Goal: Communication & Community: Answer question/provide support

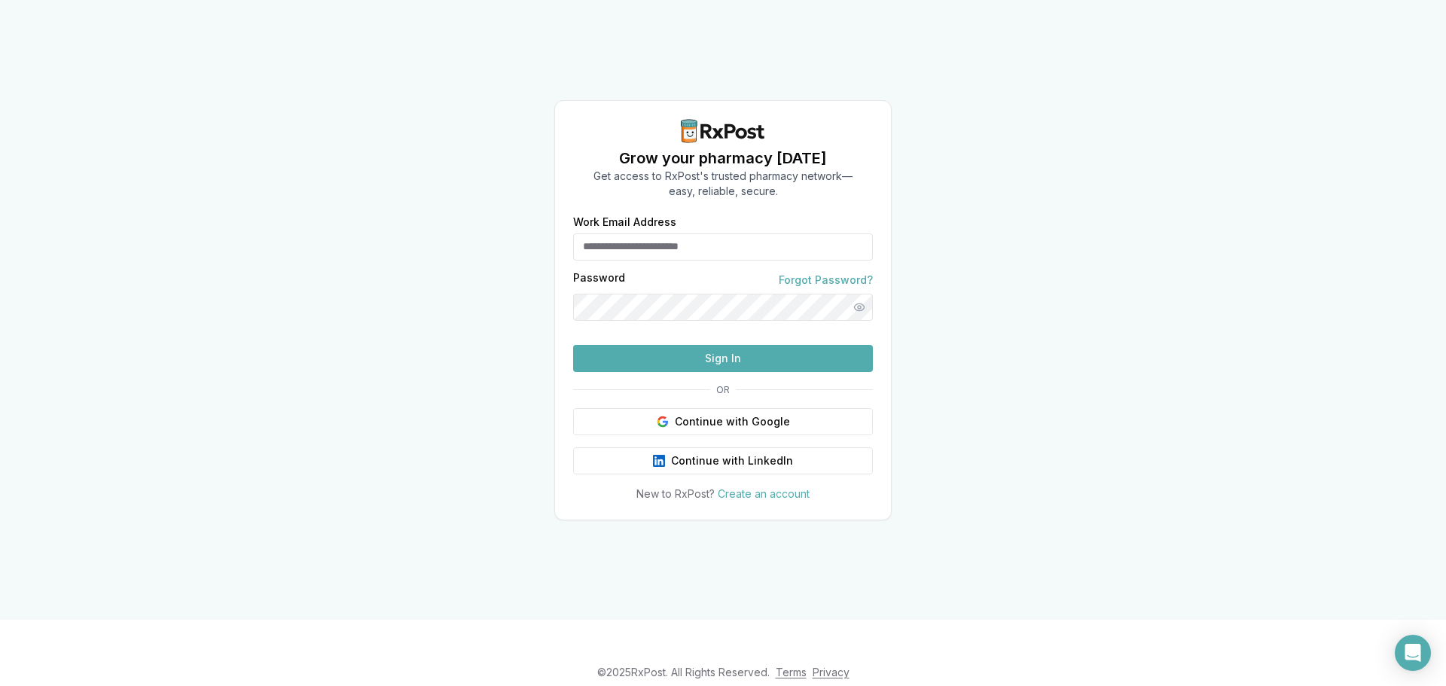
type input "**********"
click at [694, 372] on button "Sign In" at bounding box center [723, 358] width 300 height 27
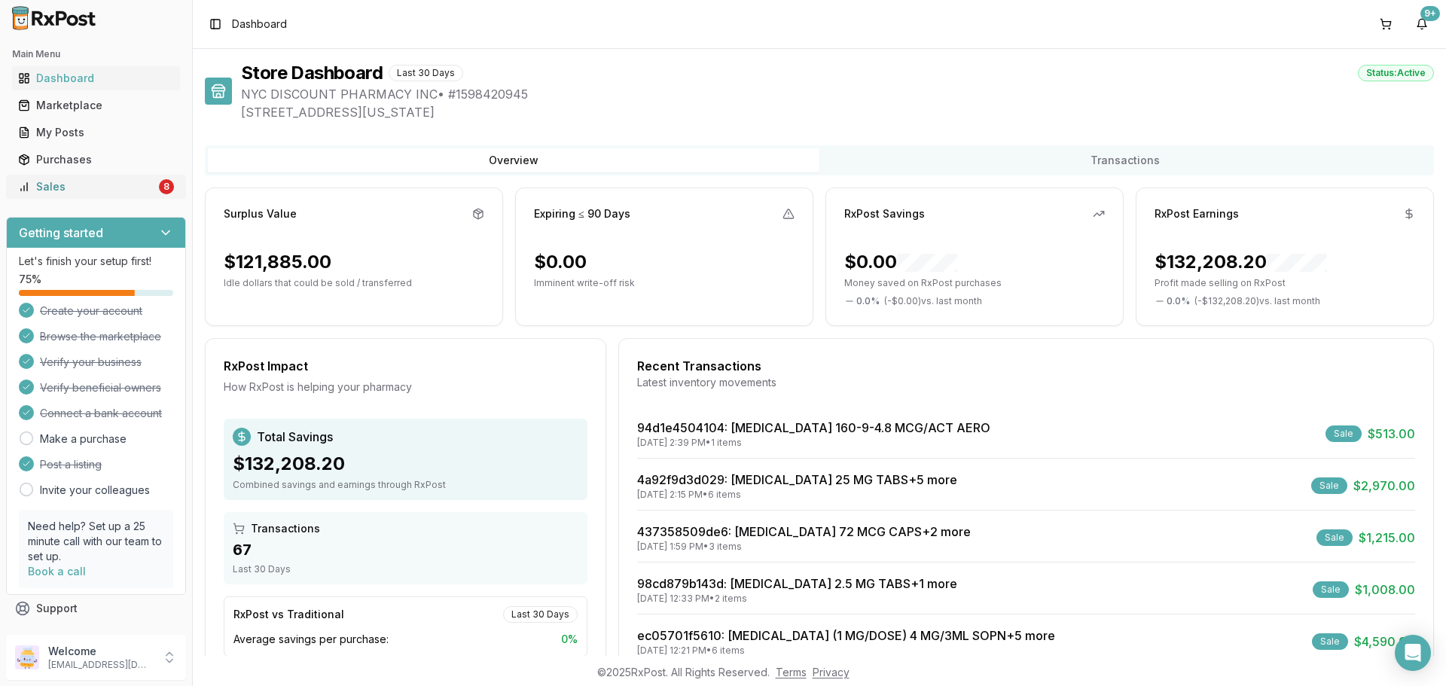
click at [111, 180] on div "Sales" at bounding box center [87, 186] width 138 height 15
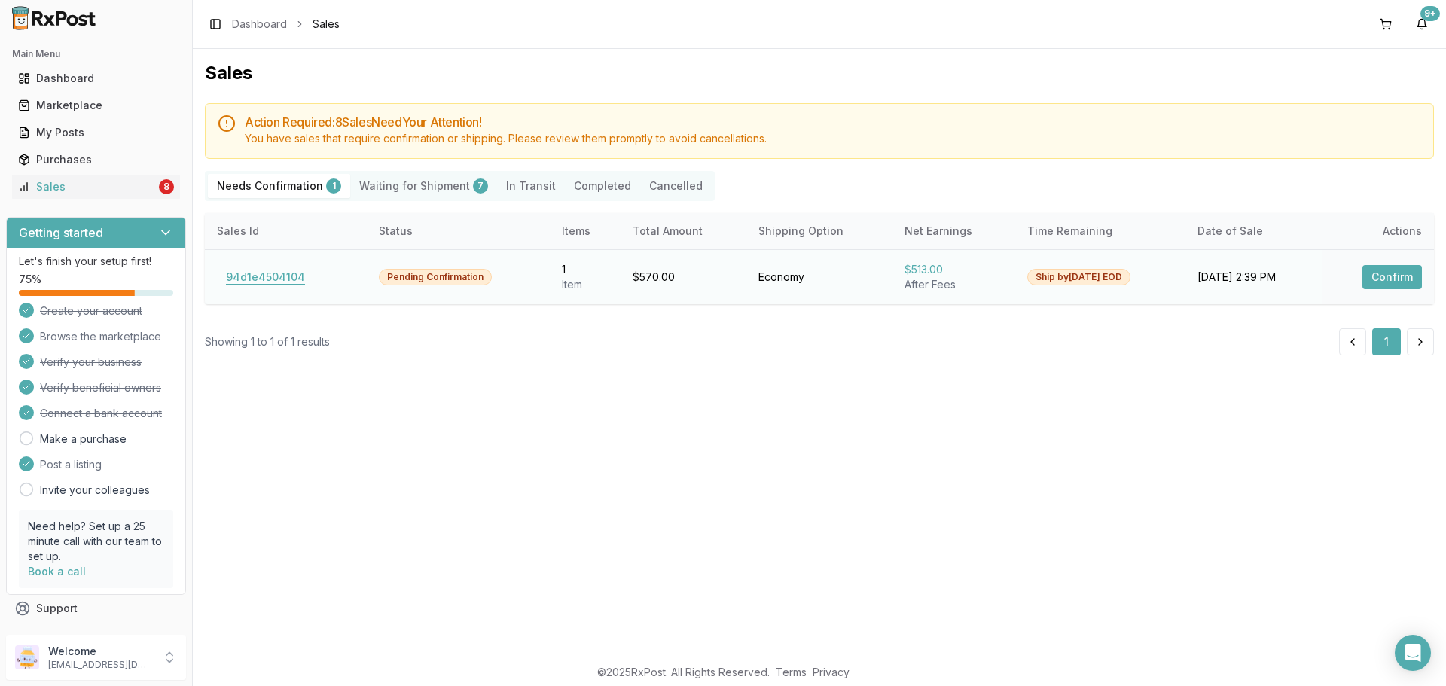
click at [254, 272] on button "94d1e4504104" at bounding box center [265, 277] width 97 height 24
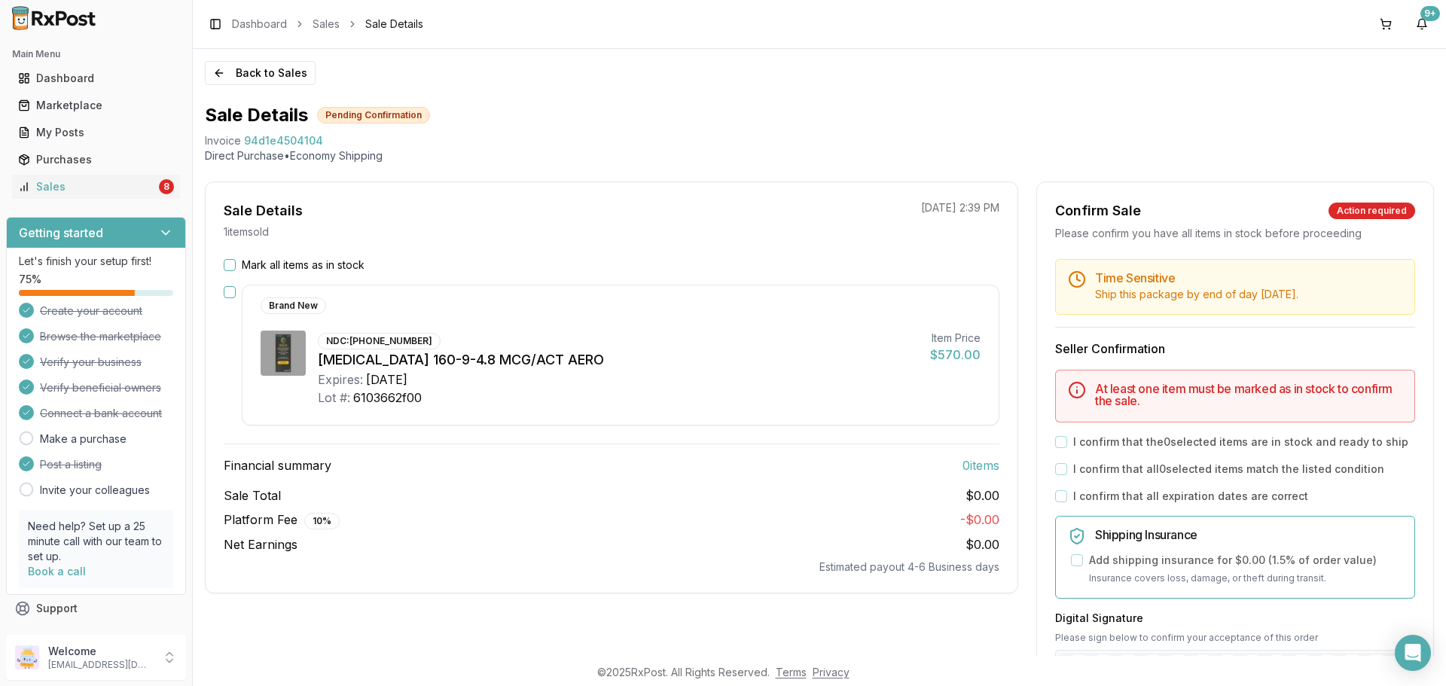
click at [229, 264] on button "Mark all items as in stock" at bounding box center [230, 265] width 12 height 12
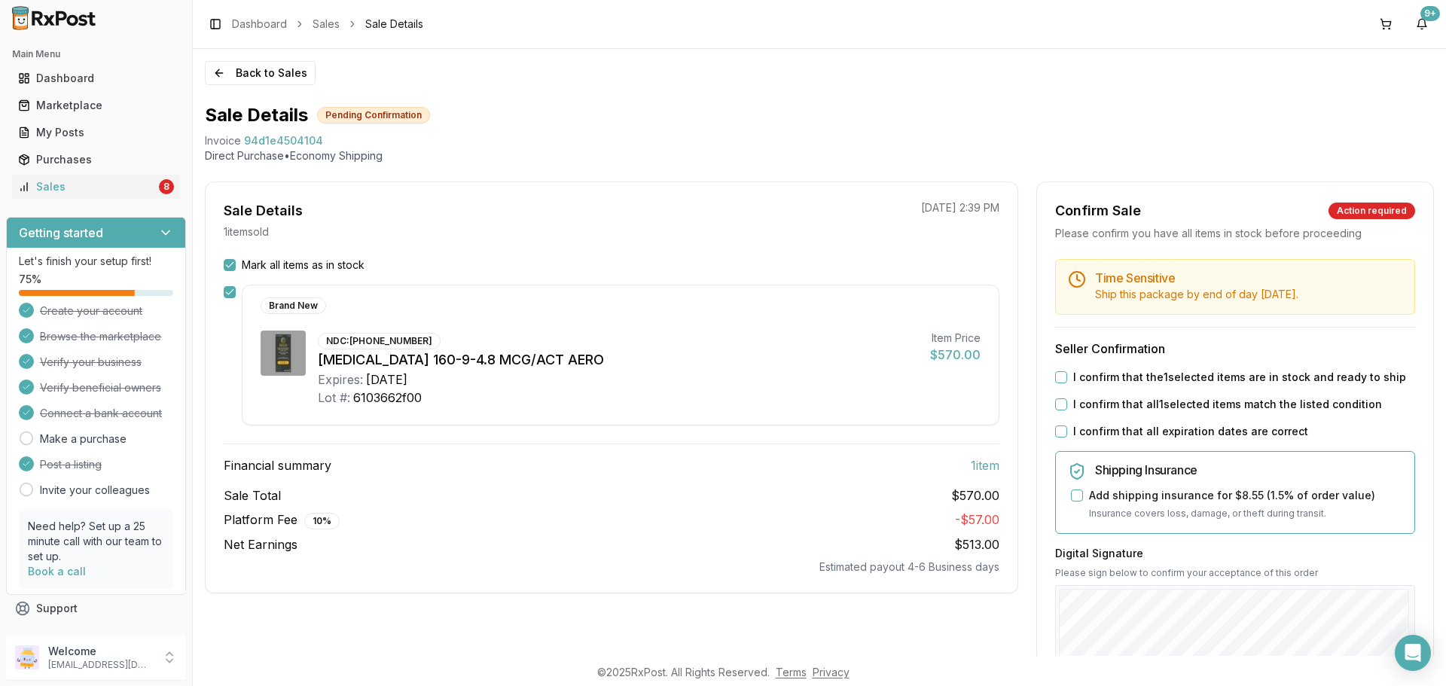
click at [1053, 376] on div "Time Sensitive Ship this package by end of day Wednesday, September 3rd . Selle…" at bounding box center [1235, 577] width 396 height 636
click at [1055, 376] on button "I confirm that the 1 selected items are in stock and ready to ship" at bounding box center [1061, 377] width 12 height 12
drag, startPoint x: 1056, startPoint y: 403, endPoint x: 1054, endPoint y: 425, distance: 21.9
click at [1056, 404] on button "I confirm that all 1 selected items match the listed condition" at bounding box center [1061, 404] width 12 height 12
click at [1055, 426] on button "I confirm that all expiration dates are correct" at bounding box center [1061, 431] width 12 height 12
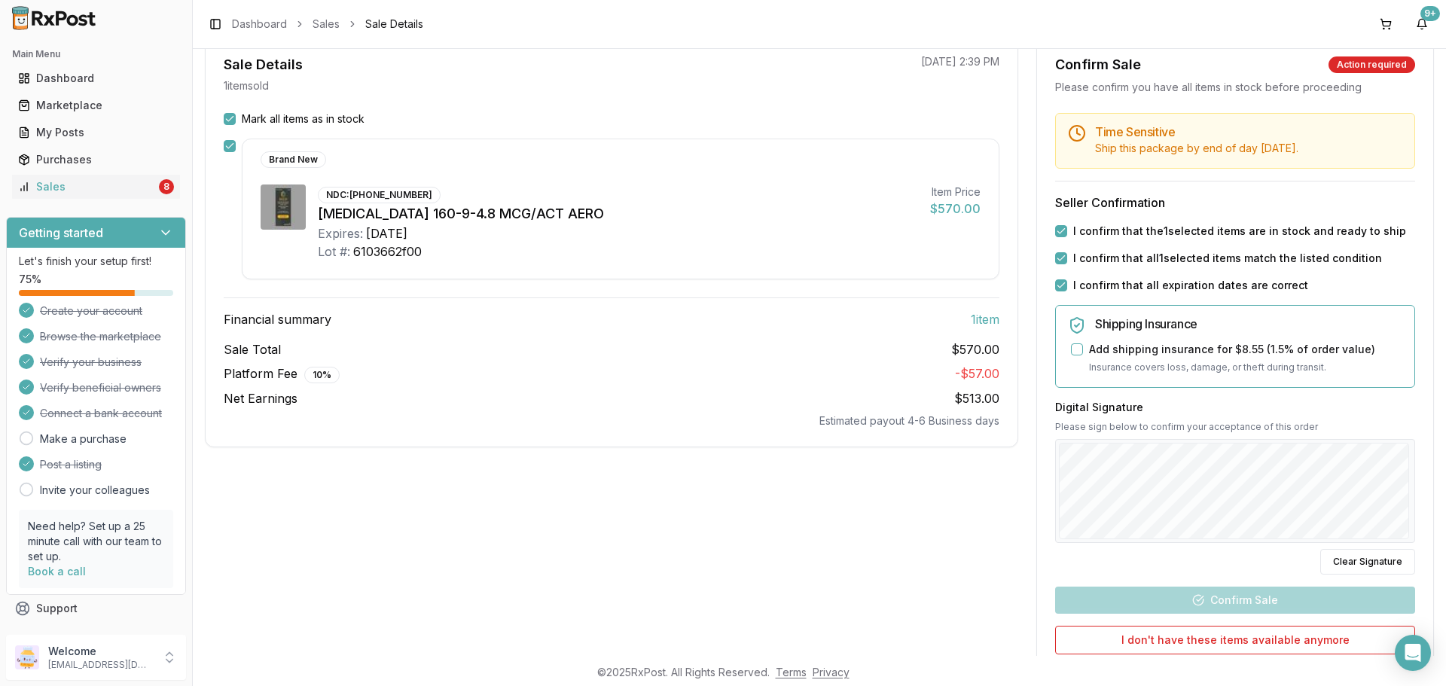
scroll to position [282, 0]
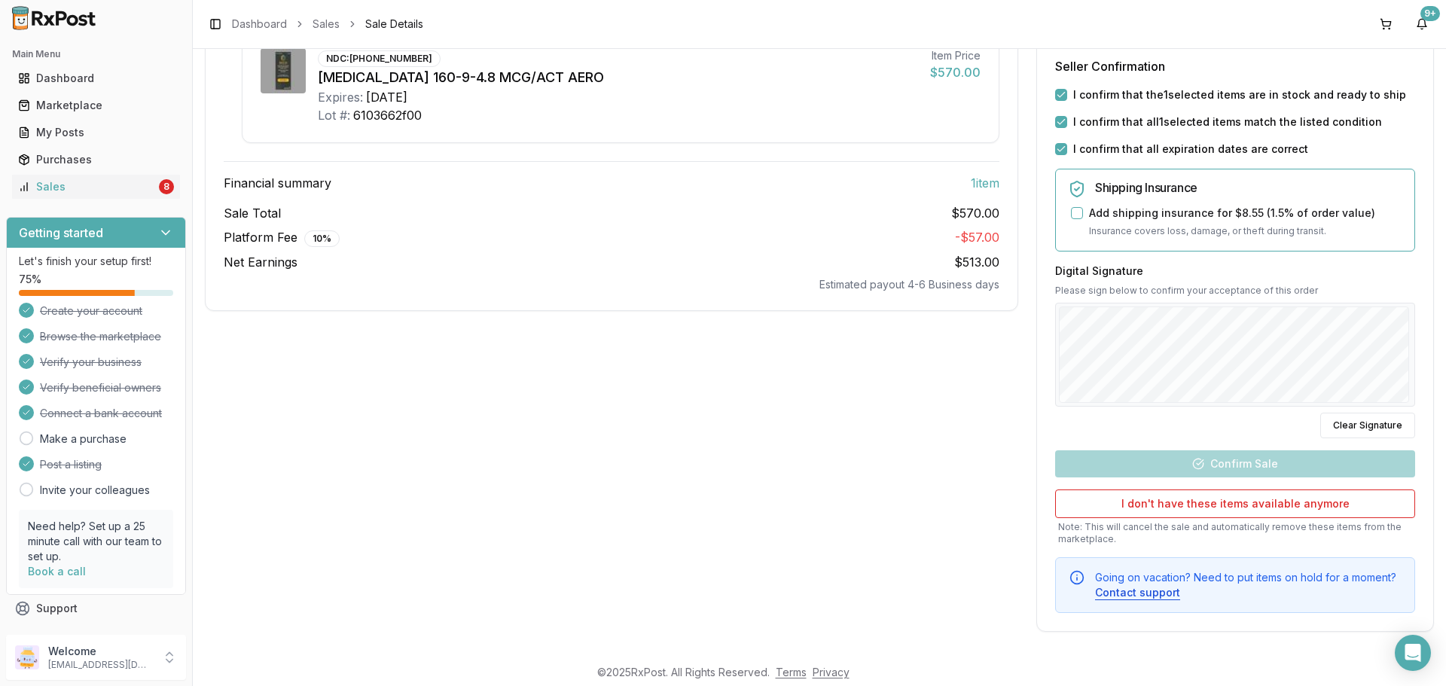
click at [1269, 343] on div at bounding box center [1235, 355] width 360 height 104
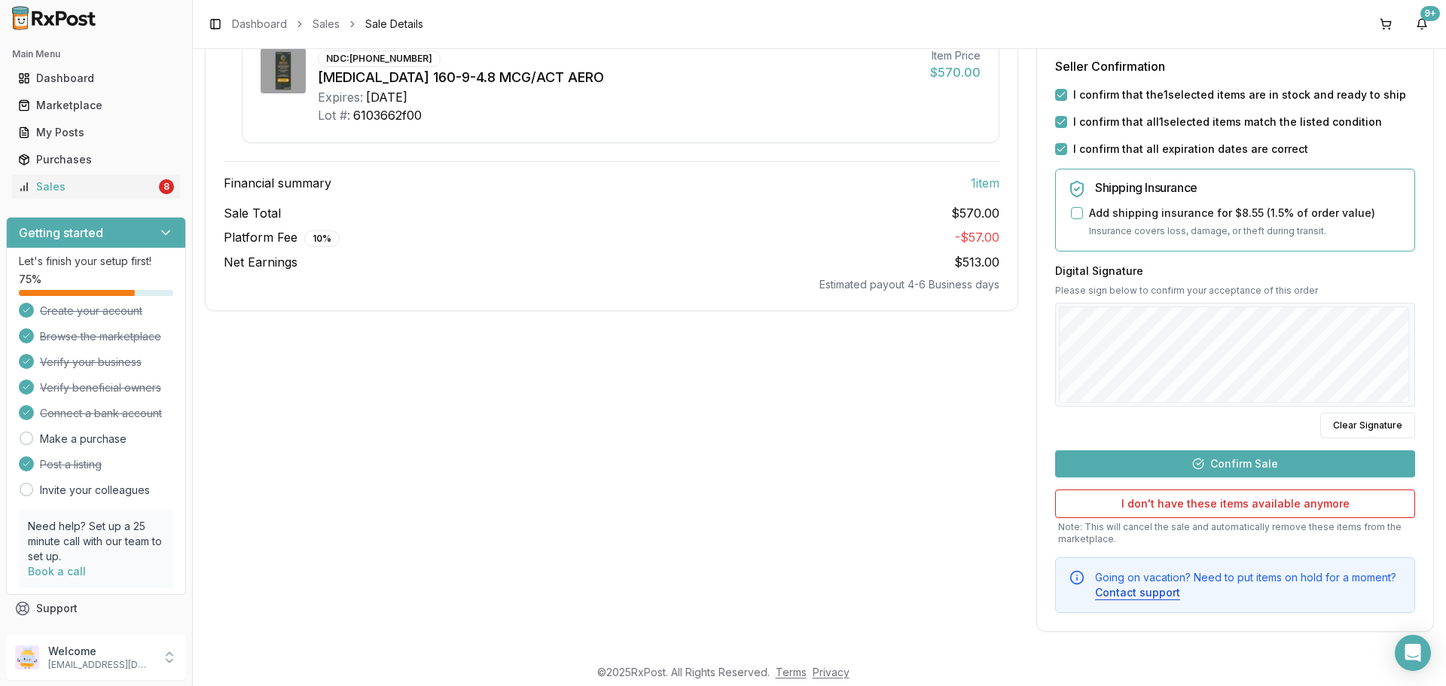
click at [1180, 450] on button "Confirm Sale" at bounding box center [1235, 463] width 360 height 27
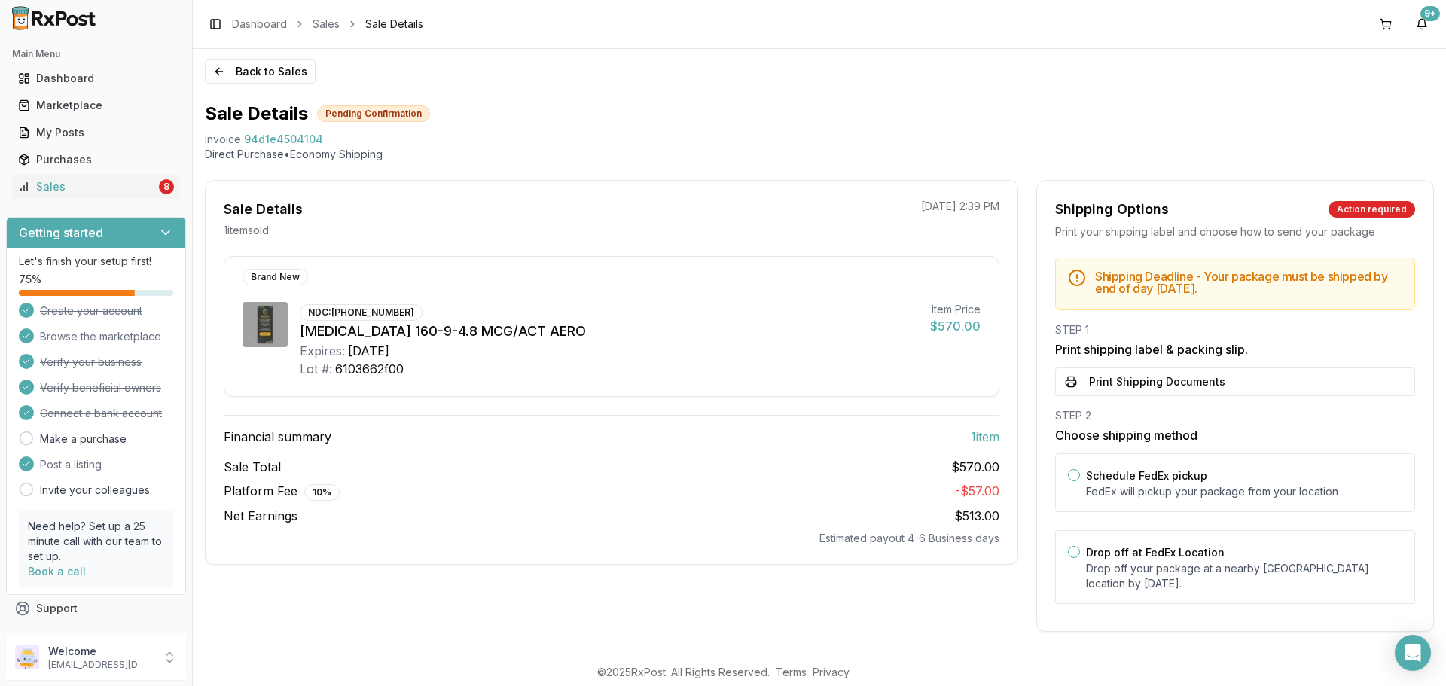
scroll to position [2, 0]
click at [1174, 579] on p "Drop off your package at a nearby FedEx location by September 3, 2025 ." at bounding box center [1244, 576] width 316 height 30
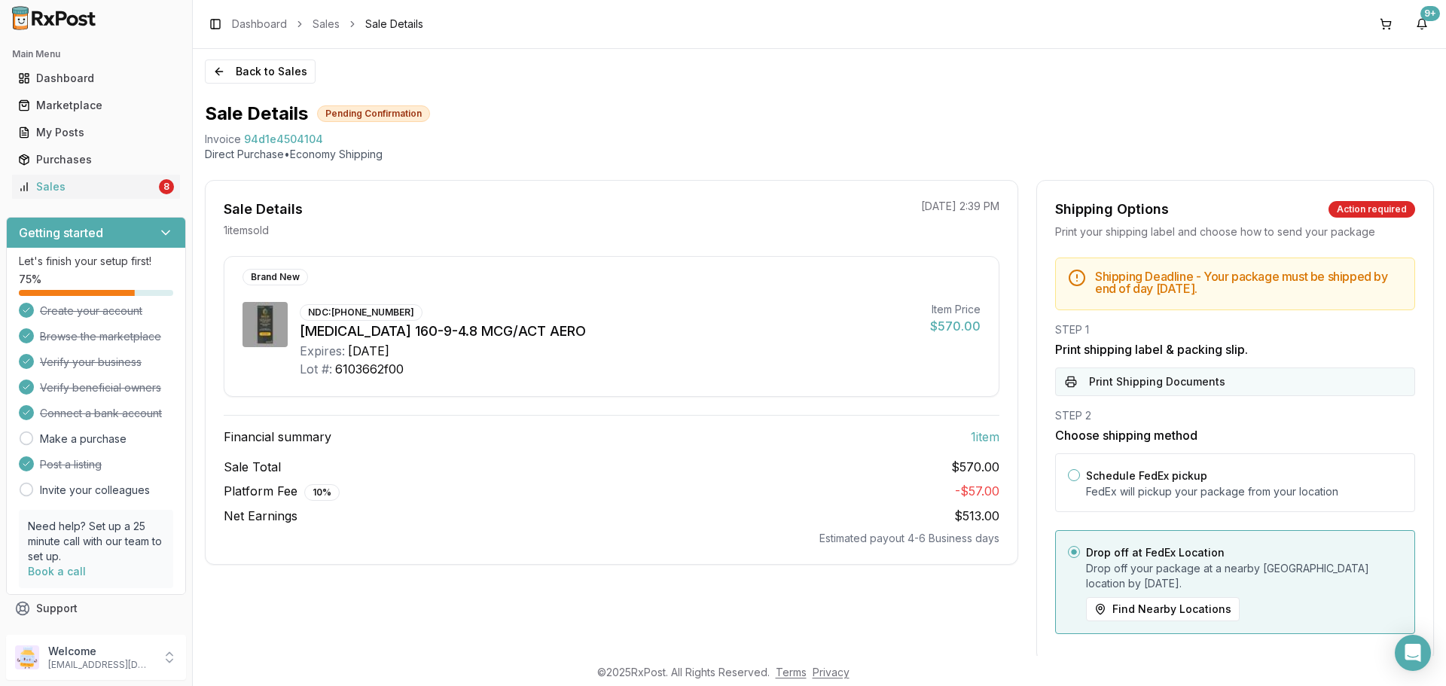
click at [1135, 377] on button "Print Shipping Documents" at bounding box center [1235, 381] width 360 height 29
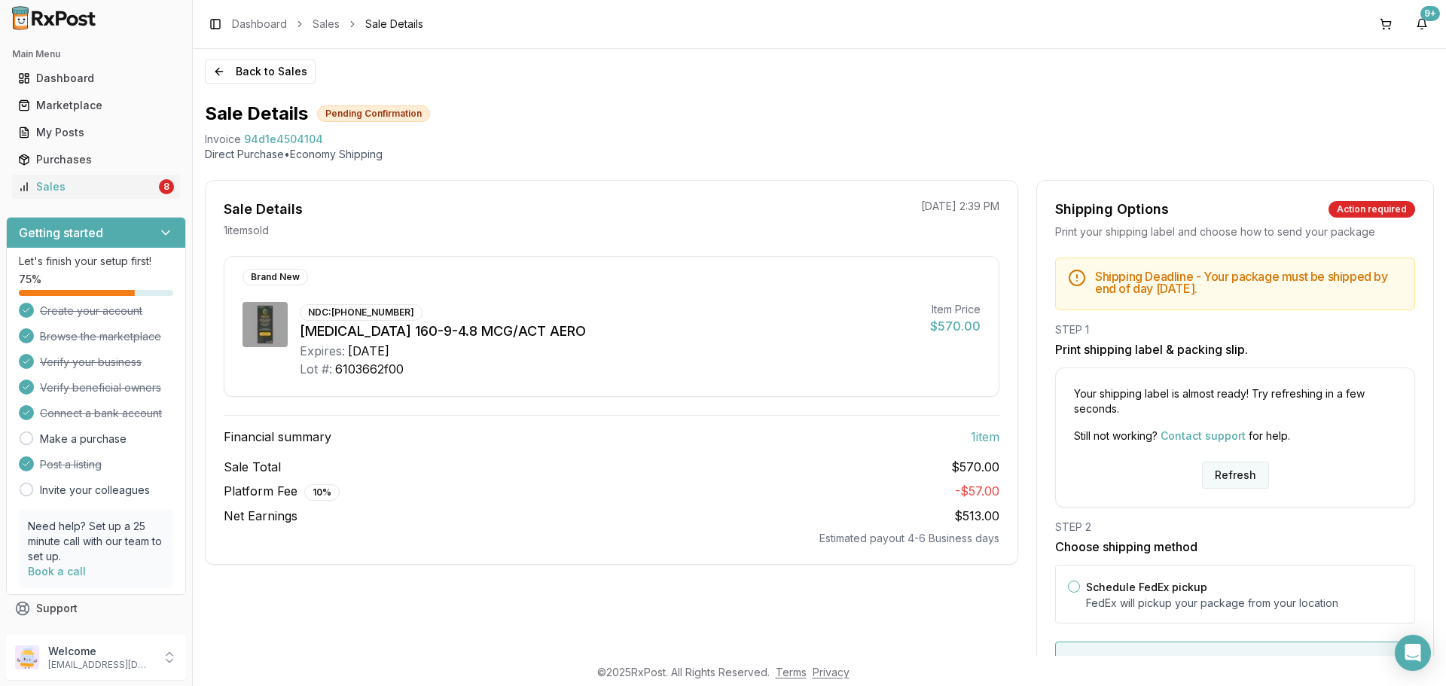
click at [1238, 470] on button "Refresh" at bounding box center [1235, 475] width 67 height 27
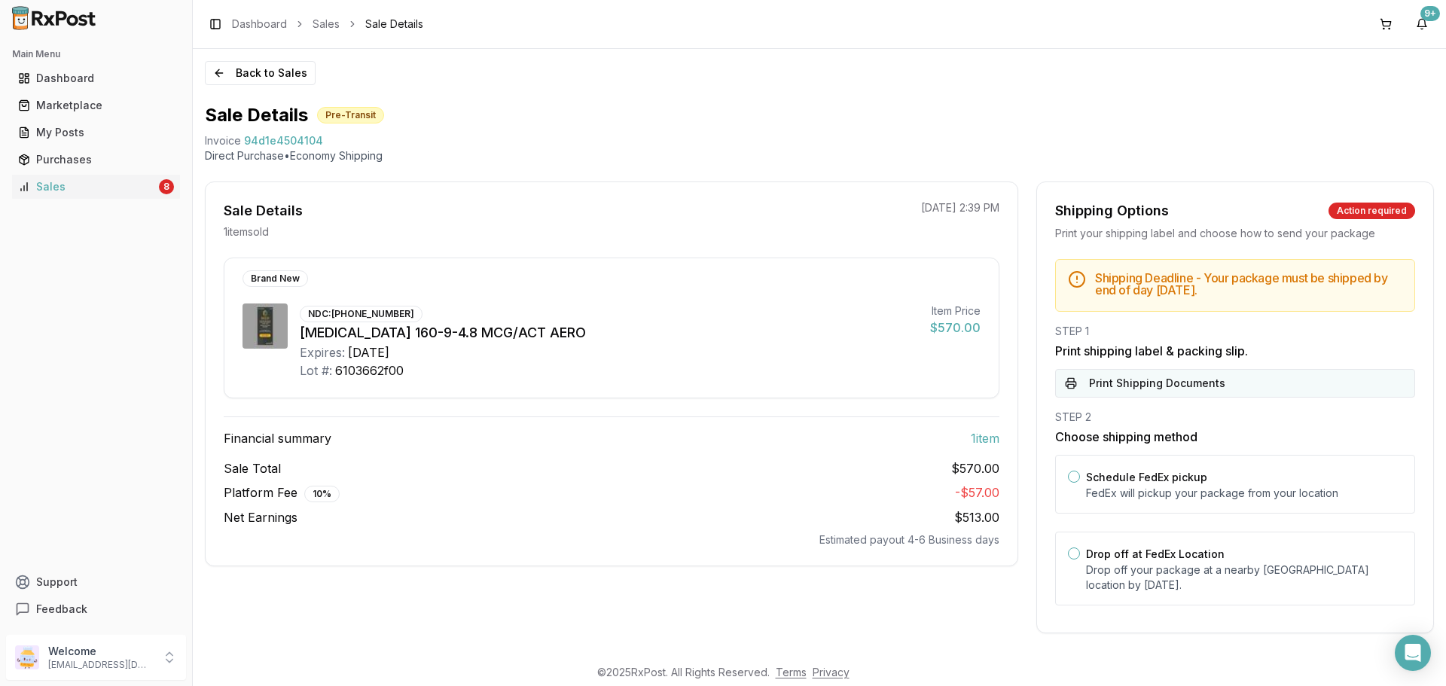
click at [1189, 386] on button "Print Shipping Documents" at bounding box center [1235, 383] width 360 height 29
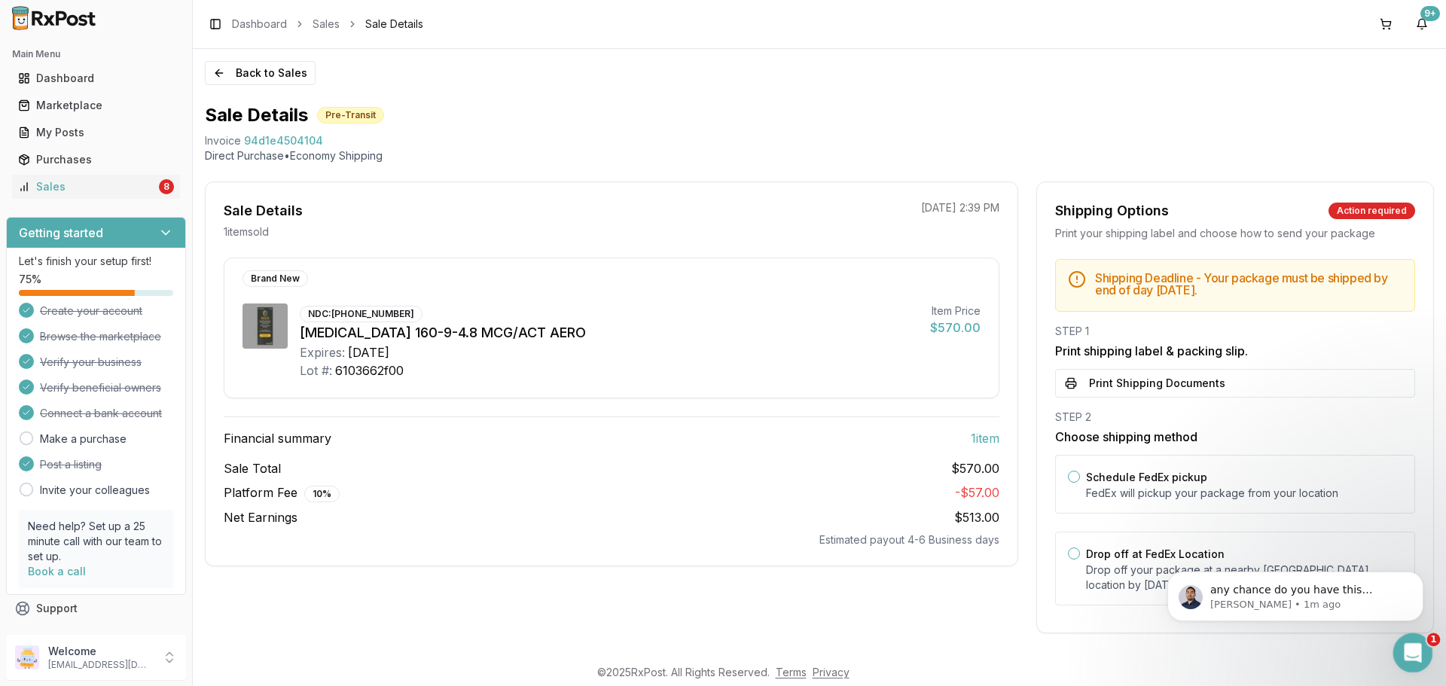
click at [1407, 645] on icon "Open Intercom Messenger" at bounding box center [1410, 650] width 25 height 25
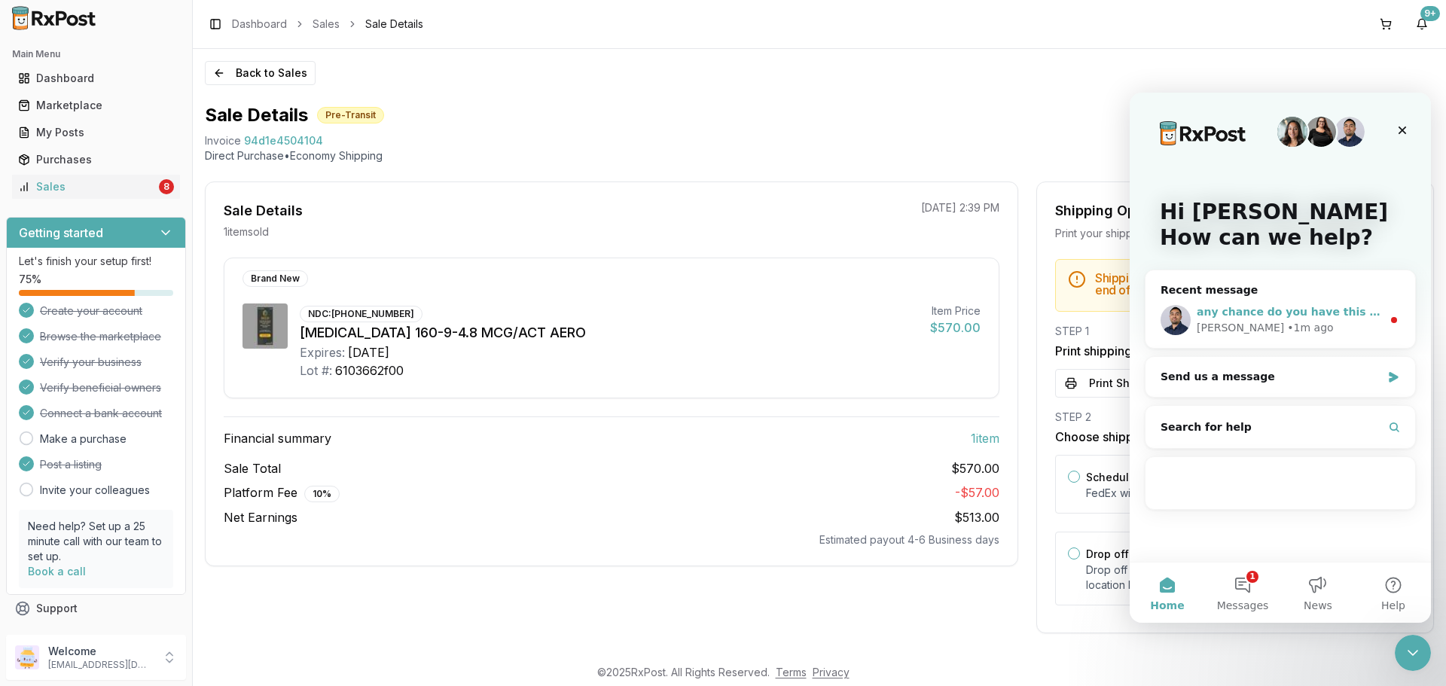
click at [1287, 321] on div "• 1m ago" at bounding box center [1310, 328] width 46 height 16
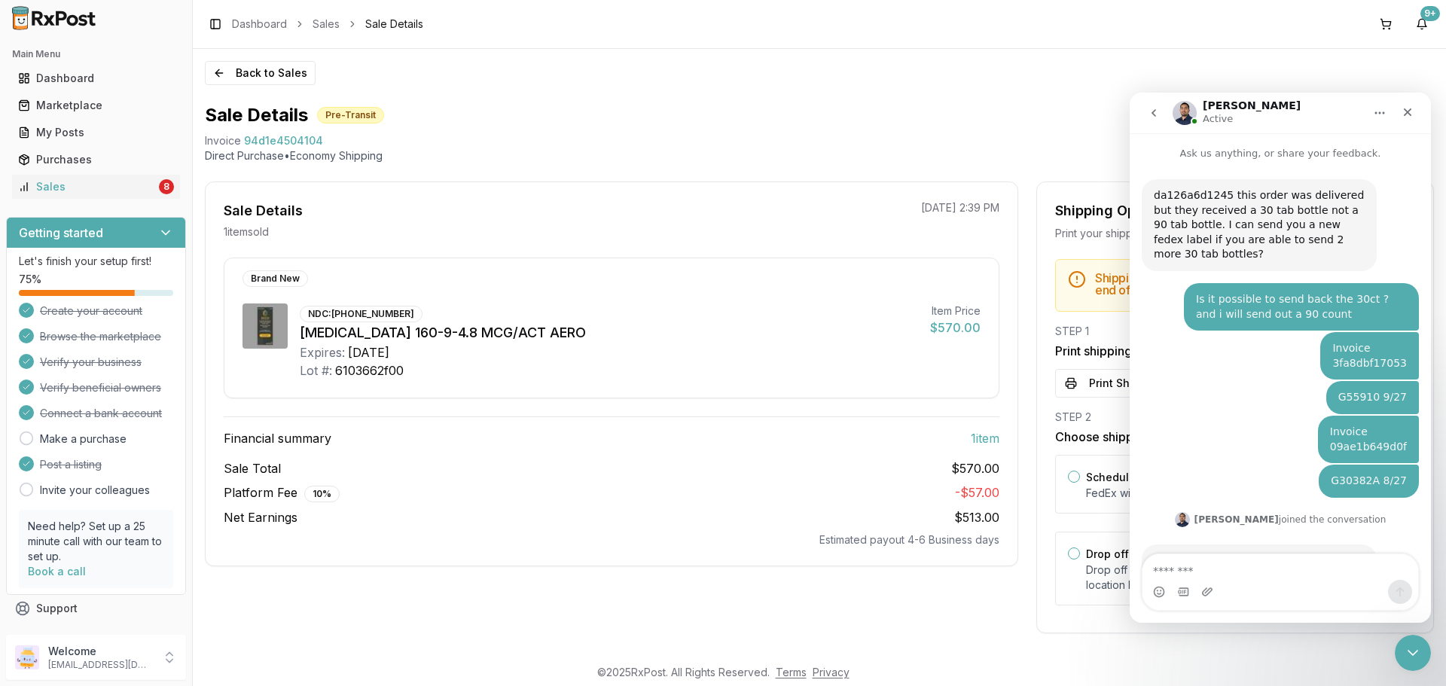
scroll to position [45, 0]
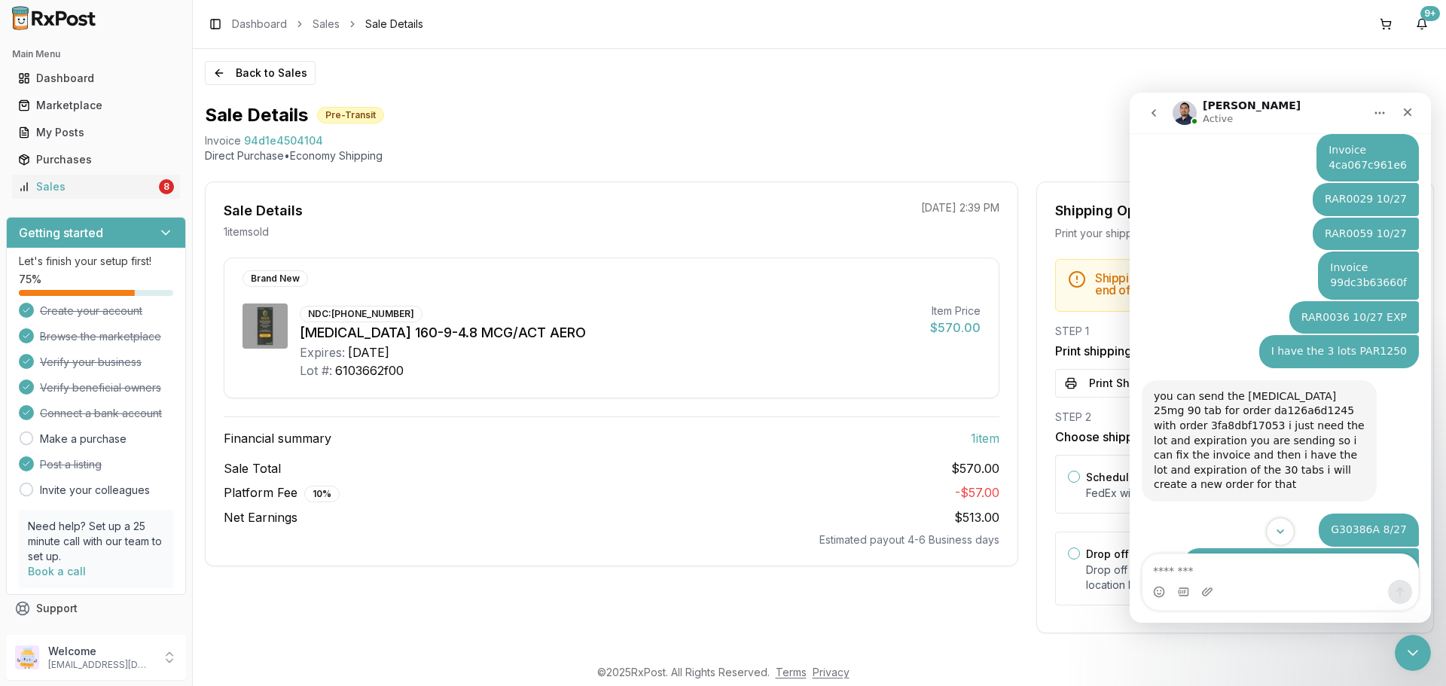
click at [1267, 534] on button "Scroll to bottom" at bounding box center [1280, 531] width 28 height 28
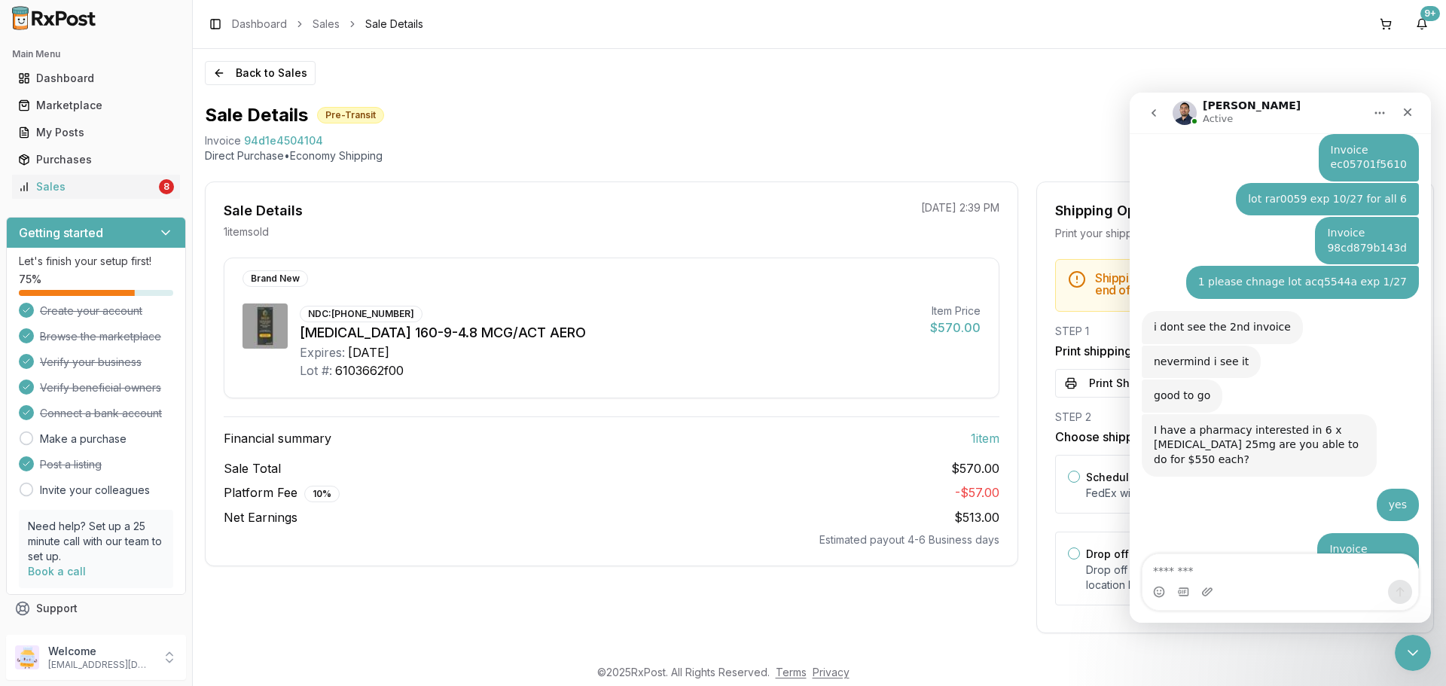
scroll to position [3085, 0]
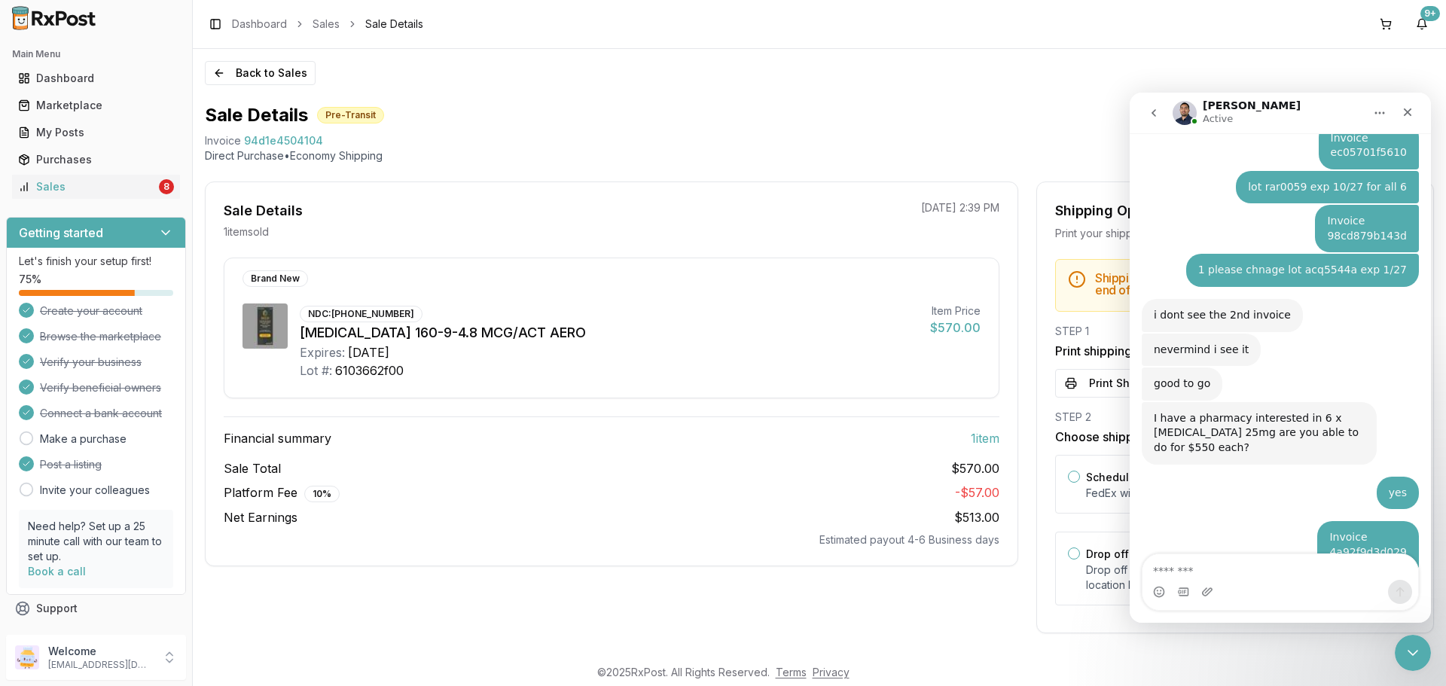
drag, startPoint x: 1215, startPoint y: 507, endPoint x: 1179, endPoint y: 507, distance: 36.1
copy div "00002882427"
click at [110, 137] on div "My Posts" at bounding box center [96, 132] width 156 height 15
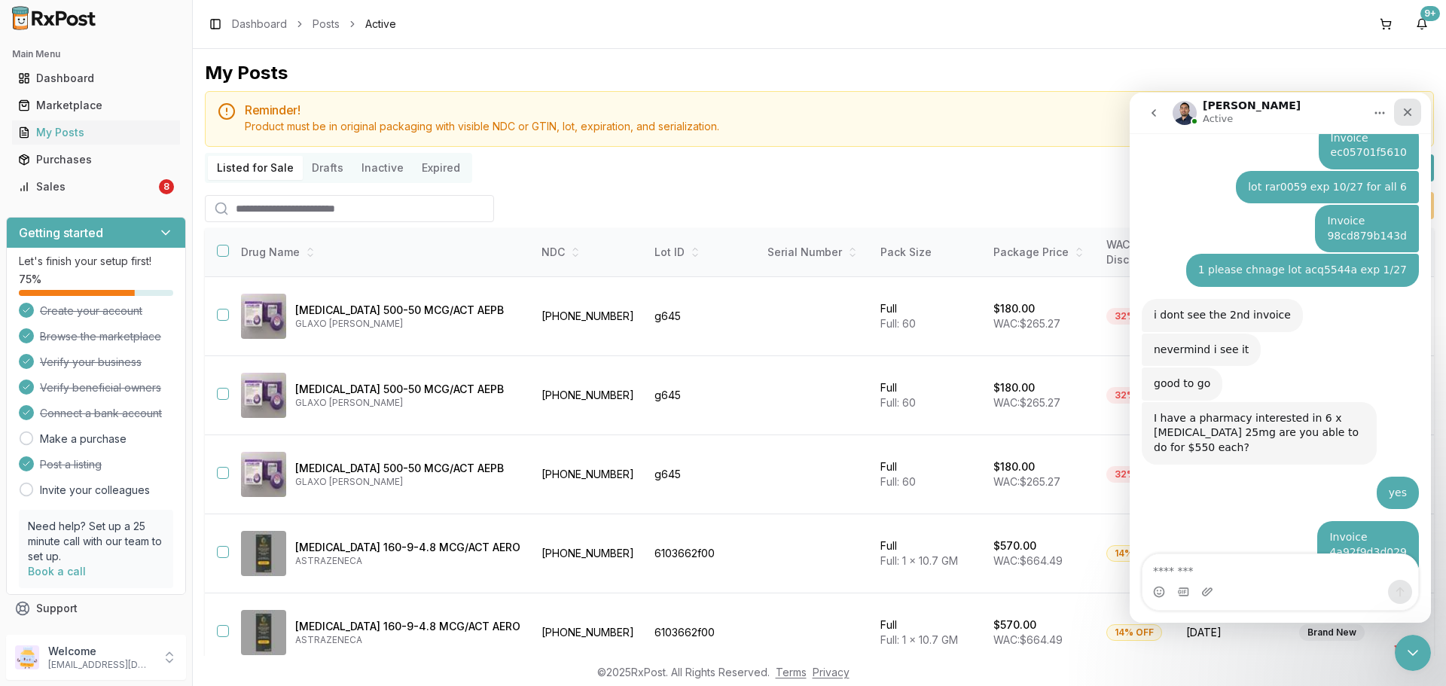
click at [1401, 117] on icon "Close" at bounding box center [1407, 112] width 12 height 12
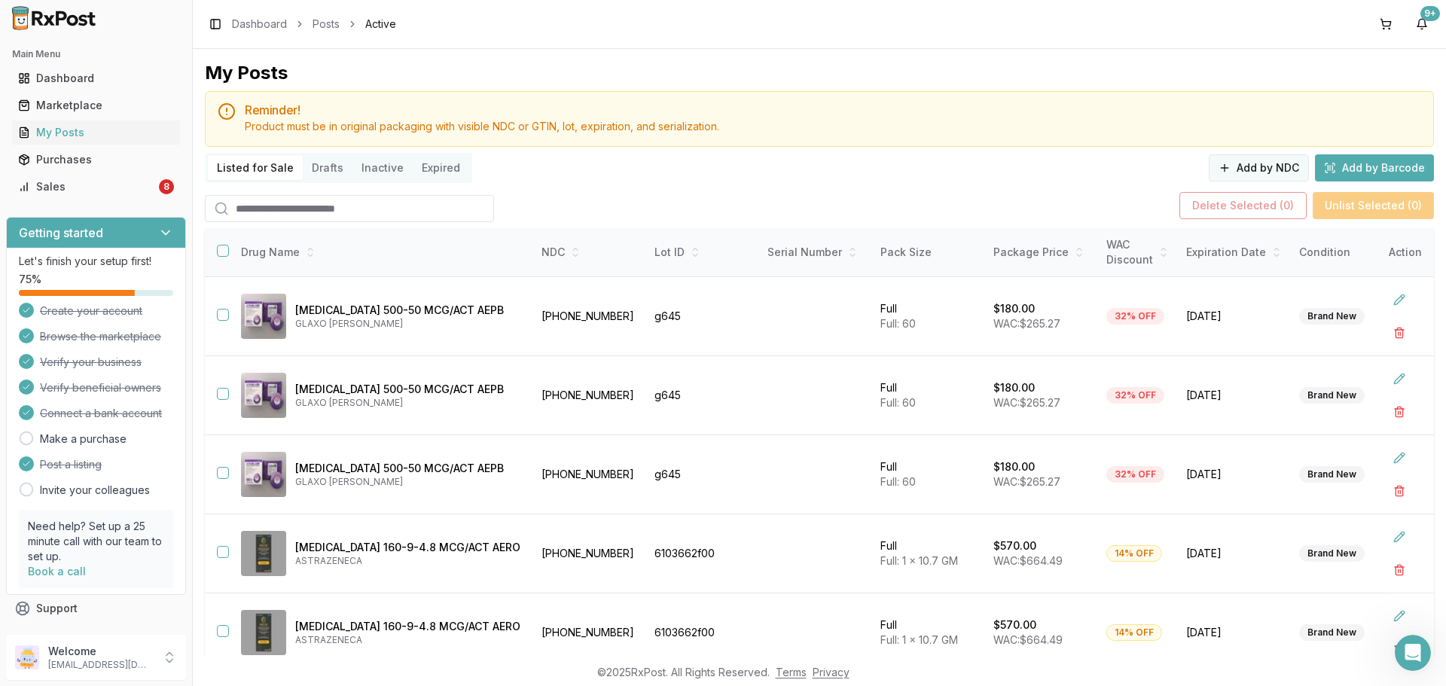
click at [1269, 169] on button "Add by NDC" at bounding box center [1258, 167] width 100 height 27
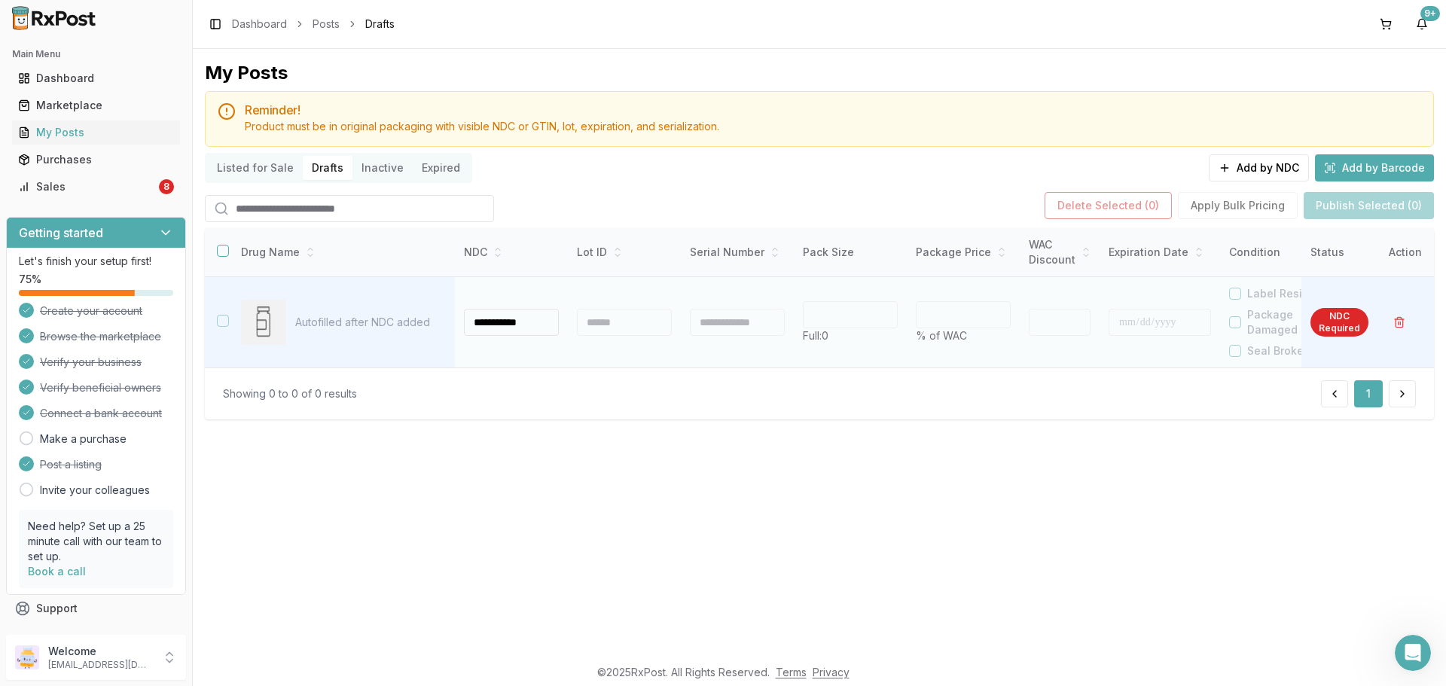
type input "**********"
click at [611, 327] on div at bounding box center [624, 322] width 95 height 27
type input "*"
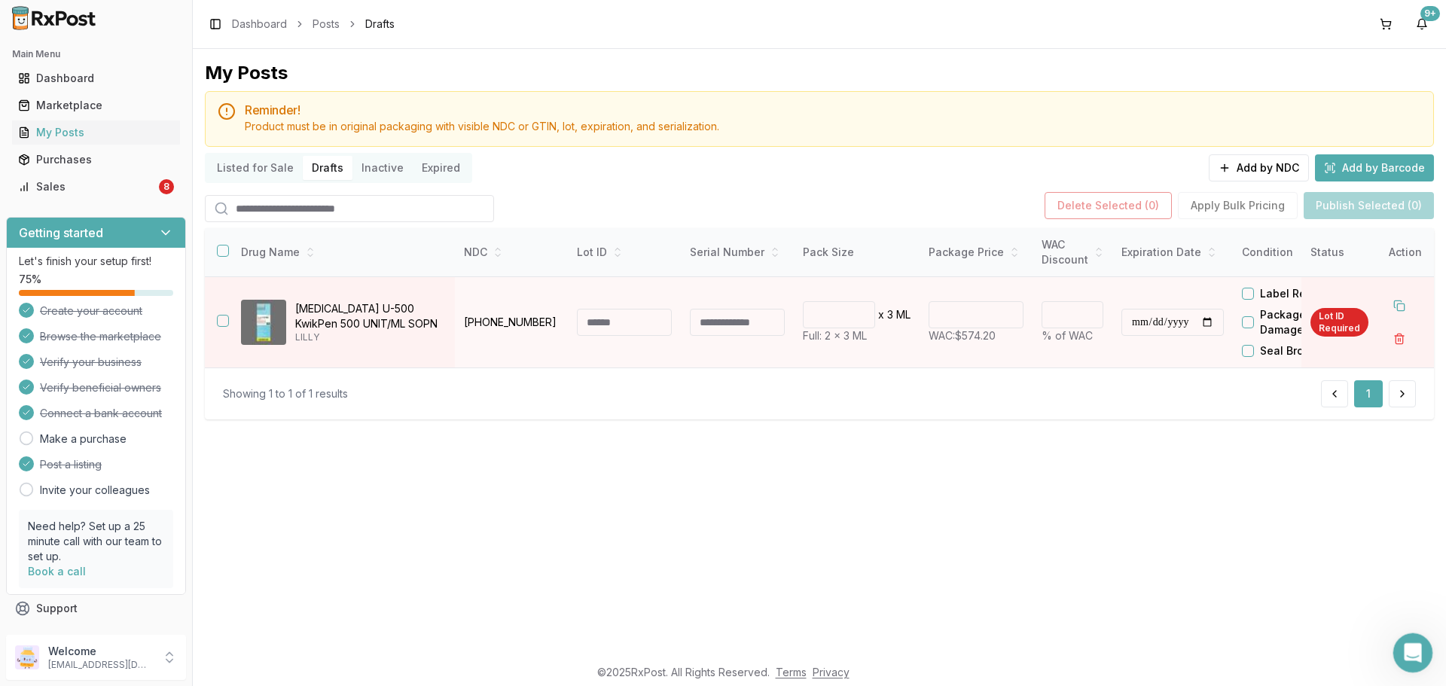
click at [1422, 657] on div "Open Intercom Messenger" at bounding box center [1410, 651] width 50 height 50
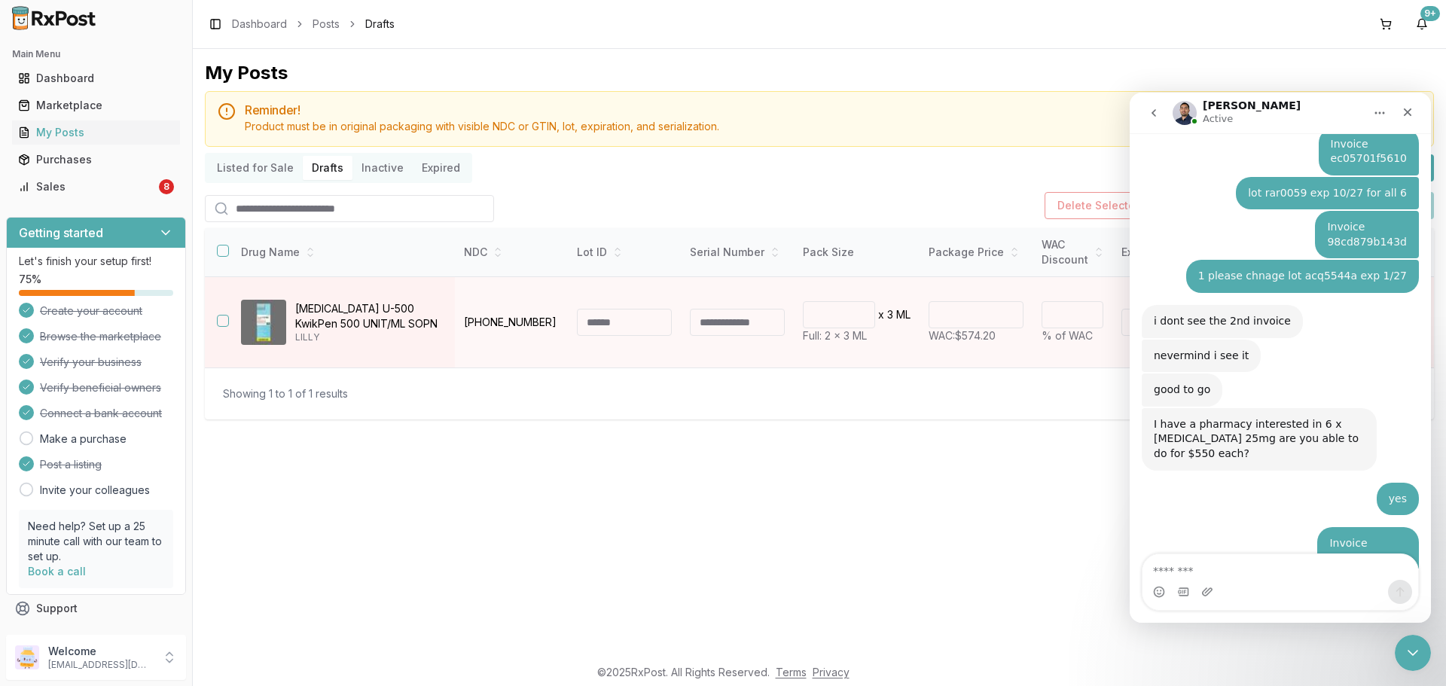
scroll to position [3085, 0]
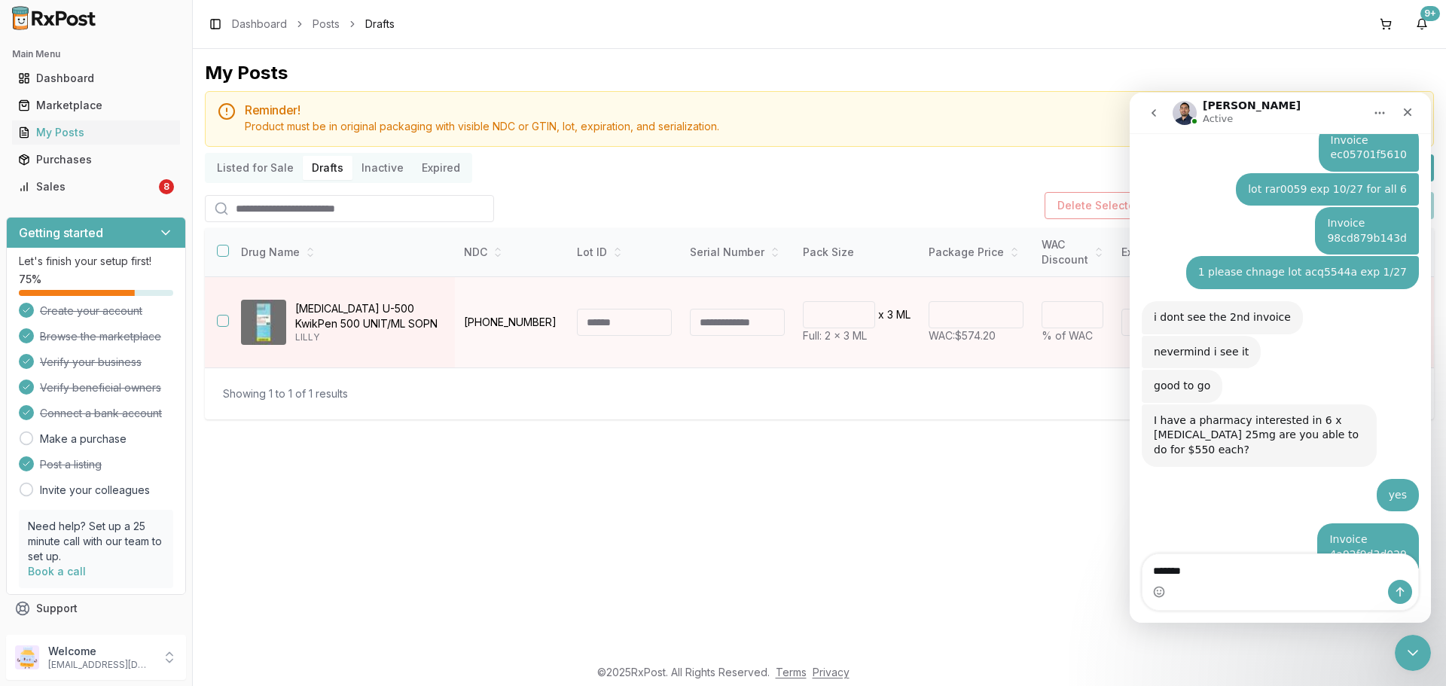
type textarea "********"
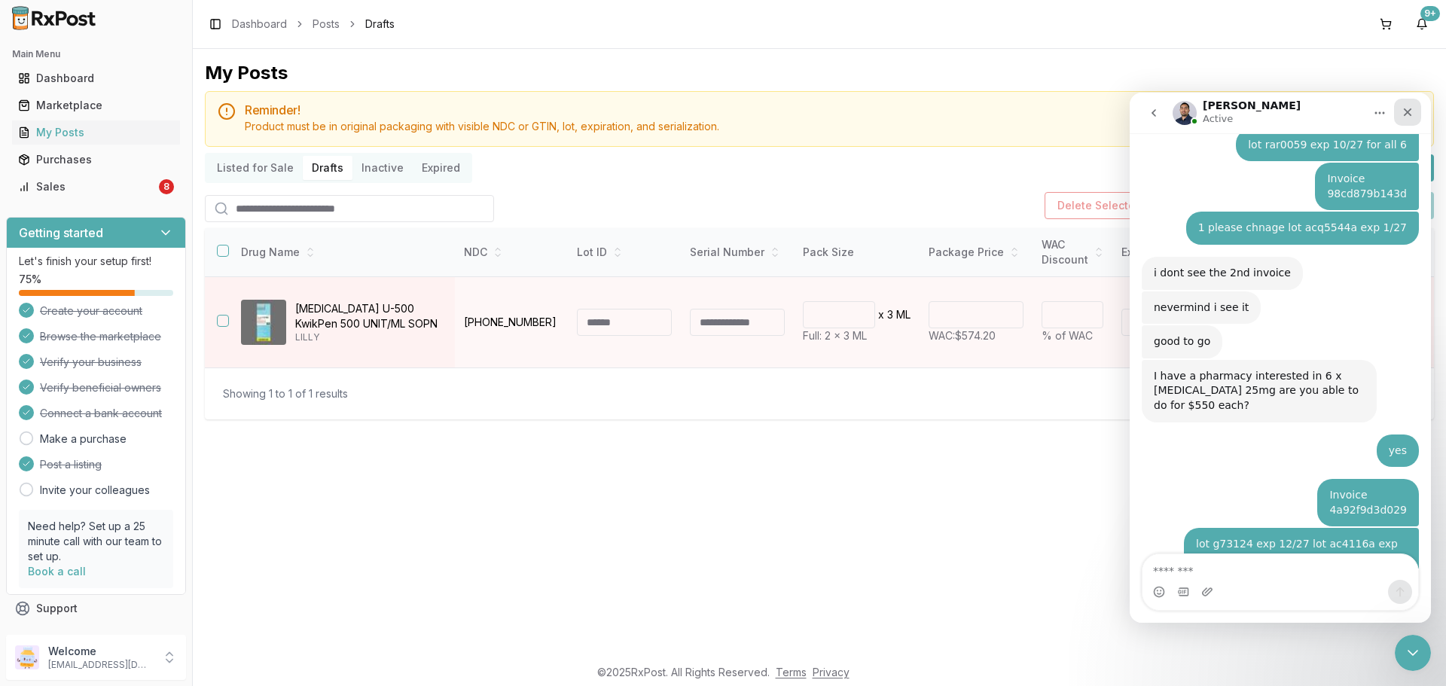
drag, startPoint x: 1402, startPoint y: 117, endPoint x: 2263, endPoint y: 463, distance: 927.7
click at [1402, 117] on icon "Close" at bounding box center [1407, 112] width 12 height 12
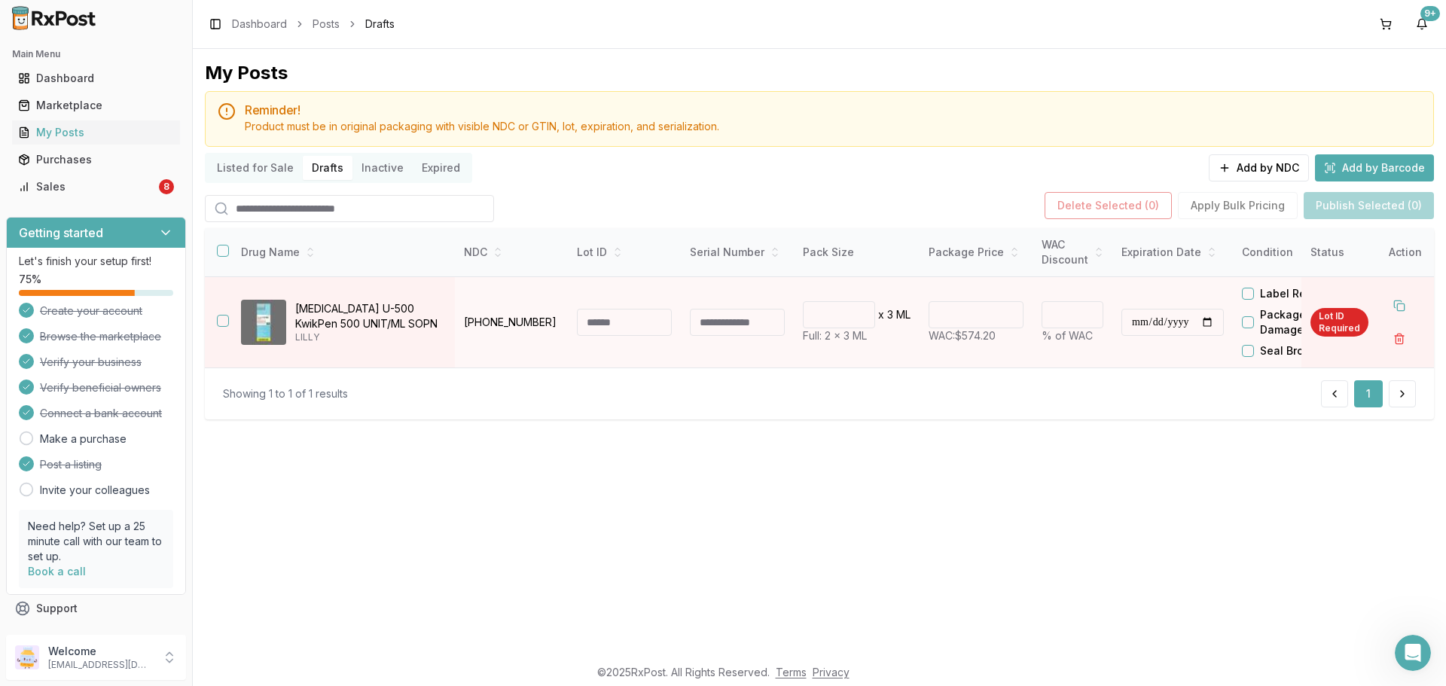
scroll to position [3187, 0]
click at [84, 27] on img at bounding box center [54, 18] width 96 height 24
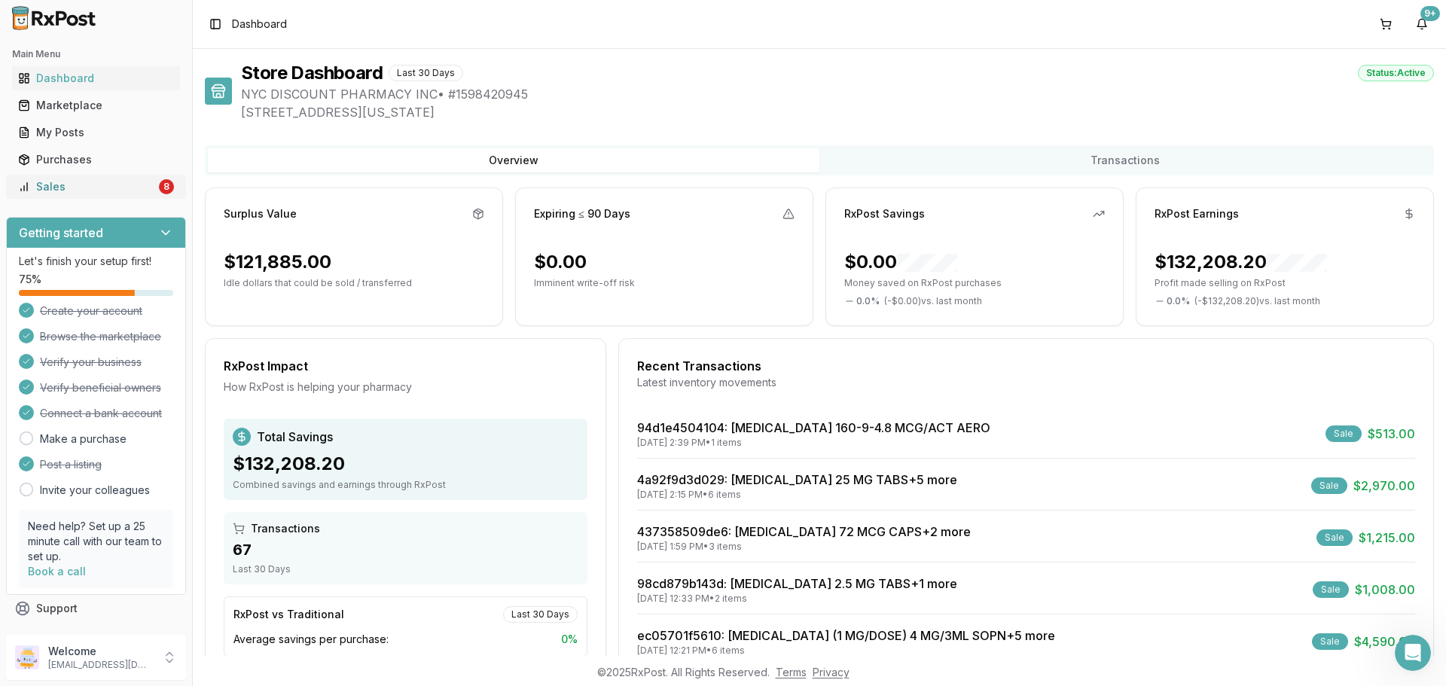
click at [154, 197] on link "Sales 8" at bounding box center [96, 186] width 168 height 27
drag, startPoint x: 93, startPoint y: 654, endPoint x: 180, endPoint y: 654, distance: 87.3
click at [93, 654] on p "Welcome" at bounding box center [100, 651] width 105 height 15
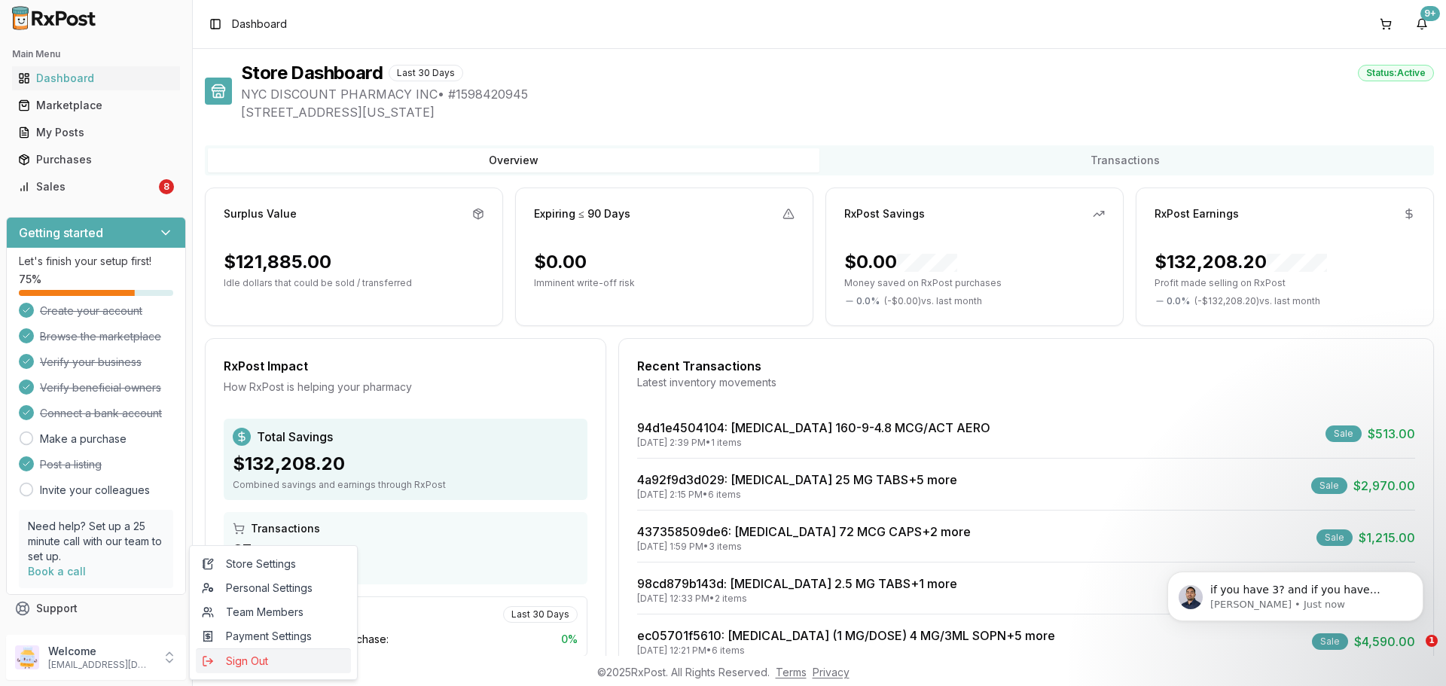
click at [247, 658] on span "Sign Out" at bounding box center [273, 661] width 143 height 15
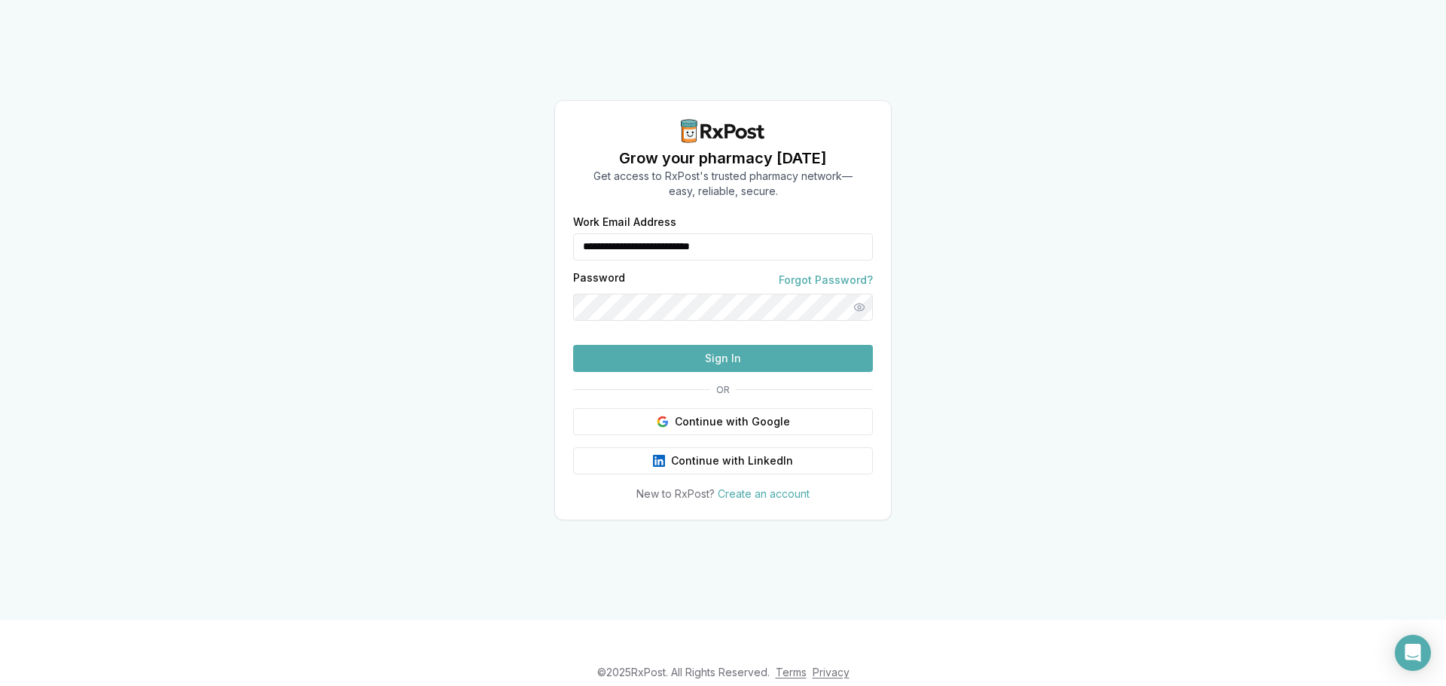
drag, startPoint x: 801, startPoint y: 206, endPoint x: 355, endPoint y: 242, distance: 447.1
click at [355, 242] on div "**********" at bounding box center [723, 310] width 1446 height 620
type input "**********"
click at [694, 372] on button "Sign In" at bounding box center [723, 358] width 300 height 27
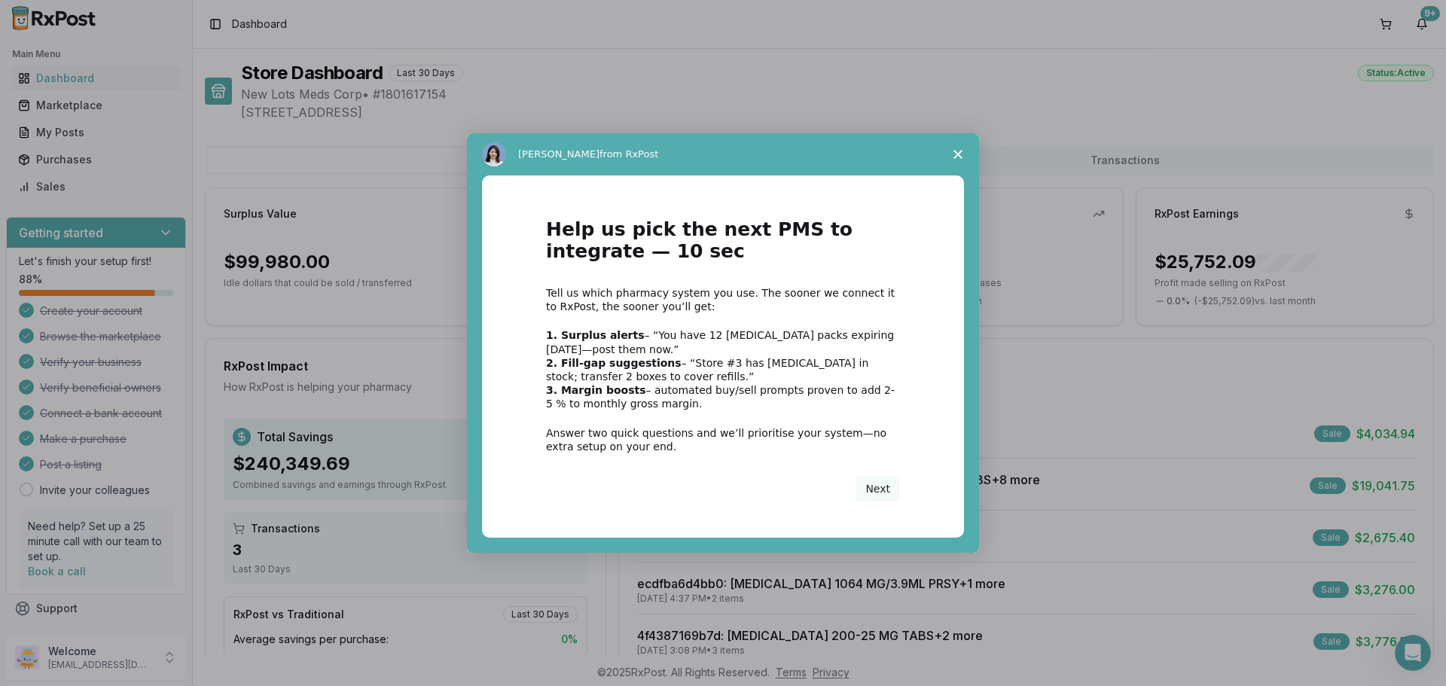
click at [945, 153] on span "Close survey" at bounding box center [958, 154] width 42 height 42
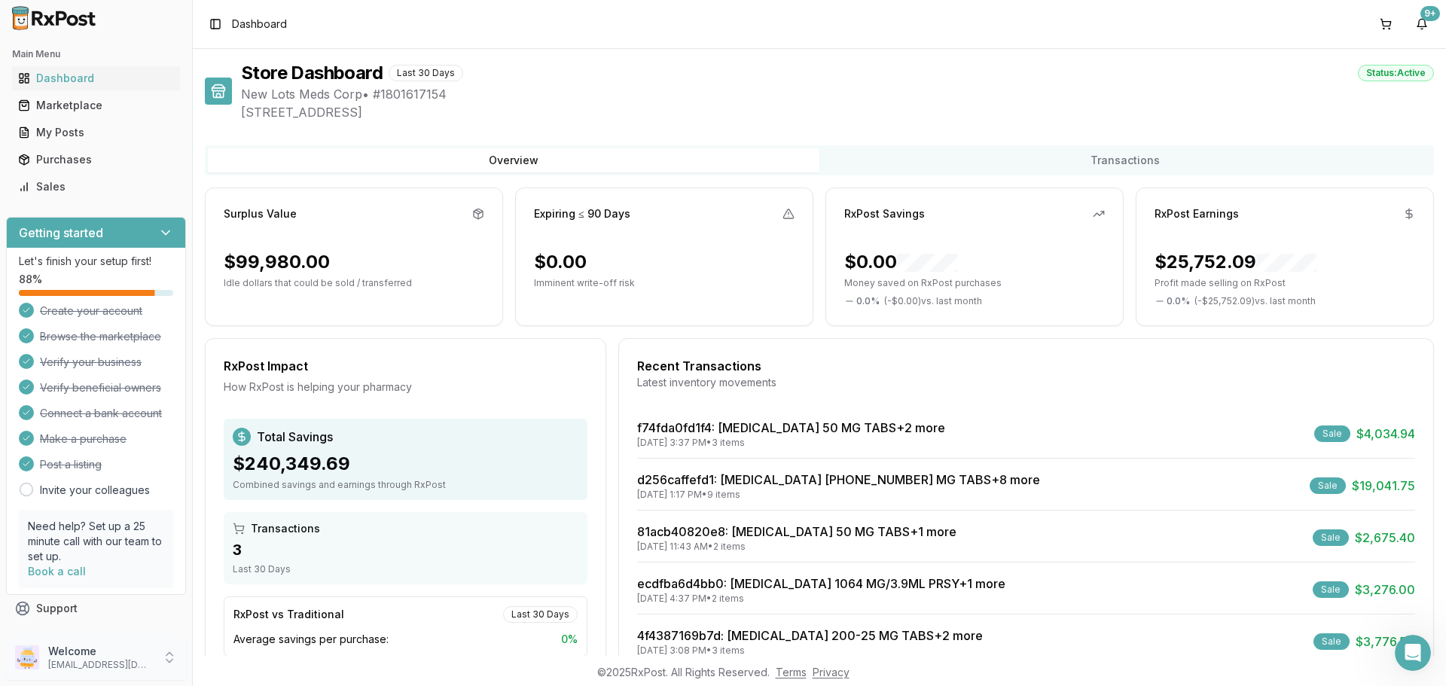
click at [85, 661] on p "ivoryrx12@gmail.com" at bounding box center [100, 665] width 105 height 12
click at [279, 666] on span "Sign Out" at bounding box center [273, 661] width 143 height 15
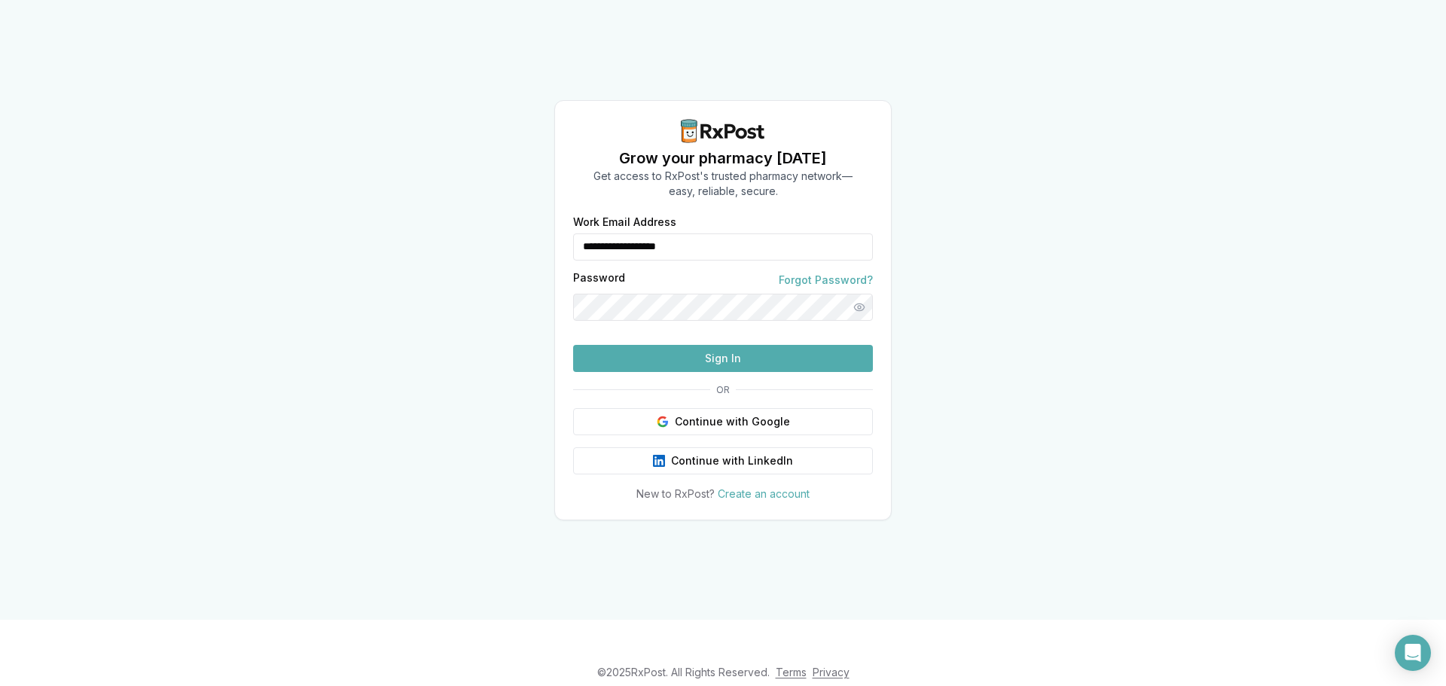
drag, startPoint x: 790, startPoint y: 227, endPoint x: 459, endPoint y: 230, distance: 331.3
click at [459, 230] on div "**********" at bounding box center [723, 310] width 1446 height 620
type input "**********"
click at [693, 372] on button "Sign In" at bounding box center [723, 358] width 300 height 27
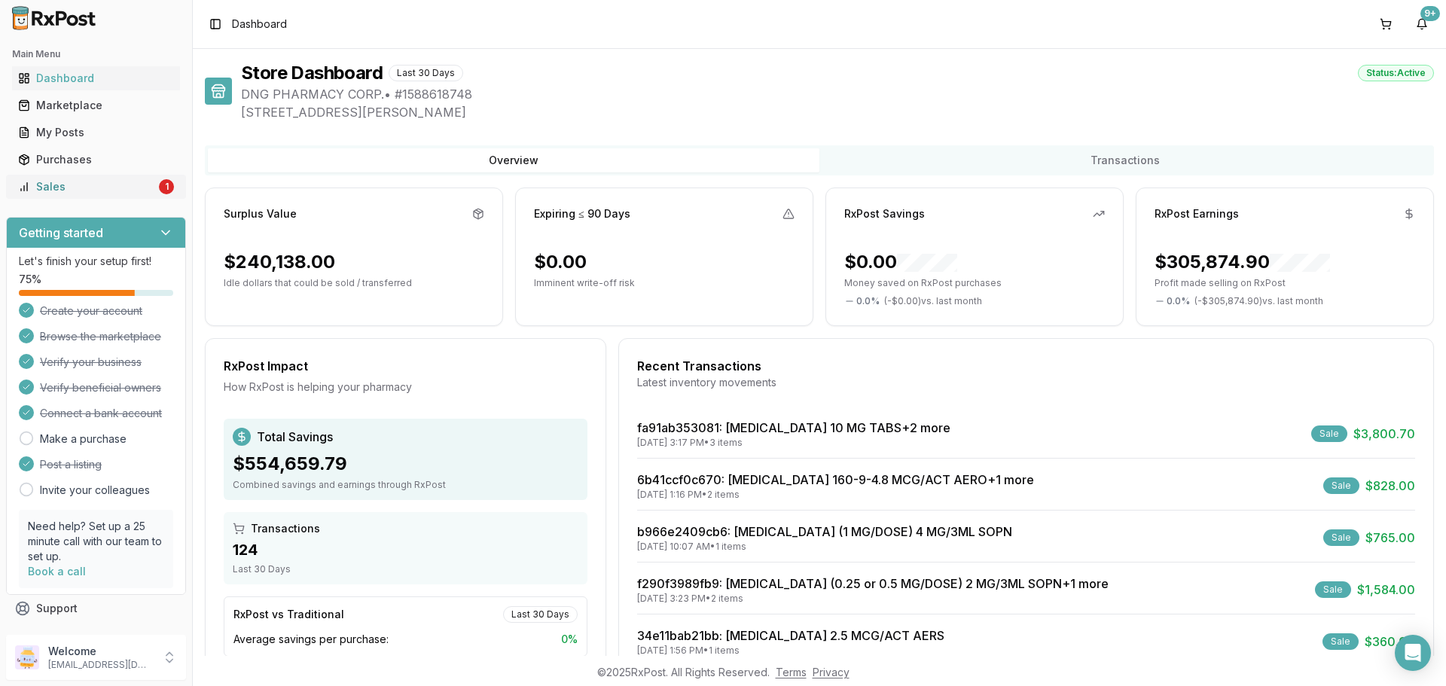
click at [129, 185] on div "Sales" at bounding box center [87, 186] width 138 height 15
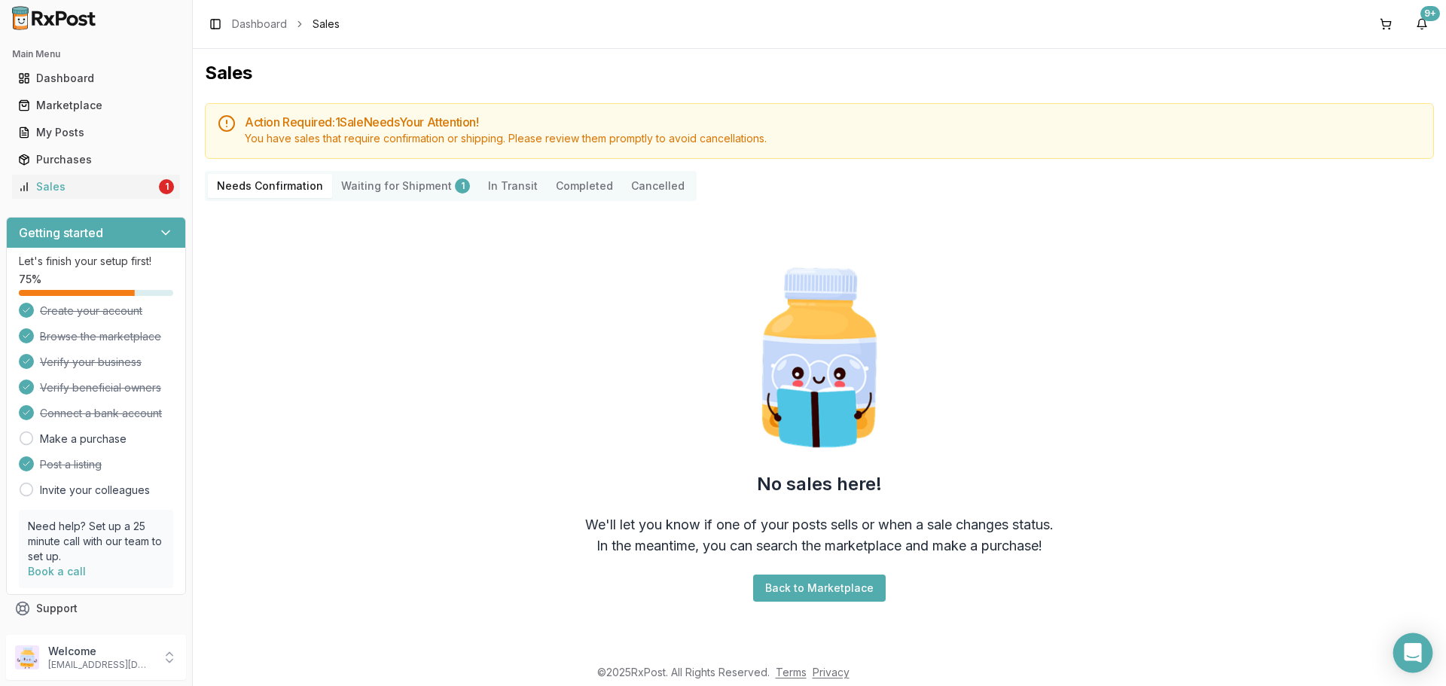
click at [1427, 649] on div "Open Intercom Messenger" at bounding box center [1413, 653] width 40 height 40
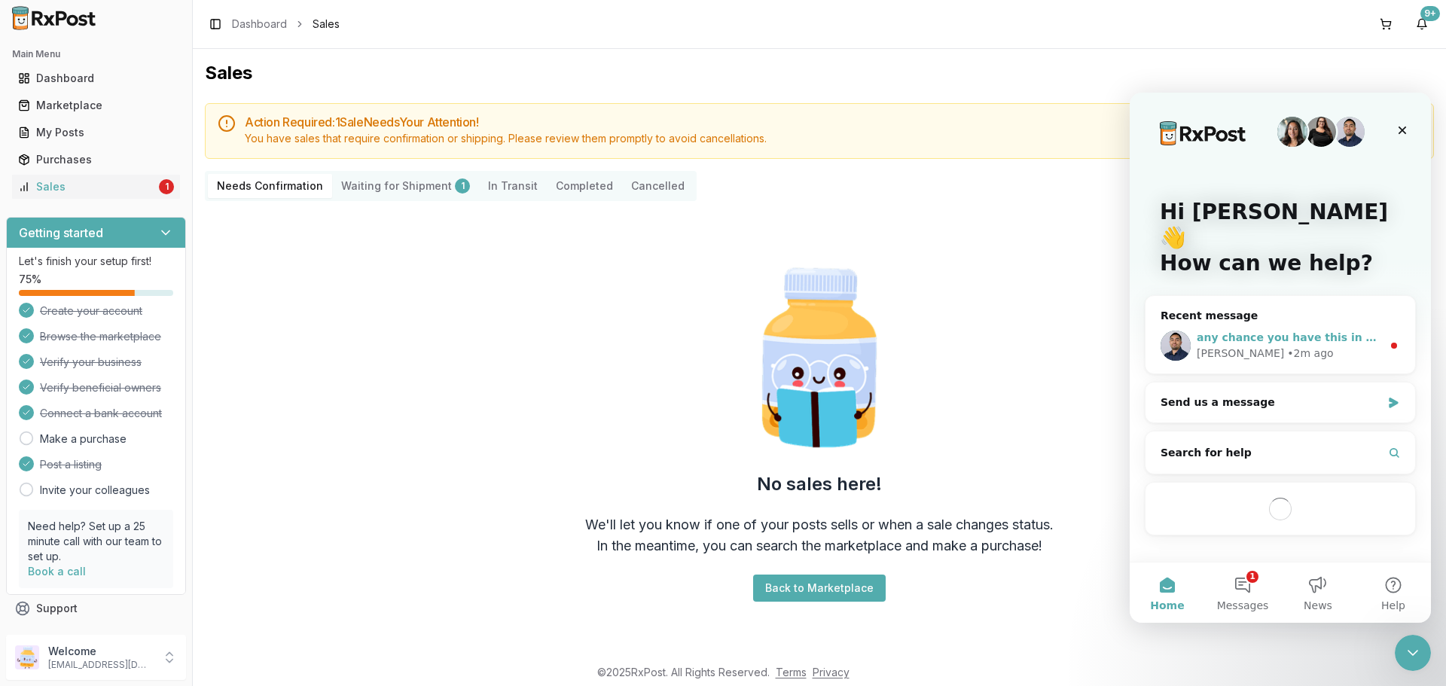
click at [1285, 346] on div "Manuel • 2m ago" at bounding box center [1288, 354] width 185 height 16
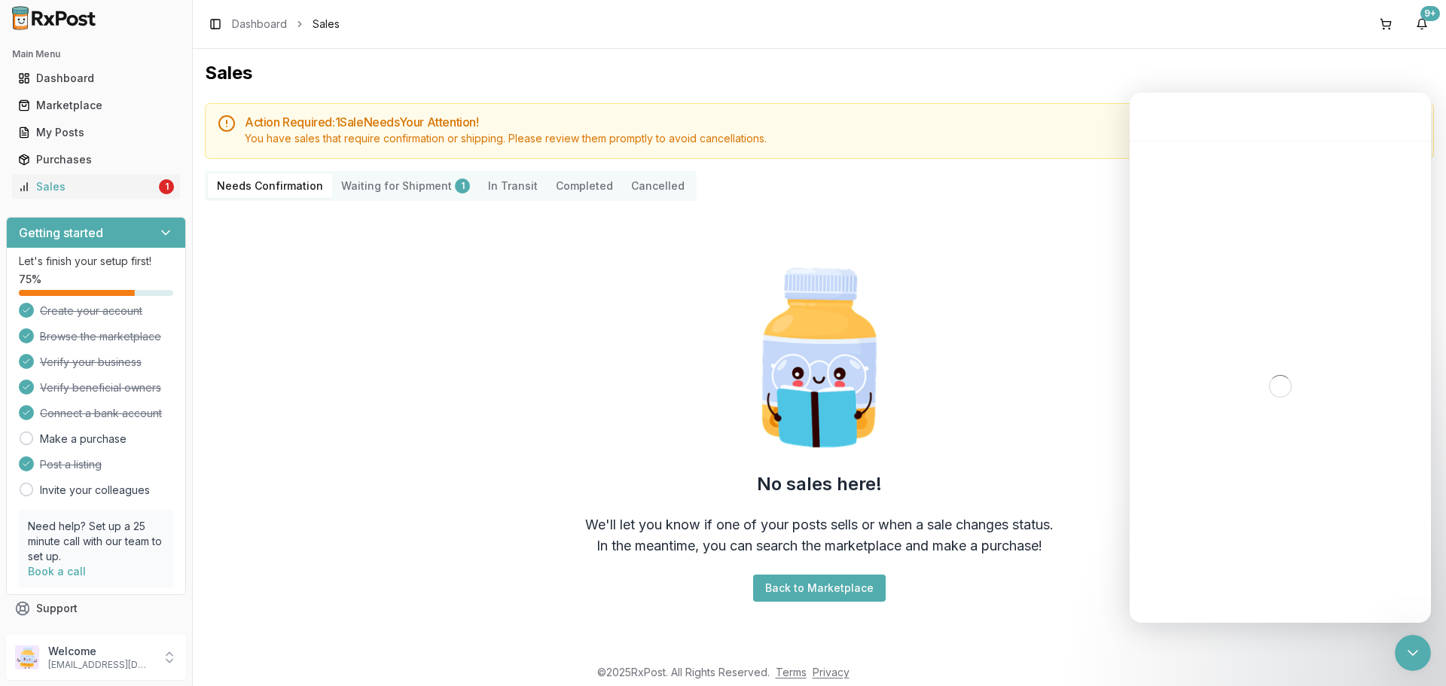
scroll to position [2, 0]
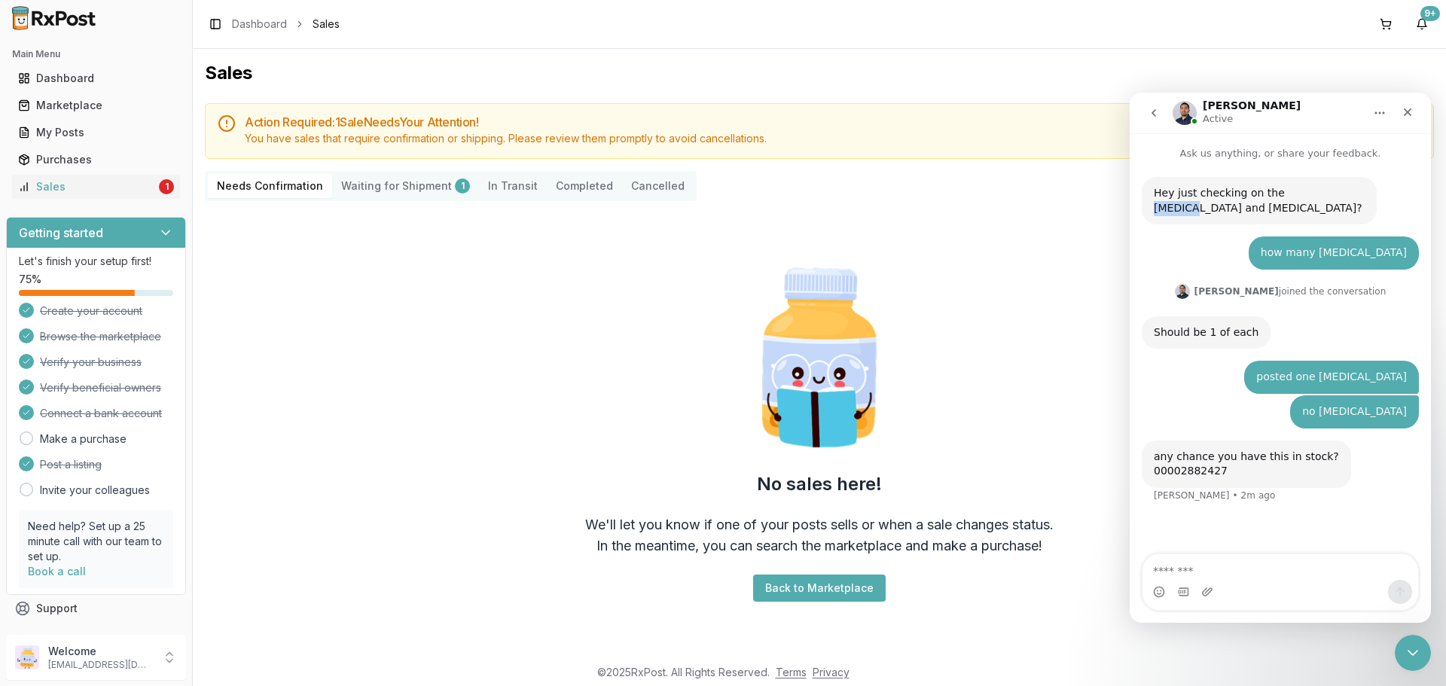
drag, startPoint x: 1305, startPoint y: 197, endPoint x: 1269, endPoint y: 198, distance: 36.2
click at [1269, 198] on div "Hey just checking on the Rukobia and Prezcobix?" at bounding box center [1259, 200] width 211 height 29
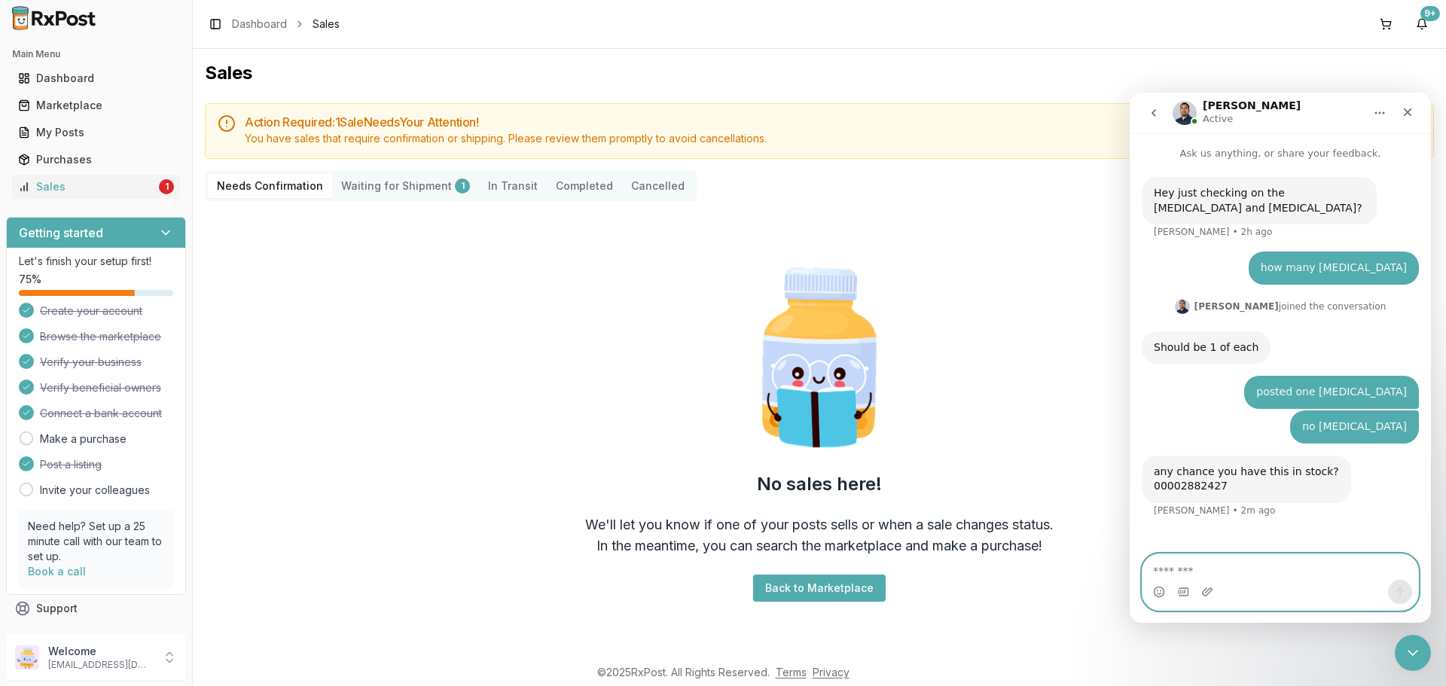
click at [1197, 577] on textarea "Message…" at bounding box center [1280, 567] width 276 height 26
paste textarea "*******"
type textarea "**********"
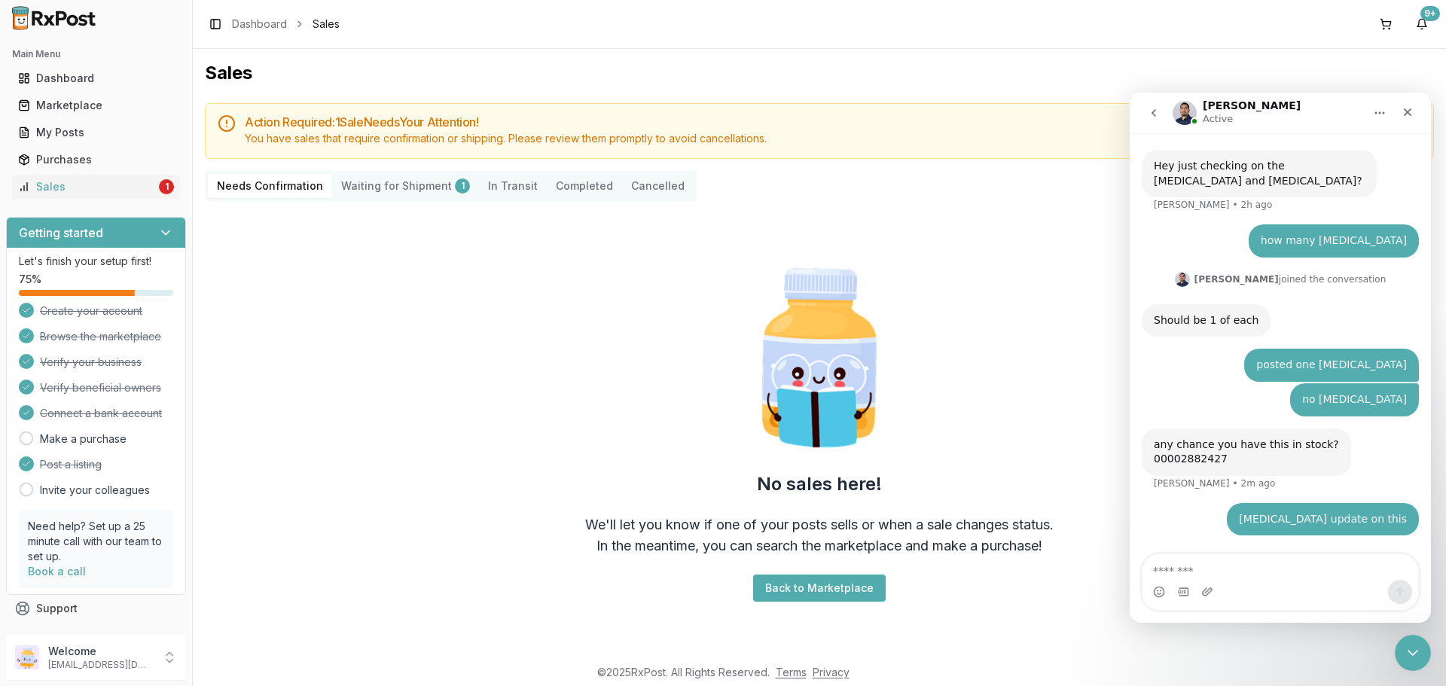
click at [1428, 105] on nav "Manuel Active" at bounding box center [1279, 113] width 301 height 41
click at [1413, 111] on div "Close" at bounding box center [1407, 112] width 27 height 27
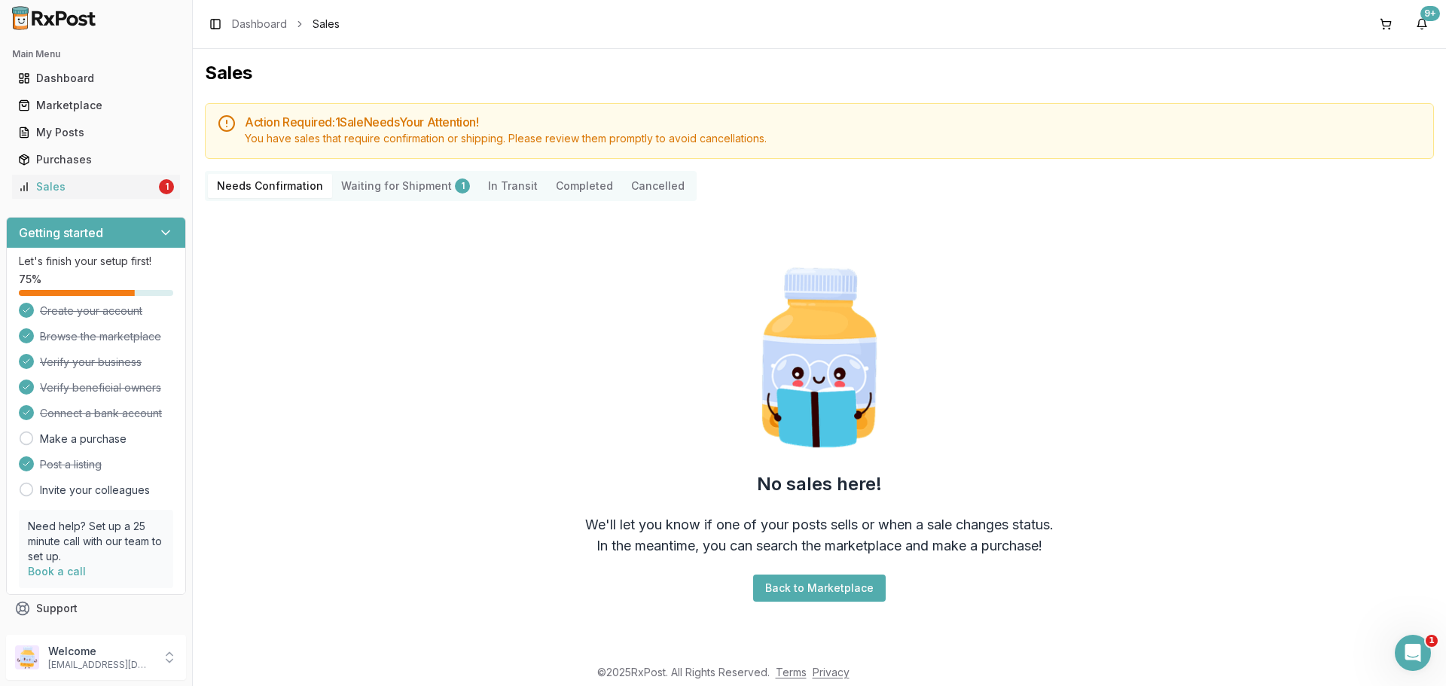
scroll to position [12, 0]
drag, startPoint x: 89, startPoint y: 651, endPoint x: 98, endPoint y: 652, distance: 9.2
click at [90, 651] on p "Welcome" at bounding box center [100, 651] width 105 height 15
click at [253, 664] on span "Sign Out" at bounding box center [273, 661] width 143 height 15
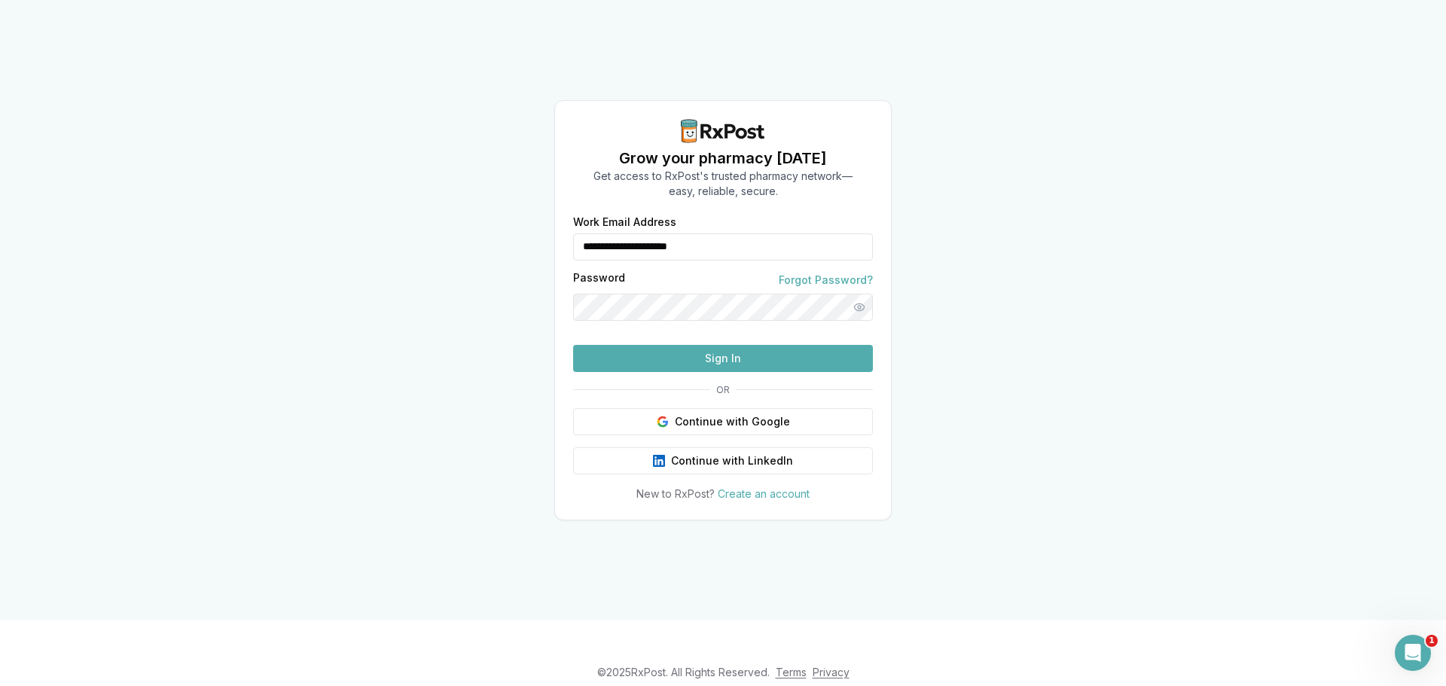
drag, startPoint x: 752, startPoint y: 241, endPoint x: 526, endPoint y: 262, distance: 226.9
click at [526, 262] on div "**********" at bounding box center [723, 310] width 1446 height 620
type input "**********"
click at [730, 372] on button "Sign In" at bounding box center [723, 358] width 300 height 27
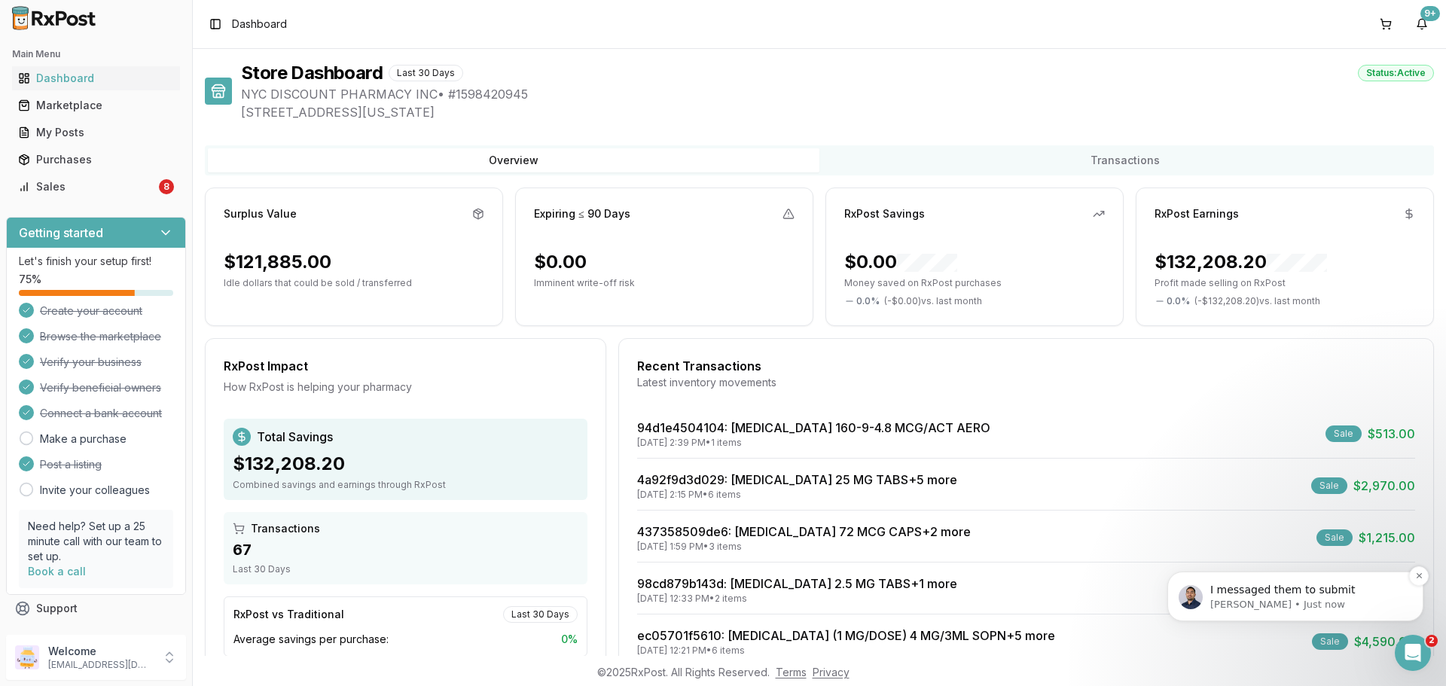
click at [1266, 599] on p "[PERSON_NAME] • Just now" at bounding box center [1307, 605] width 194 height 14
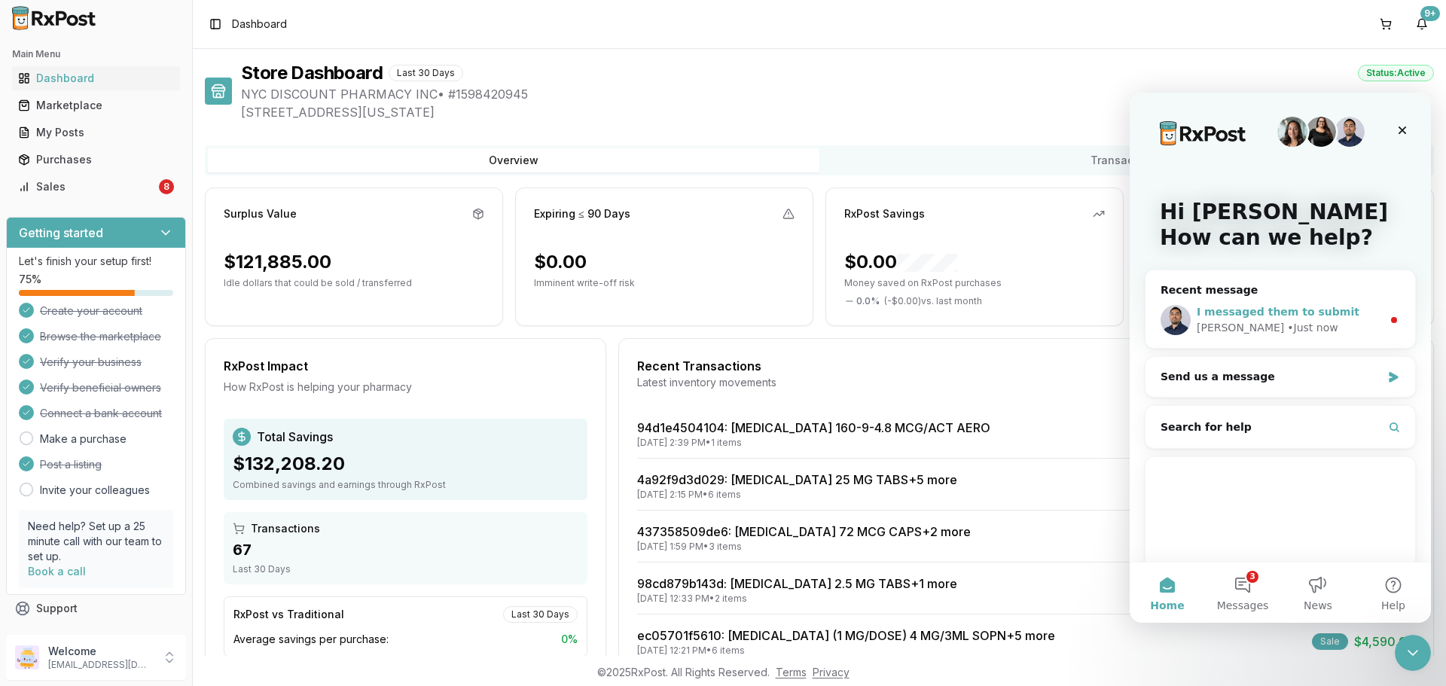
click at [1290, 323] on div "Manuel • Just now" at bounding box center [1288, 328] width 185 height 16
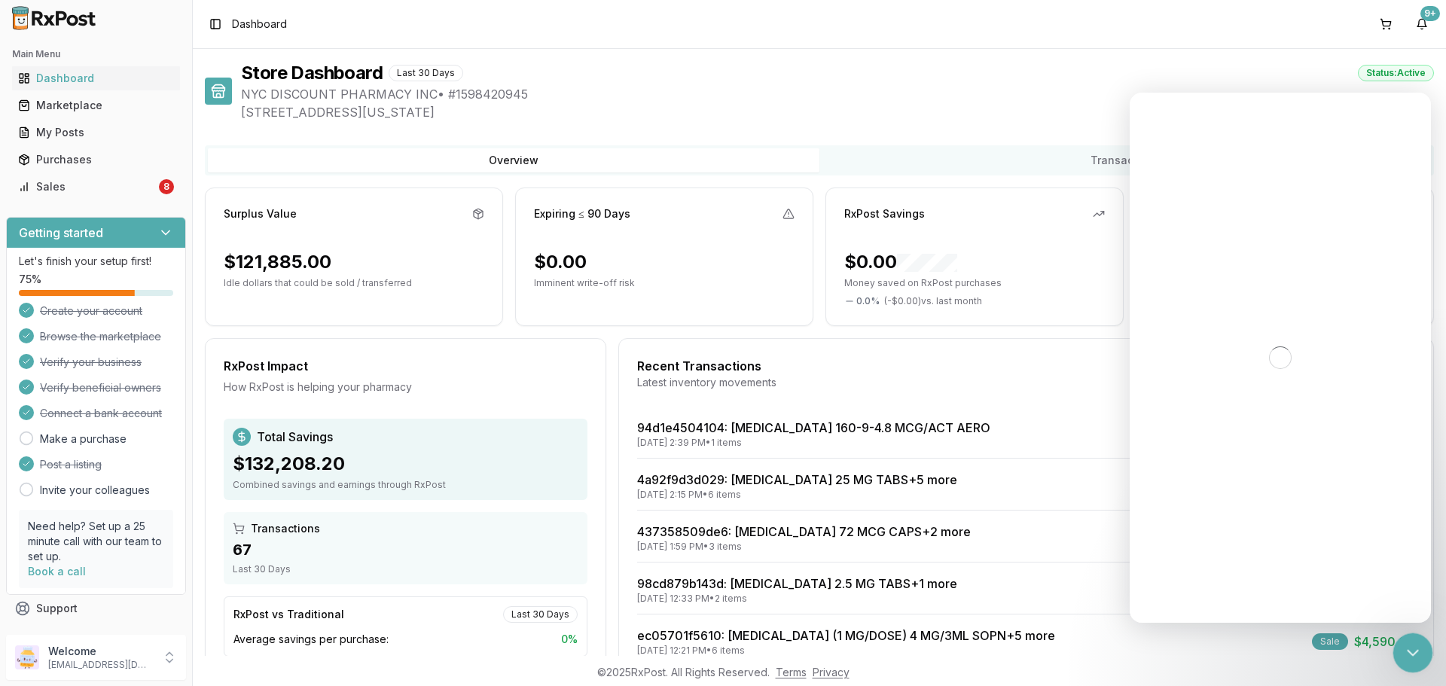
click at [1407, 649] on icon "Close Intercom Messenger" at bounding box center [1410, 651] width 11 height 6
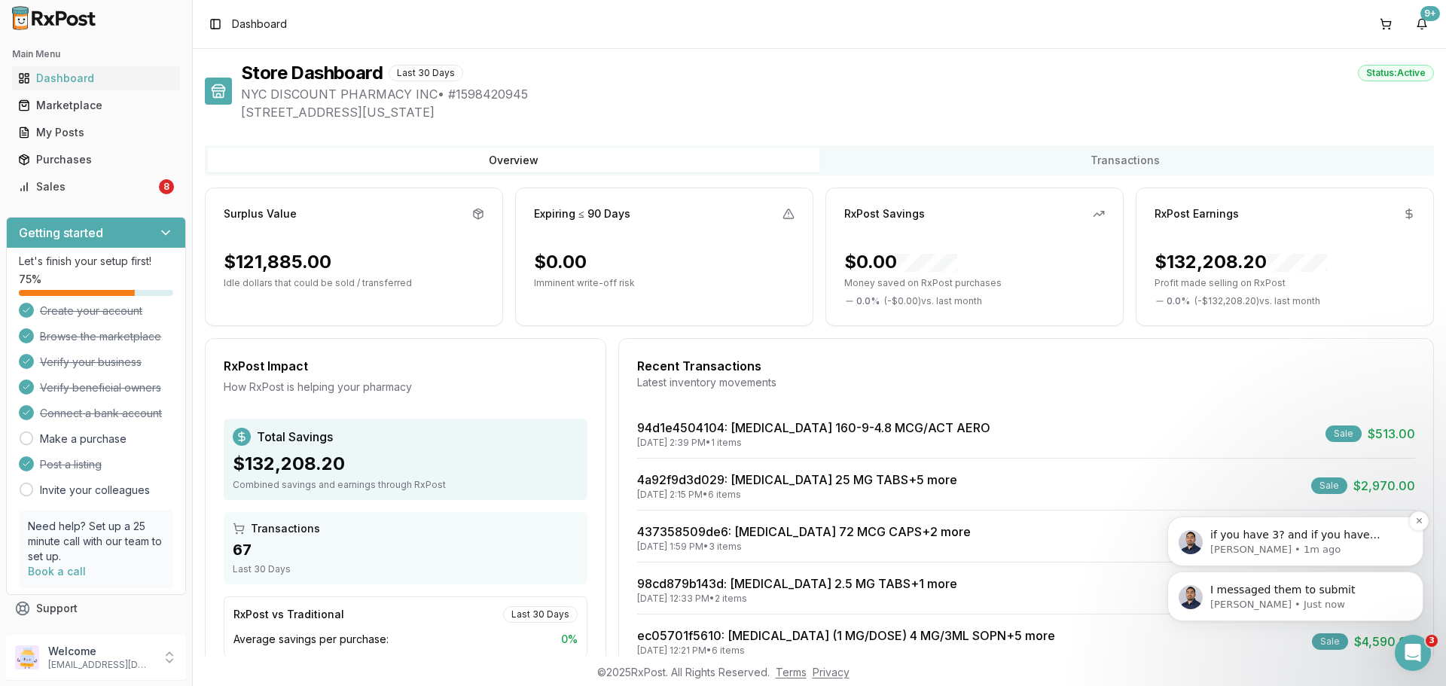
click at [1329, 547] on p "Manuel • 1m ago" at bounding box center [1307, 550] width 194 height 14
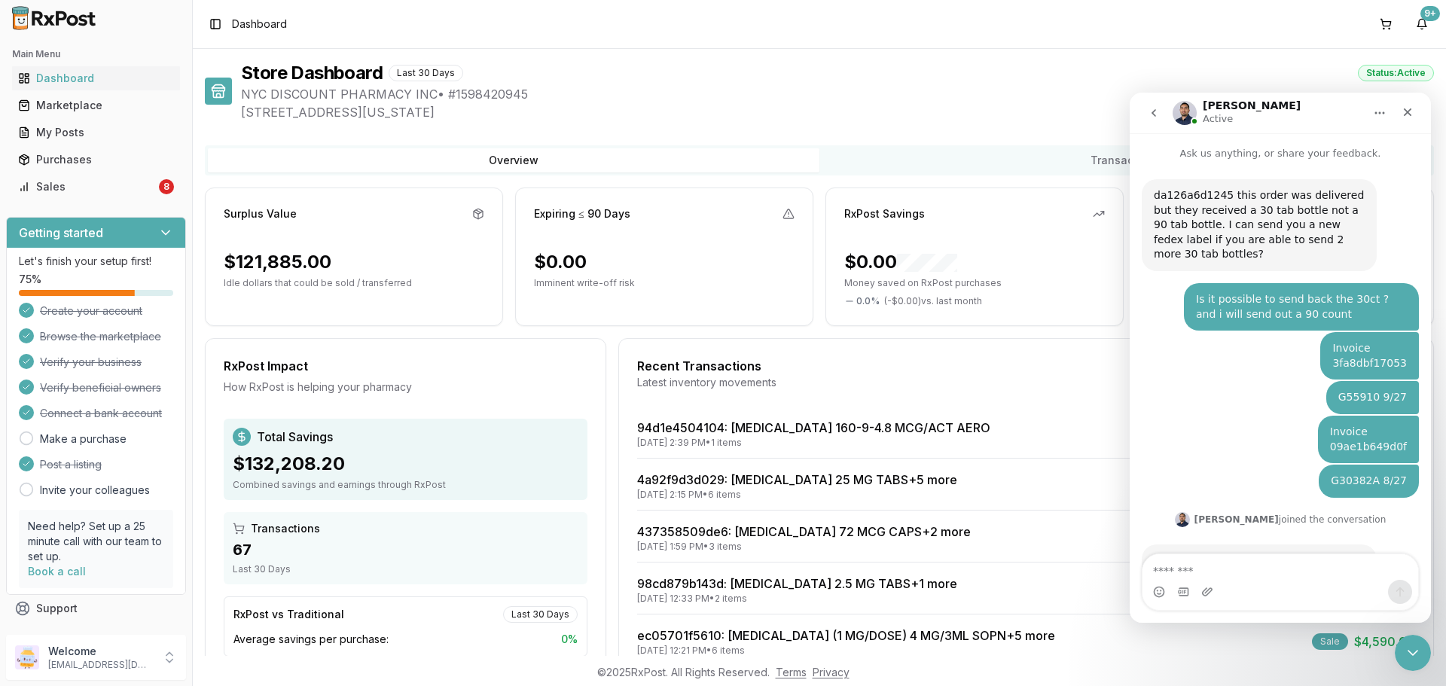
scroll to position [45, 0]
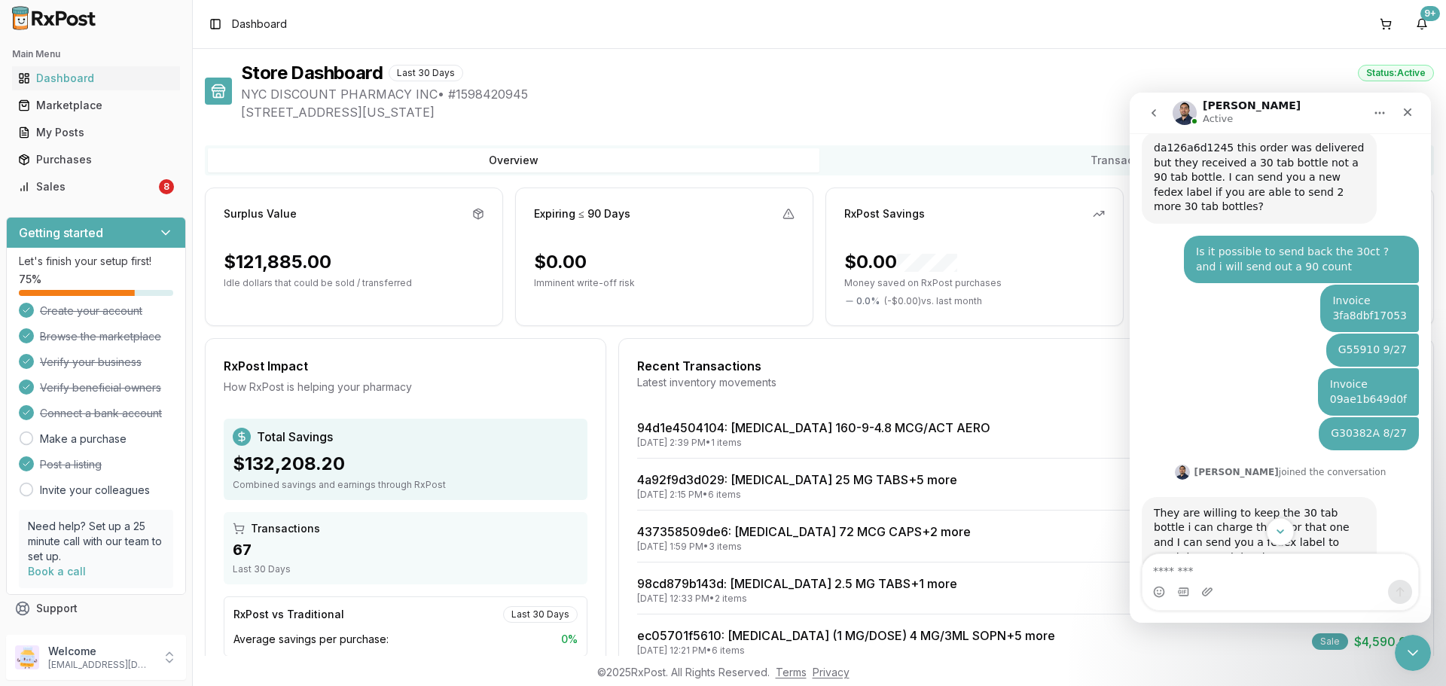
click at [1279, 526] on icon "Scroll to bottom" at bounding box center [1280, 532] width 14 height 14
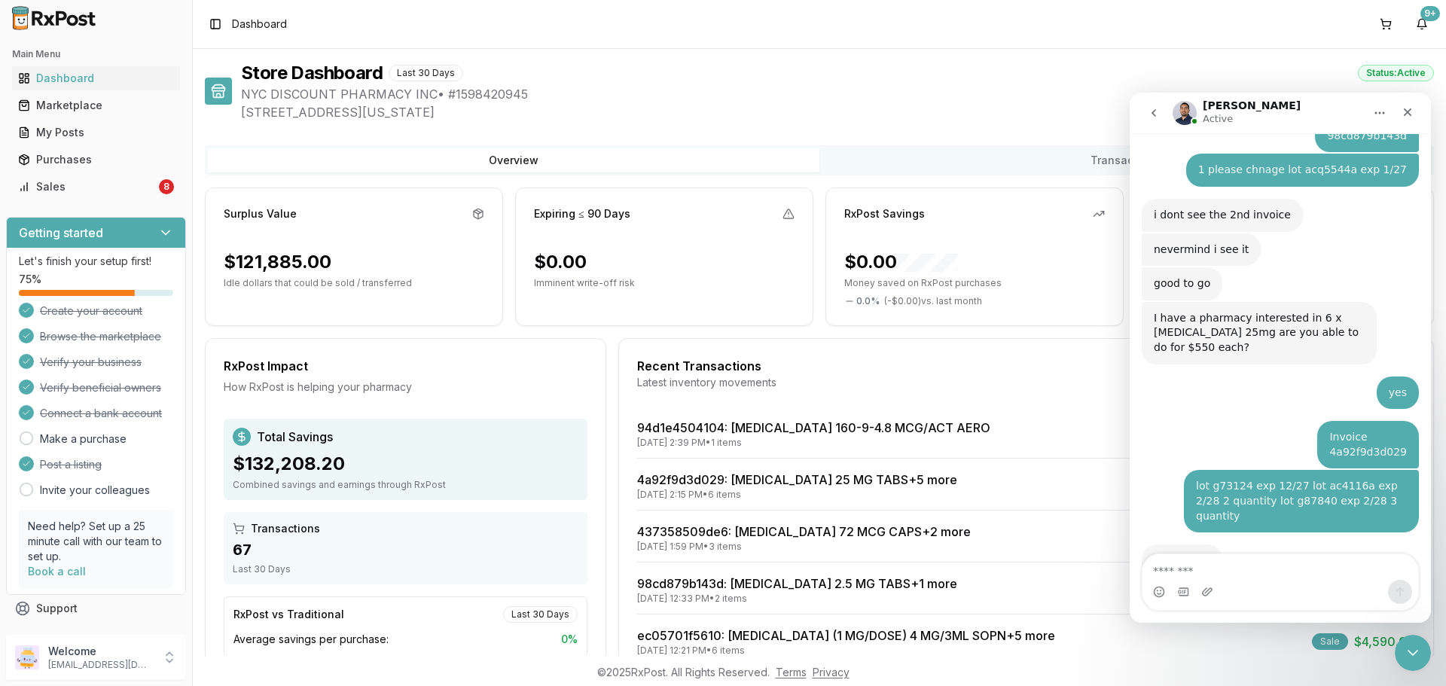
scroll to position [3189, 0]
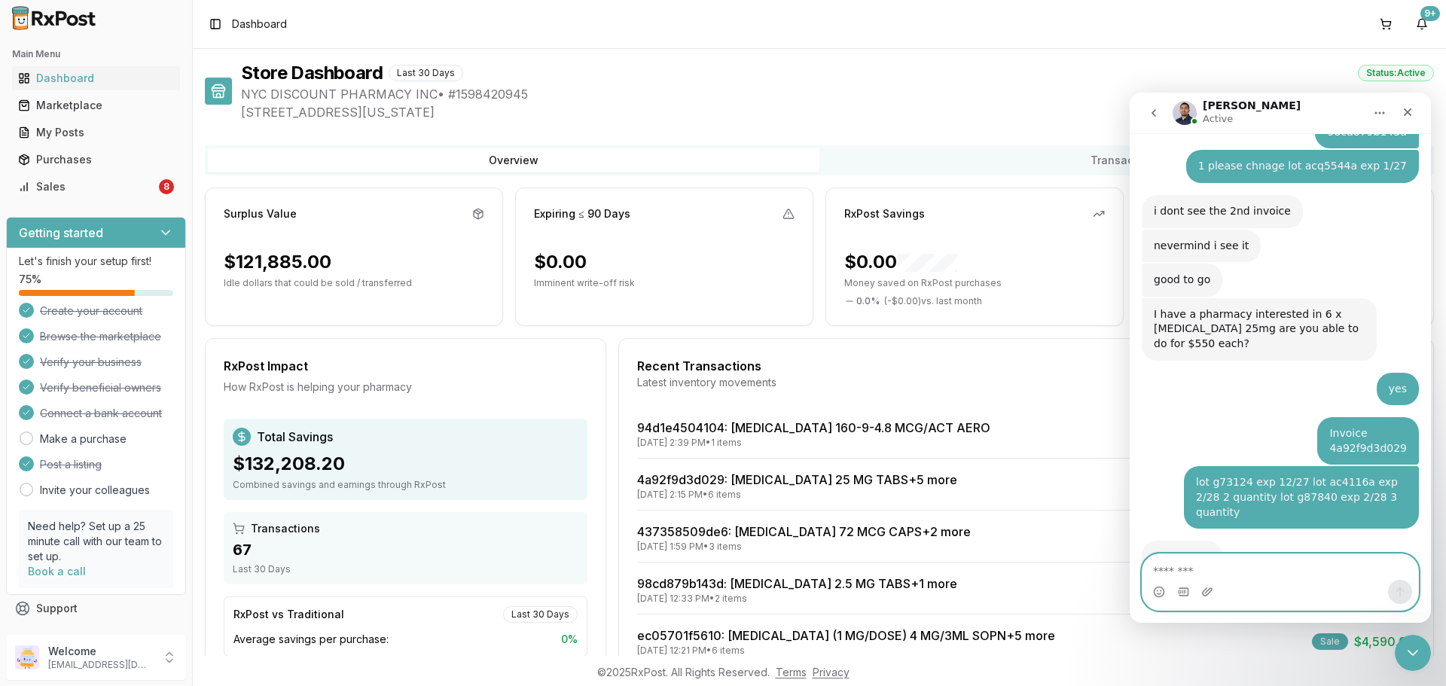
click at [1222, 571] on textarea "Message…" at bounding box center [1280, 567] width 276 height 26
type textarea "**********"
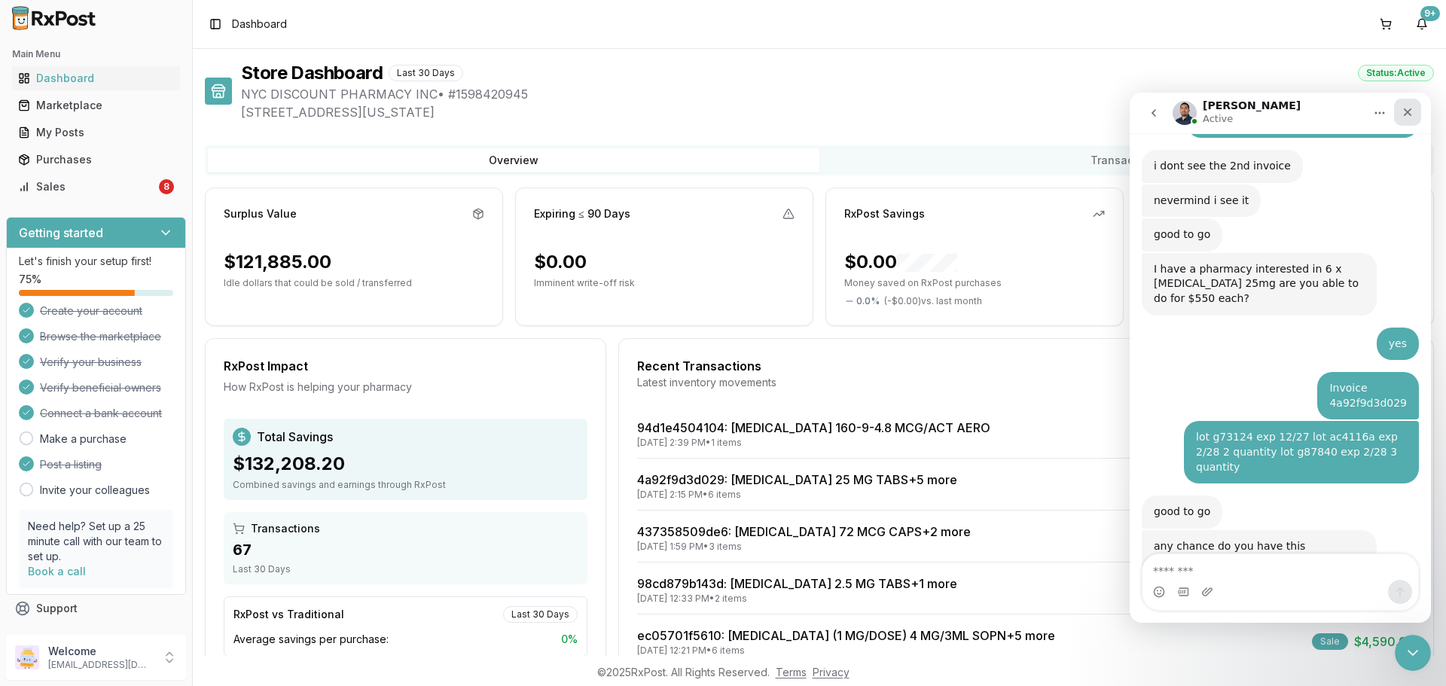
click at [1412, 104] on div "Close" at bounding box center [1407, 112] width 27 height 27
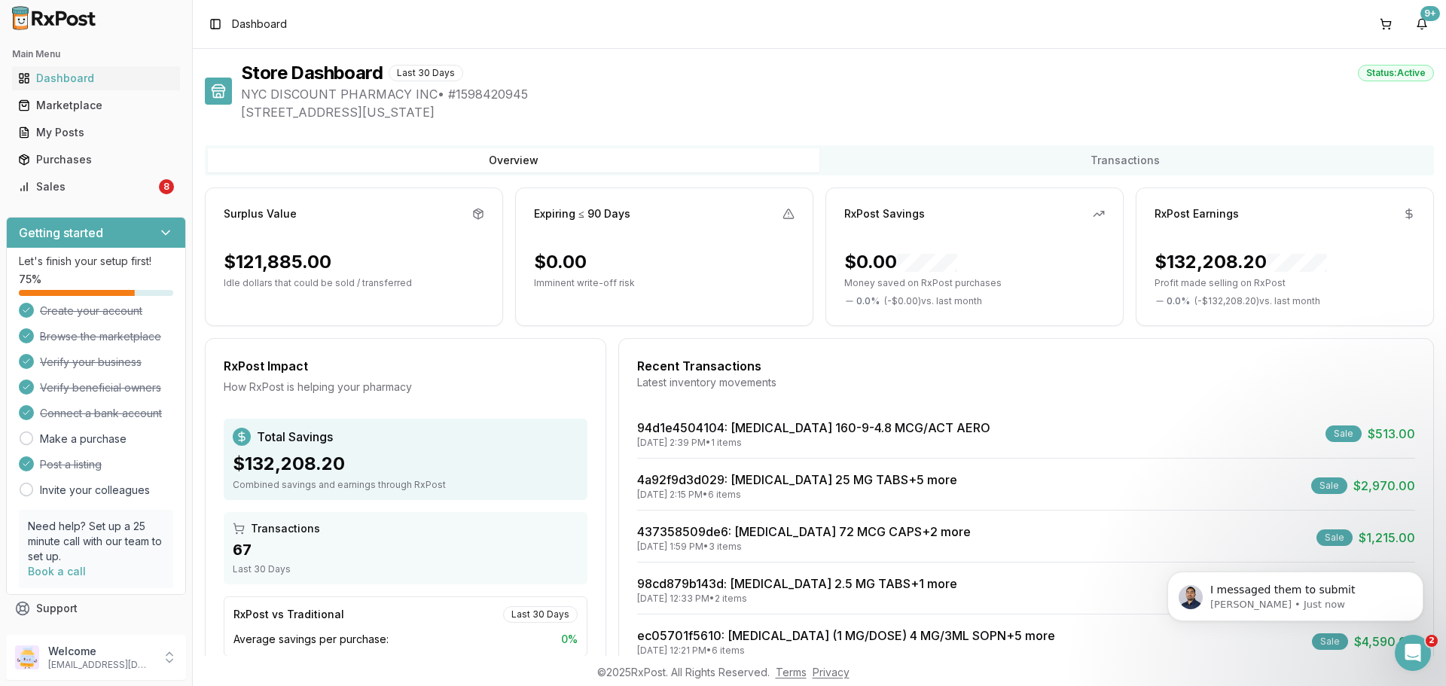
scroll to position [0, 0]
click at [164, 192] on div "8" at bounding box center [166, 186] width 15 height 15
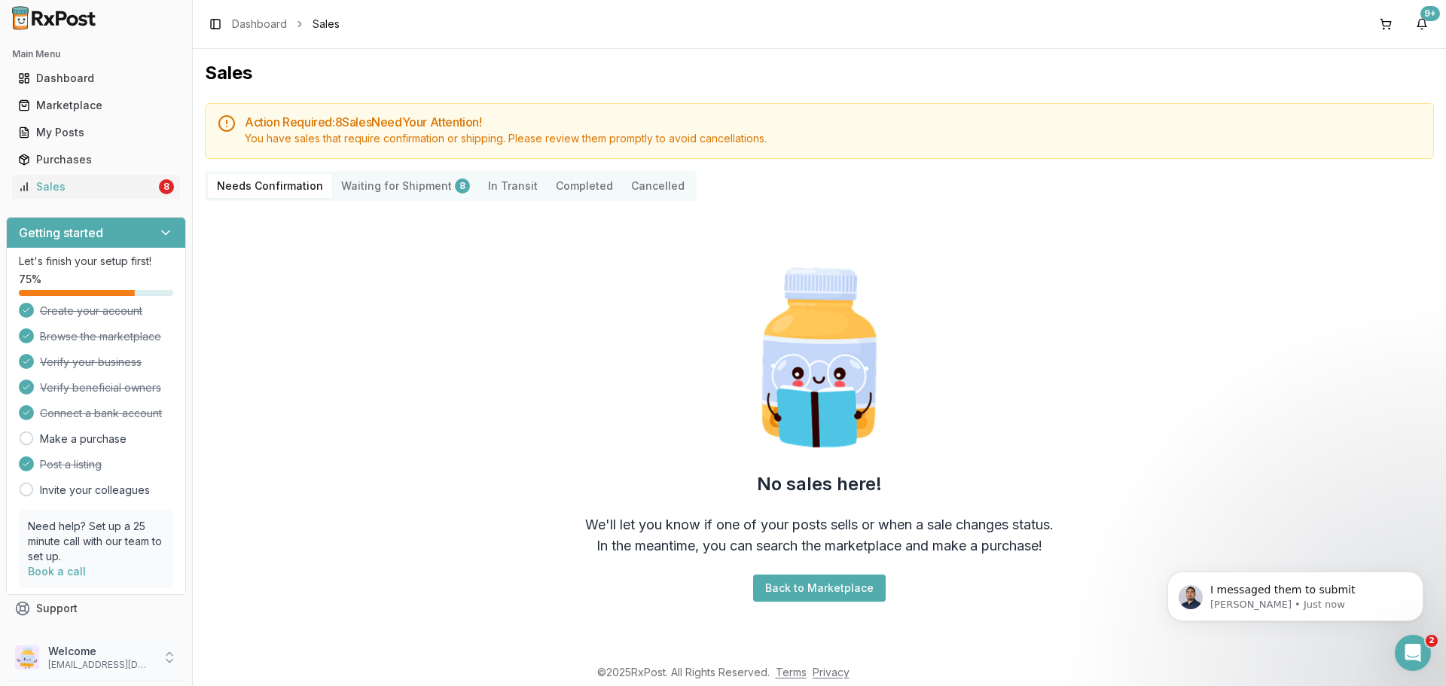
click at [83, 671] on div "Welcome nycdiscountpharma2@gmail.com" at bounding box center [96, 657] width 180 height 45
click at [241, 657] on span "Sign Out" at bounding box center [273, 661] width 143 height 15
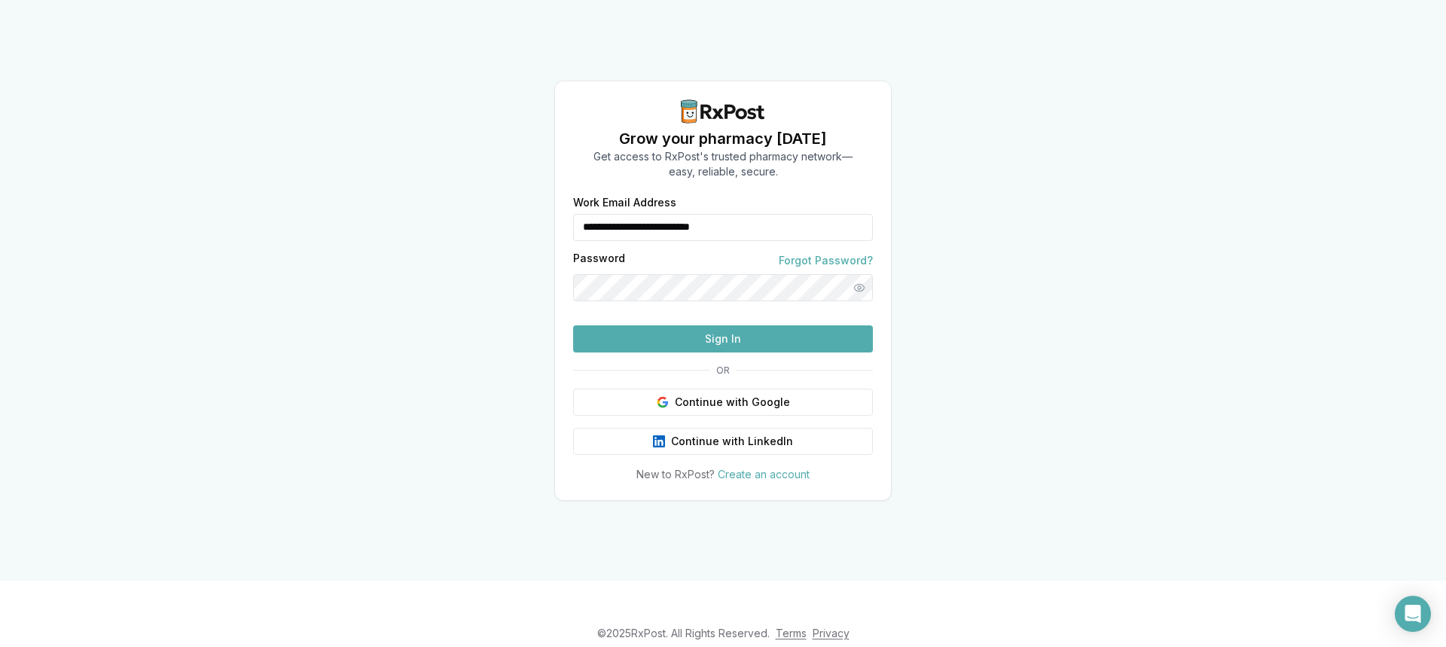
drag, startPoint x: 791, startPoint y: 203, endPoint x: 487, endPoint y: 224, distance: 304.2
click at [487, 224] on div "**********" at bounding box center [723, 290] width 1446 height 581
type input "**********"
click at [693, 352] on button "Sign In" at bounding box center [723, 338] width 300 height 27
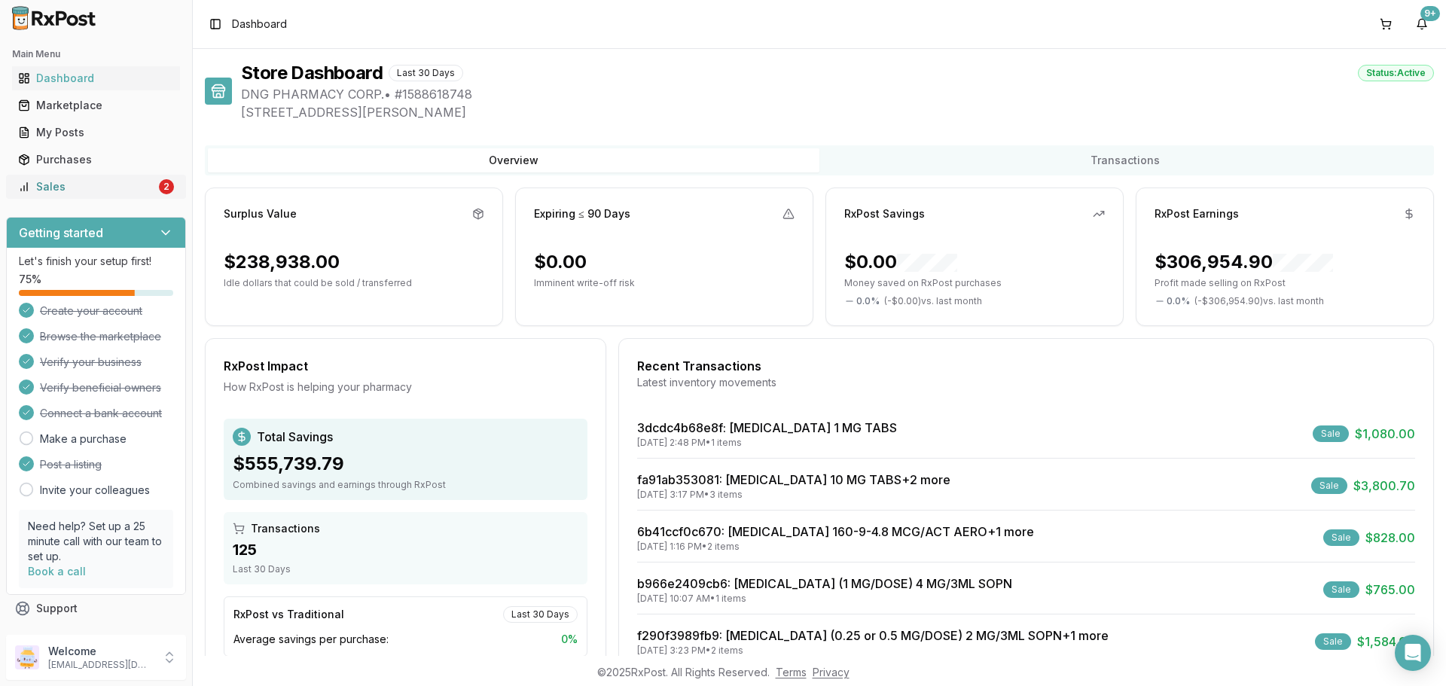
click at [132, 193] on div "Sales" at bounding box center [87, 186] width 138 height 15
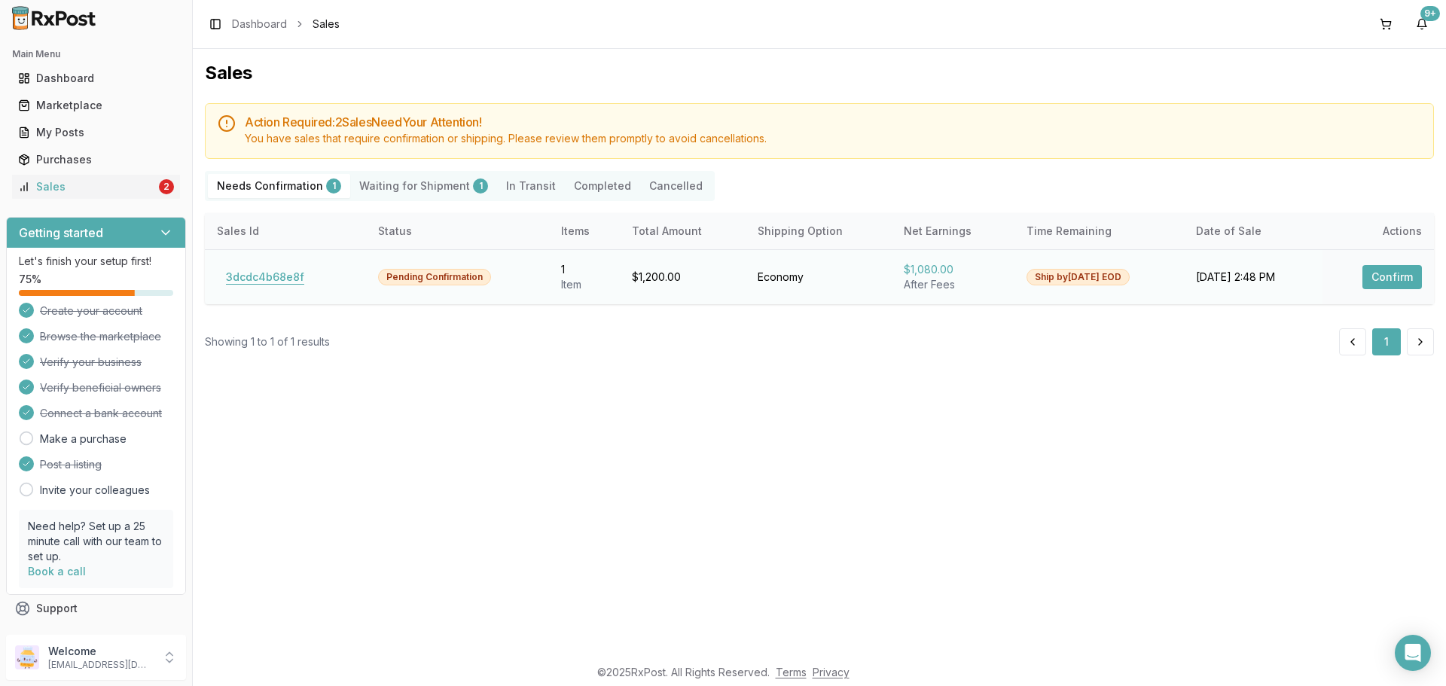
click at [270, 282] on button "3dcdc4b68e8f" at bounding box center [265, 277] width 96 height 24
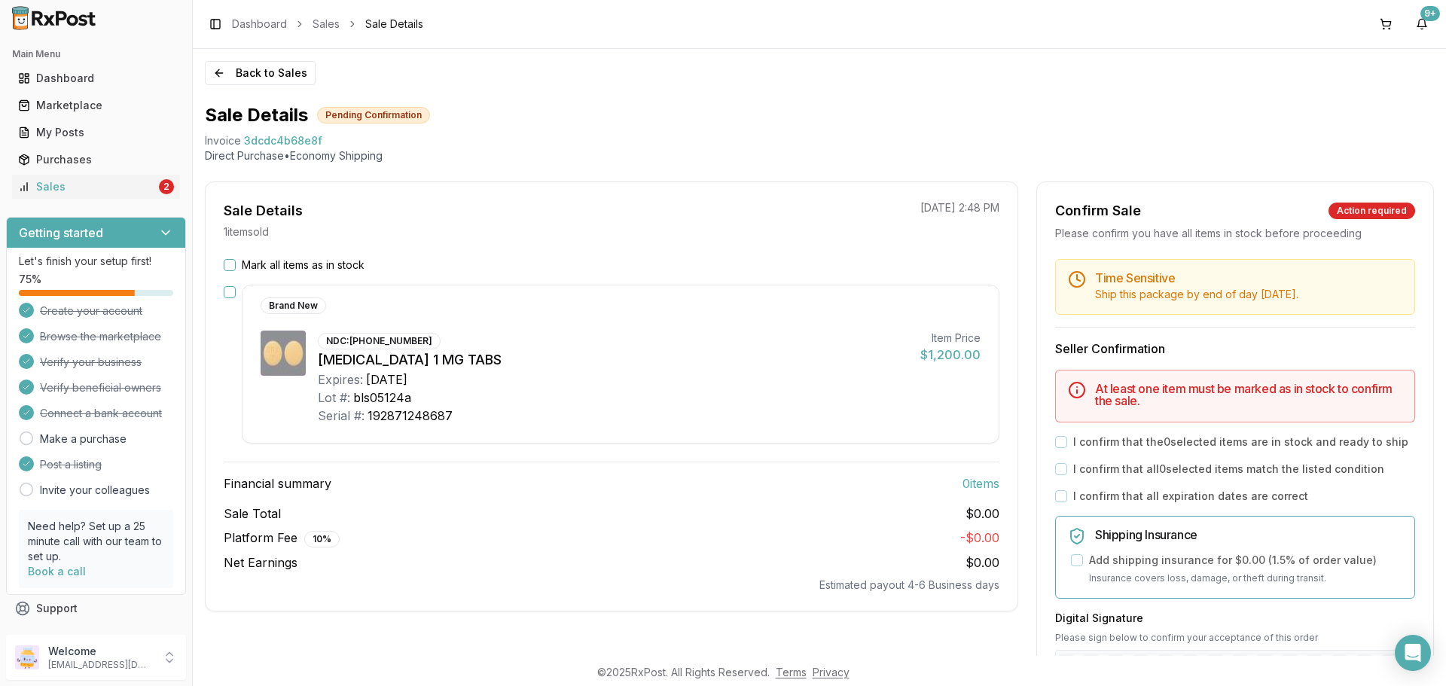
click at [230, 263] on button "Mark all items as in stock" at bounding box center [230, 265] width 12 height 12
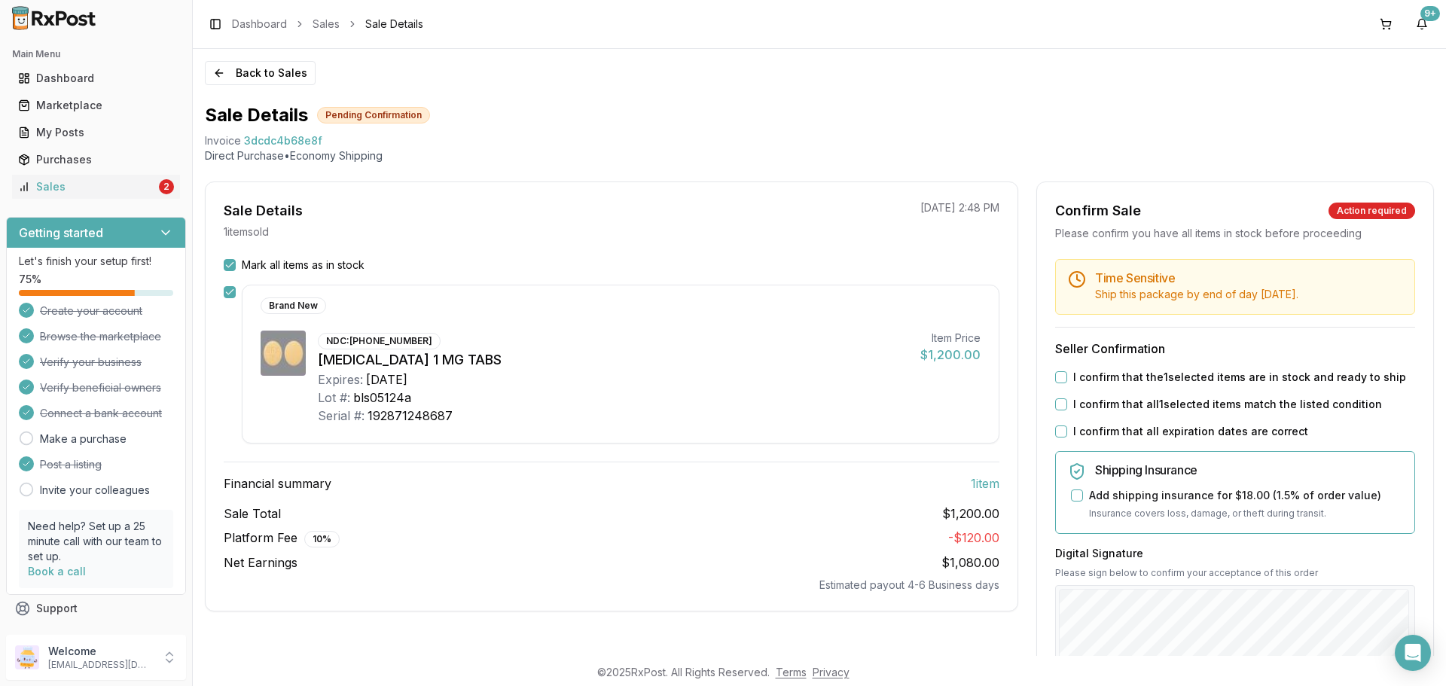
drag, startPoint x: 1042, startPoint y: 368, endPoint x: 1050, endPoint y: 370, distance: 7.9
click at [1043, 368] on div "Time Sensitive Ship this package by end of day Wednesday, September 3rd . Selle…" at bounding box center [1235, 577] width 396 height 636
click at [1055, 377] on button "I confirm that the 1 selected items are in stock and ready to ship" at bounding box center [1061, 377] width 12 height 12
click at [1055, 408] on button "I confirm that all 1 selected items match the listed condition" at bounding box center [1061, 404] width 12 height 12
click at [1056, 434] on button "I confirm that all expiration dates are correct" at bounding box center [1061, 431] width 12 height 12
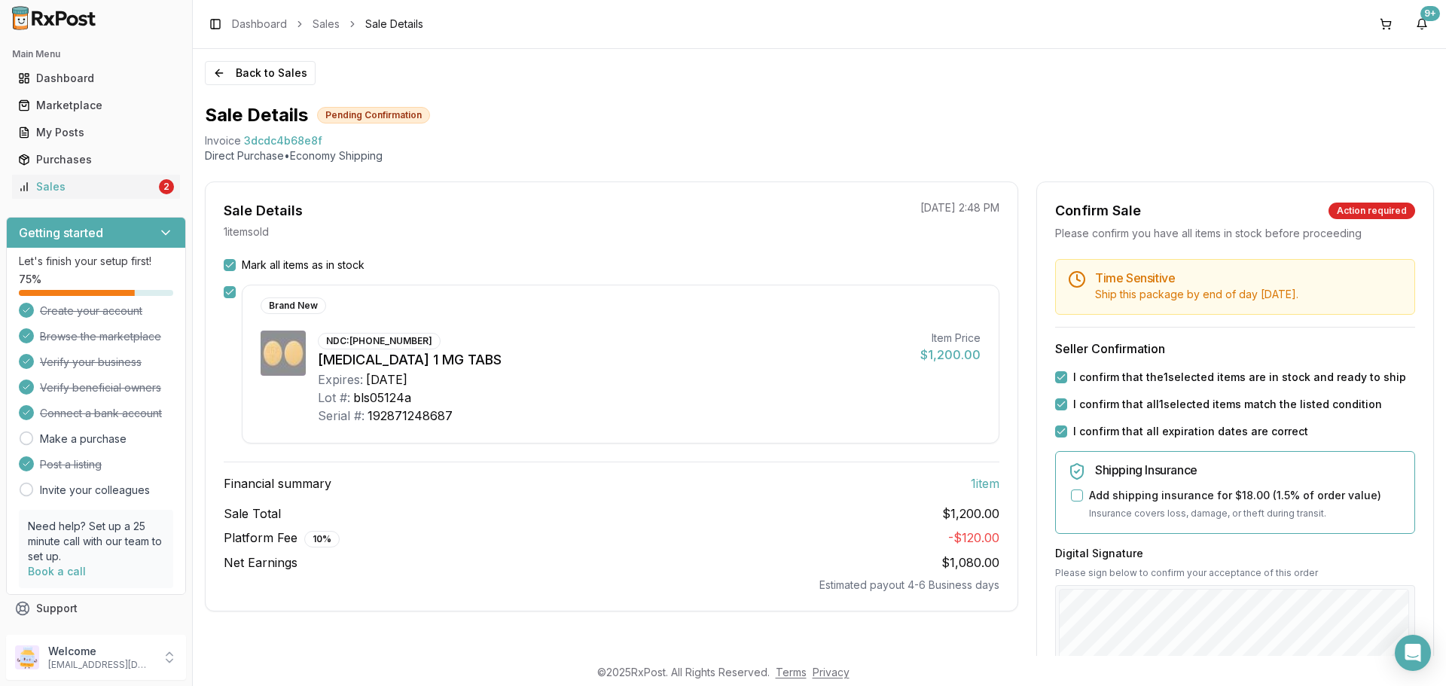
scroll to position [282, 0]
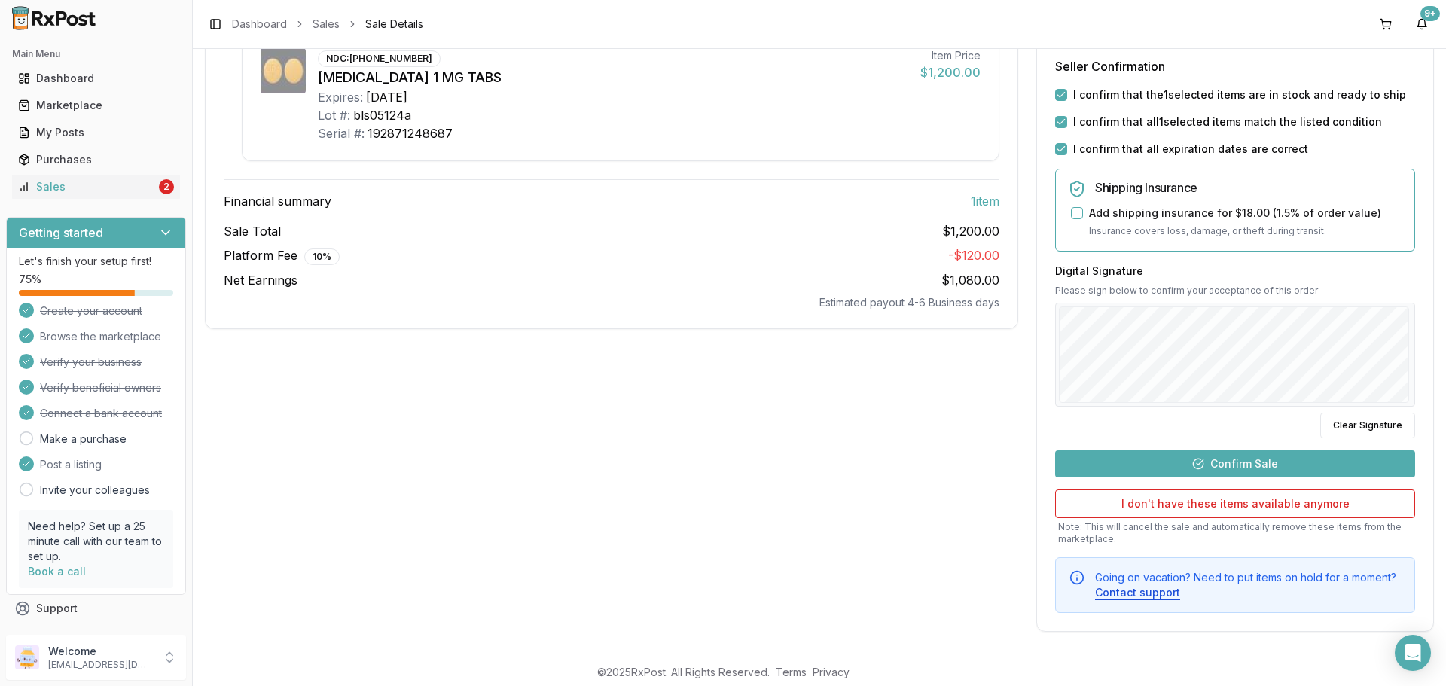
click at [1221, 474] on button "Confirm Sale" at bounding box center [1235, 463] width 360 height 27
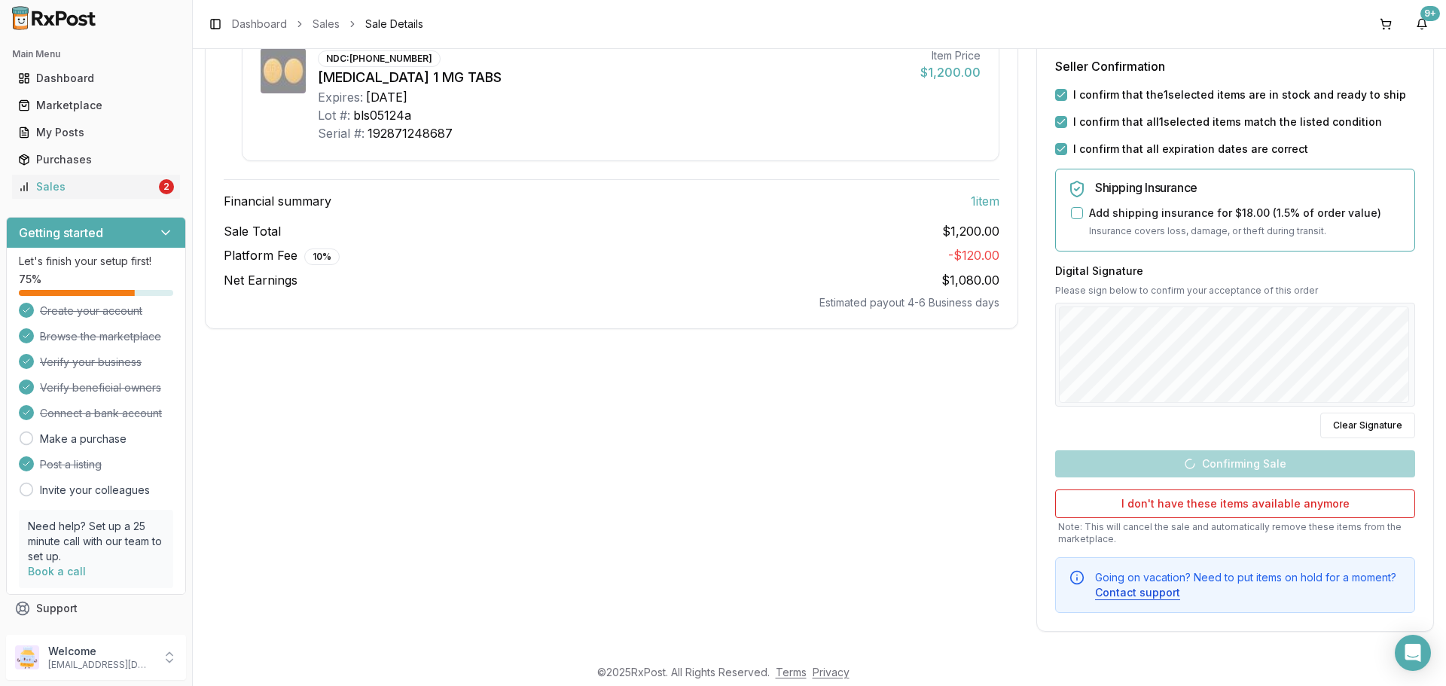
scroll to position [2, 0]
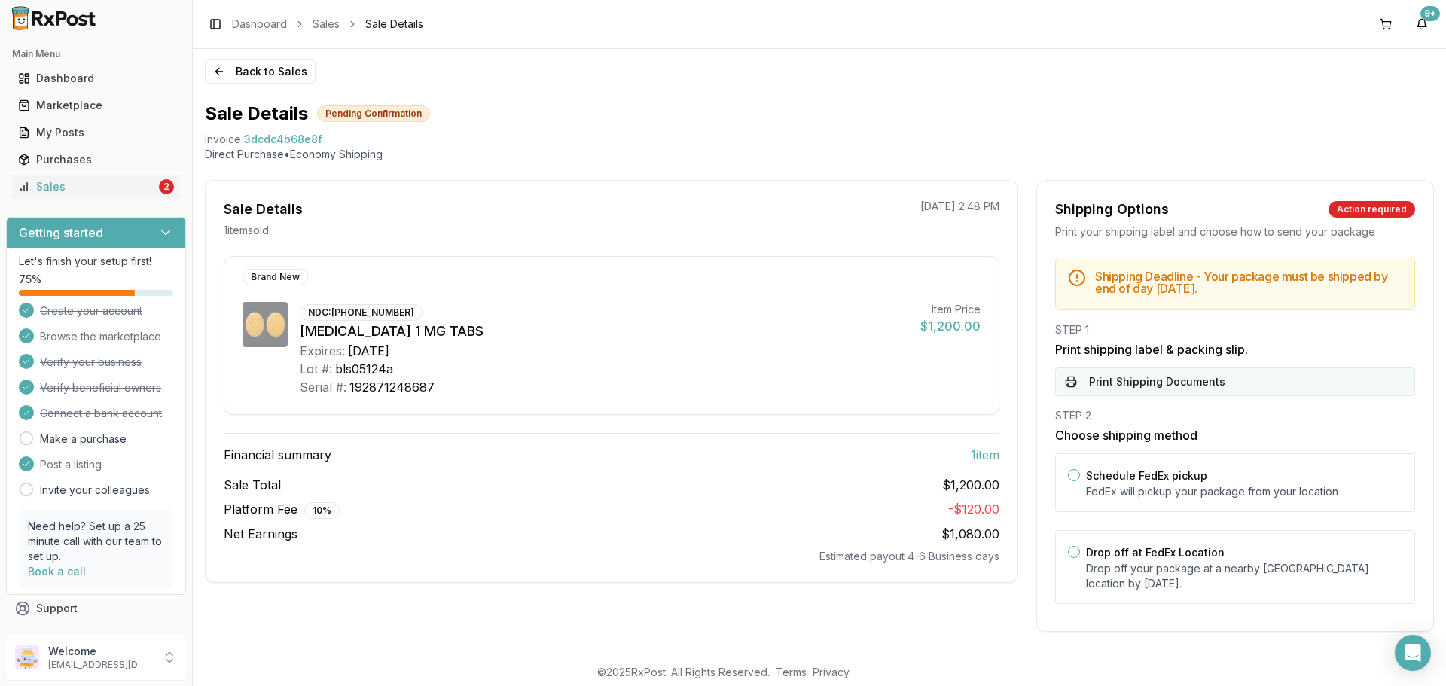
click at [1160, 386] on button "Print Shipping Documents" at bounding box center [1235, 381] width 360 height 29
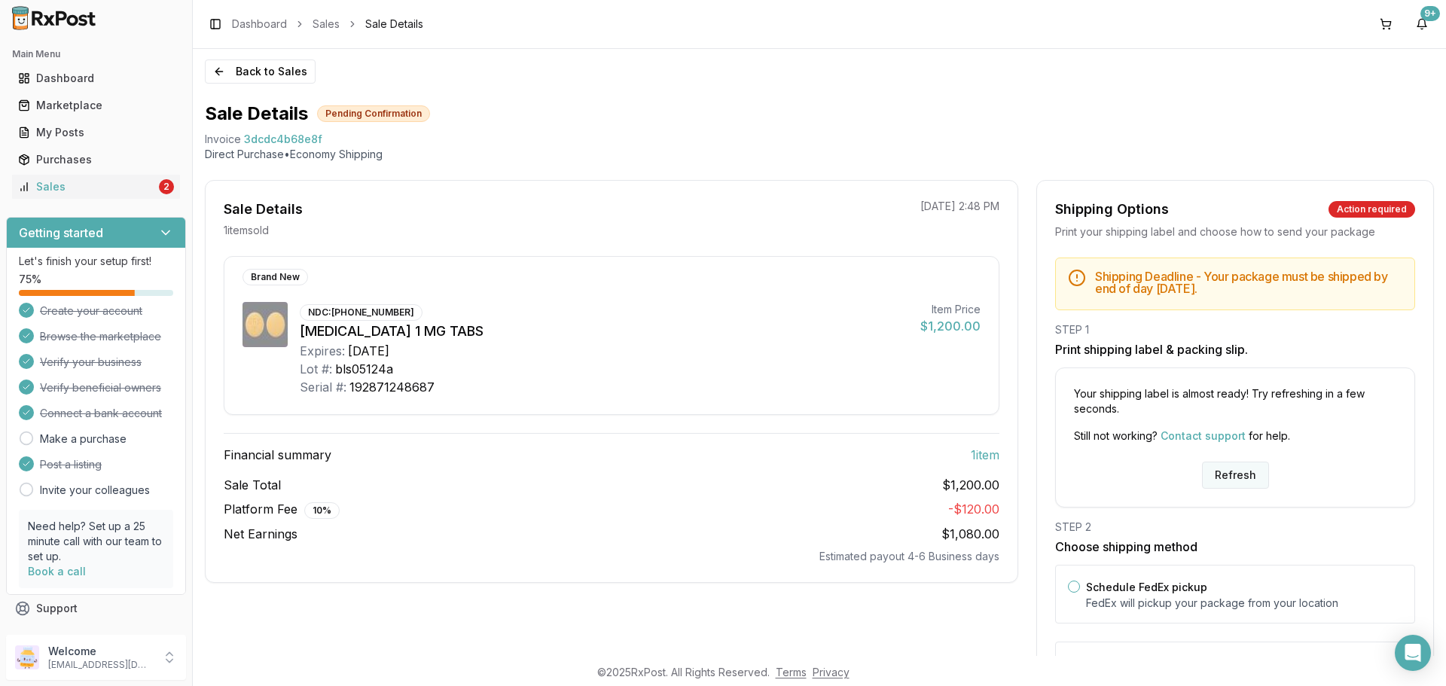
click at [1211, 480] on button "Refresh" at bounding box center [1235, 475] width 67 height 27
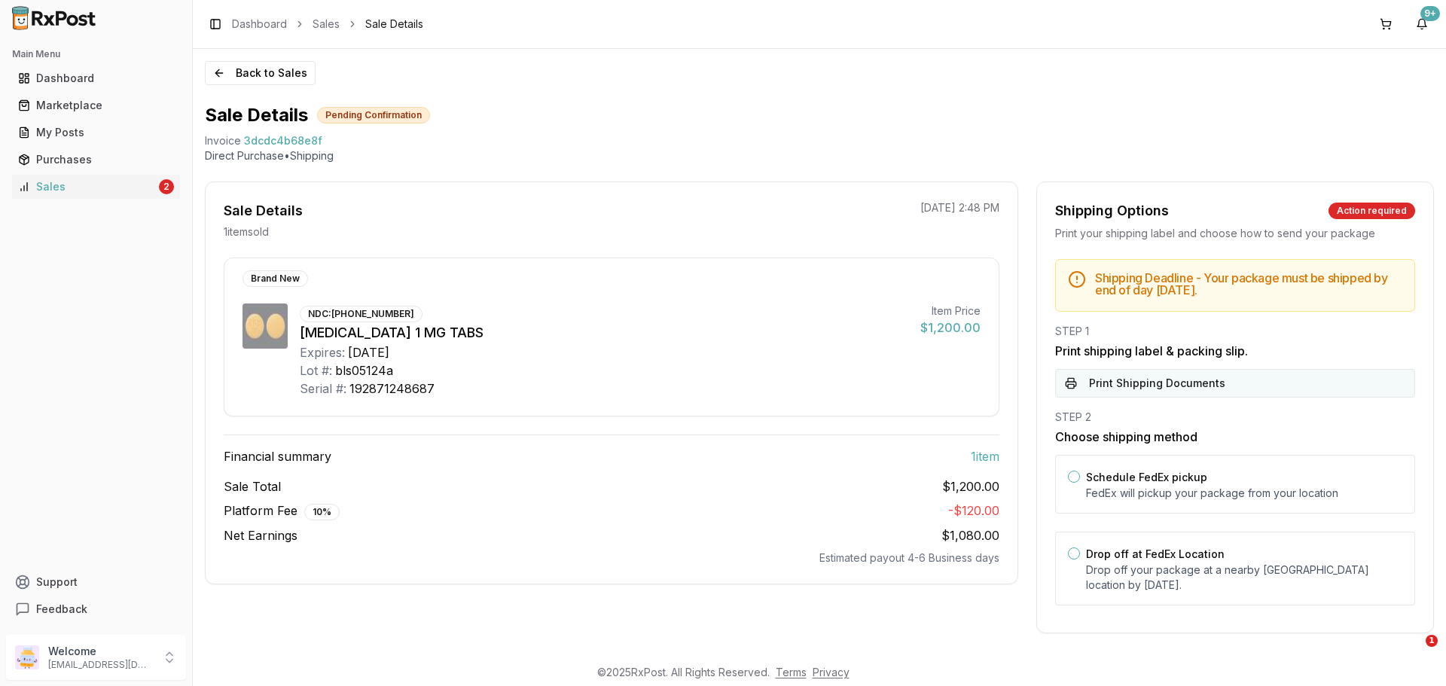
click at [1166, 388] on button "Print Shipping Documents" at bounding box center [1235, 383] width 360 height 29
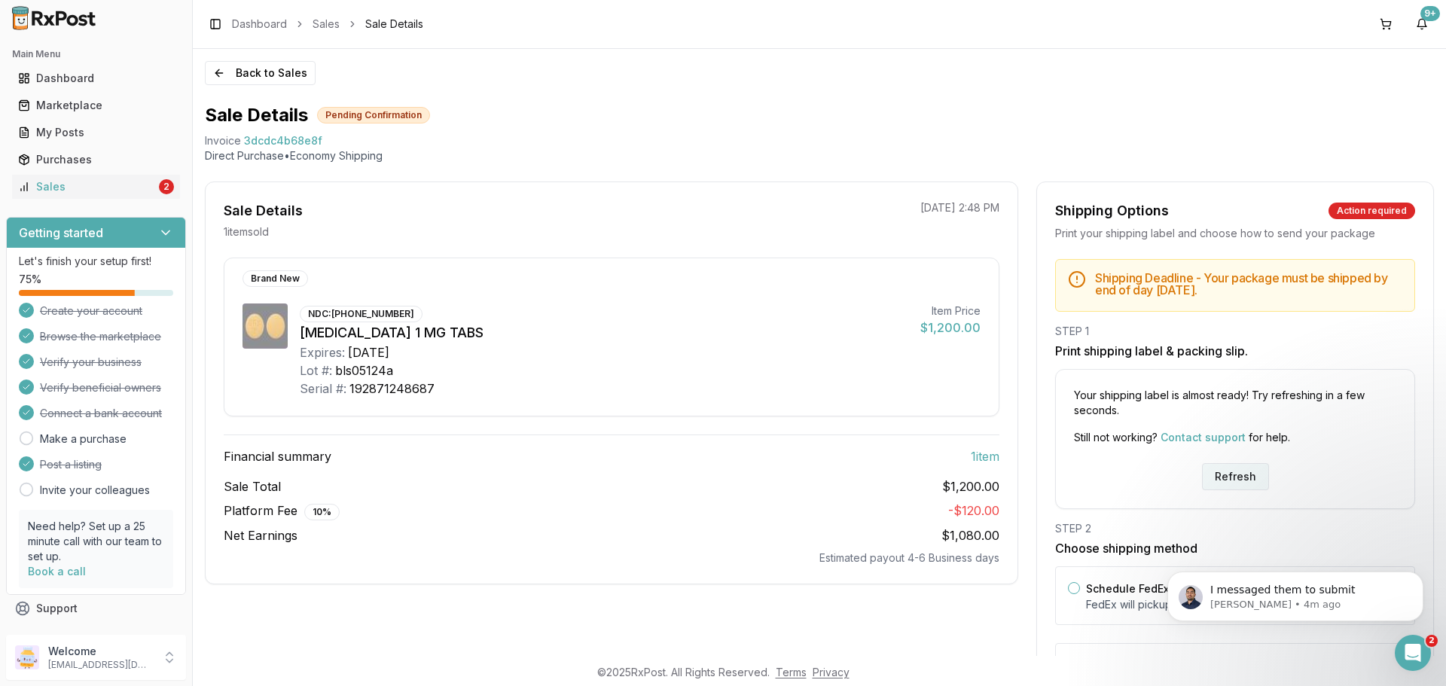
click at [1222, 473] on button "Refresh" at bounding box center [1235, 476] width 67 height 27
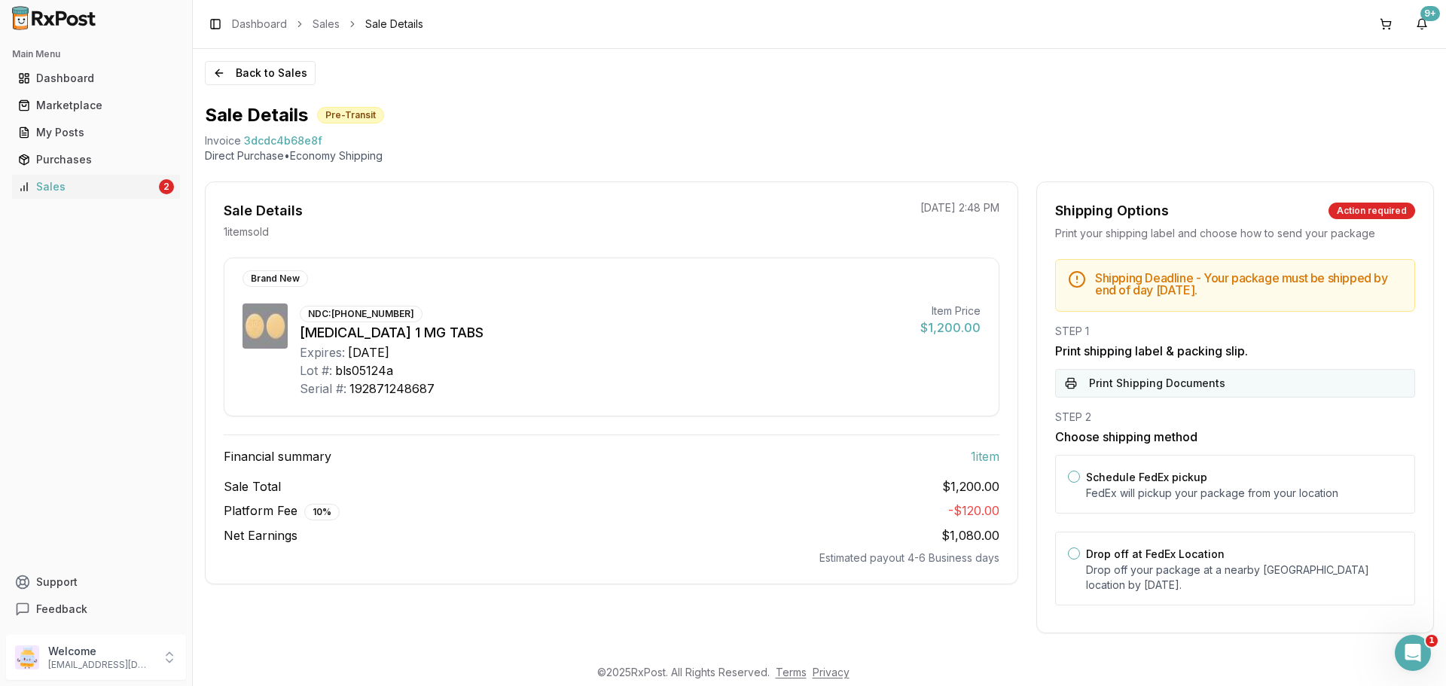
click at [1189, 392] on button "Print Shipping Documents" at bounding box center [1235, 383] width 360 height 29
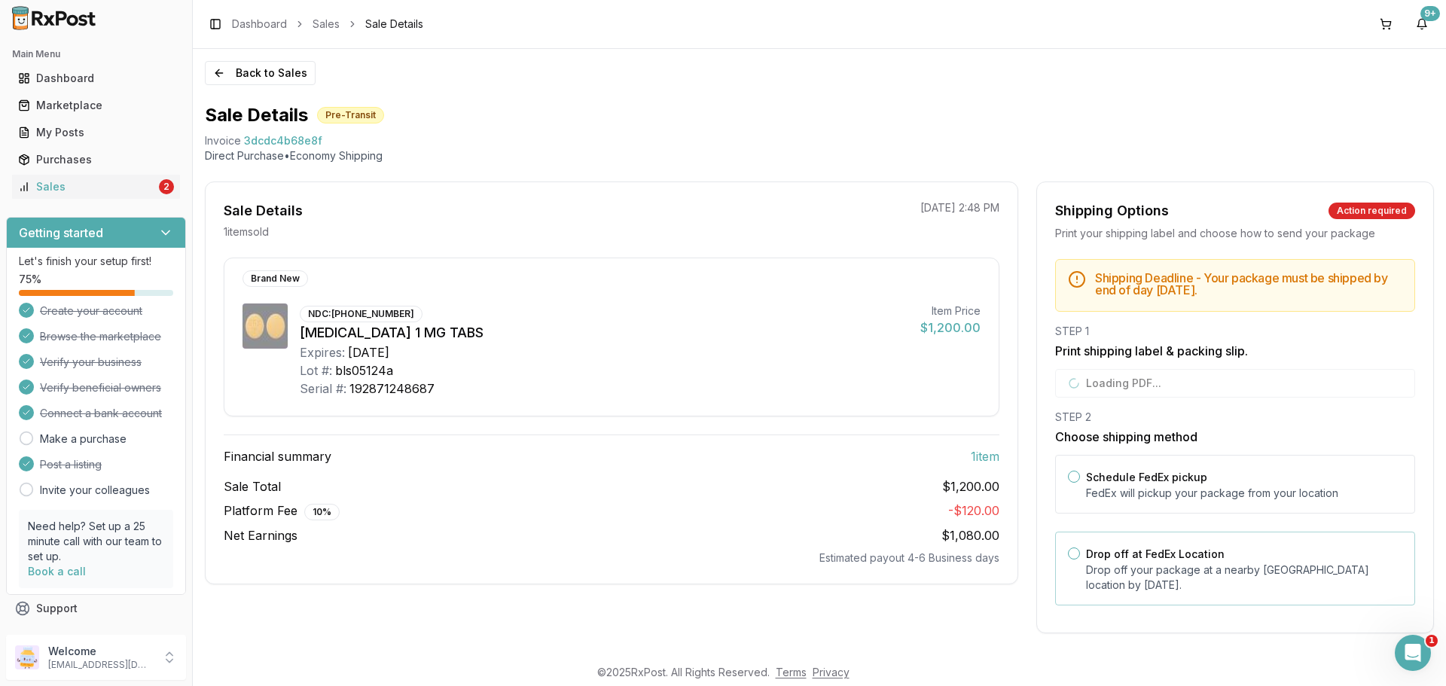
click at [1168, 565] on p "Drop off your package at a nearby FedEx location by September 3, 2025 ." at bounding box center [1244, 577] width 316 height 30
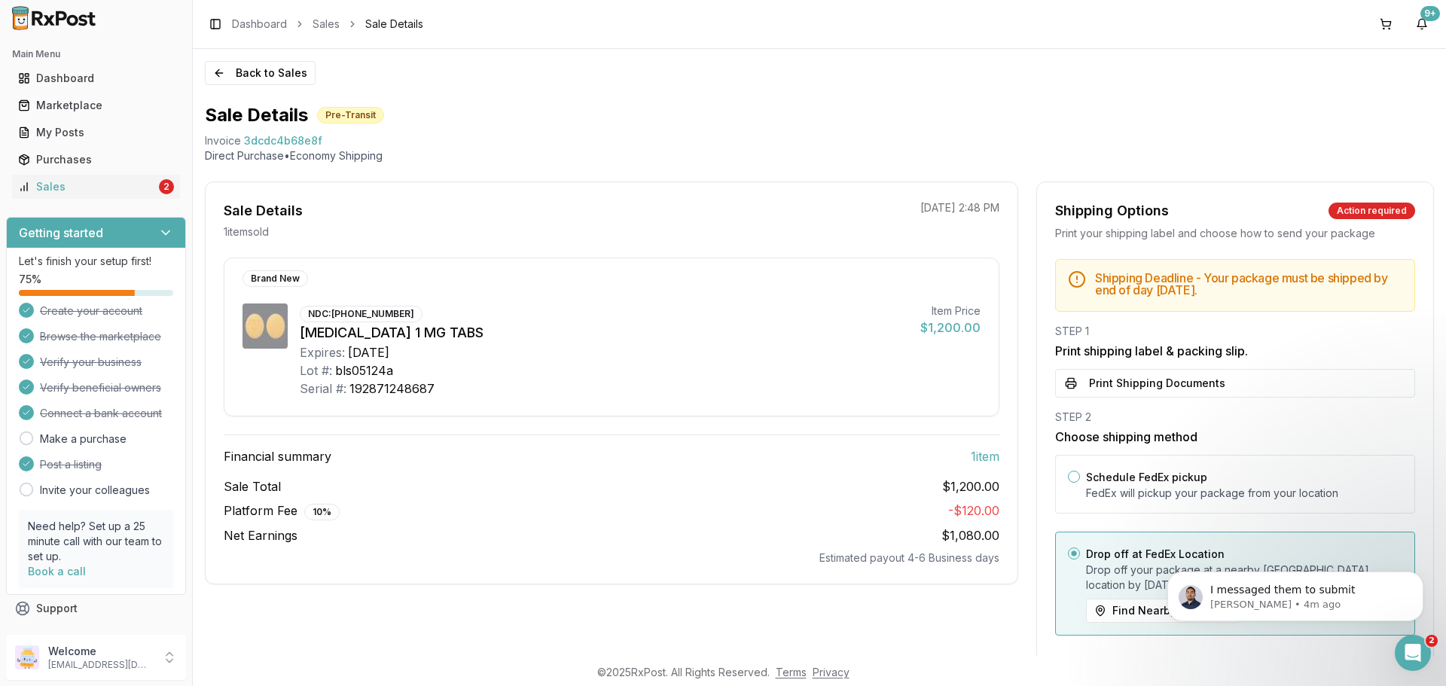
click at [1393, 656] on div "Back to Sales Sale Details Pre-Transit Invoice 3dcdc4b68e8f Direct Purchase • E…" at bounding box center [819, 367] width 1253 height 637
click at [1407, 655] on icon "Open Intercom Messenger" at bounding box center [1410, 650] width 25 height 25
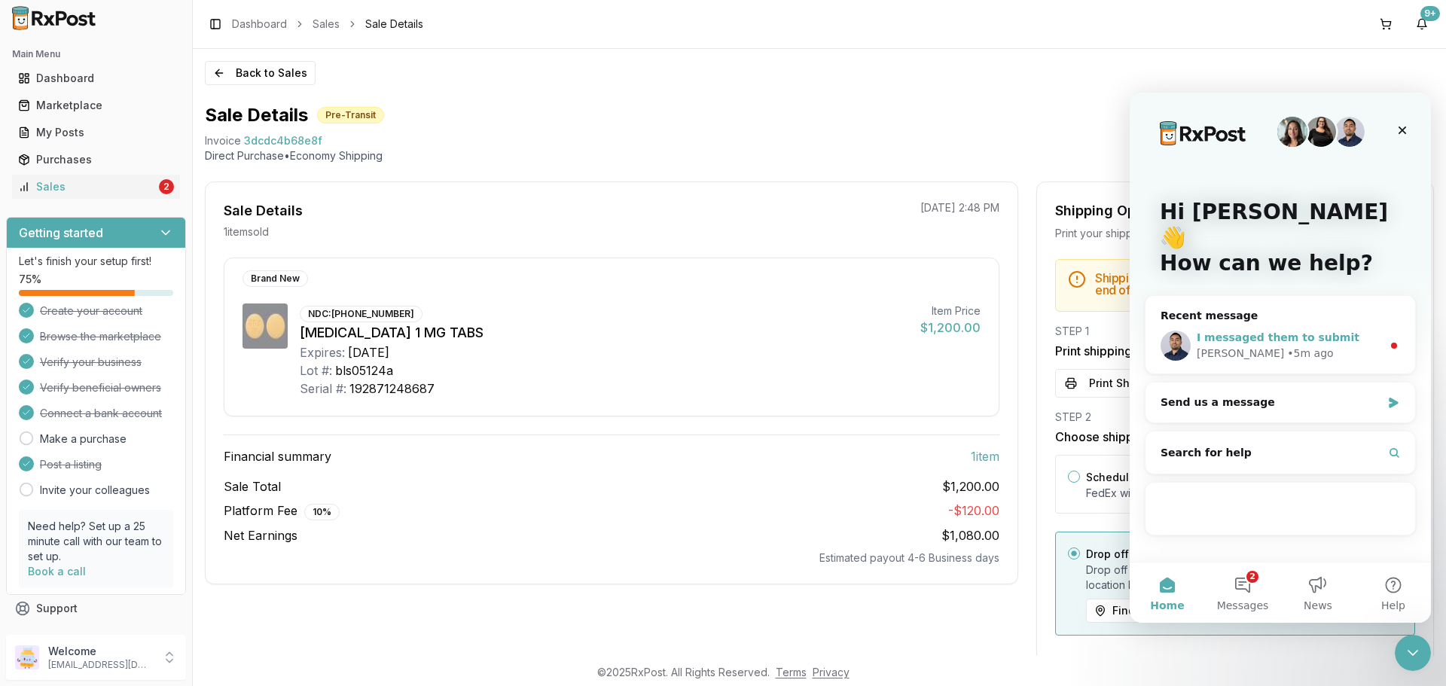
click at [1289, 331] on span "I messaged them to submit" at bounding box center [1277, 337] width 163 height 12
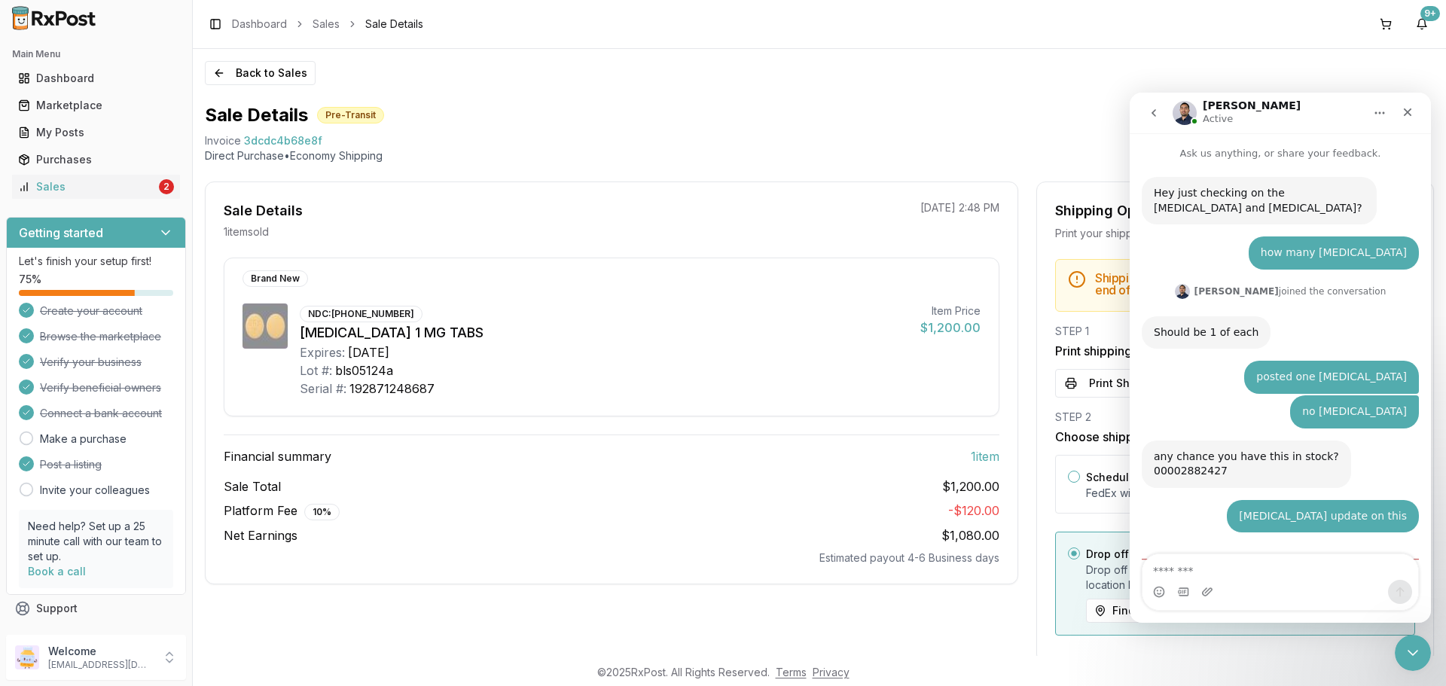
scroll to position [82, 0]
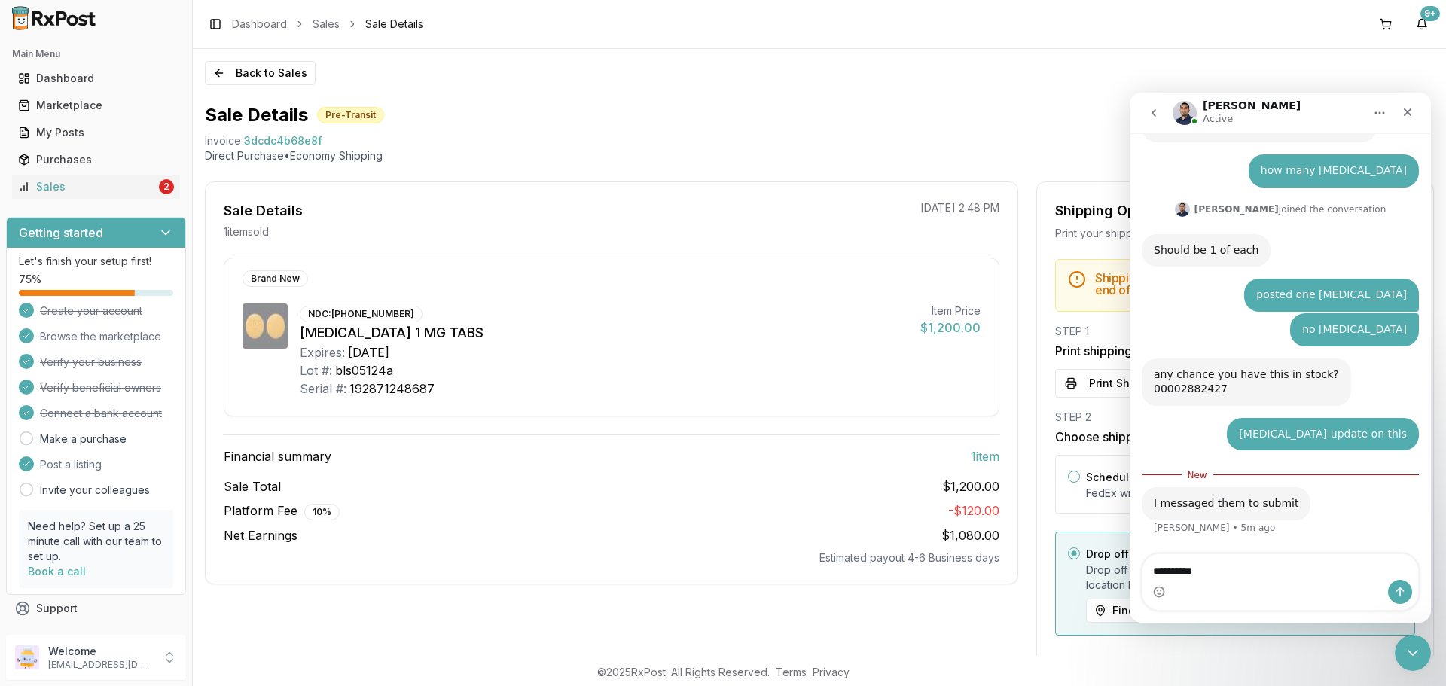
type textarea "**********"
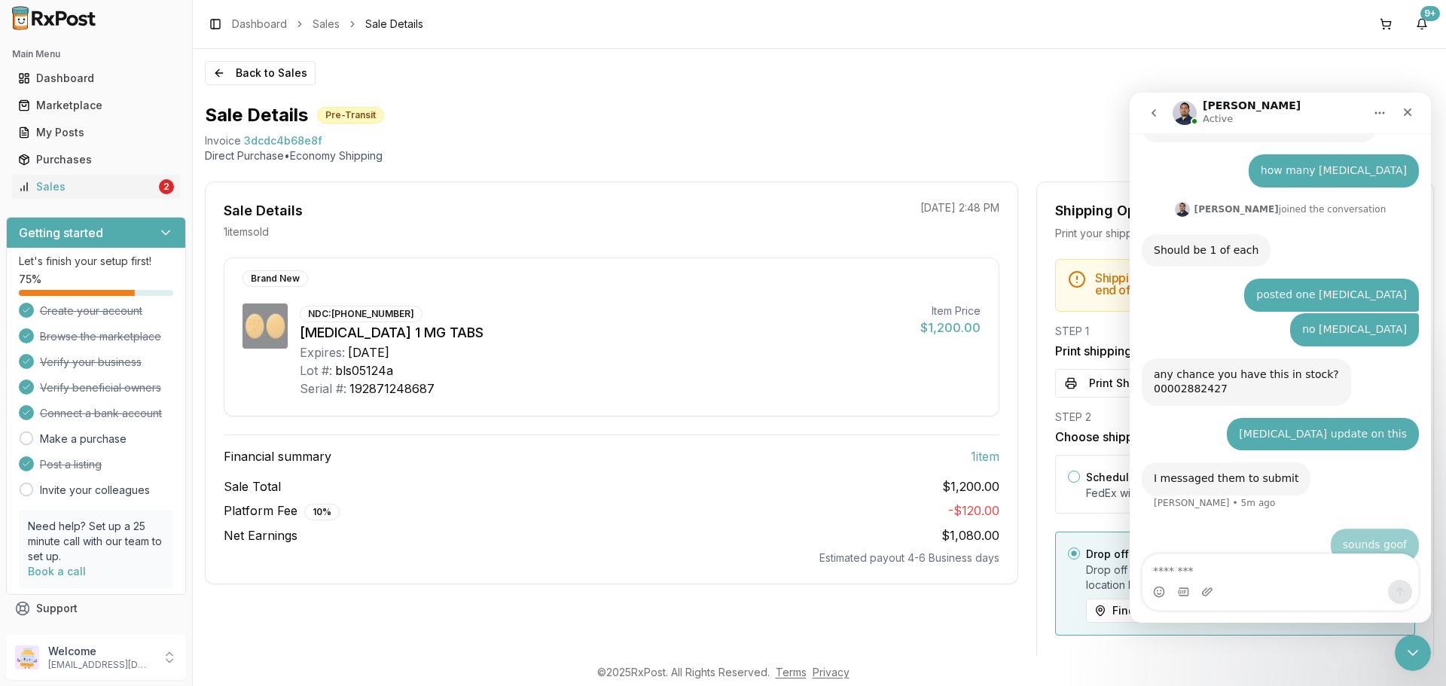
scroll to position [102, 0]
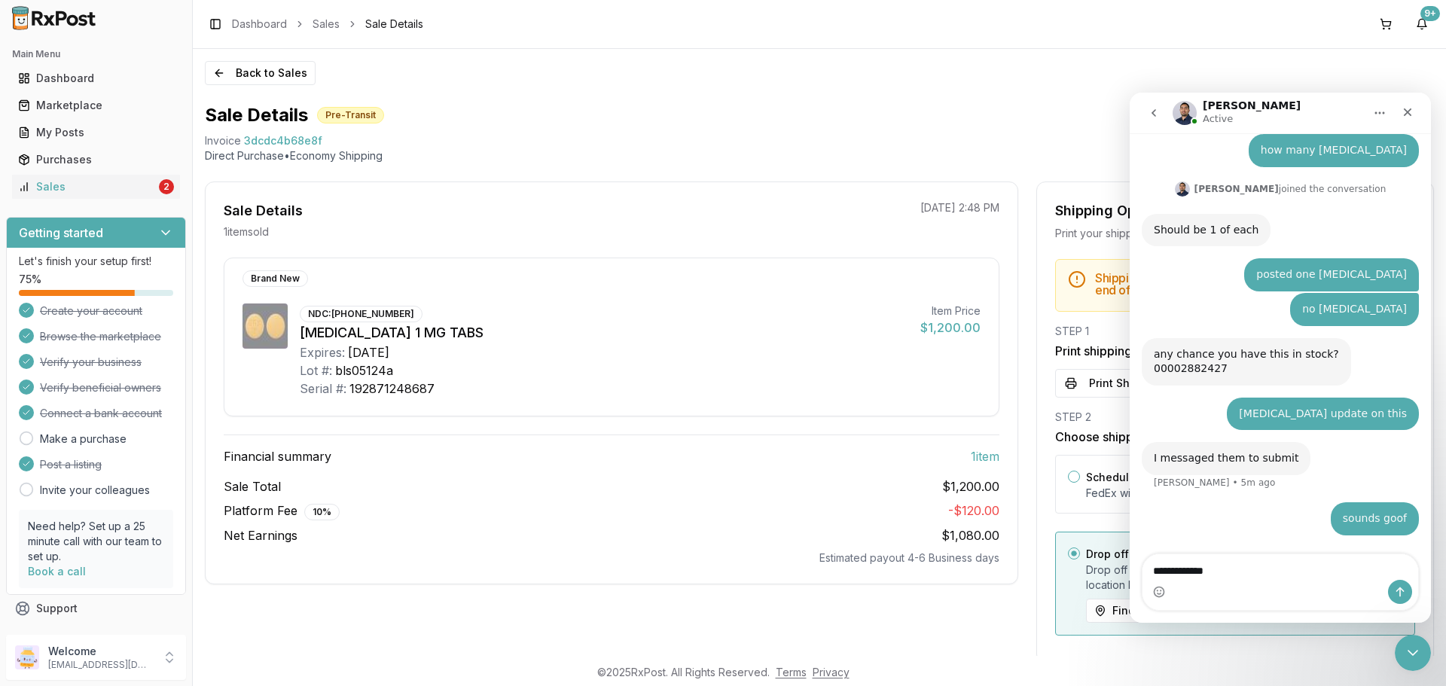
type textarea "**********"
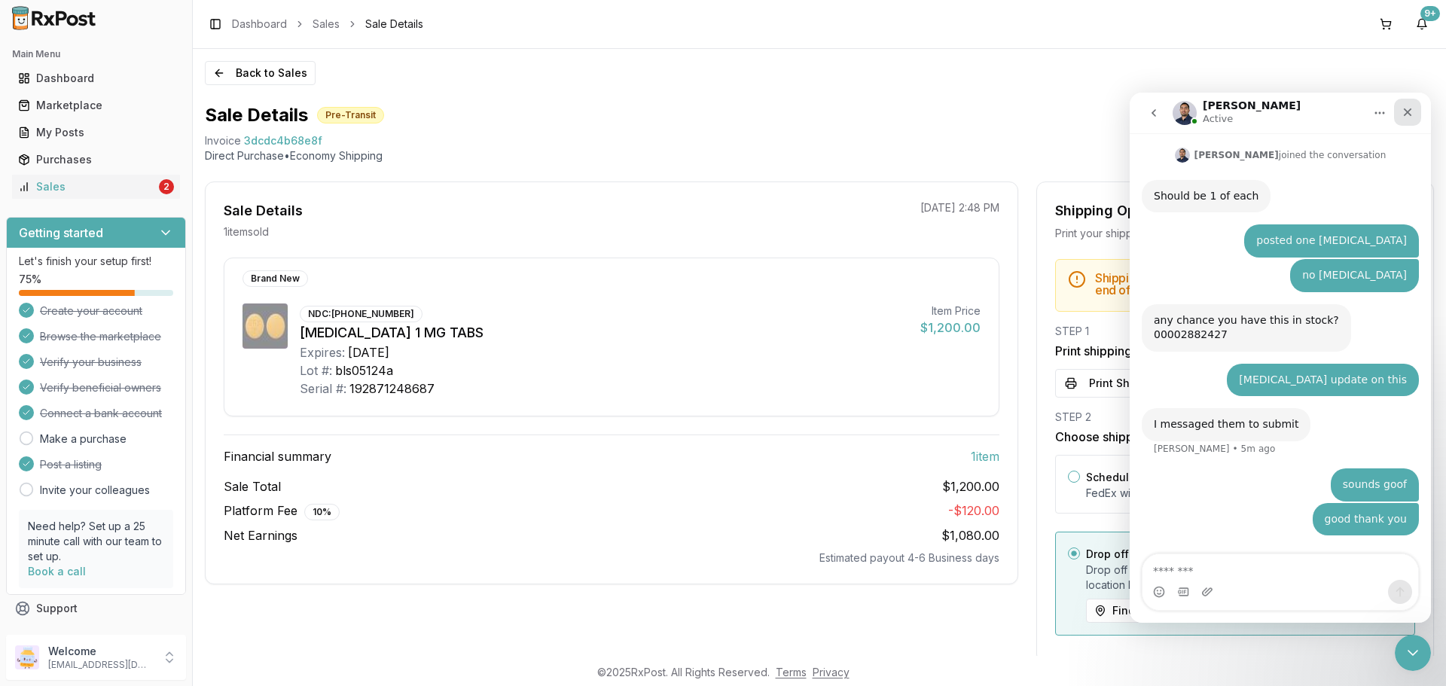
click at [1410, 112] on icon "Close" at bounding box center [1407, 112] width 12 height 12
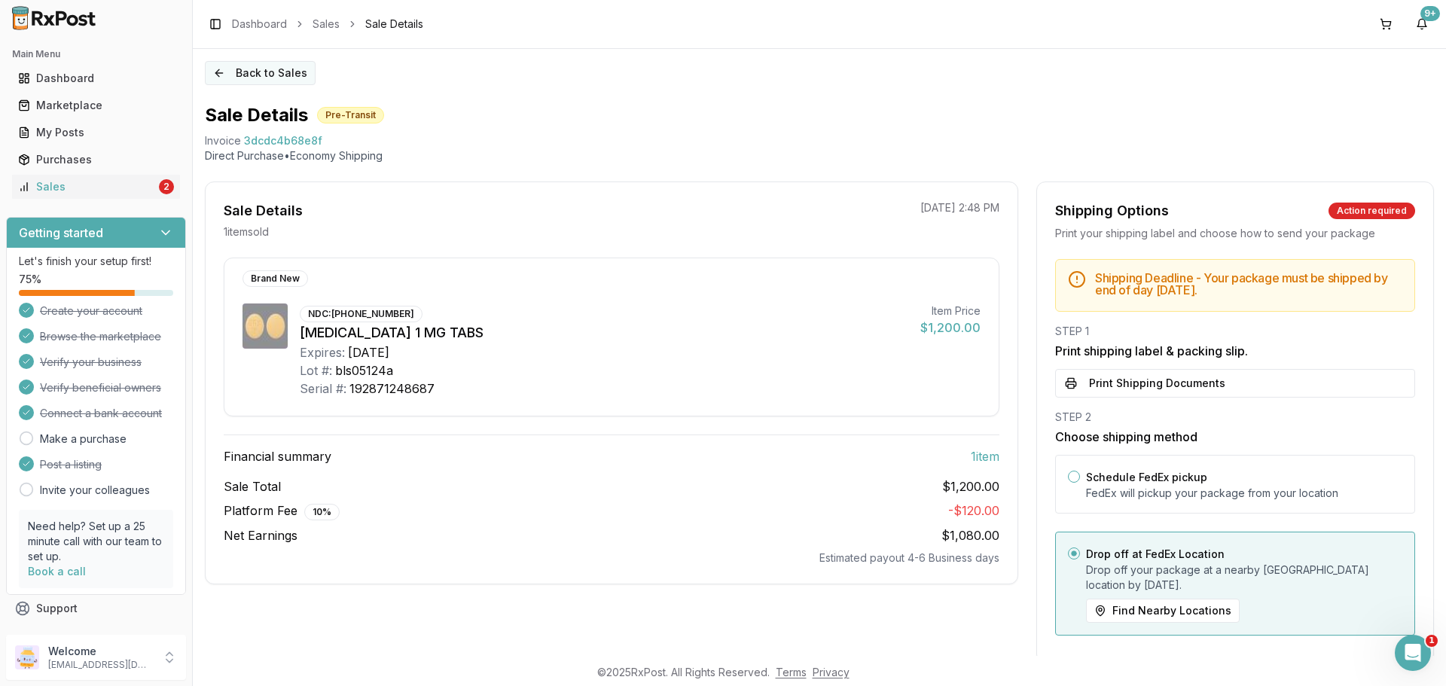
click at [265, 81] on button "Back to Sales" at bounding box center [260, 73] width 111 height 24
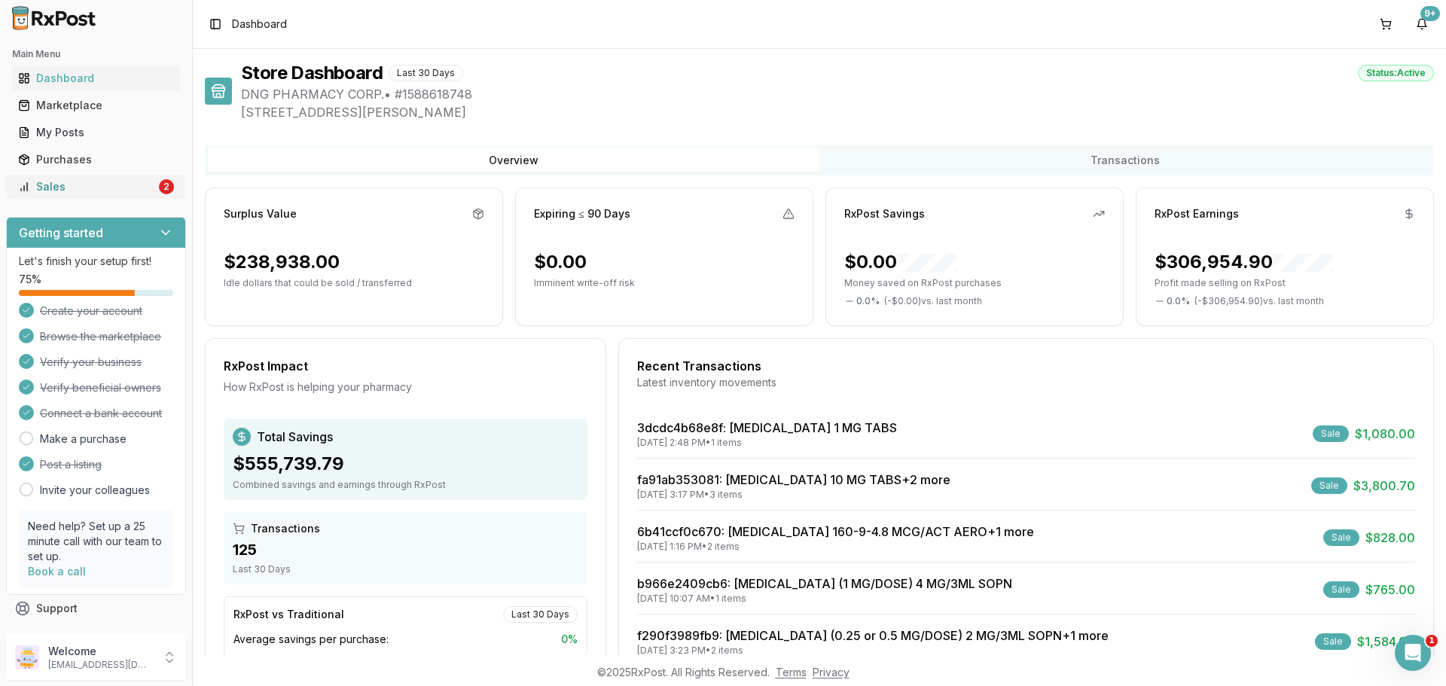
click at [154, 178] on link "Sales 2" at bounding box center [96, 186] width 168 height 27
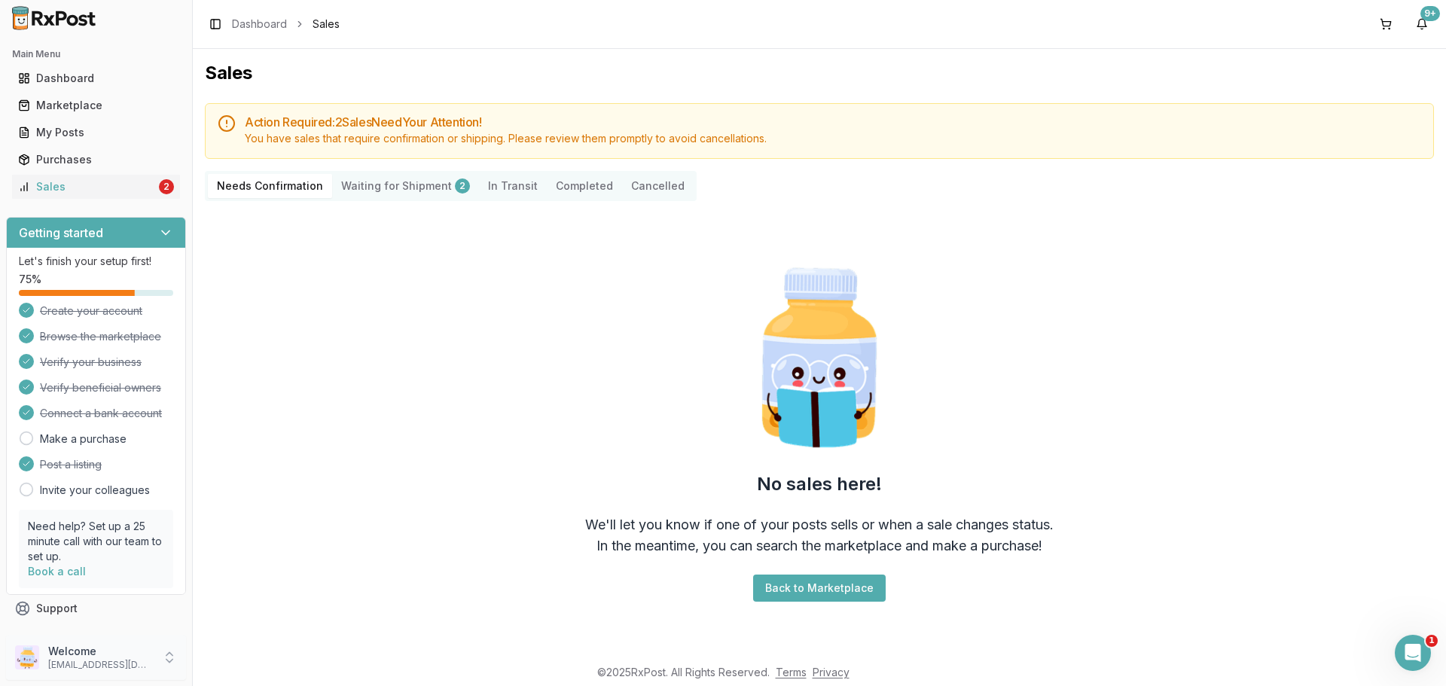
click at [93, 660] on p "[EMAIL_ADDRESS][DOMAIN_NAME]" at bounding box center [100, 665] width 105 height 12
click at [250, 669] on button "Sign Out" at bounding box center [273, 660] width 155 height 25
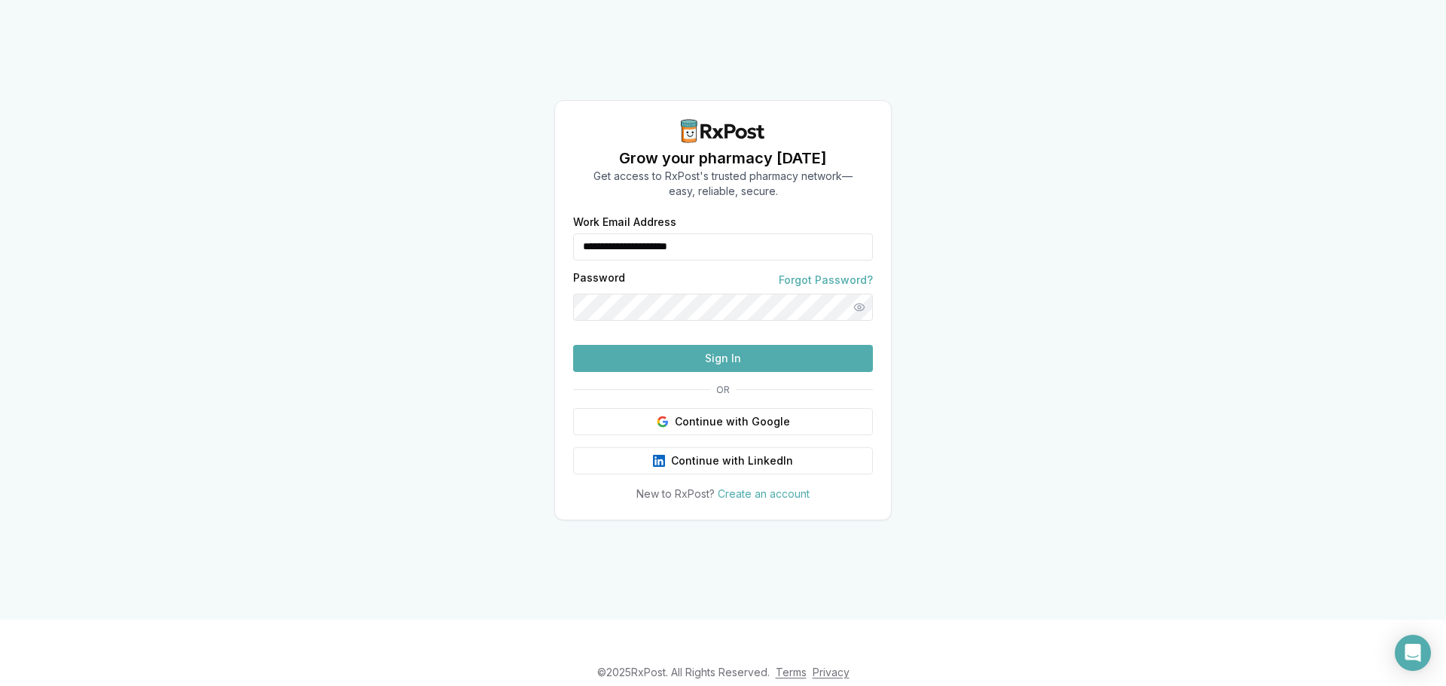
drag, startPoint x: 792, startPoint y: 215, endPoint x: 273, endPoint y: 242, distance: 519.5
click at [272, 240] on div "**********" at bounding box center [723, 310] width 1446 height 620
type input "**********"
click at [666, 372] on button "Sign In" at bounding box center [723, 358] width 300 height 27
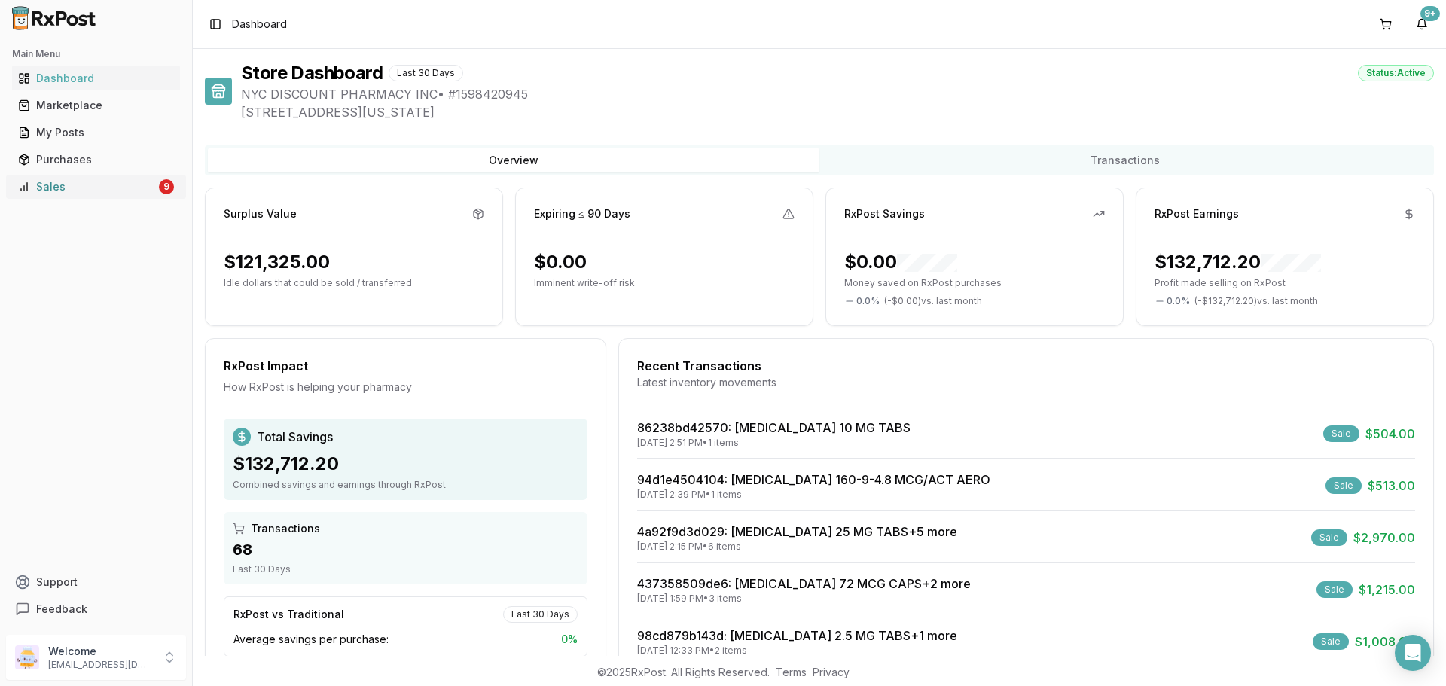
click at [79, 194] on div "Sales" at bounding box center [87, 186] width 138 height 15
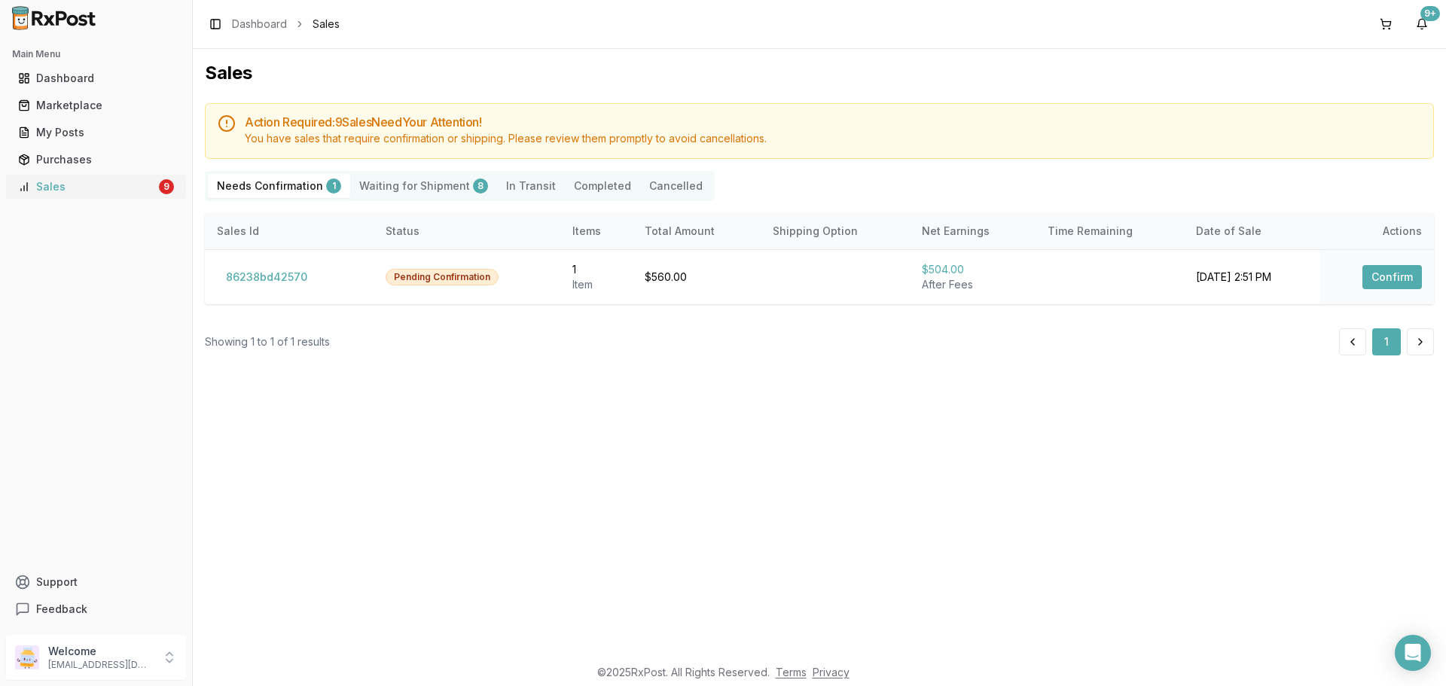
click at [99, 194] on div "Sales" at bounding box center [87, 186] width 138 height 15
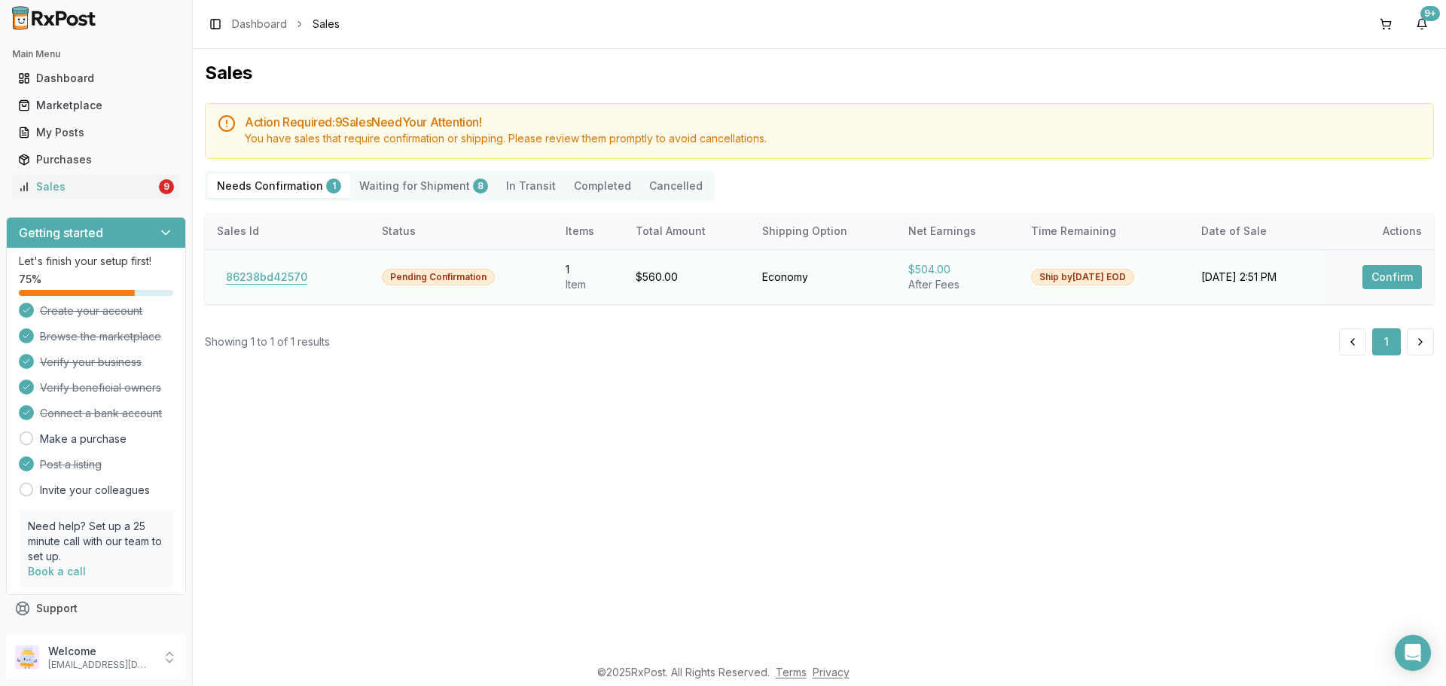
click at [261, 279] on button "86238bd42570" at bounding box center [266, 277] width 99 height 24
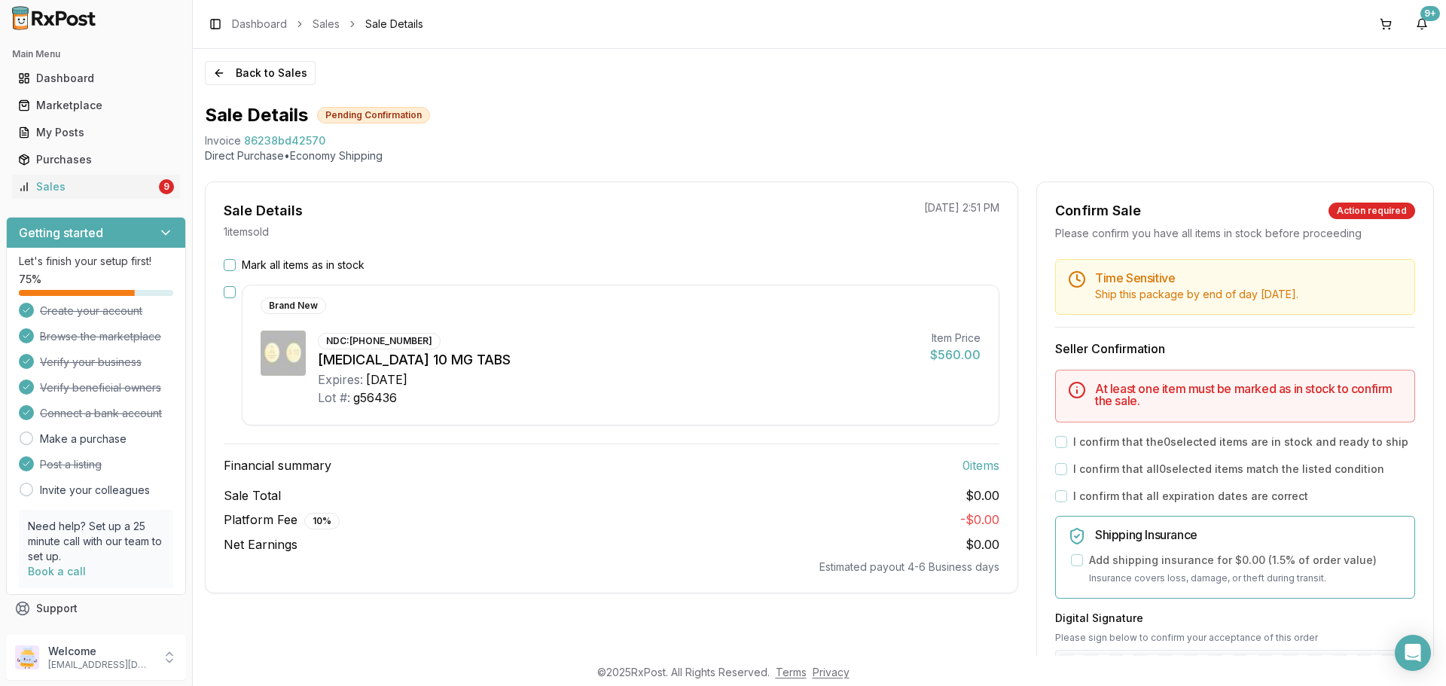
click at [1434, 660] on footer "© 2025 RxPost. All Rights Reserved. Terms Privacy" at bounding box center [723, 672] width 1446 height 27
click at [1432, 659] on footer "© 2025 RxPost. All Rights Reserved. Terms Privacy" at bounding box center [723, 672] width 1446 height 27
click at [1429, 659] on div "Open Intercom Messenger" at bounding box center [1413, 653] width 40 height 40
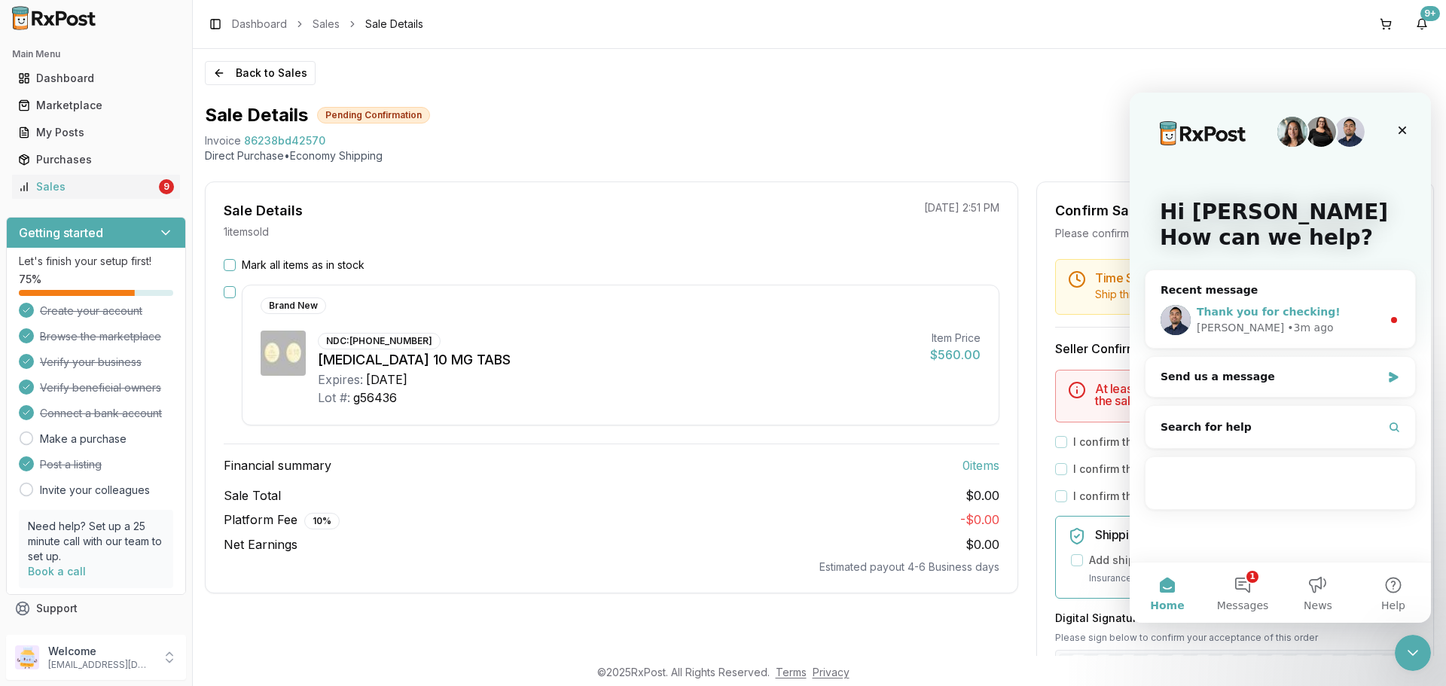
click at [1221, 314] on span "Thank you for checking!" at bounding box center [1268, 312] width 144 height 12
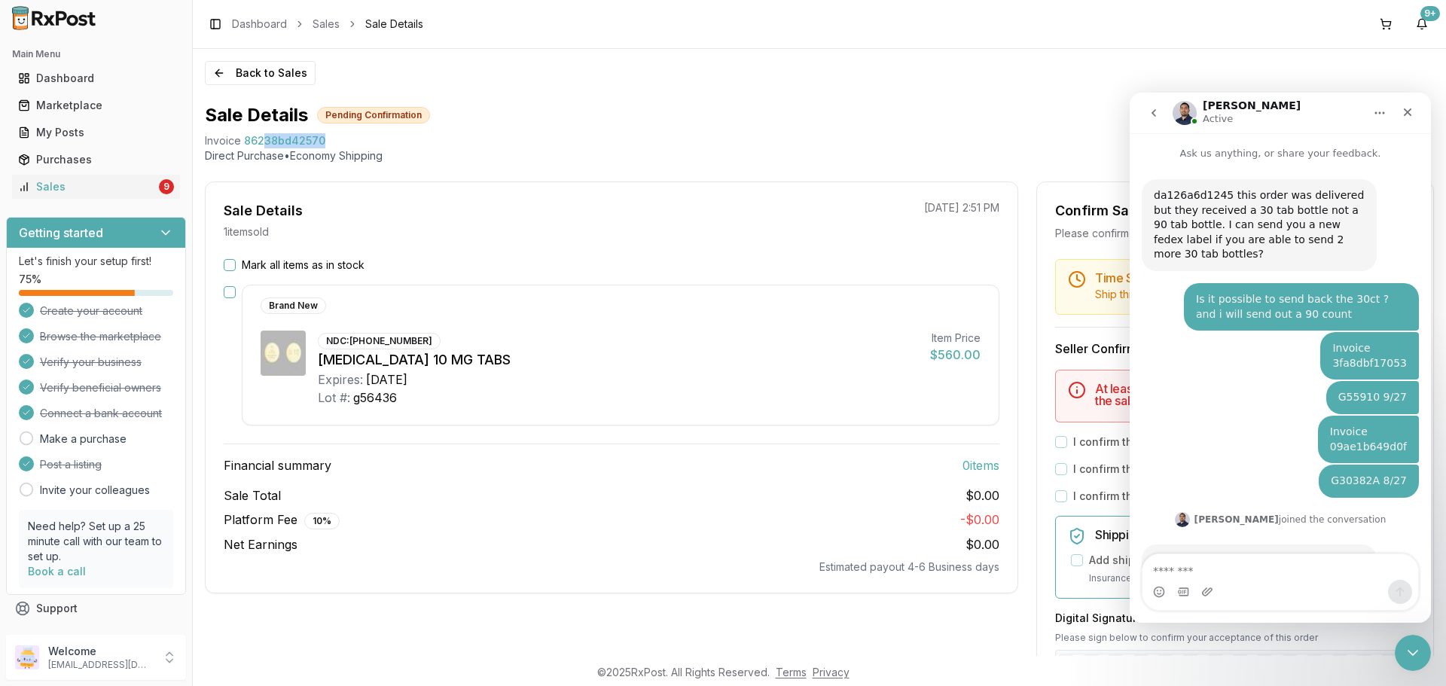
scroll to position [45, 0]
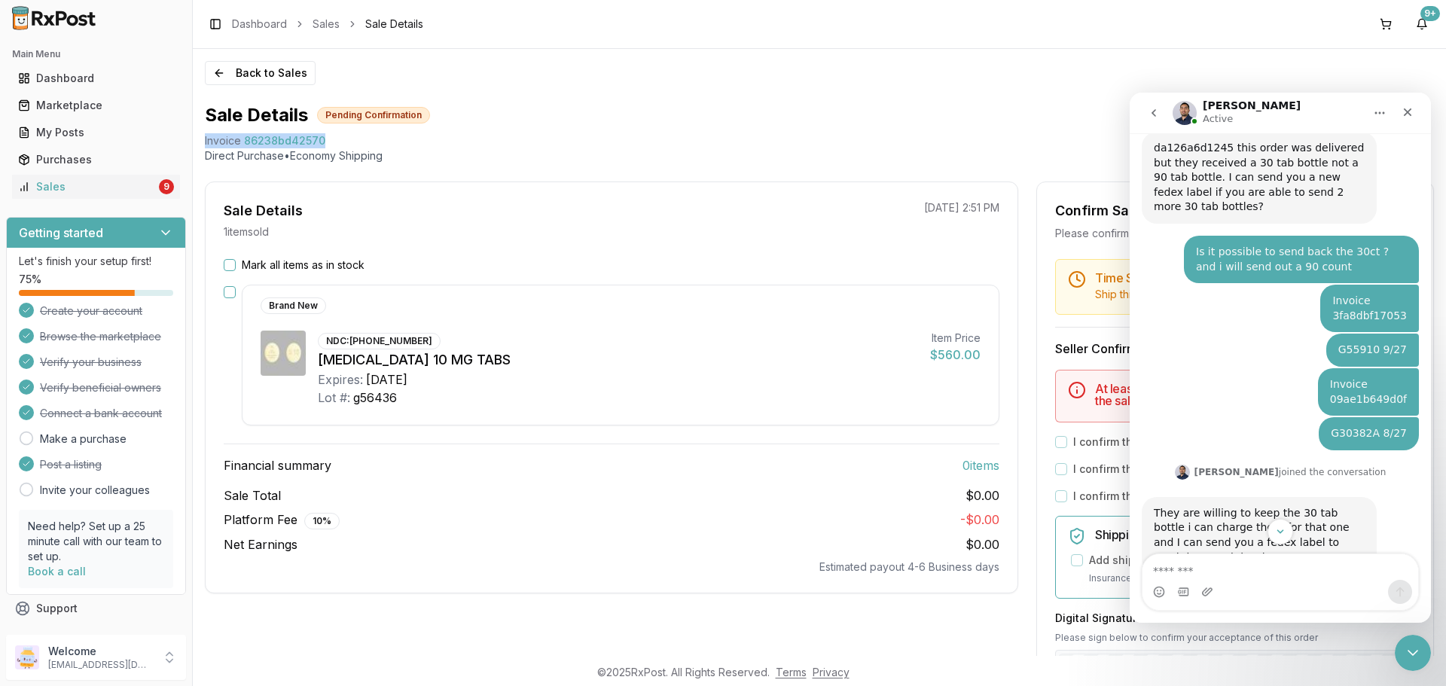
drag, startPoint x: 285, startPoint y: 140, endPoint x: 195, endPoint y: 145, distance: 90.5
click at [195, 145] on div "Back to Sales Sale Details Pending Confirmation Invoice 86238bd42570 Direct Pur…" at bounding box center [819, 352] width 1253 height 607
copy div "Invoice 86238bd42570"
click at [1209, 580] on div "Intercom messenger" at bounding box center [1207, 592] width 12 height 24
click at [1274, 524] on button "Scroll to bottom" at bounding box center [1280, 531] width 28 height 28
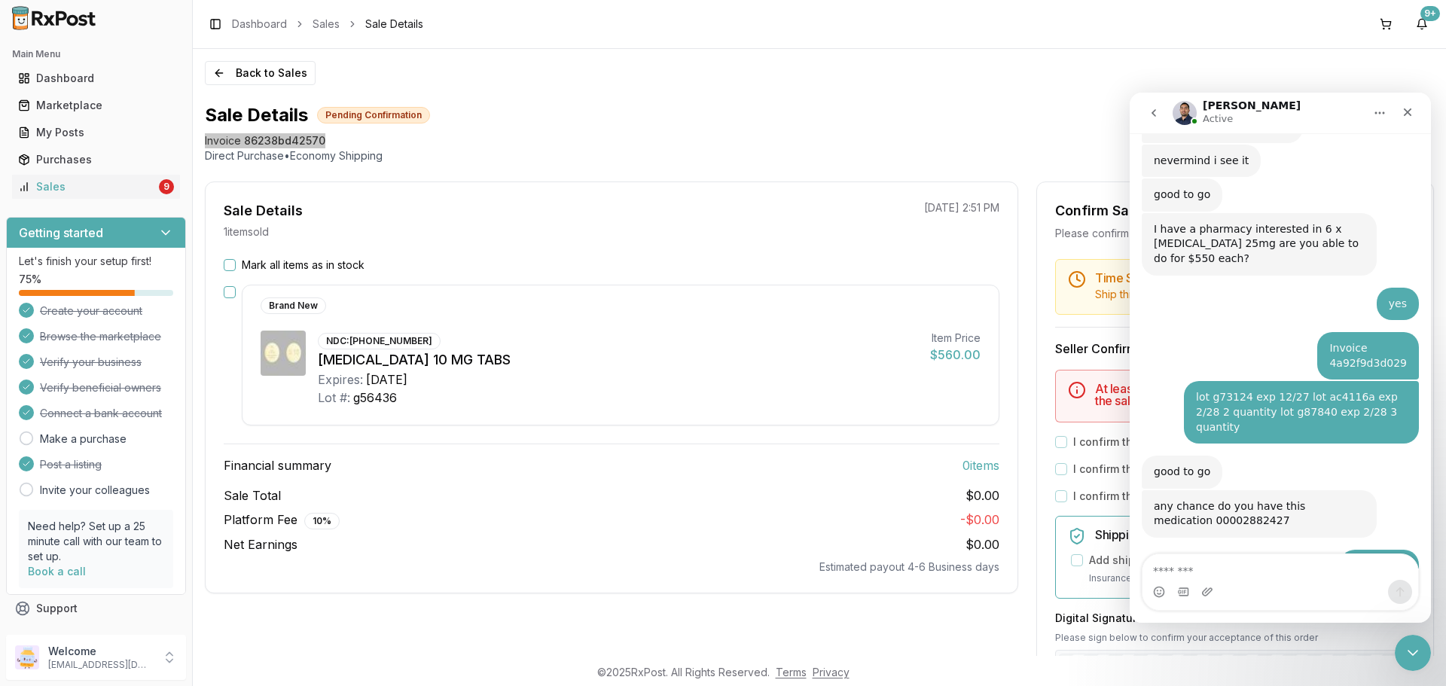
scroll to position [3279, 0]
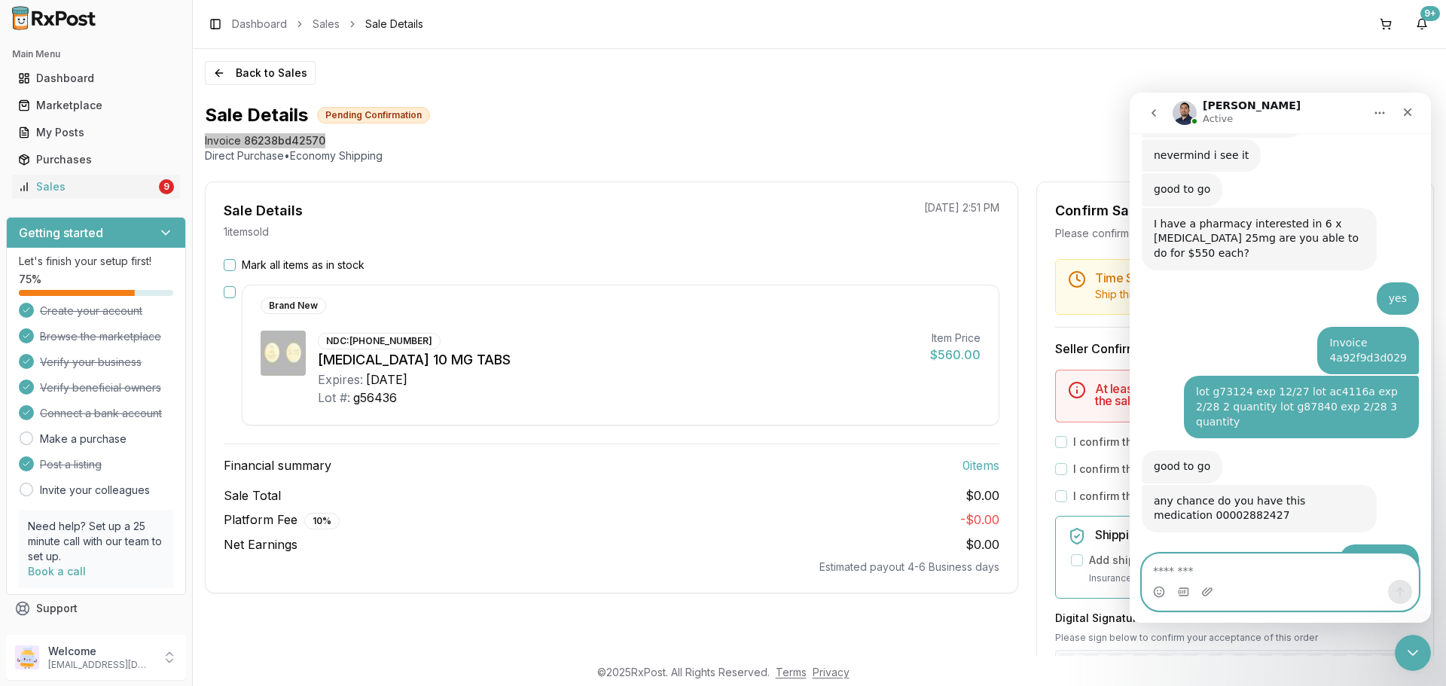
click at [1185, 568] on textarea "Message…" at bounding box center [1280, 567] width 276 height 26
paste textarea "**********"
type textarea "**********"
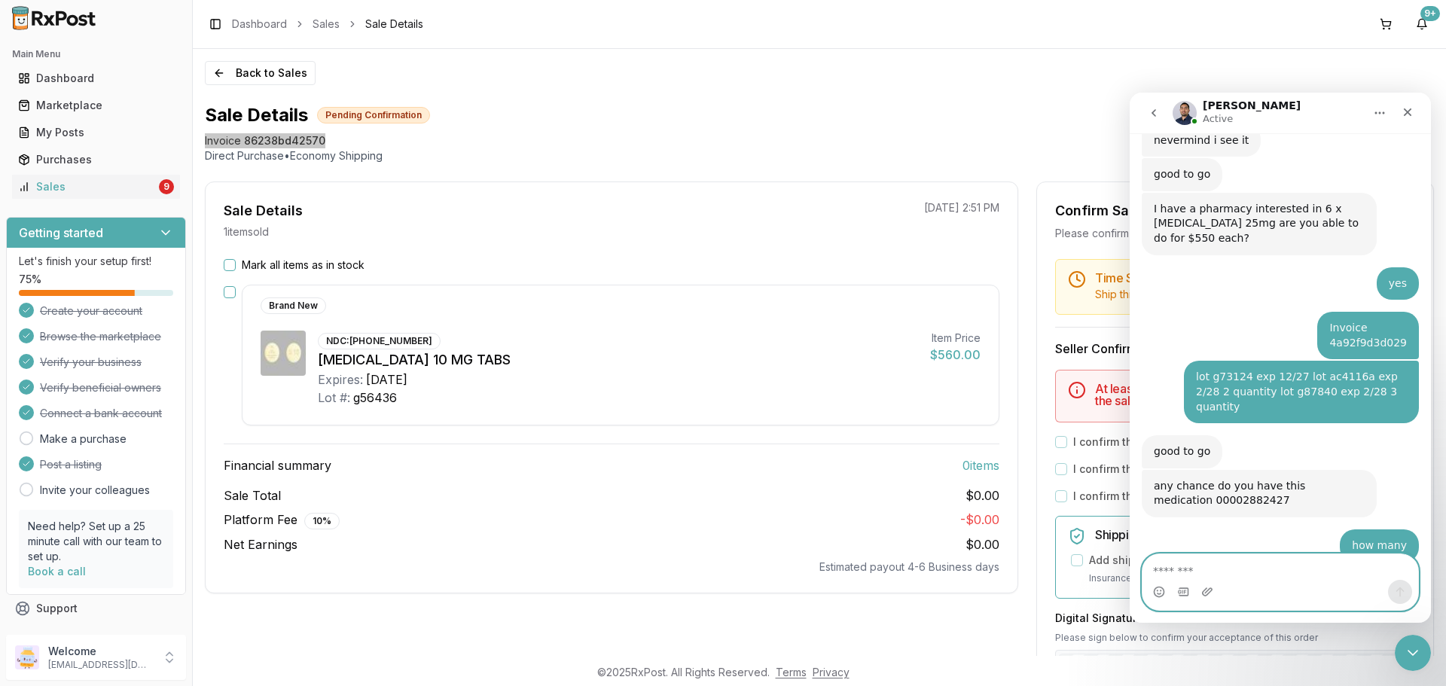
scroll to position [3339, 0]
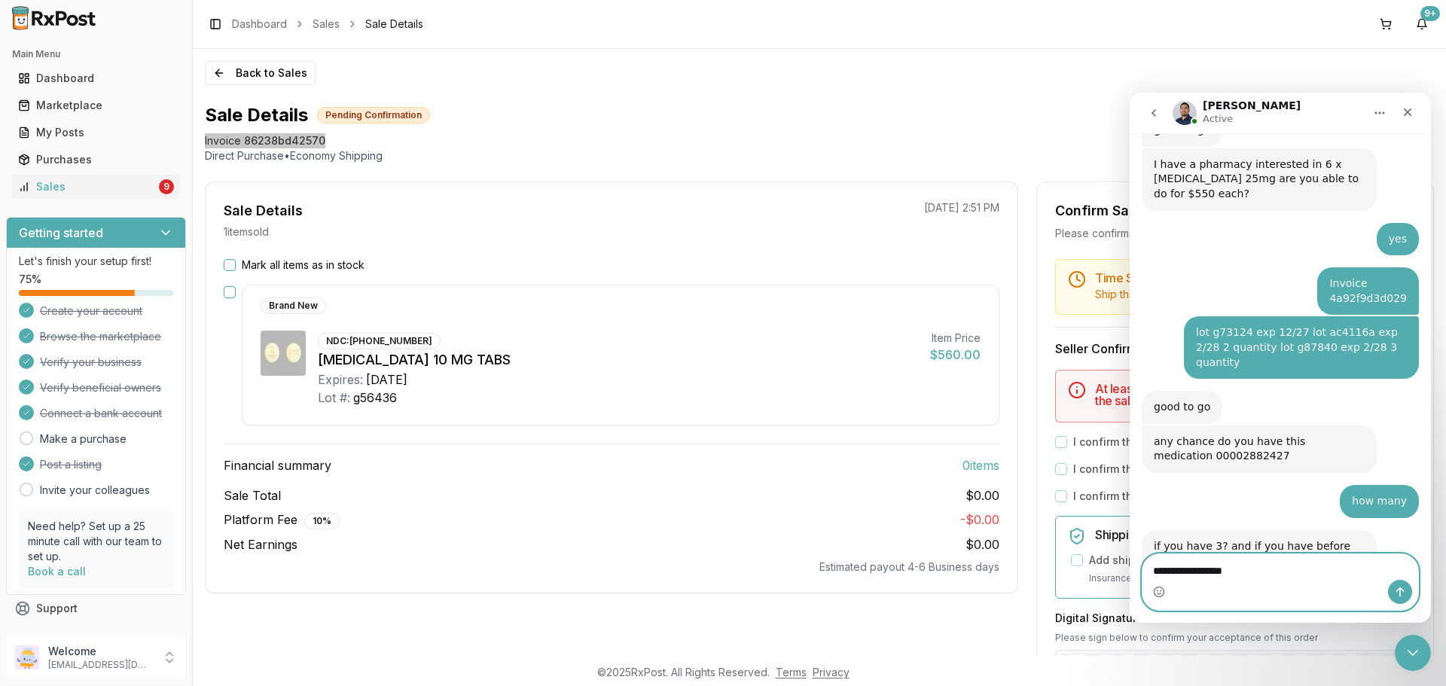
type textarea "**********"
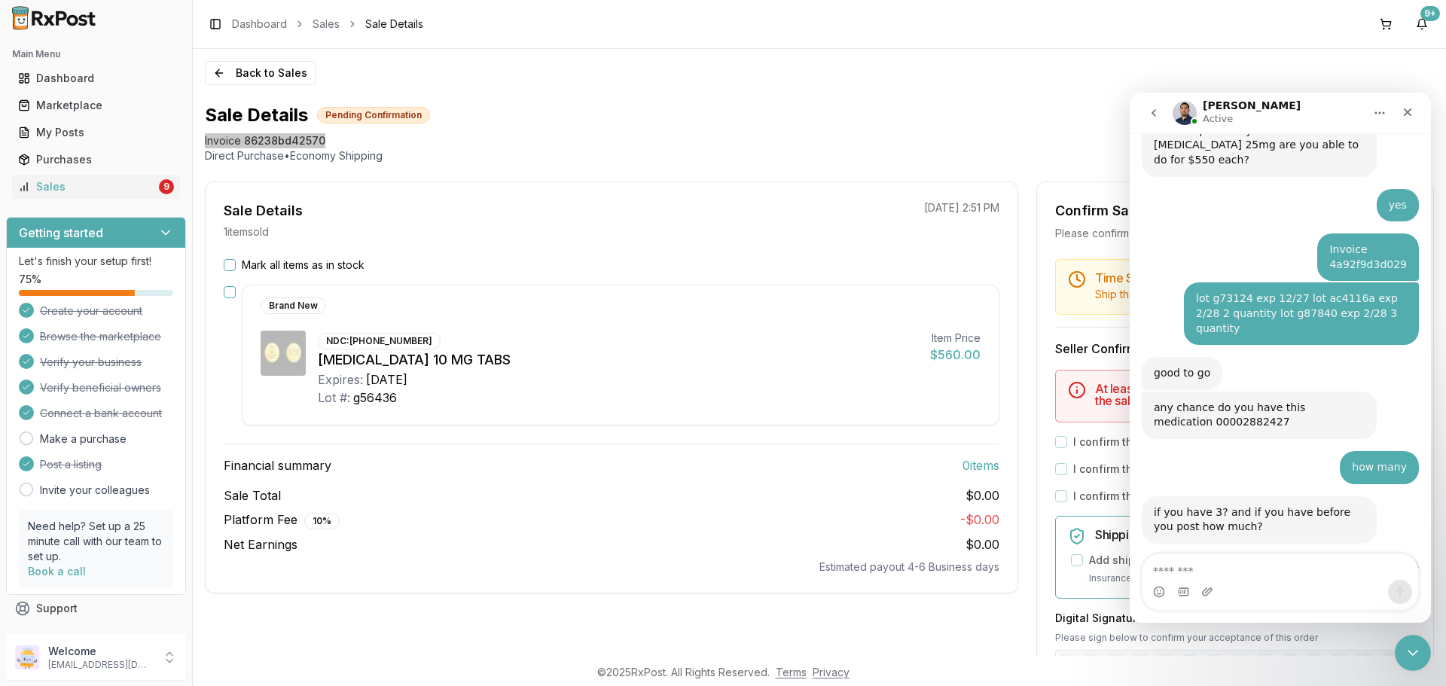
click at [1421, 120] on nav "Manuel Active" at bounding box center [1279, 113] width 301 height 41
click at [1419, 119] on div "Close" at bounding box center [1407, 112] width 27 height 27
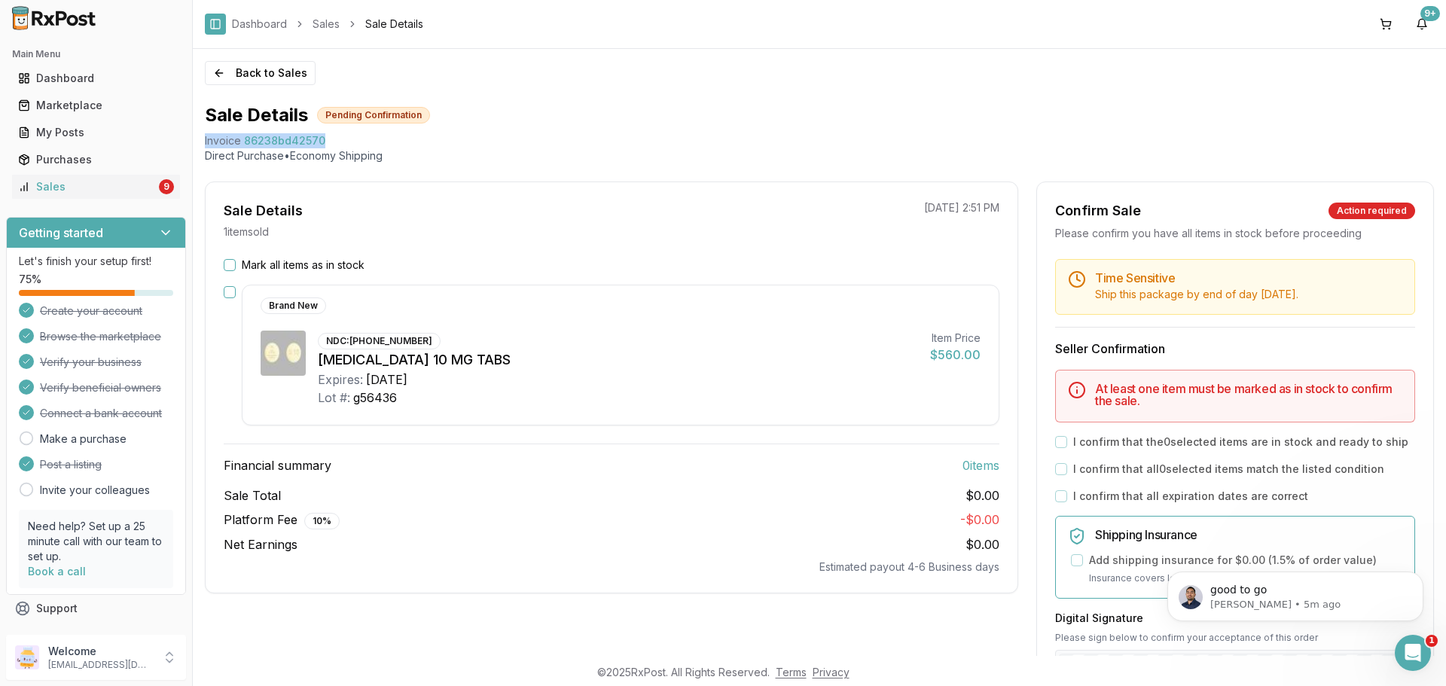
scroll to position [3418, 0]
click at [232, 67] on button "Back to Sales" at bounding box center [260, 73] width 111 height 24
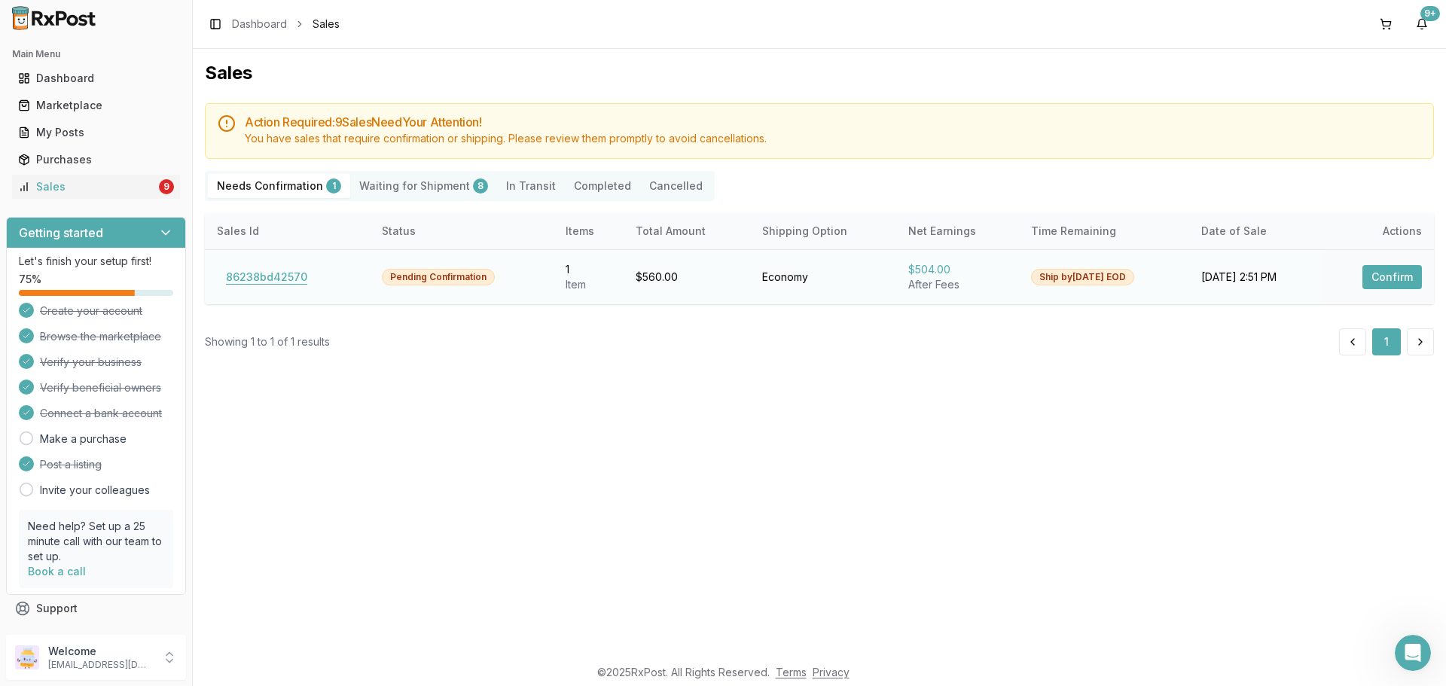
click at [300, 281] on button "86238bd42570" at bounding box center [266, 277] width 99 height 24
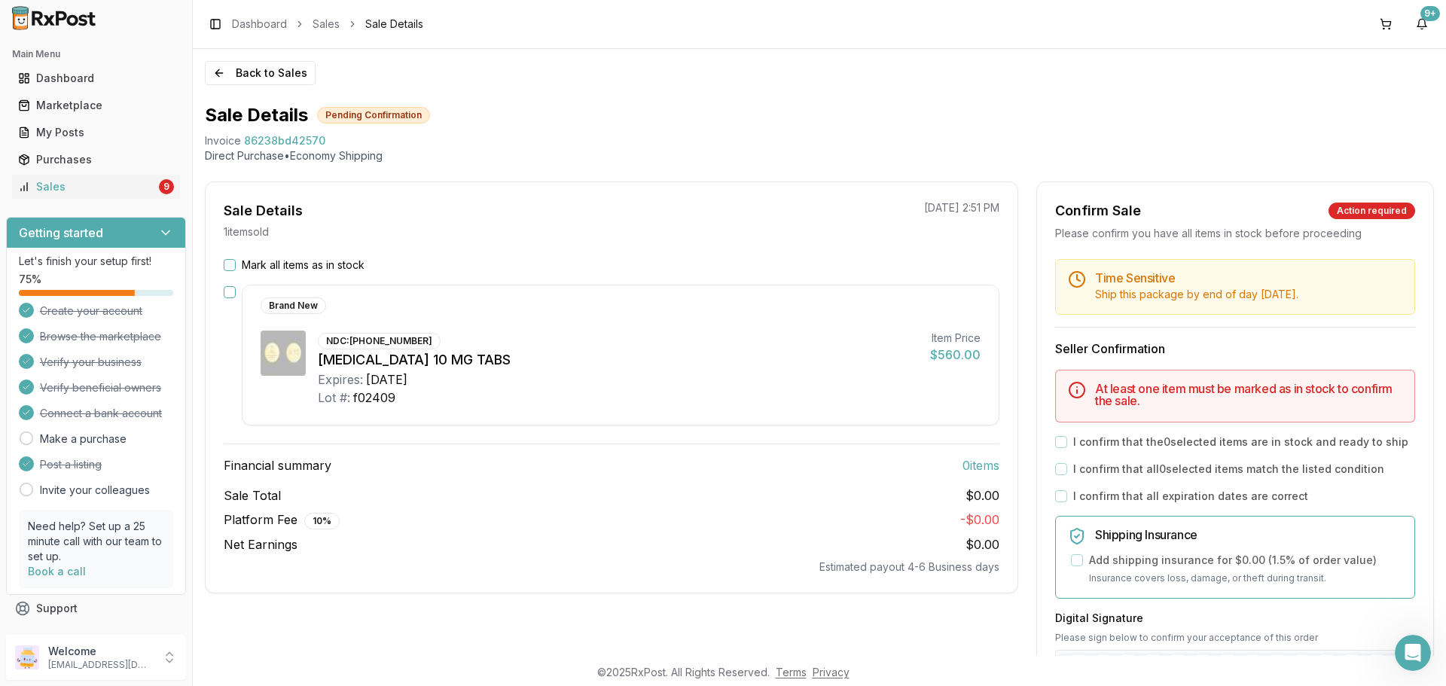
click at [234, 261] on button "Mark all items as in stock" at bounding box center [230, 265] width 12 height 12
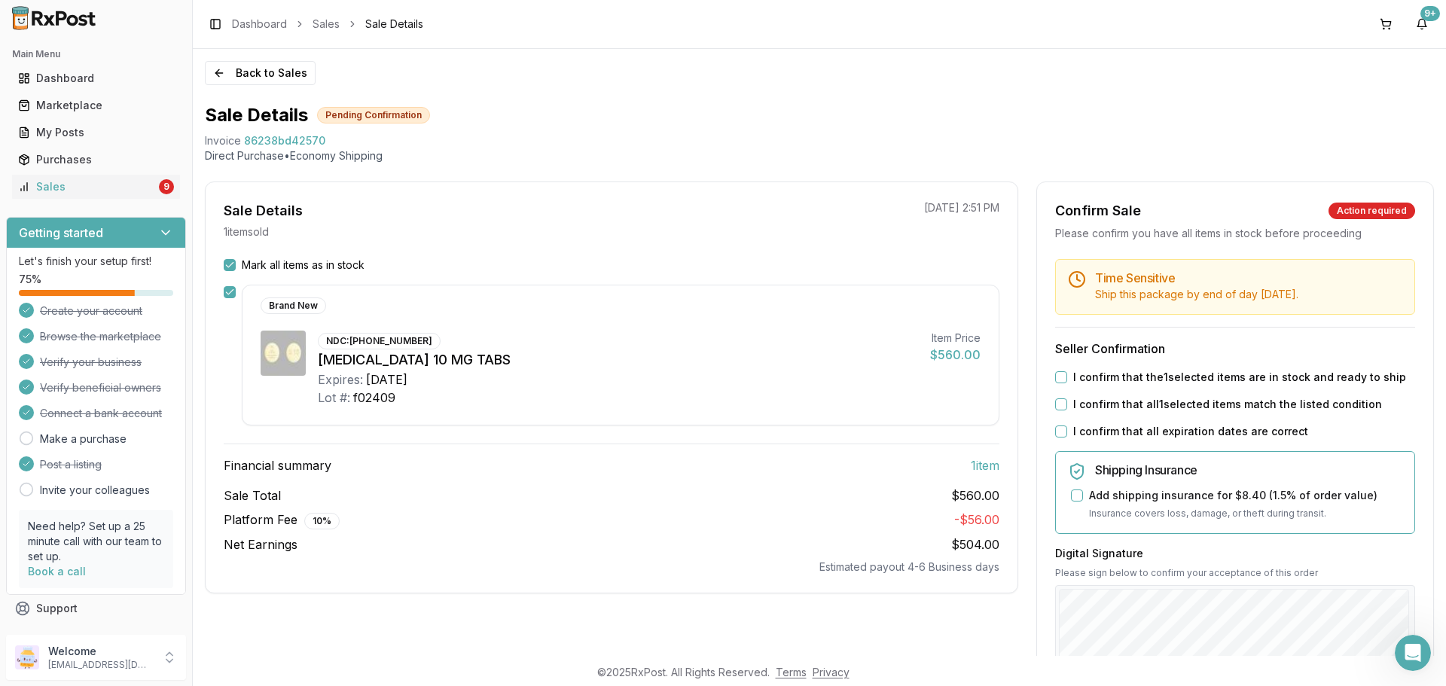
click at [1057, 377] on button "I confirm that the 1 selected items are in stock and ready to ship" at bounding box center [1061, 377] width 12 height 12
click at [1063, 401] on div "I confirm that all 1 selected items match the listed condition" at bounding box center [1235, 404] width 360 height 15
click at [1062, 403] on button "I confirm that all 1 selected items match the listed condition" at bounding box center [1061, 404] width 12 height 12
click at [1057, 427] on button "I confirm that all expiration dates are correct" at bounding box center [1061, 431] width 12 height 12
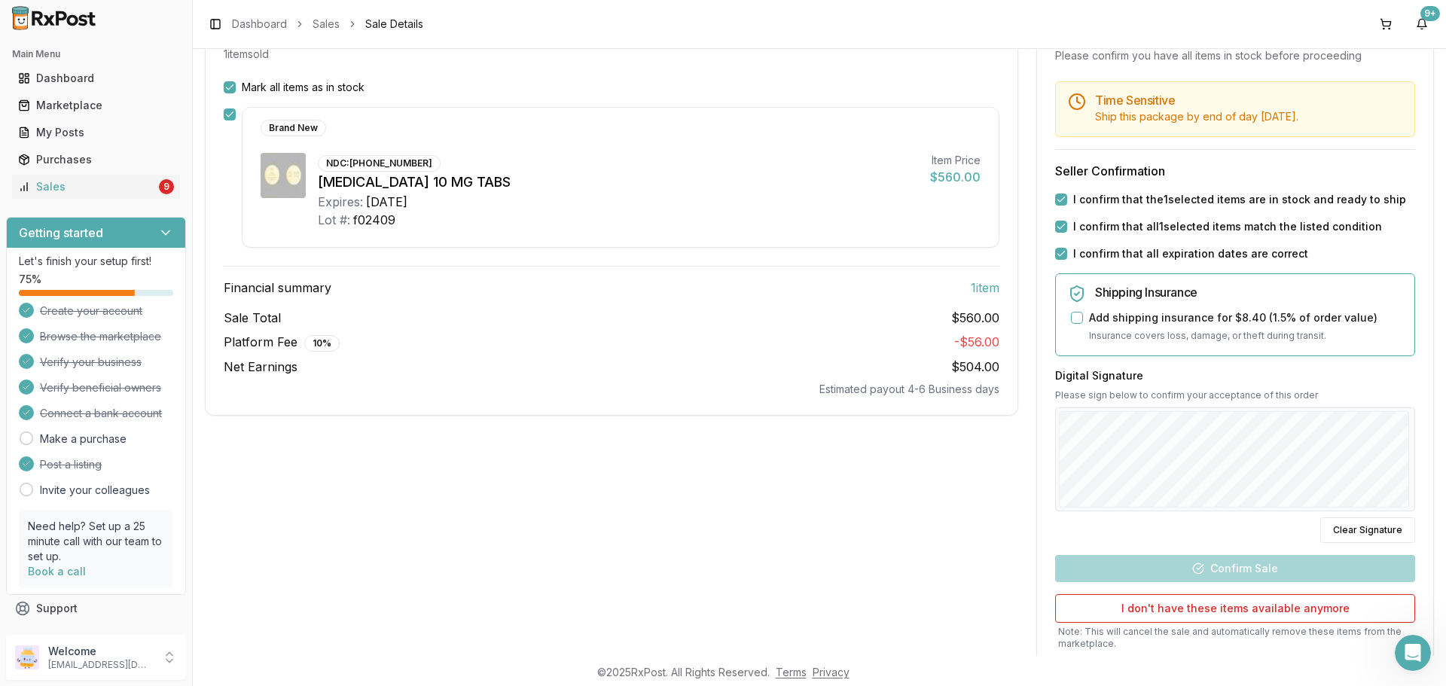
scroll to position [282, 0]
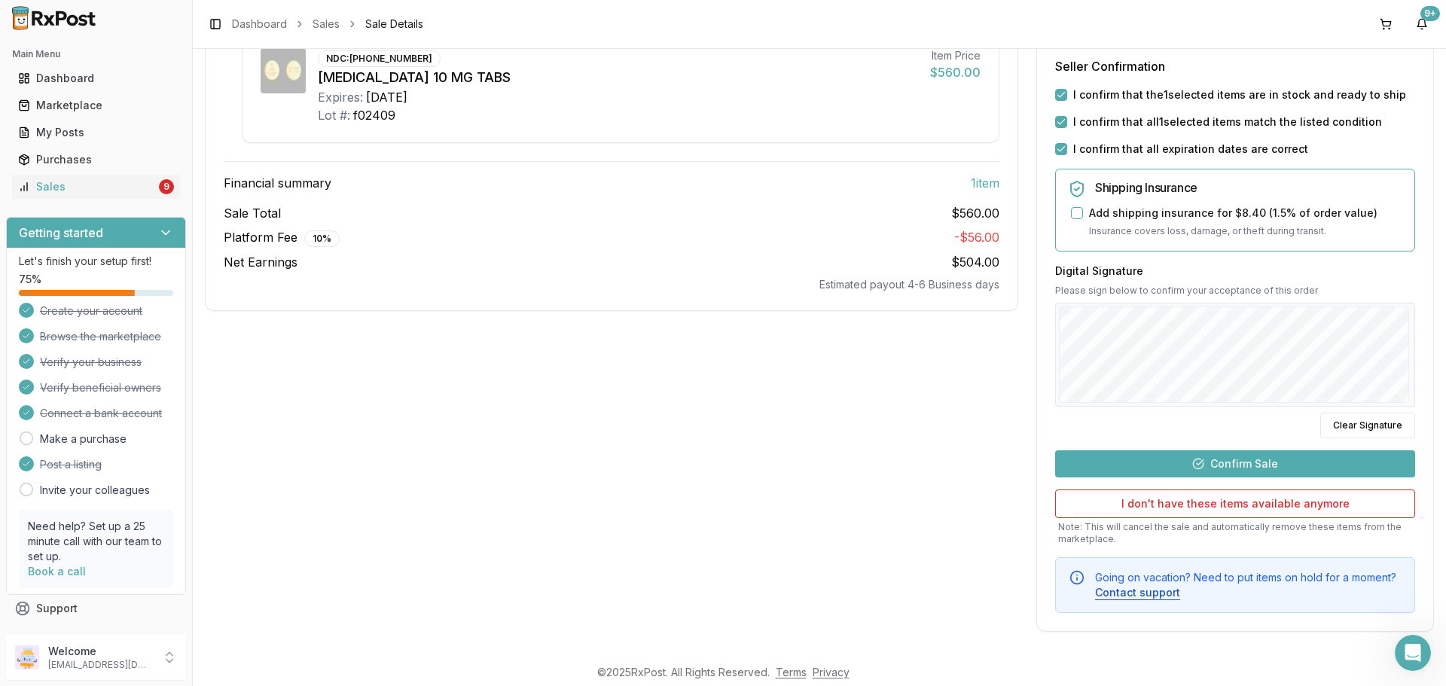
click at [1221, 455] on button "Confirm Sale" at bounding box center [1235, 463] width 360 height 27
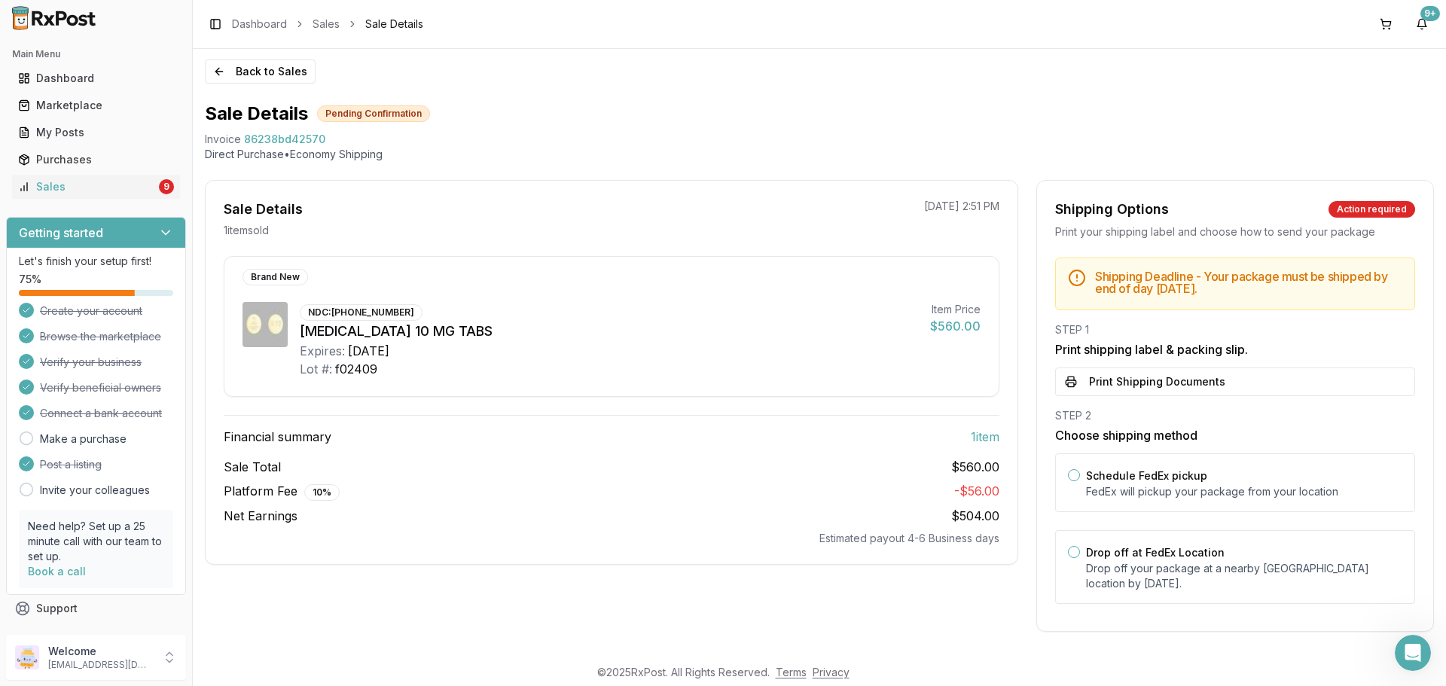
scroll to position [2, 0]
click at [1125, 550] on label "Drop off at FedEx Location" at bounding box center [1155, 552] width 139 height 13
click at [1080, 550] on button "Drop off at FedEx Location" at bounding box center [1074, 552] width 12 height 12
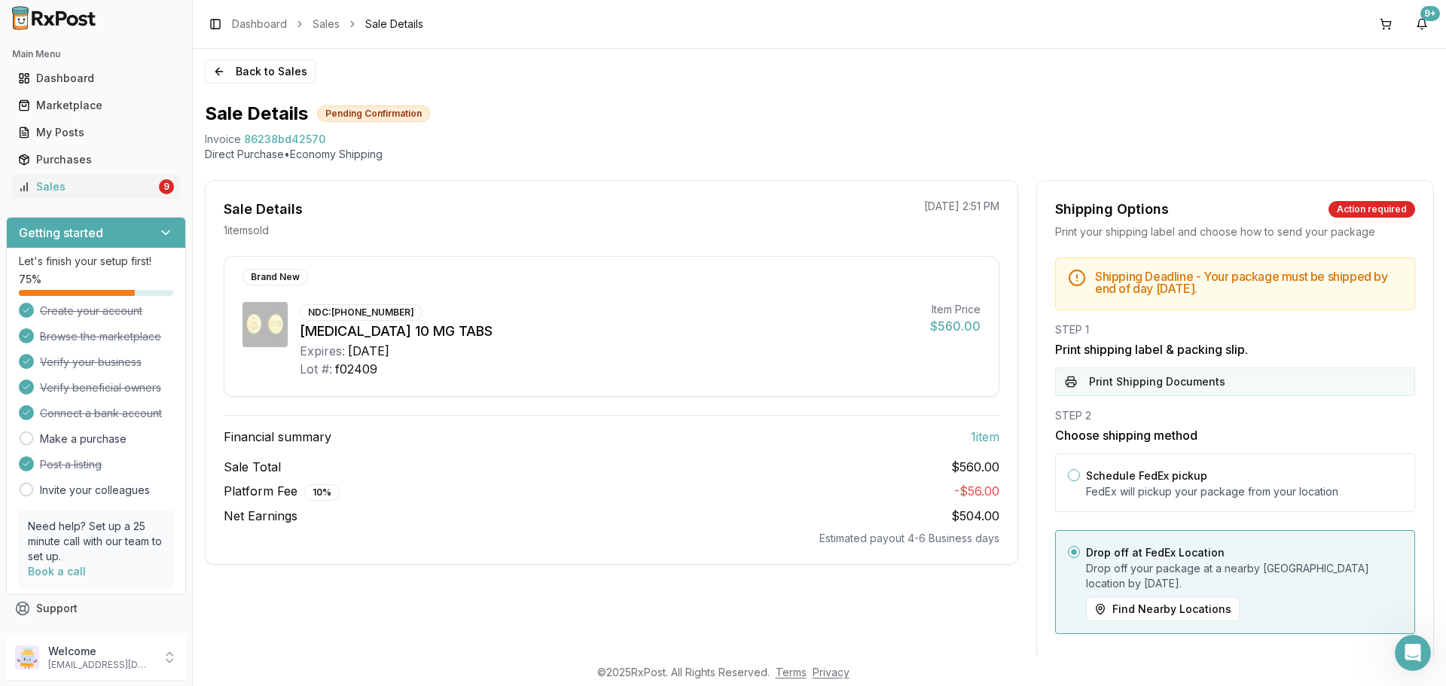
click at [1133, 390] on button "Print Shipping Documents" at bounding box center [1235, 381] width 360 height 29
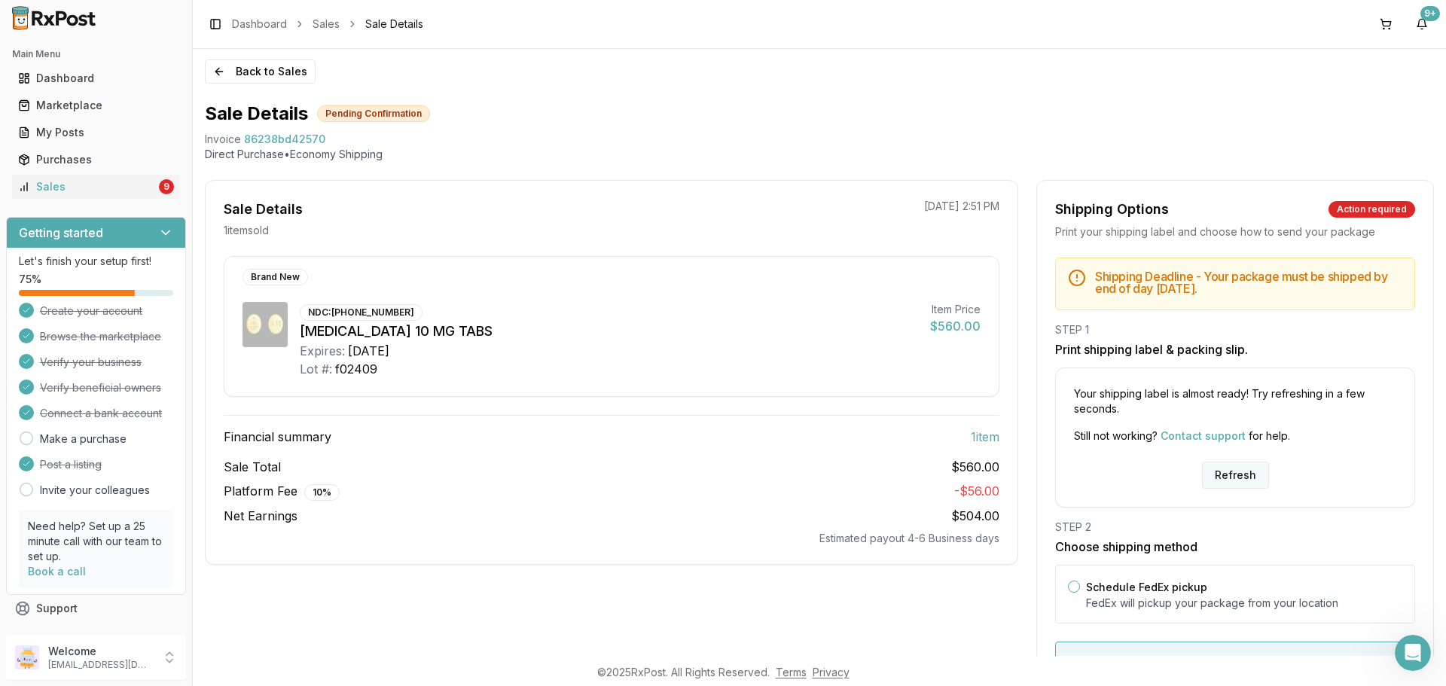
click at [1222, 465] on button "Refresh" at bounding box center [1235, 475] width 67 height 27
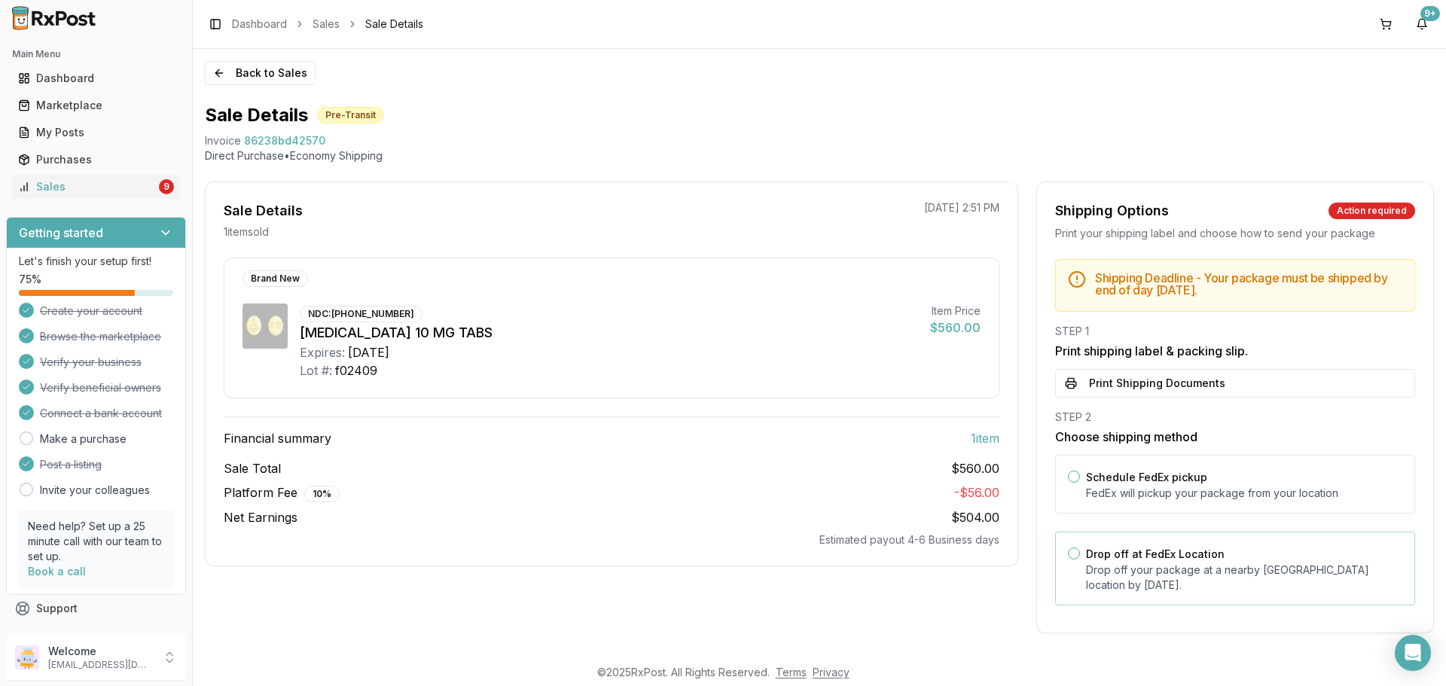
click at [1166, 568] on p "Drop off your package at a nearby [GEOGRAPHIC_DATA] location by [DATE] ." at bounding box center [1244, 577] width 316 height 30
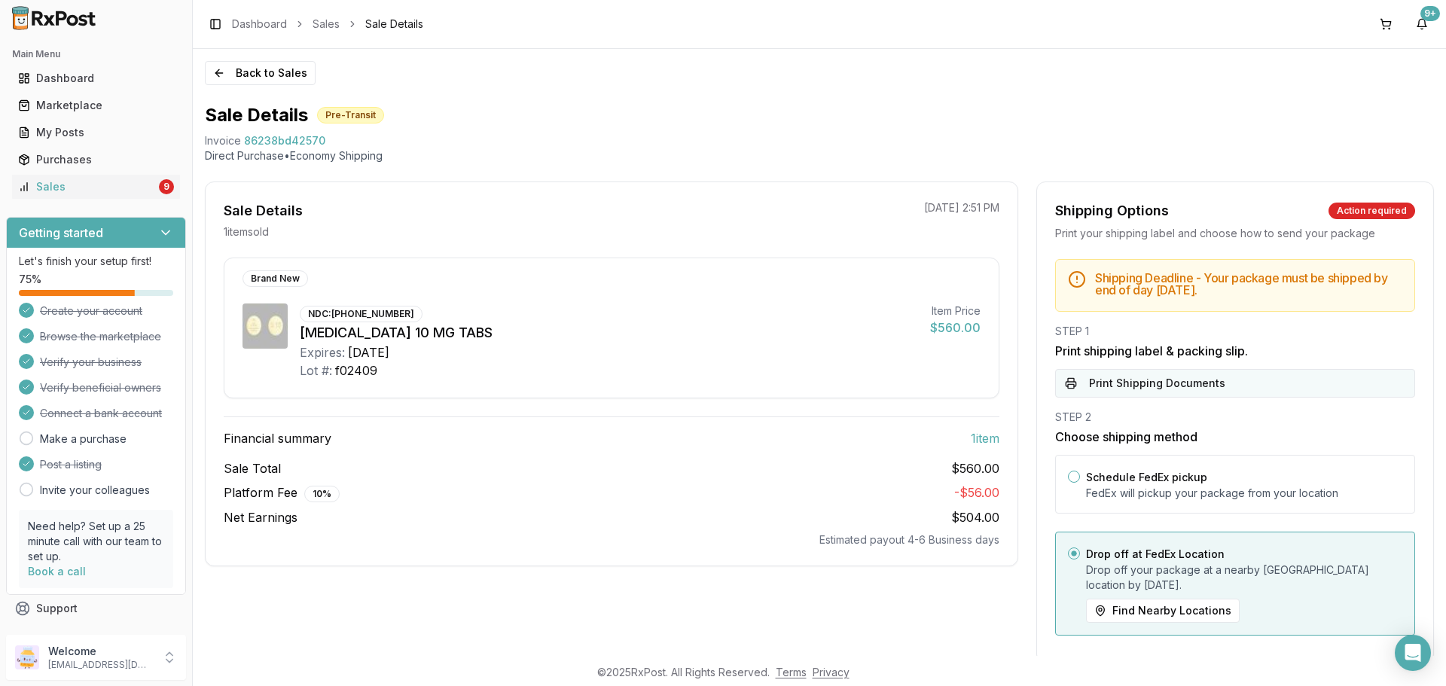
click at [1151, 389] on button "Print Shipping Documents" at bounding box center [1235, 383] width 360 height 29
click at [376, 349] on div "[DATE]" at bounding box center [368, 352] width 41 height 18
drag, startPoint x: 249, startPoint y: 88, endPoint x: 249, endPoint y: 78, distance: 10.5
click at [249, 87] on div "Back to Sales Sale Details Pre-Transit Invoice 86238bd42570 Direct Purchase • E…" at bounding box center [819, 352] width 1253 height 607
click at [249, 78] on button "Back to Sales" at bounding box center [260, 73] width 111 height 24
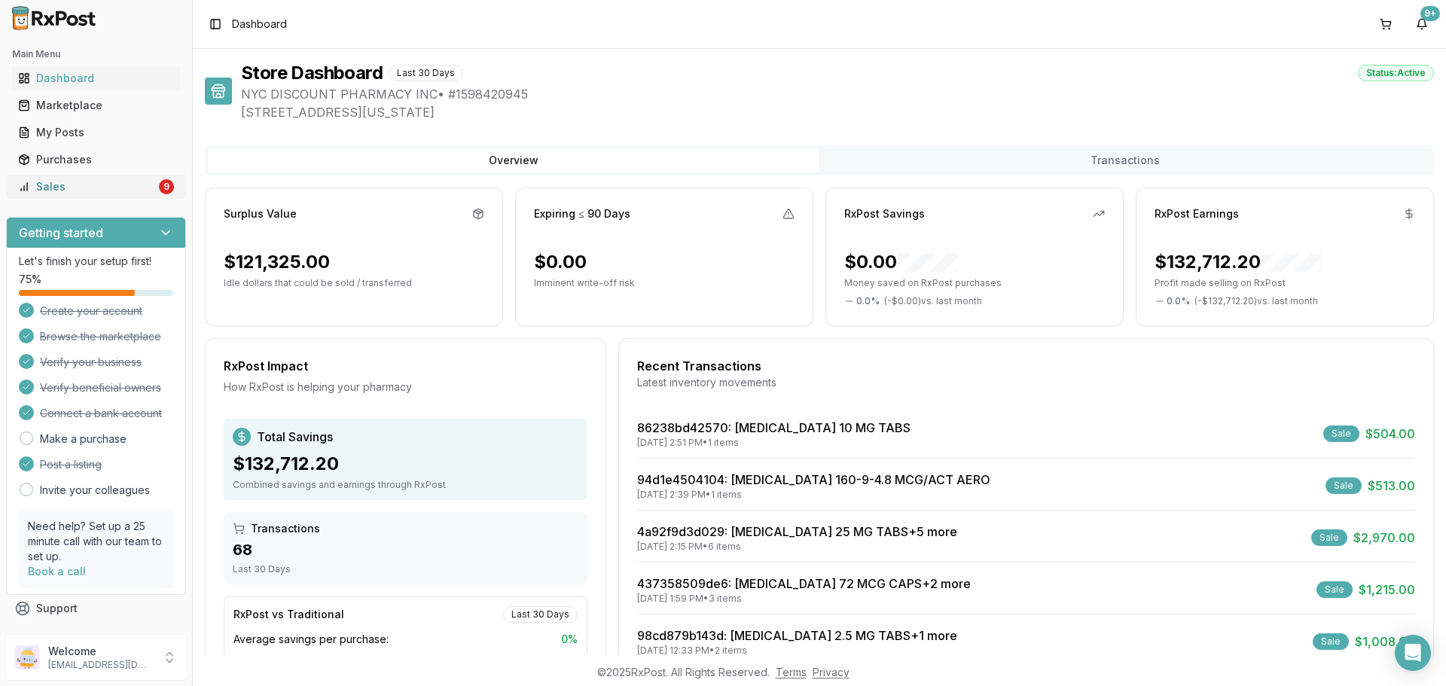
click at [133, 193] on div "Sales" at bounding box center [87, 186] width 138 height 15
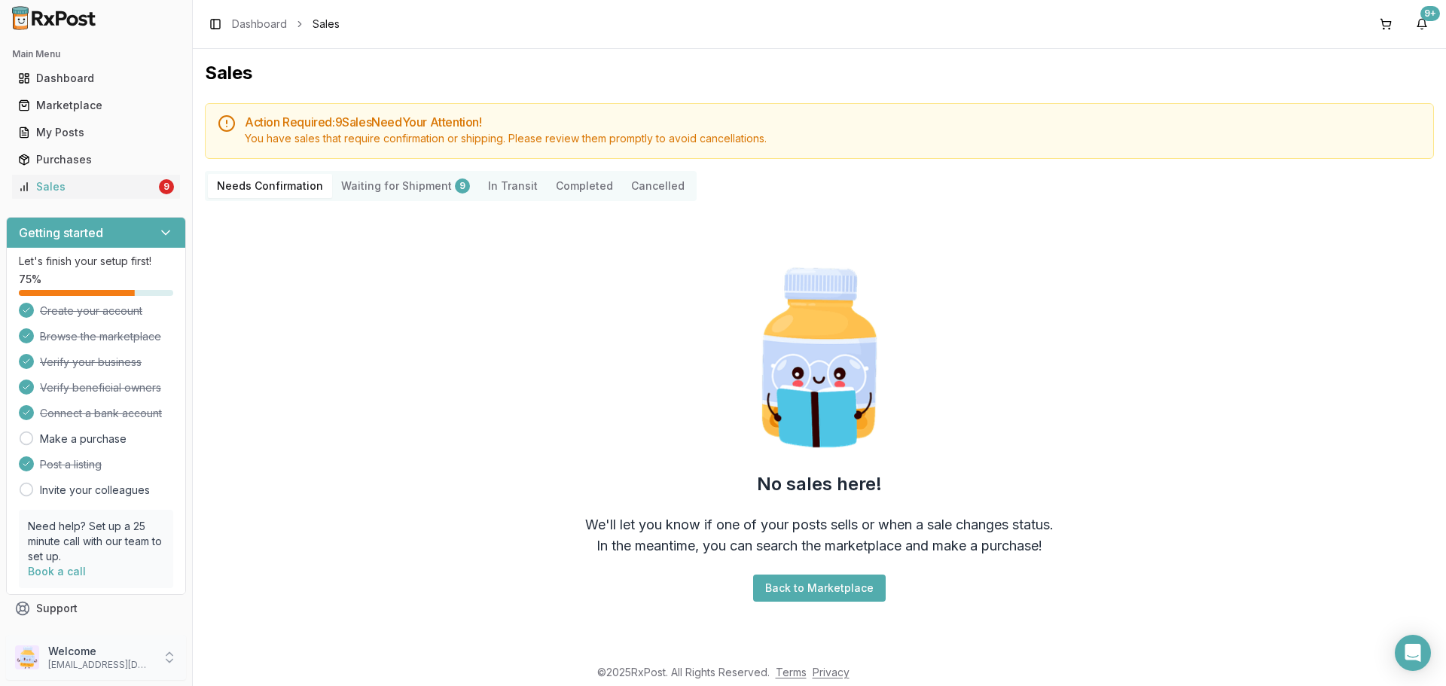
click at [111, 664] on p "[EMAIL_ADDRESS][DOMAIN_NAME]" at bounding box center [100, 665] width 105 height 12
click at [241, 667] on span "Sign Out" at bounding box center [273, 661] width 143 height 15
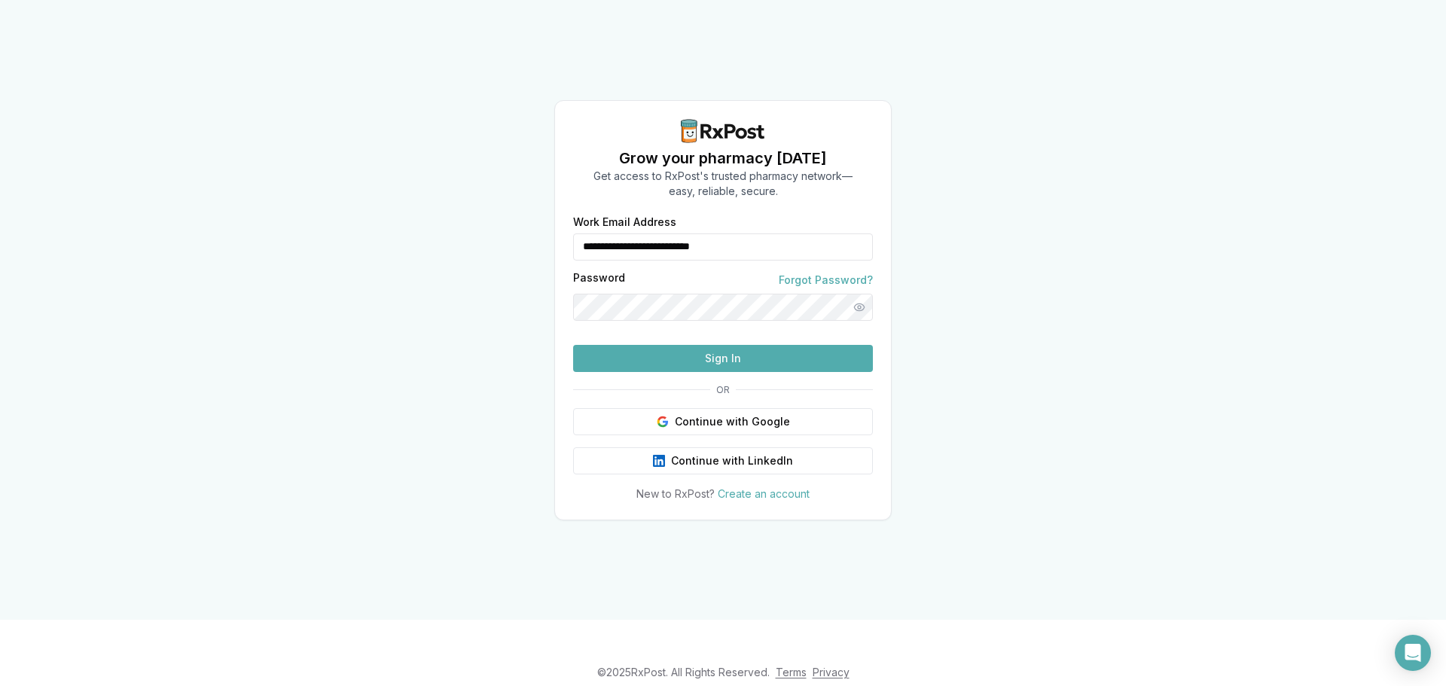
drag, startPoint x: 732, startPoint y: 221, endPoint x: 487, endPoint y: 249, distance: 246.4
click at [487, 249] on div "**********" at bounding box center [723, 310] width 1446 height 620
type input "**********"
click at [723, 372] on button "Sign In" at bounding box center [723, 358] width 300 height 27
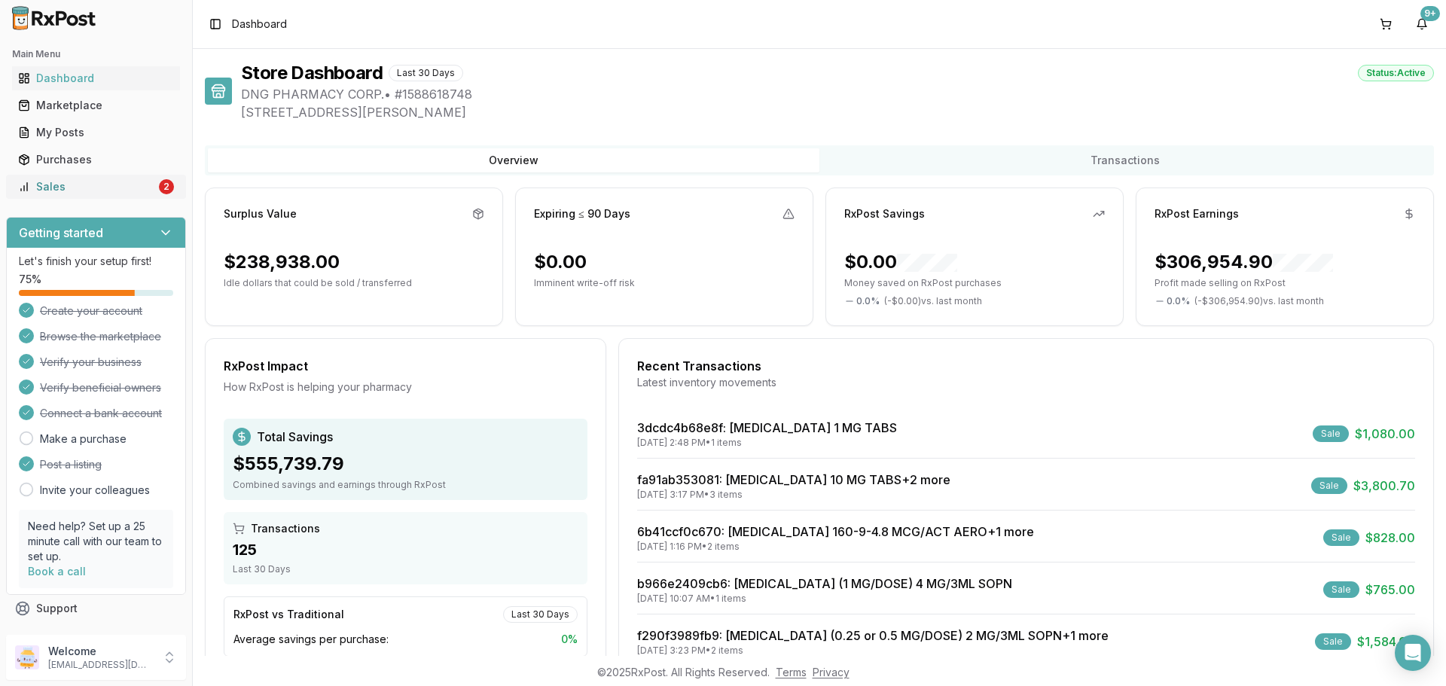
click at [99, 191] on div "Sales" at bounding box center [87, 186] width 138 height 15
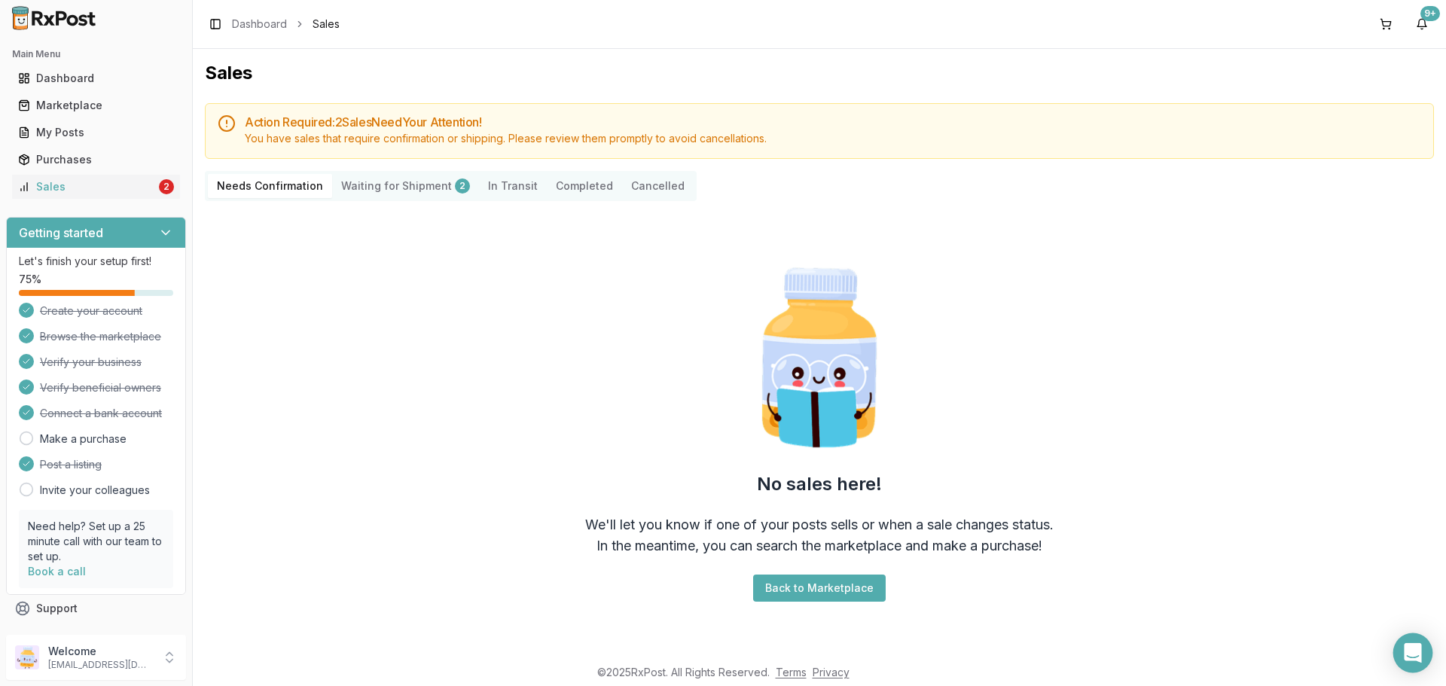
click at [1418, 646] on icon "Open Intercom Messenger" at bounding box center [1411, 653] width 17 height 20
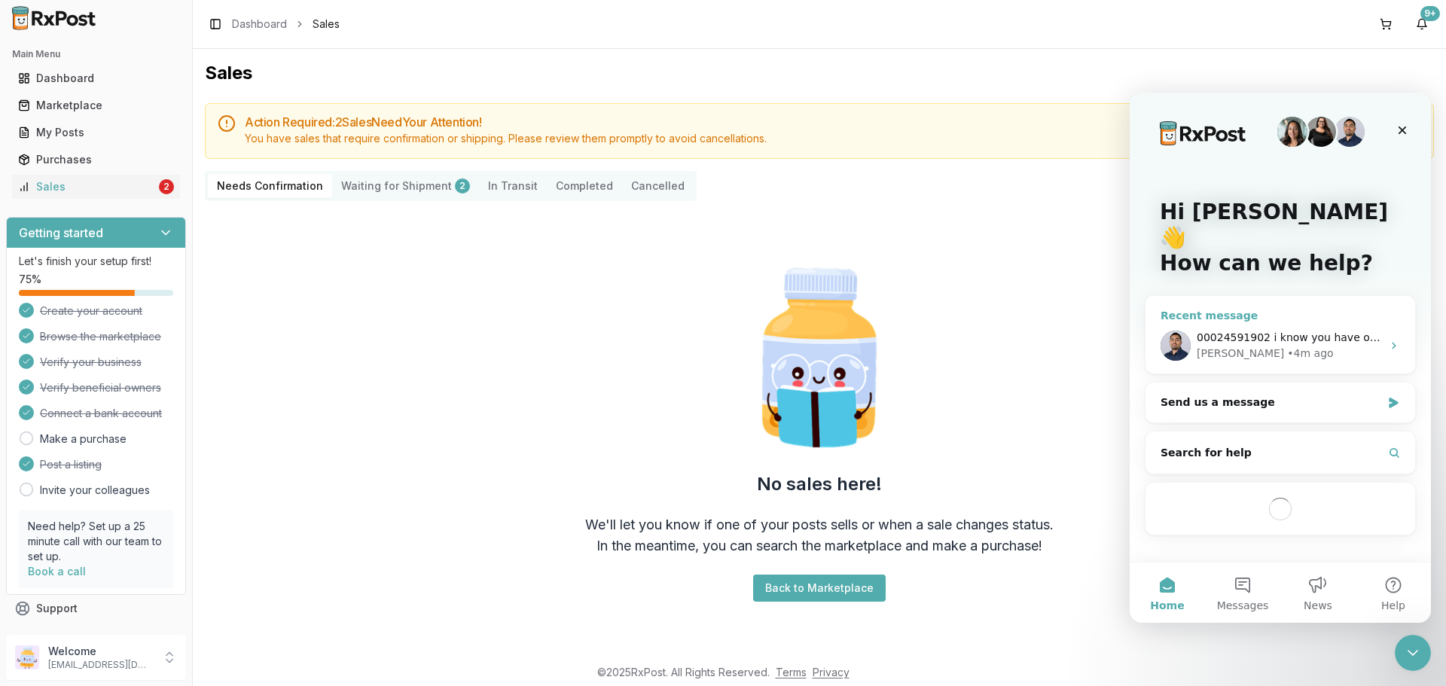
click at [1233, 331] on span "00024591902 i know you have one posted do you happen to have 2nd" at bounding box center [1383, 337] width 374 height 12
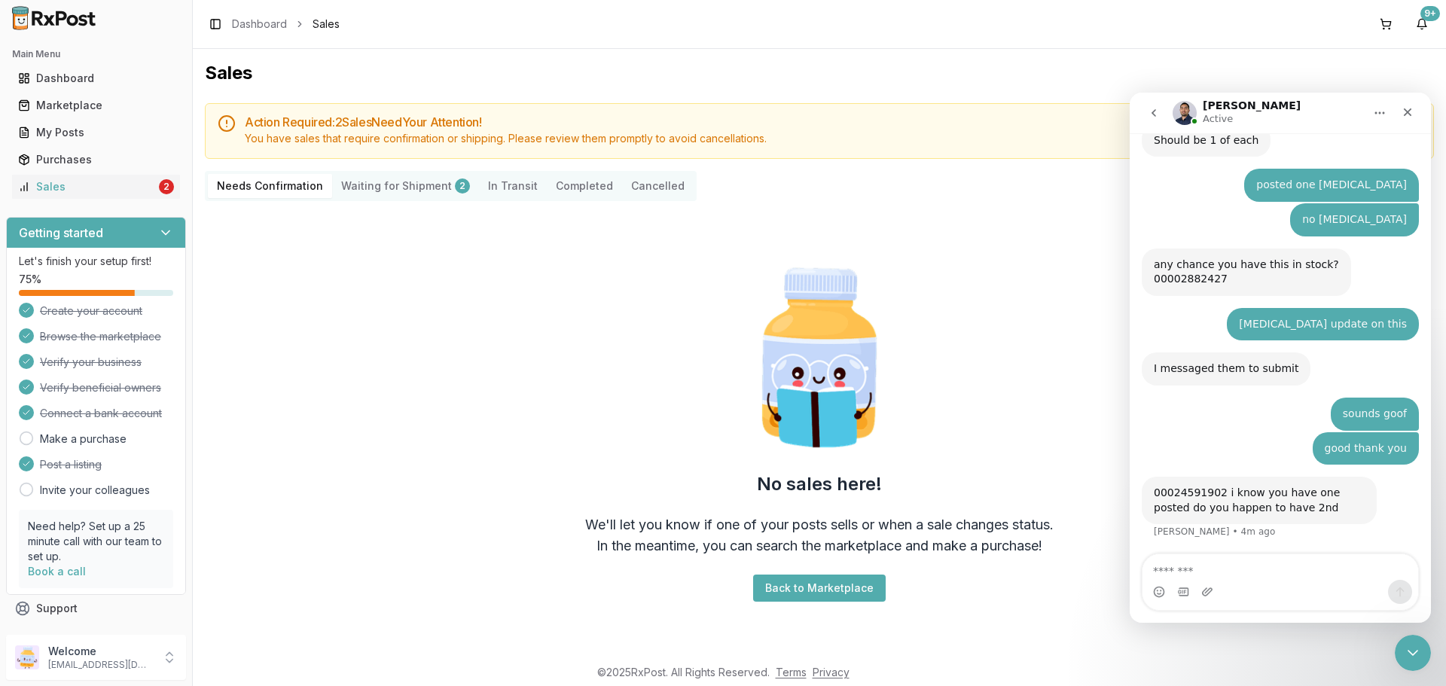
scroll to position [196, 0]
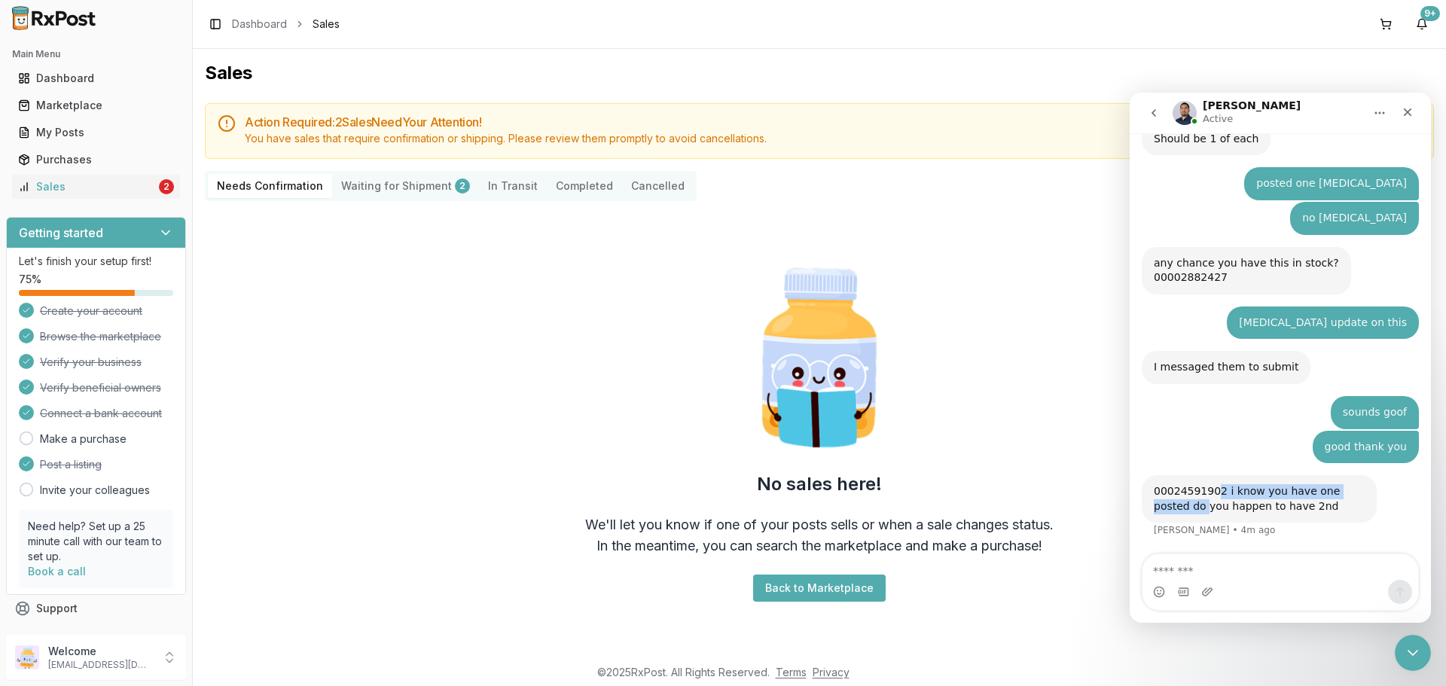
drag, startPoint x: 1213, startPoint y: 495, endPoint x: 1199, endPoint y: 495, distance: 14.3
click at [1174, 503] on div "00024591902 i know you have one posted do you happen to have 2nd" at bounding box center [1259, 498] width 211 height 29
click at [1206, 490] on div "00024591902 i know you have one posted do you happen to have 2nd" at bounding box center [1259, 498] width 211 height 29
drag, startPoint x: 1218, startPoint y: 489, endPoint x: 1150, endPoint y: 492, distance: 67.8
click at [1150, 492] on div "00024591902 i know you have one posted do you happen to have 2nd Manuel • 4m ago" at bounding box center [1258, 498] width 235 height 47
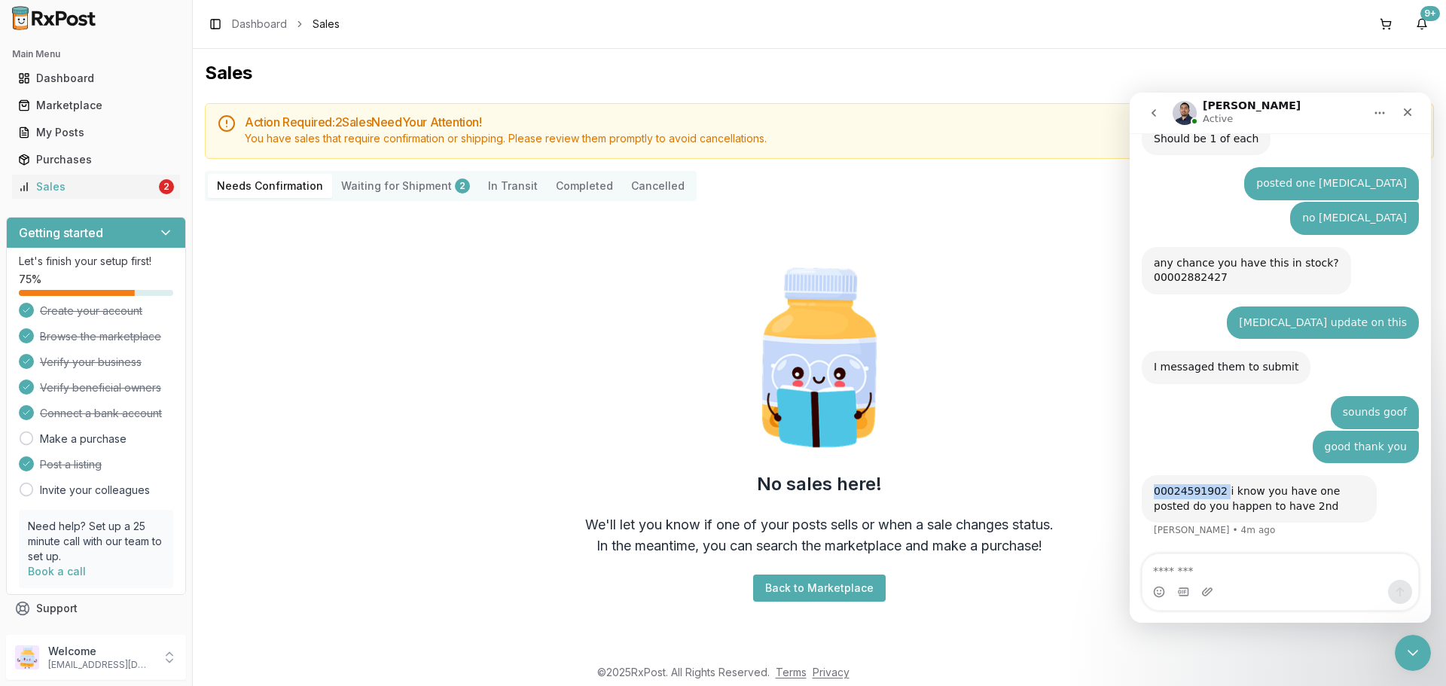
copy div "00024591902"
click at [94, 143] on link "My Posts" at bounding box center [96, 132] width 168 height 27
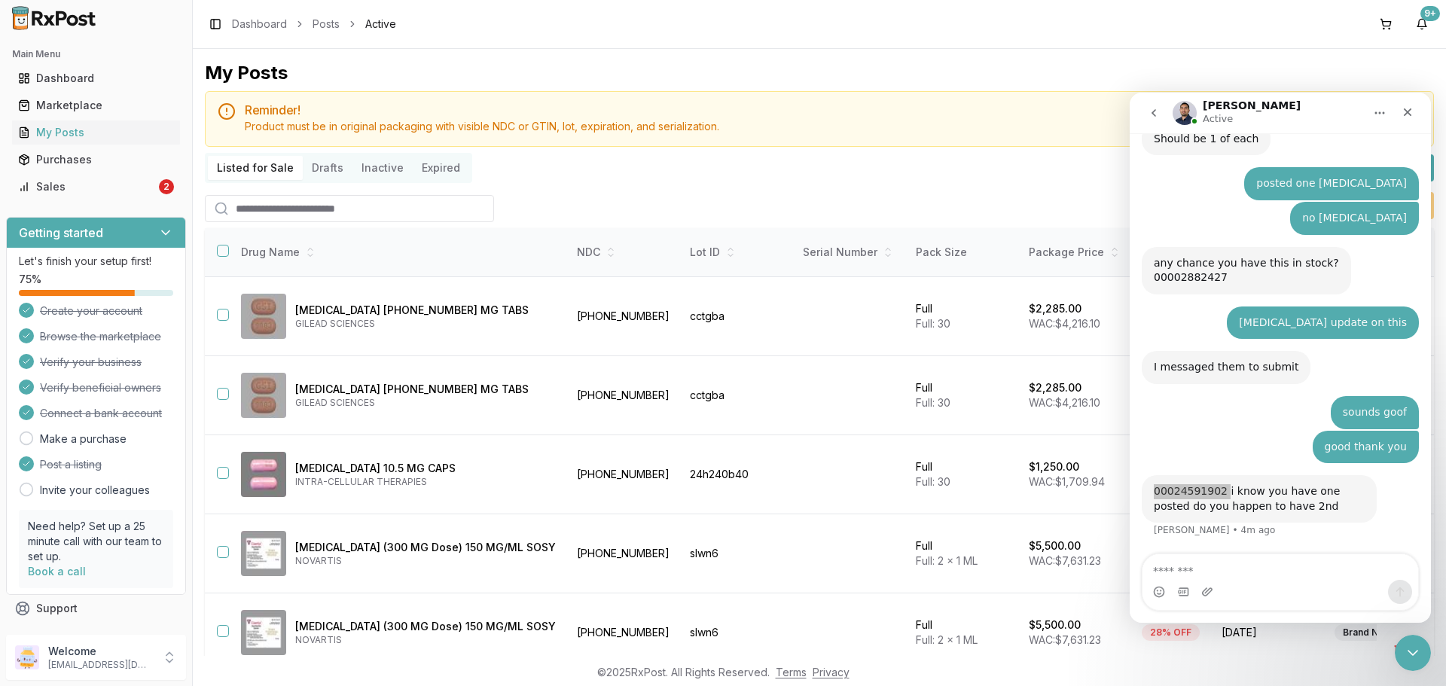
click at [270, 216] on input "search" at bounding box center [349, 208] width 289 height 27
paste input "**********"
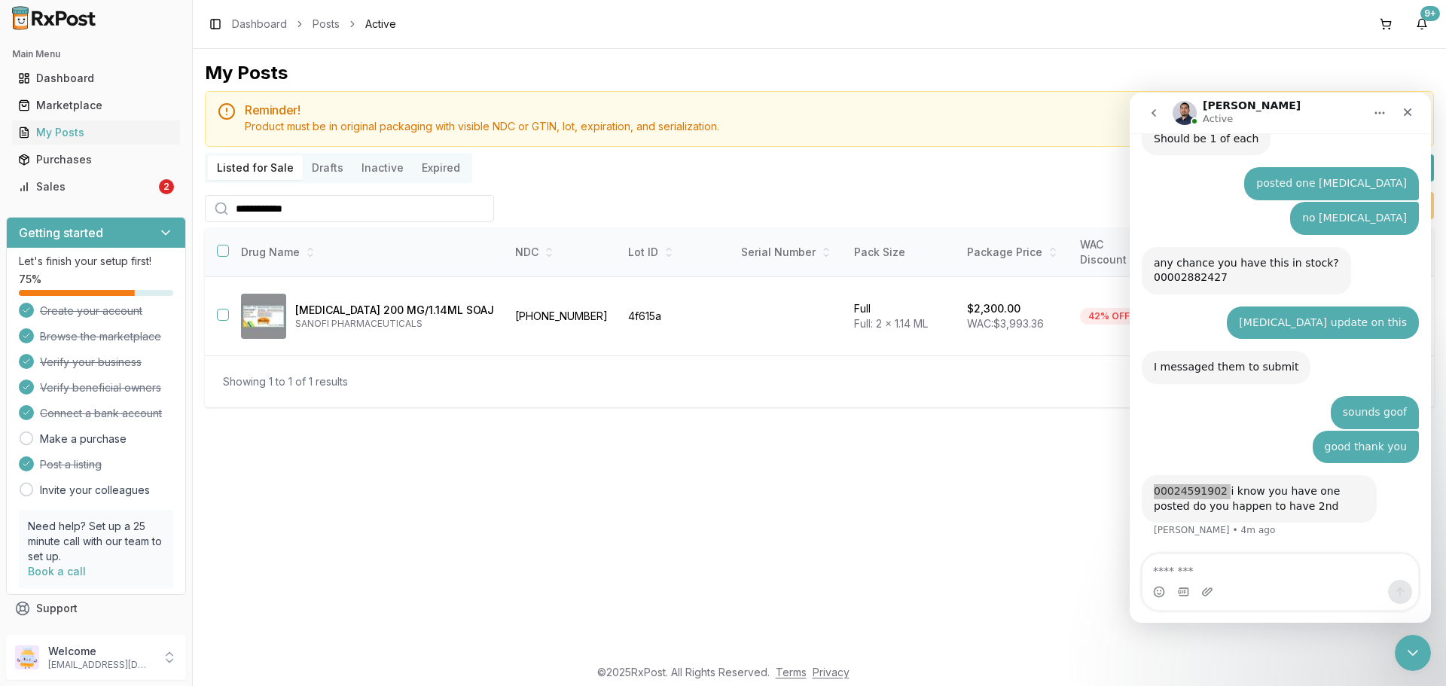
type input "**********"
click at [1208, 574] on textarea "Message…" at bounding box center [1280, 567] width 276 height 26
type textarea "*********"
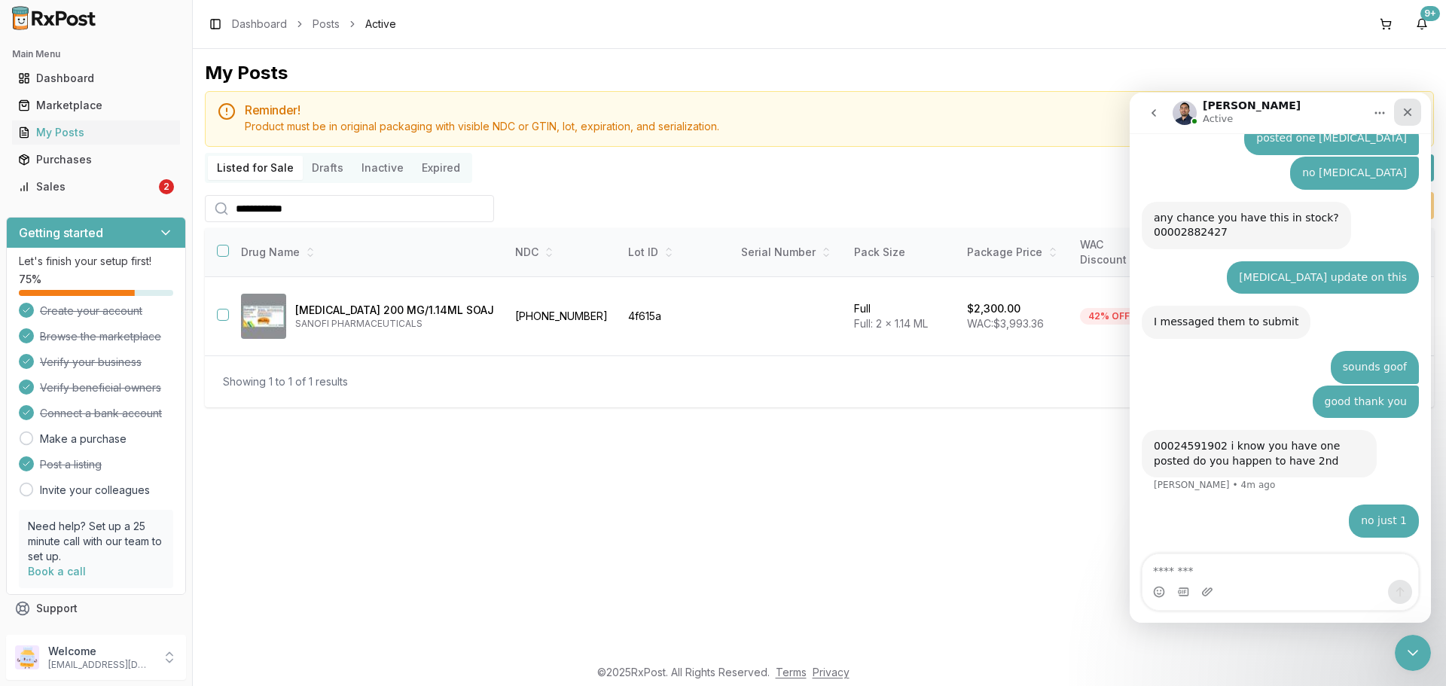
click at [1416, 112] on div "Close" at bounding box center [1407, 112] width 27 height 27
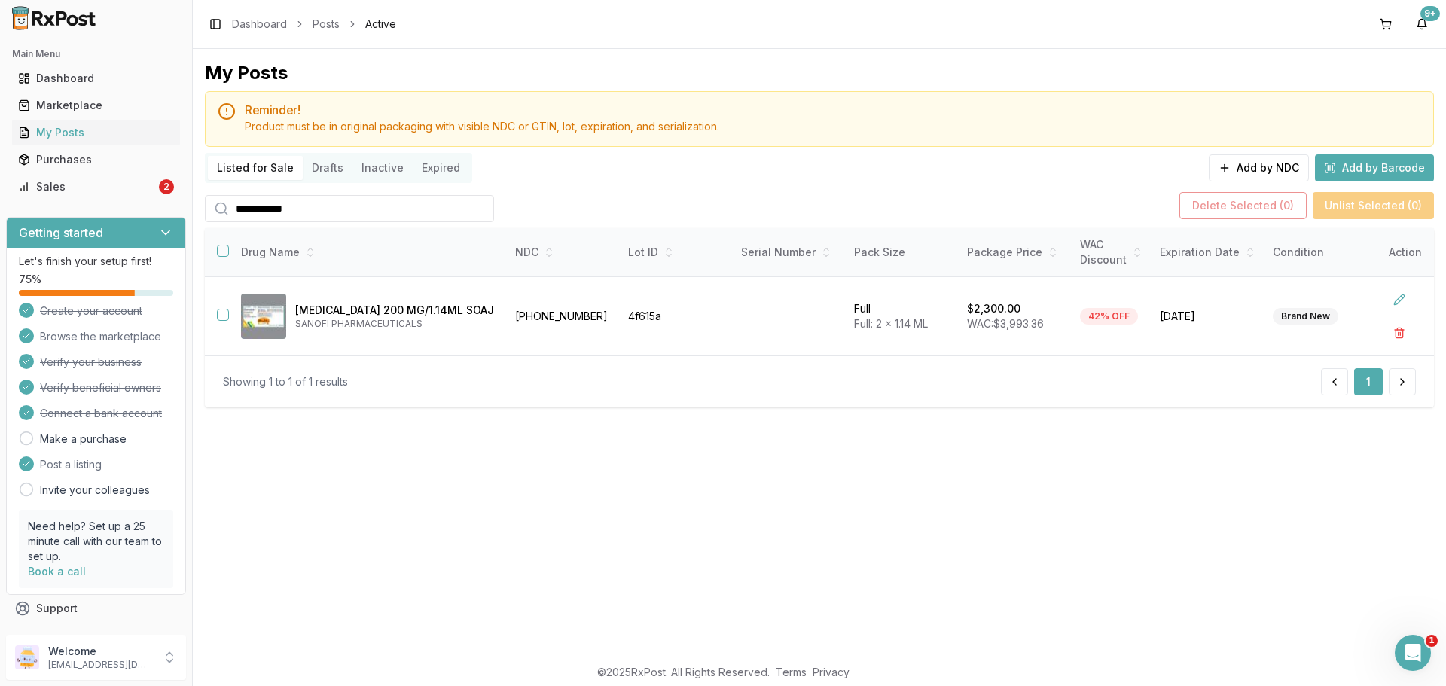
click at [66, 14] on img at bounding box center [54, 18] width 96 height 24
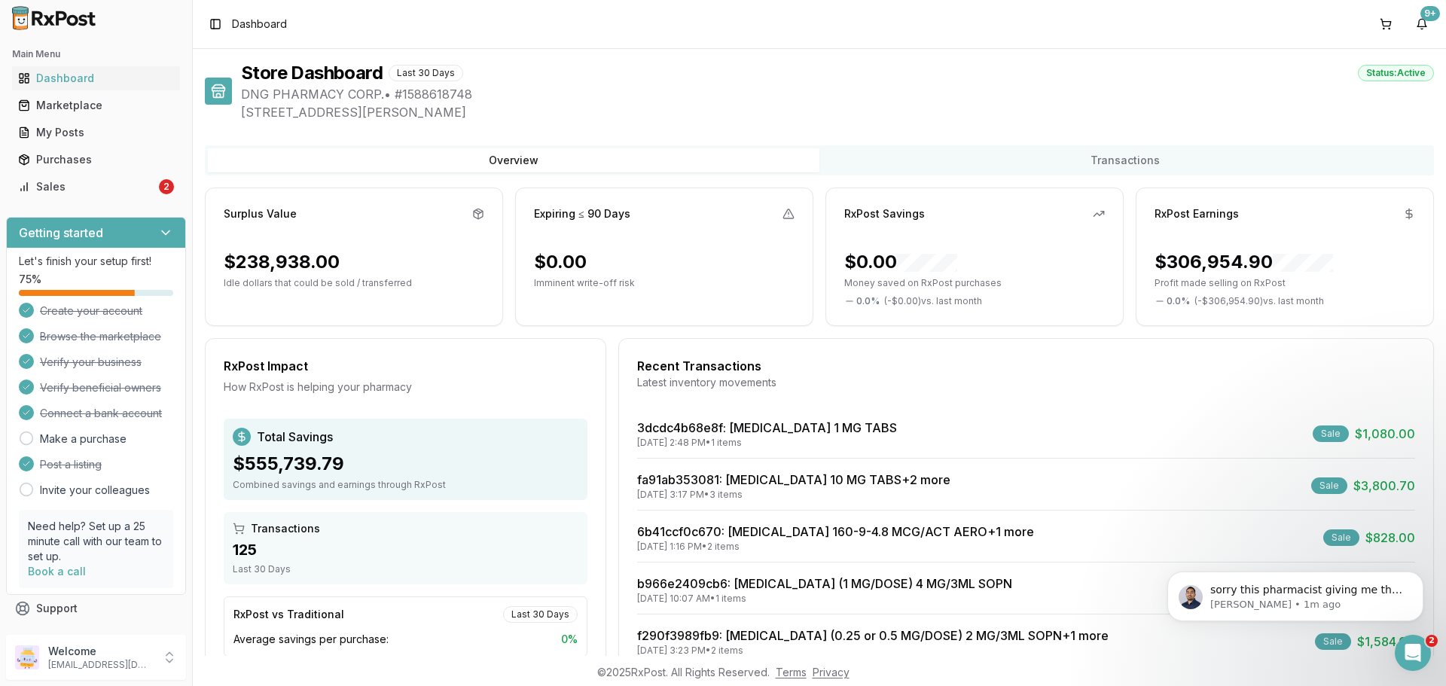
scroll to position [335, 0]
click at [106, 197] on link "Sales 2" at bounding box center [96, 186] width 168 height 27
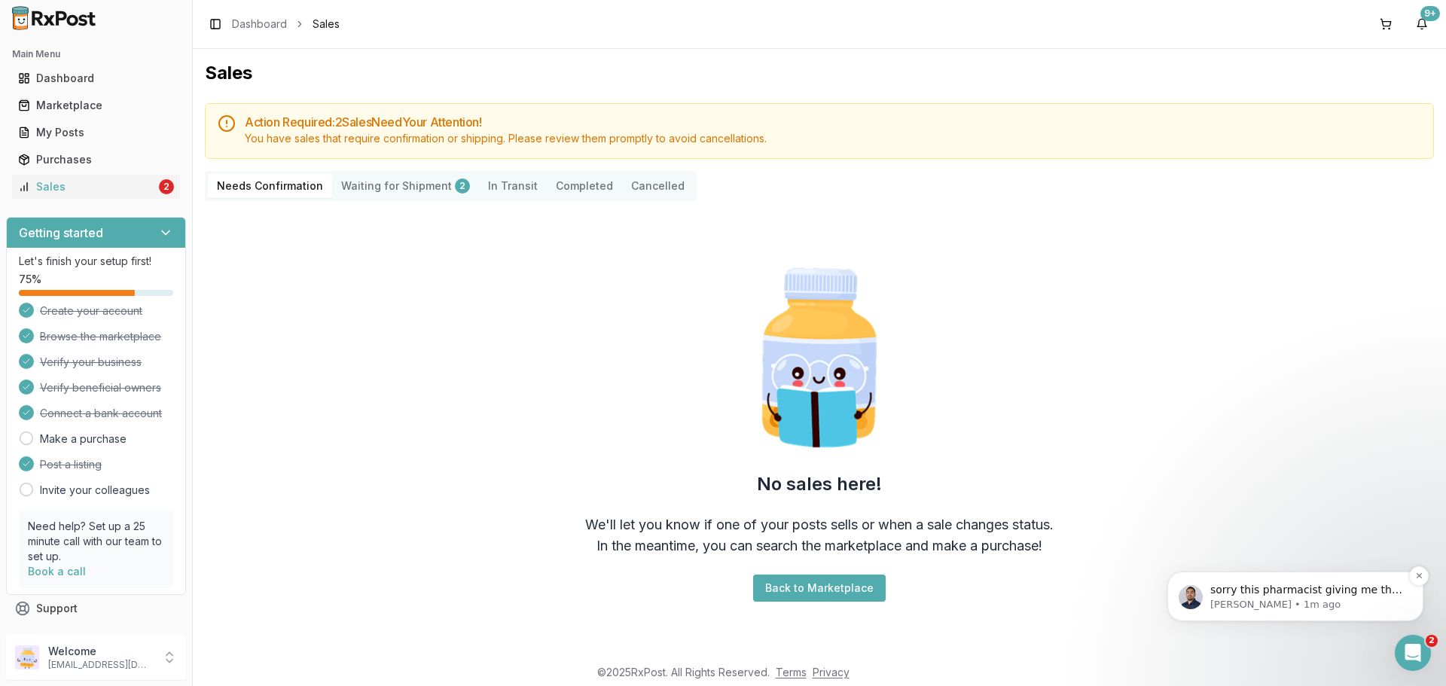
click at [1285, 593] on p "sorry this pharmacist giving me the wrong ndc it is this one 00024591502" at bounding box center [1307, 590] width 194 height 15
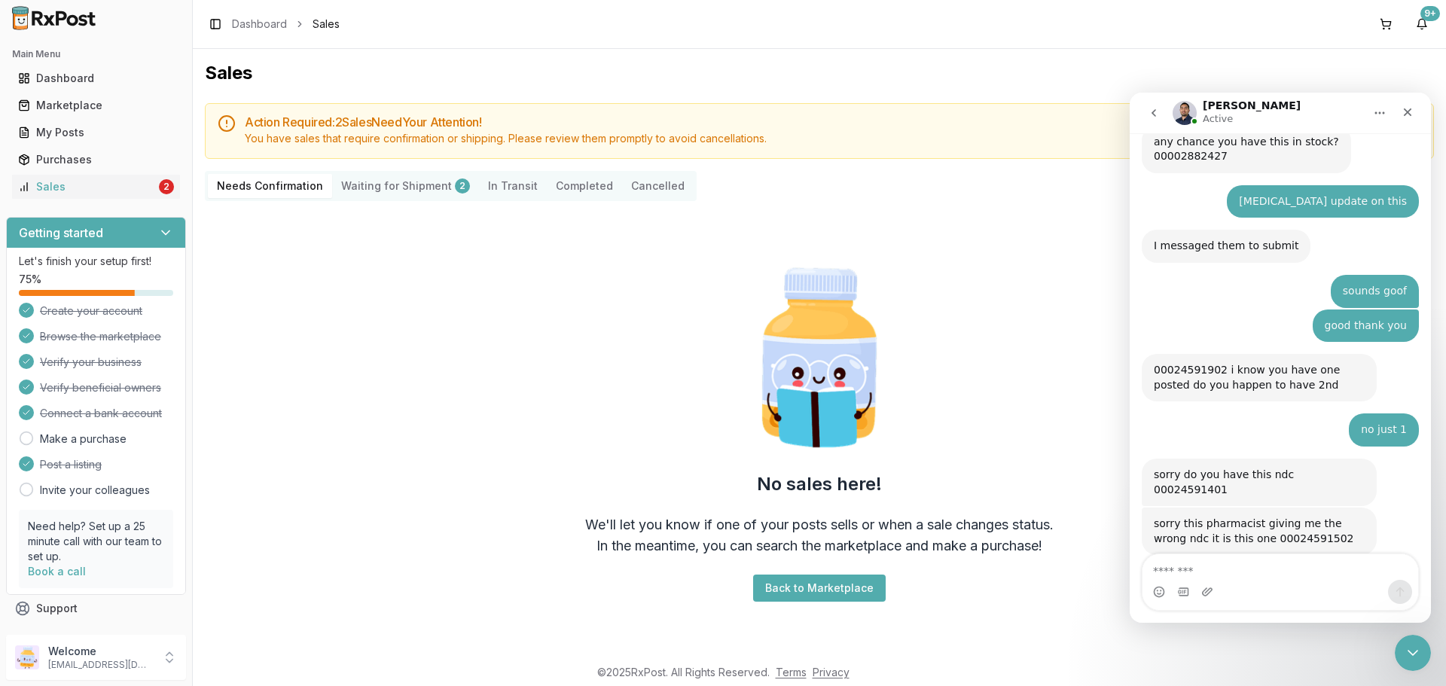
scroll to position [335, 0]
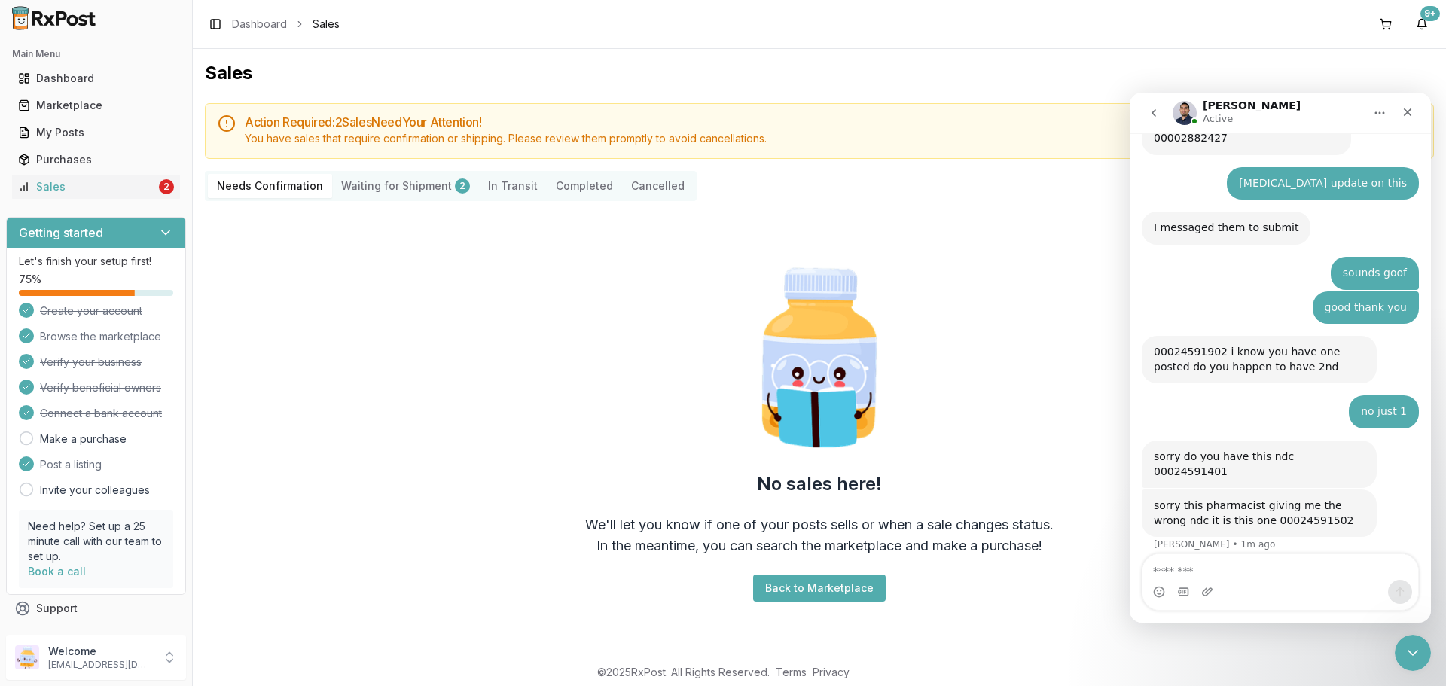
click at [1284, 507] on div "sorry this pharmacist giving me the wrong ndc it is this one 00024591502" at bounding box center [1259, 512] width 211 height 29
copy div "00024591502"
click at [91, 139] on div "My Posts" at bounding box center [96, 132] width 156 height 15
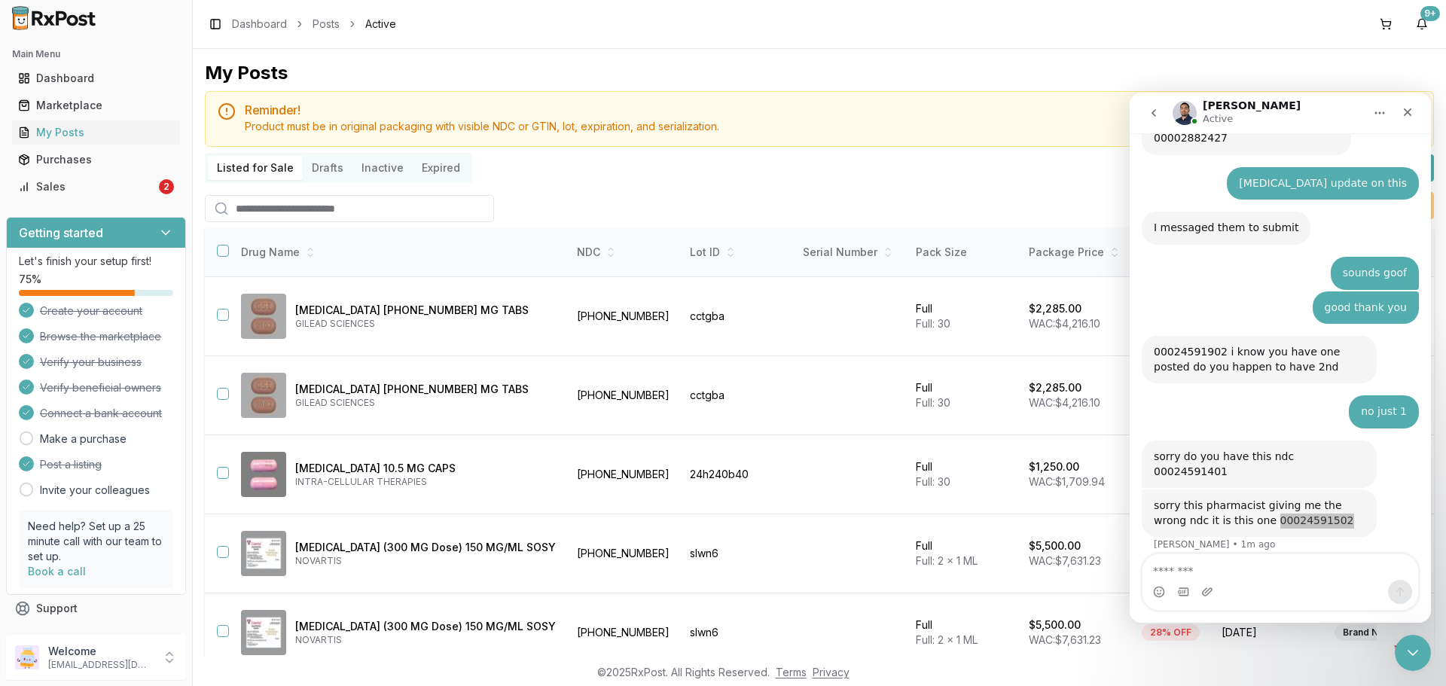
click at [302, 207] on input "search" at bounding box center [349, 208] width 289 height 27
paste input "**********"
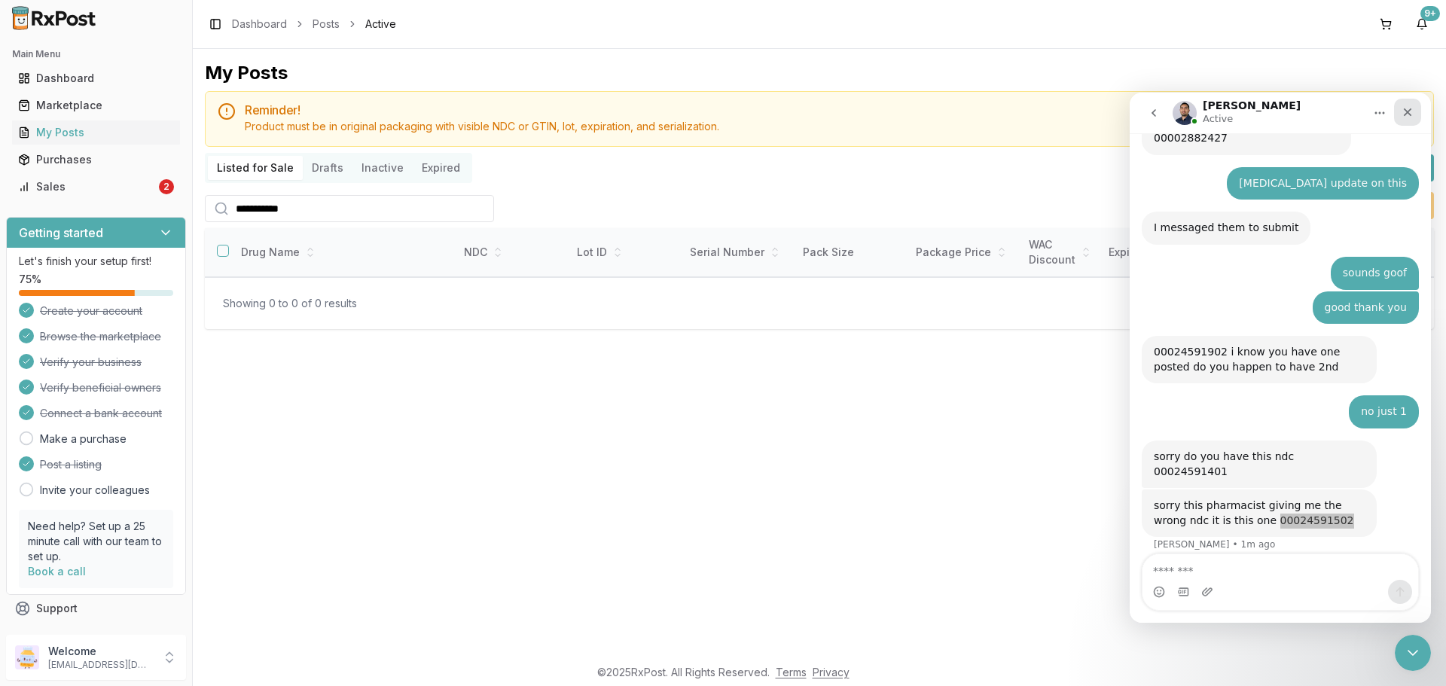
type input "**********"
drag, startPoint x: 1415, startPoint y: 115, endPoint x: 2543, endPoint y: 212, distance: 1132.0
click at [1415, 115] on div "Close" at bounding box center [1407, 112] width 27 height 27
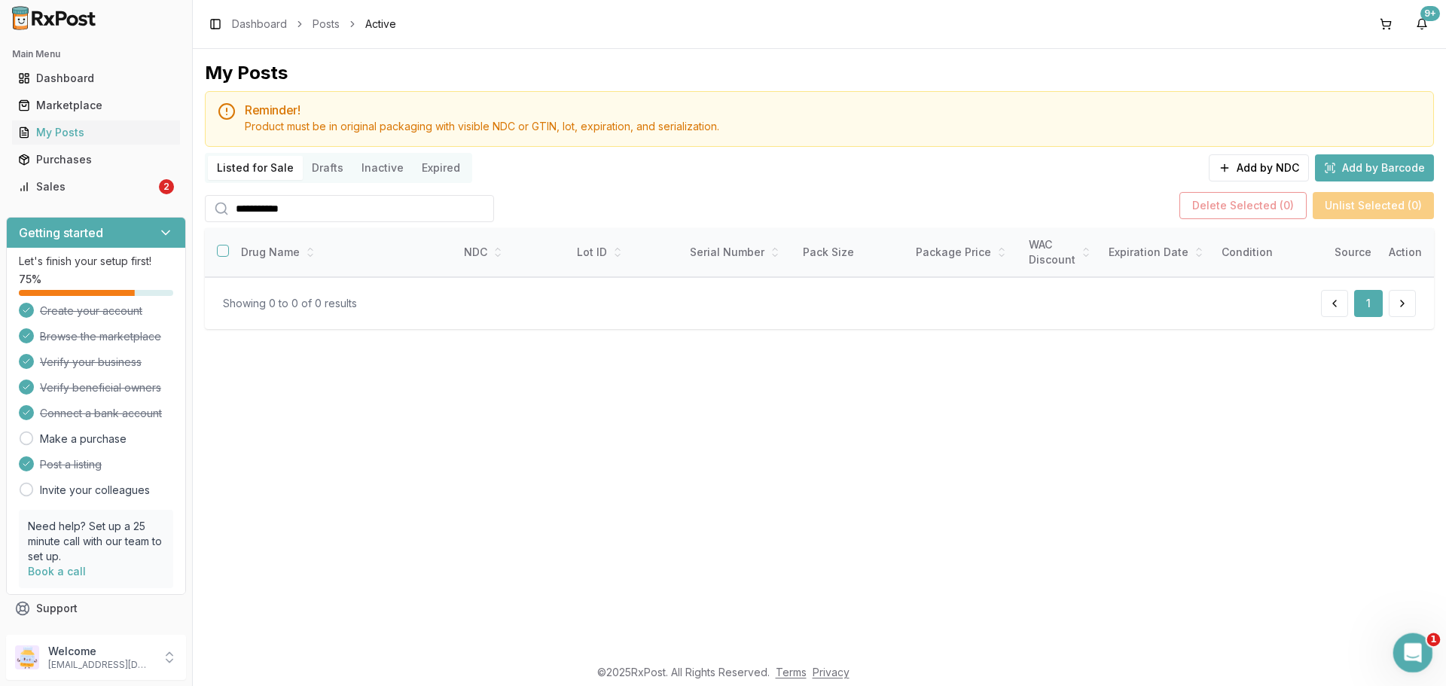
click at [1431, 661] on body "**********" at bounding box center [723, 343] width 1446 height 686
click at [1424, 660] on div "Open Intercom Messenger" at bounding box center [1410, 651] width 50 height 50
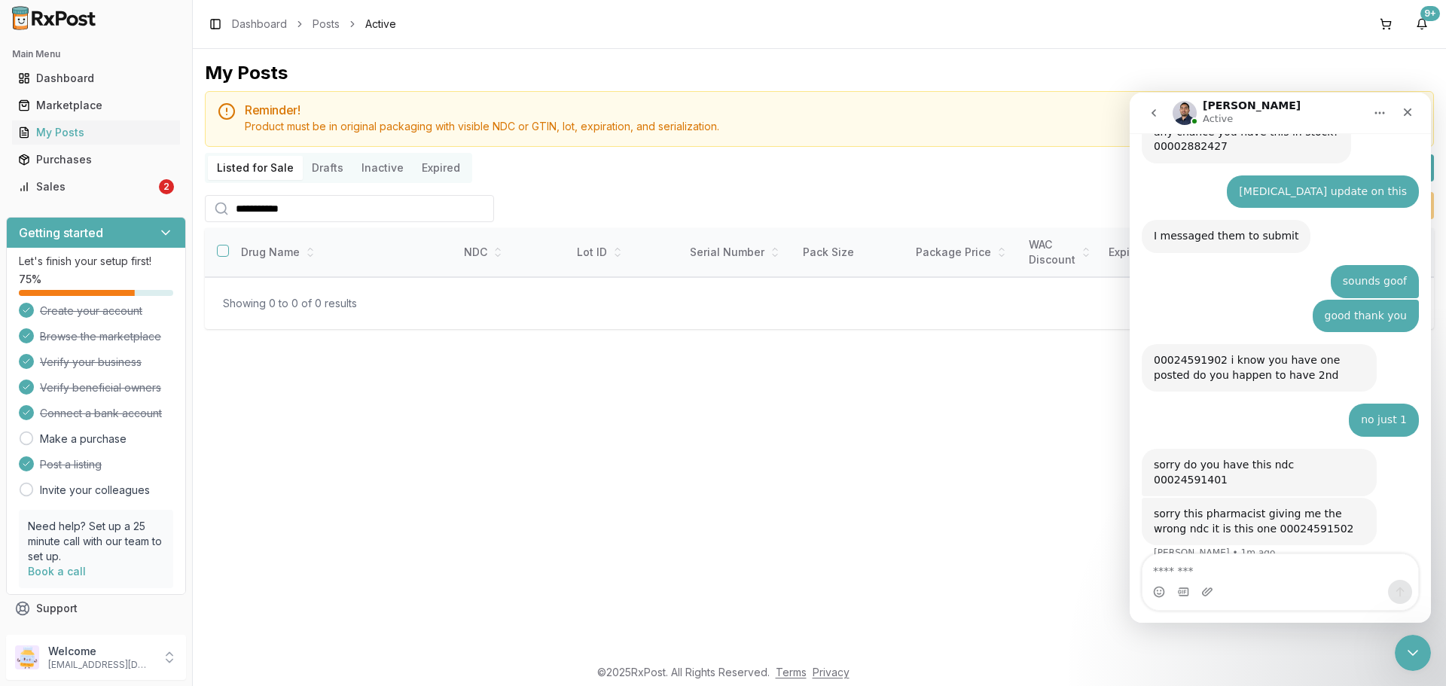
scroll to position [335, 0]
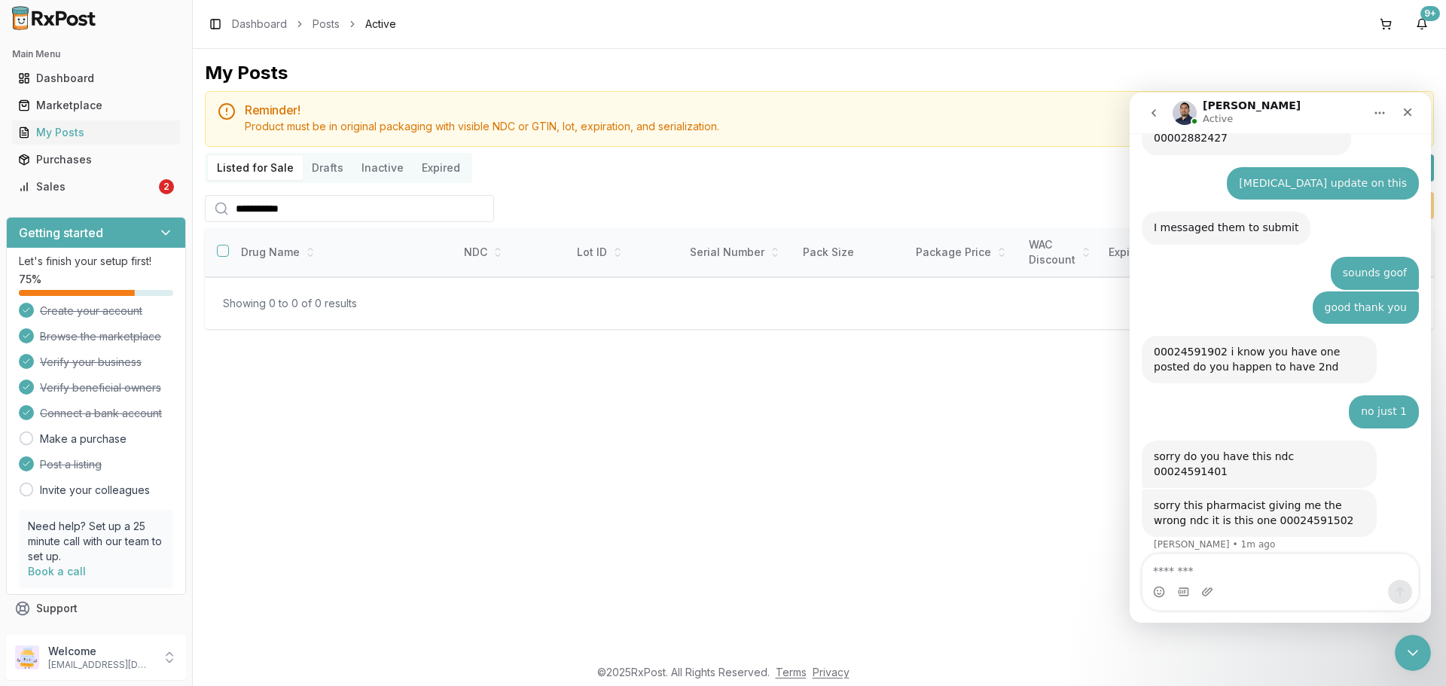
click at [1305, 578] on textarea "Message…" at bounding box center [1280, 567] width 276 height 26
type textarea "**********"
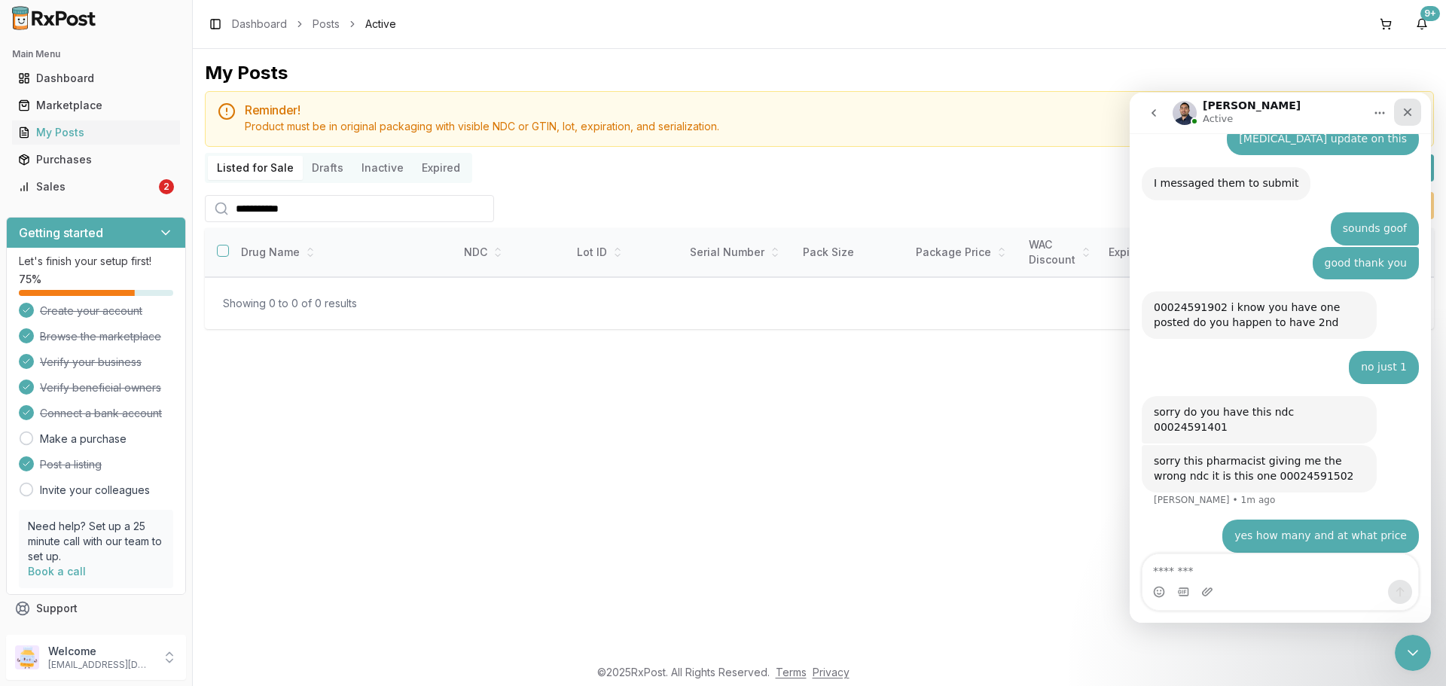
drag, startPoint x: 1407, startPoint y: 105, endPoint x: 2535, endPoint y: 197, distance: 1132.5
click at [1407, 105] on div "Close" at bounding box center [1407, 112] width 27 height 27
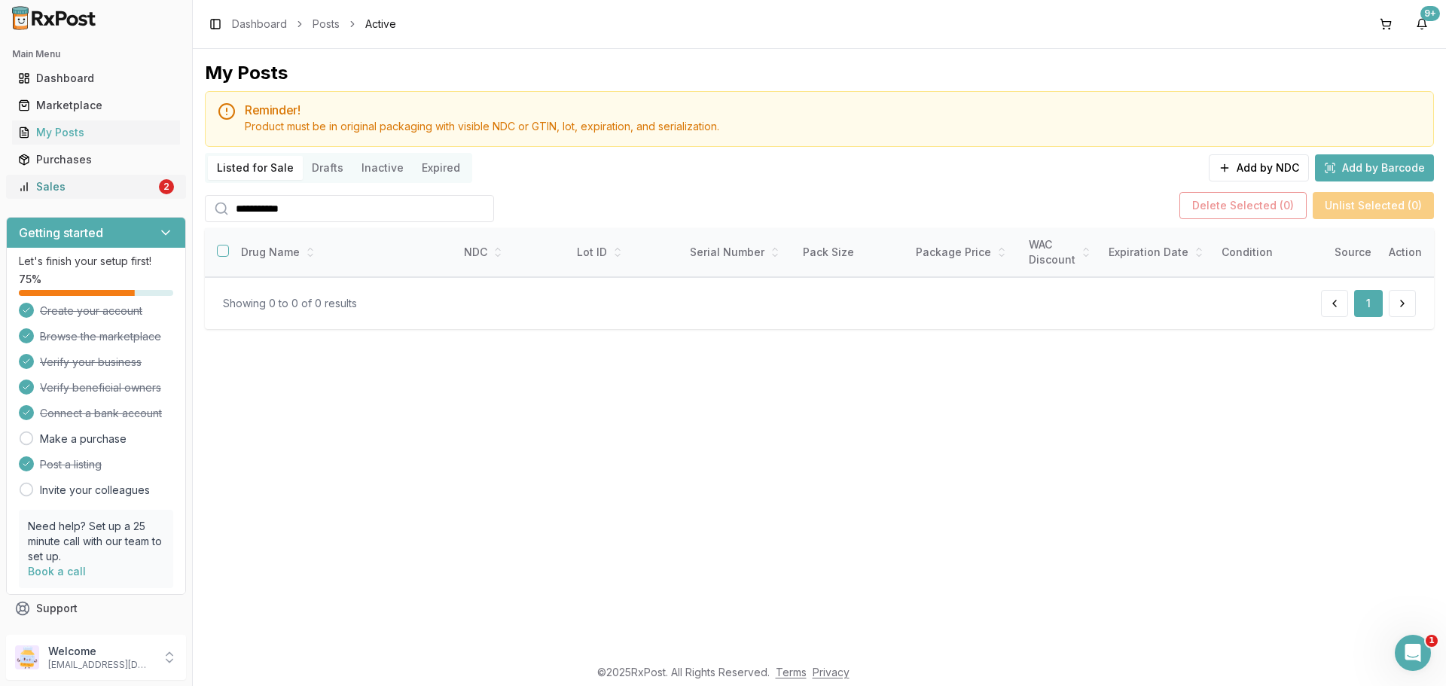
click at [125, 191] on div "Sales" at bounding box center [87, 186] width 138 height 15
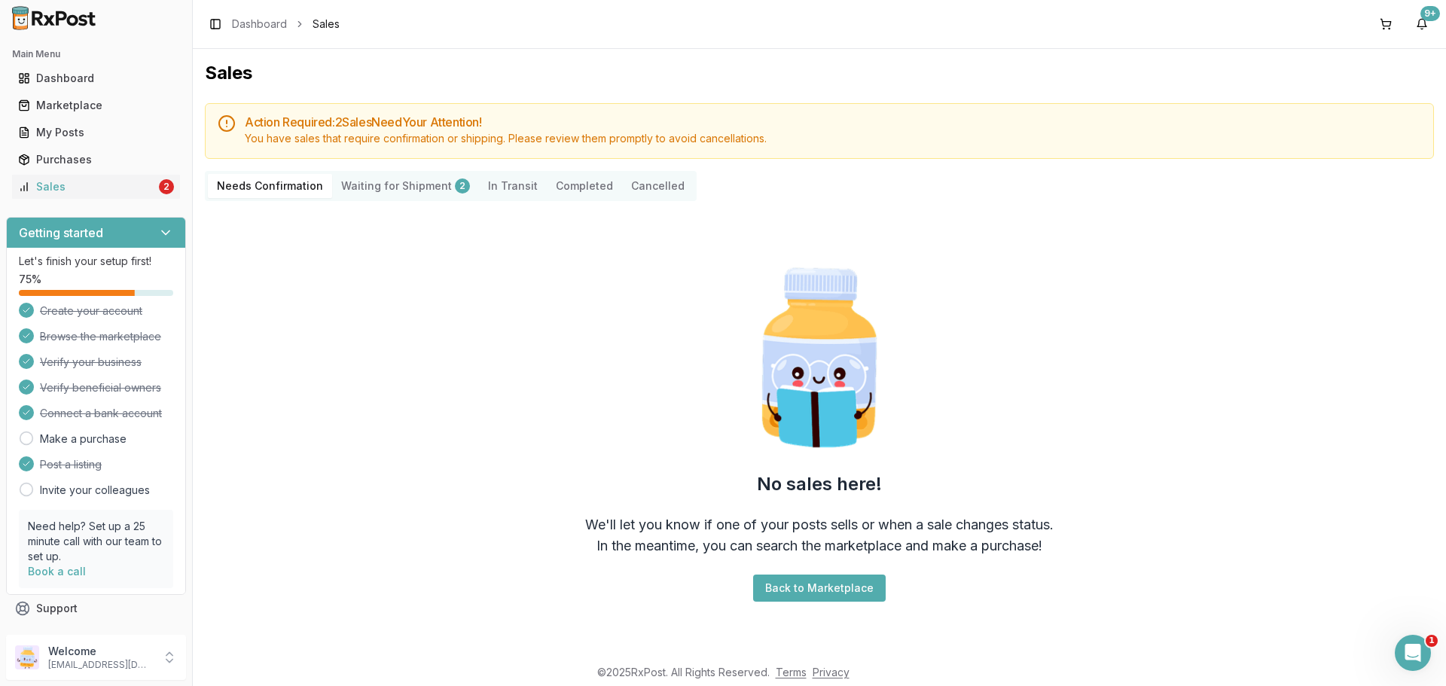
drag, startPoint x: 90, startPoint y: 186, endPoint x: 140, endPoint y: 202, distance: 52.1
click at [90, 186] on div "Sales" at bounding box center [87, 186] width 138 height 15
click at [1411, 640] on icon "Open Intercom Messenger" at bounding box center [1410, 650] width 25 height 25
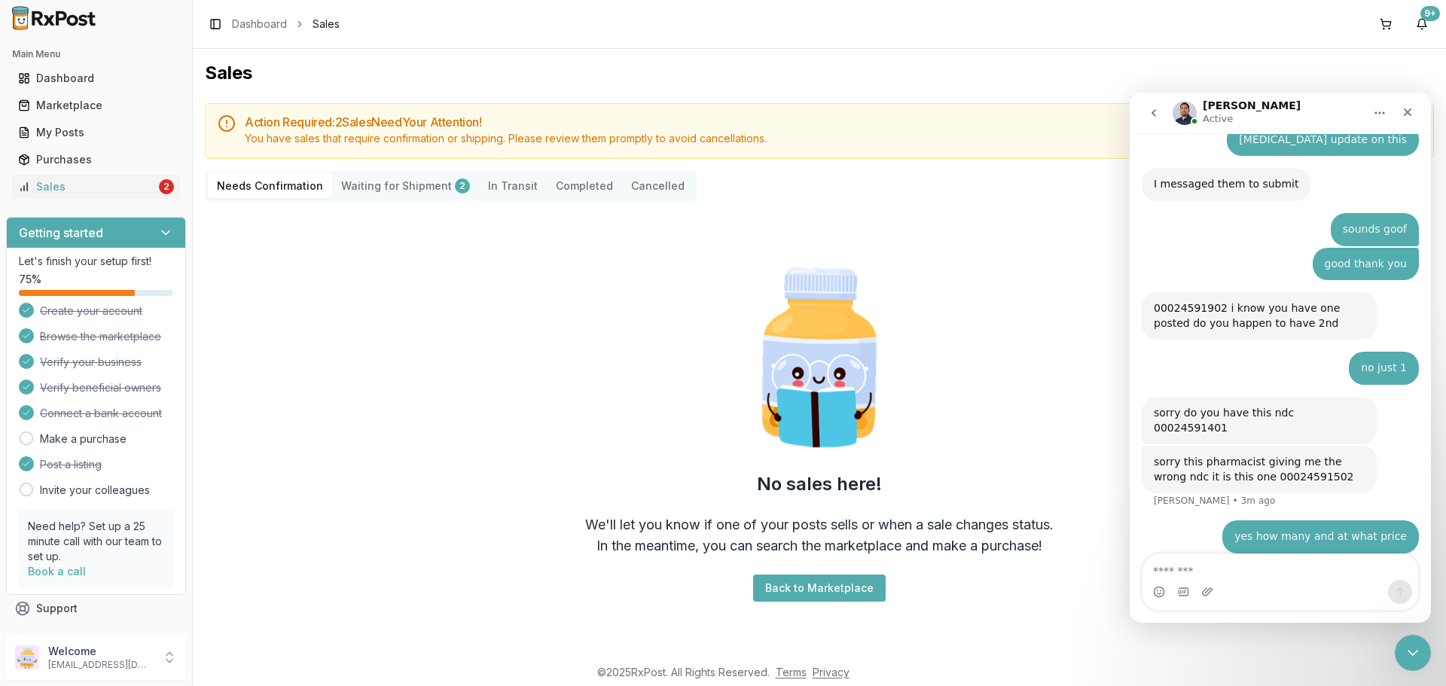
scroll to position [379, 0]
click at [1292, 570] on textarea "Message…" at bounding box center [1280, 567] width 276 height 26
click at [1422, 112] on nav "Manuel Active" at bounding box center [1279, 113] width 301 height 41
drag, startPoint x: 1410, startPoint y: 112, endPoint x: 2538, endPoint y: 206, distance: 1131.8
click at [1410, 112] on icon "Close" at bounding box center [1407, 112] width 12 height 12
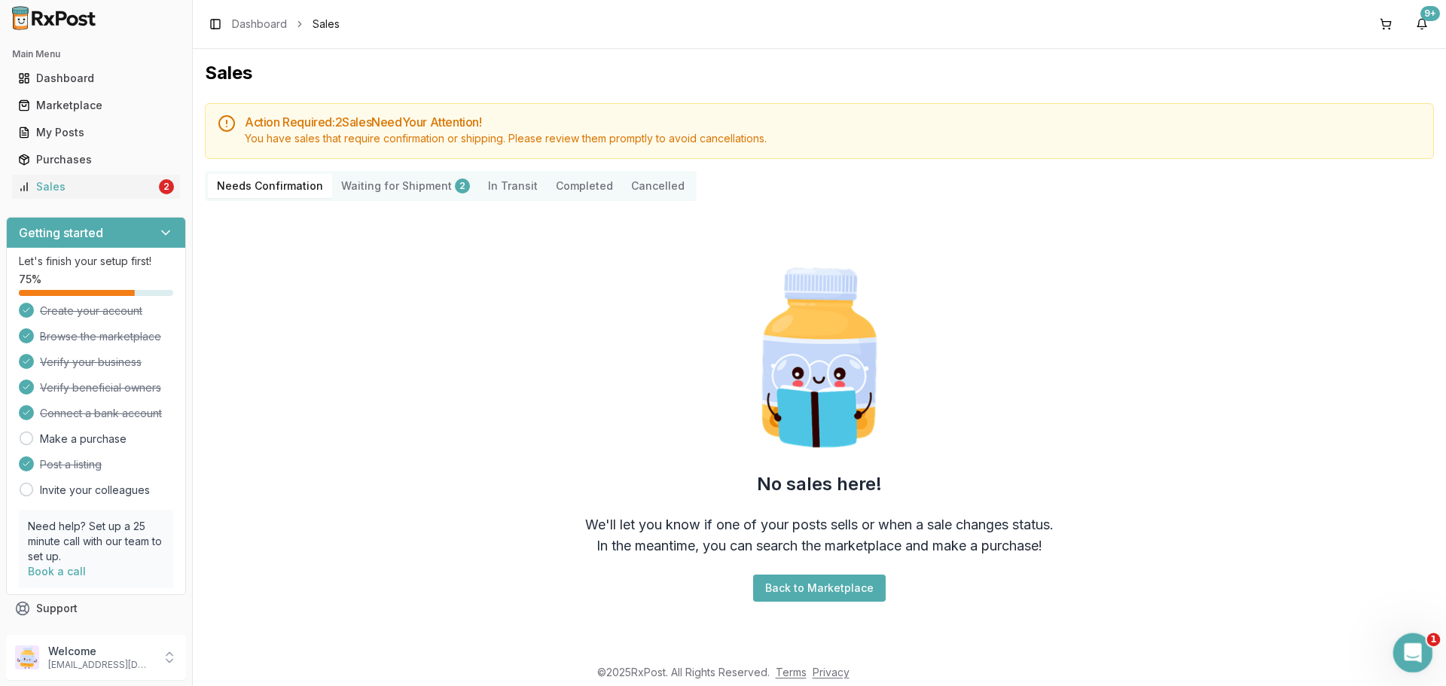
click at [1421, 651] on div "Open Intercom Messenger" at bounding box center [1410, 651] width 50 height 50
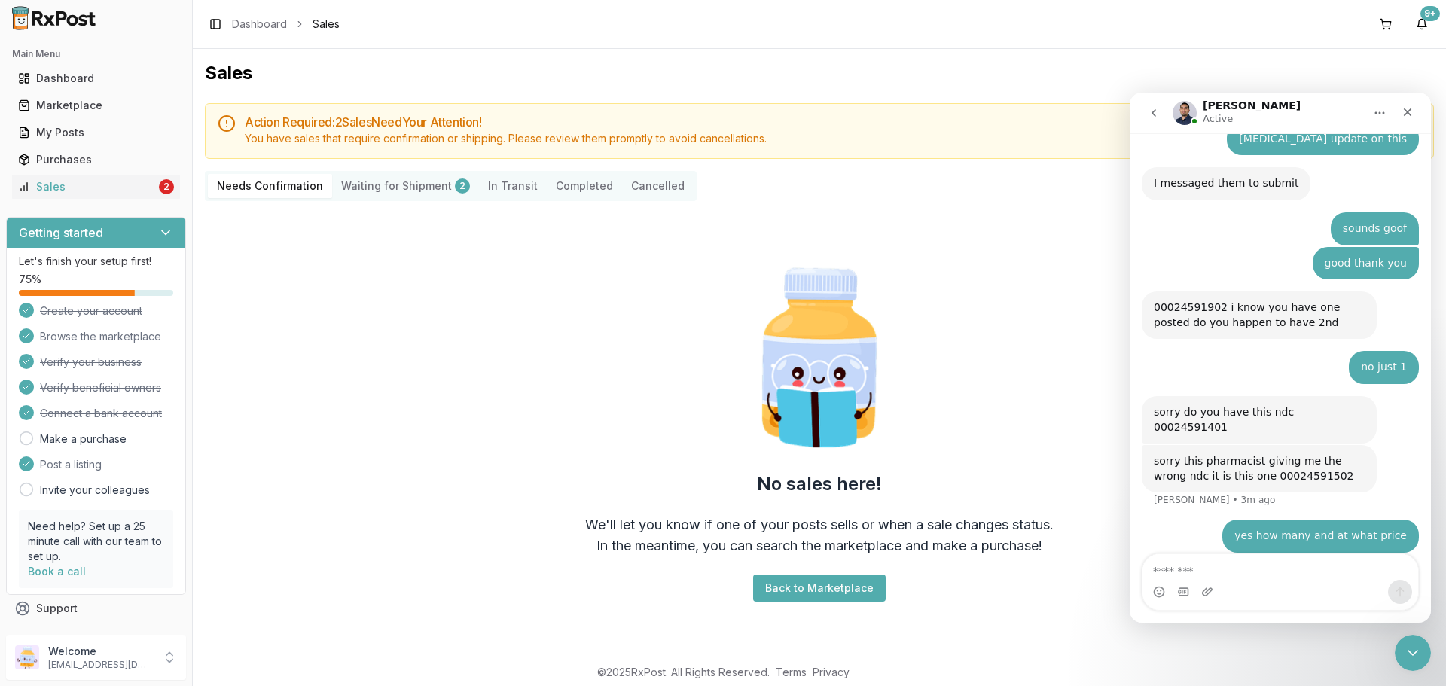
click at [1154, 117] on icon "go back" at bounding box center [1153, 113] width 12 height 12
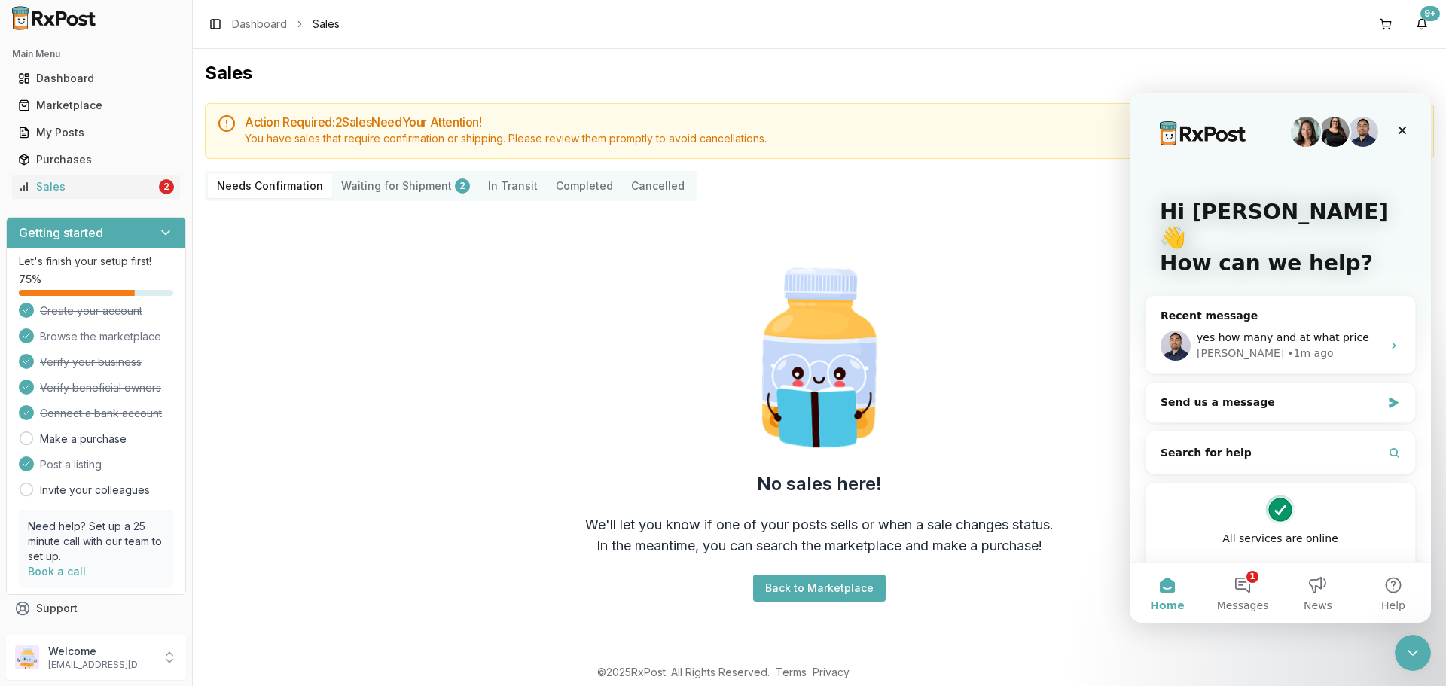
scroll to position [0, 0]
click at [1402, 136] on icon "Close" at bounding box center [1402, 130] width 12 height 12
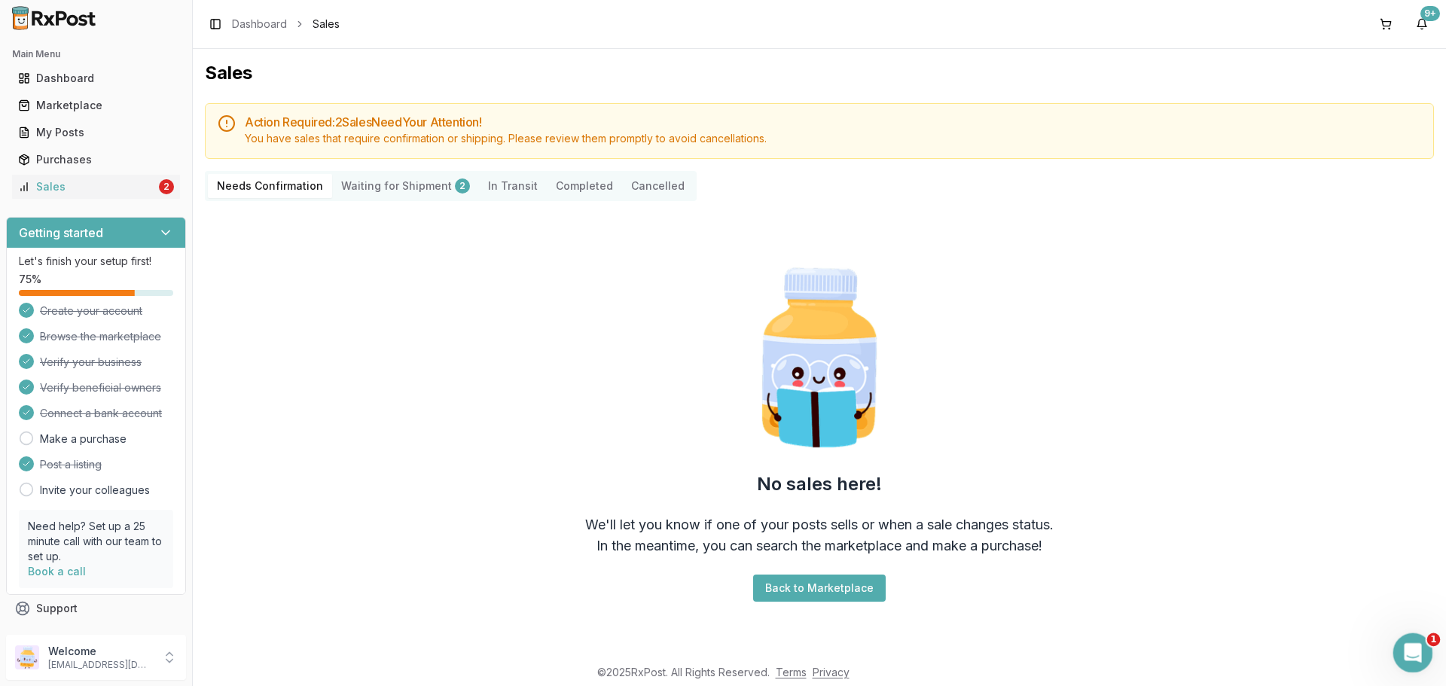
click at [1413, 666] on div "Open Intercom Messenger" at bounding box center [1410, 651] width 50 height 50
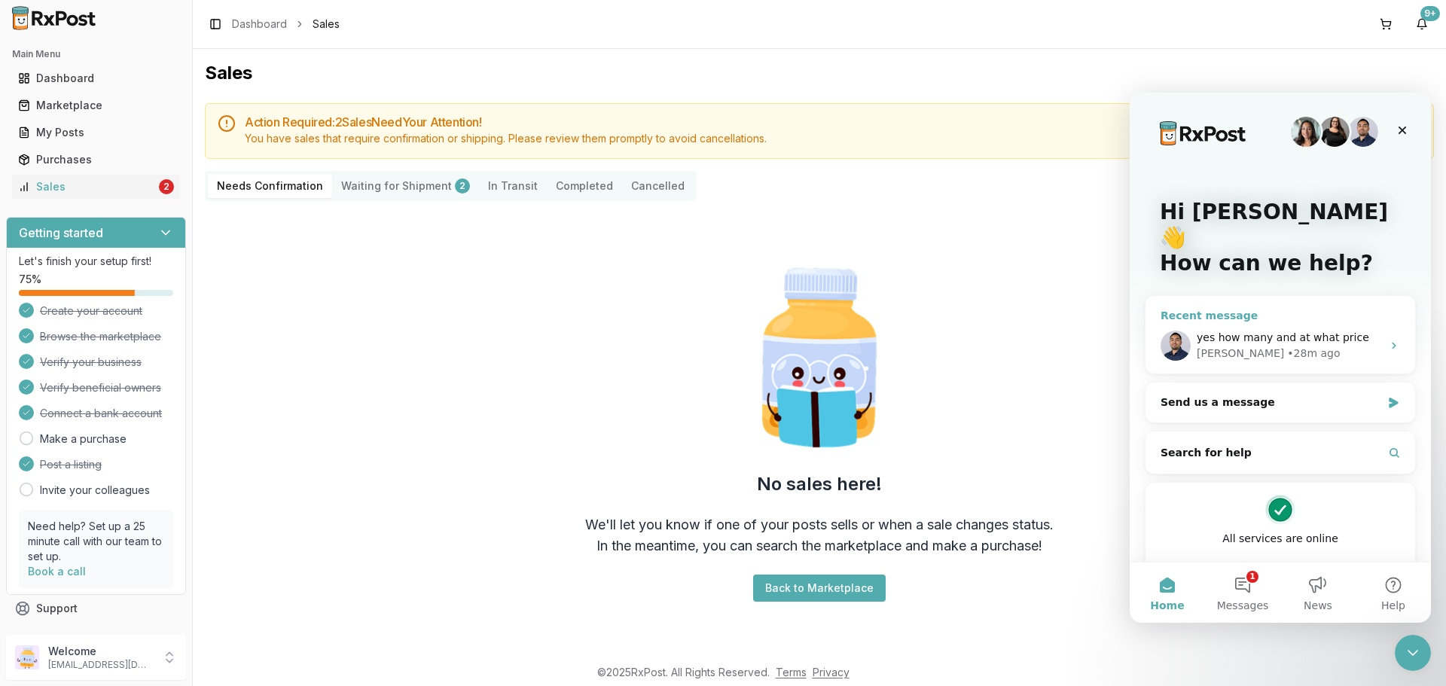
click at [1315, 331] on span "yes how many and at what price" at bounding box center [1282, 337] width 172 height 12
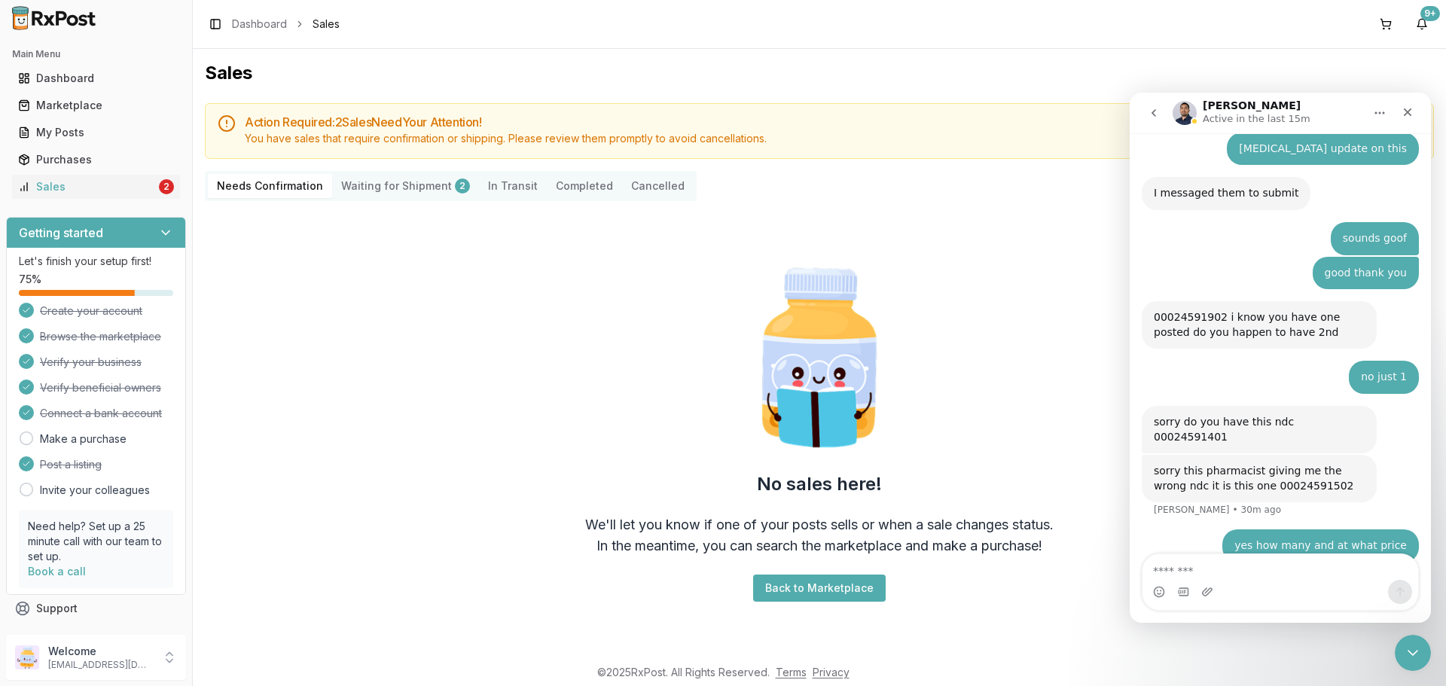
scroll to position [379, 0]
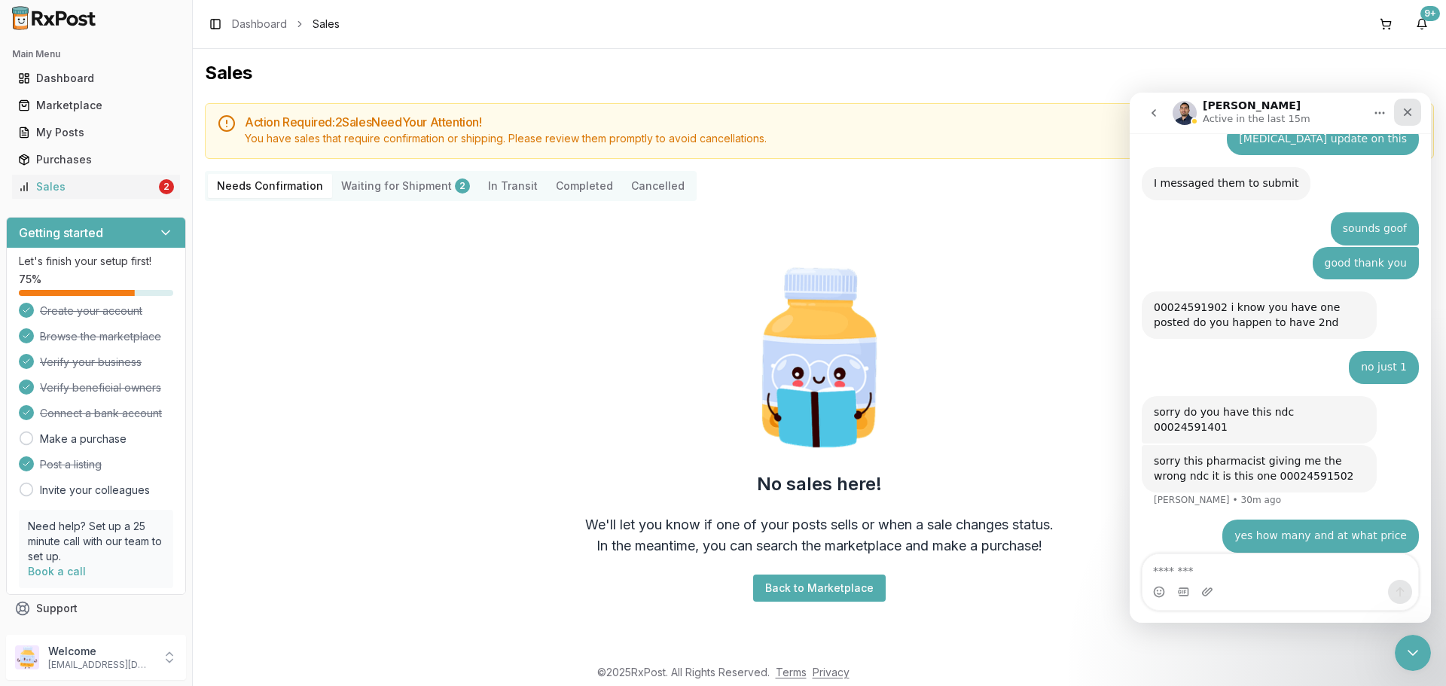
click at [1403, 115] on icon "Close" at bounding box center [1407, 112] width 12 height 12
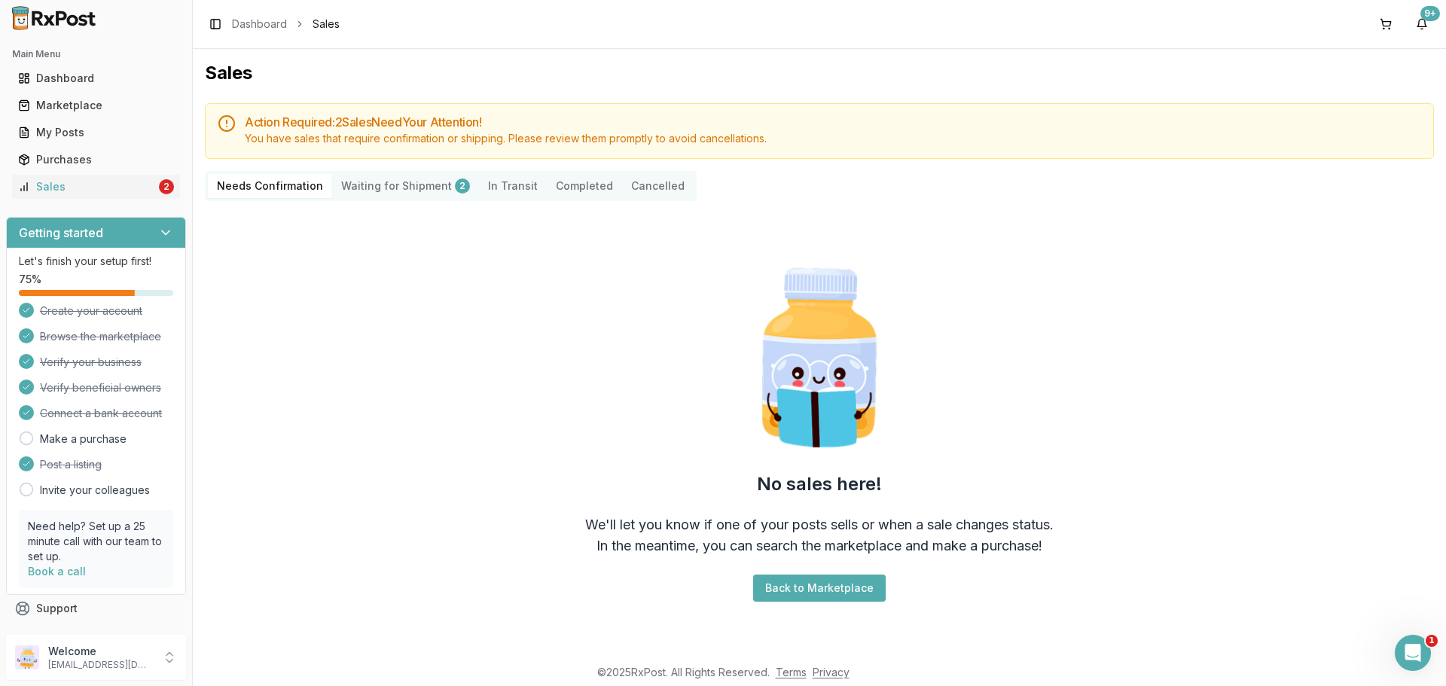
click at [72, 11] on img at bounding box center [54, 18] width 96 height 24
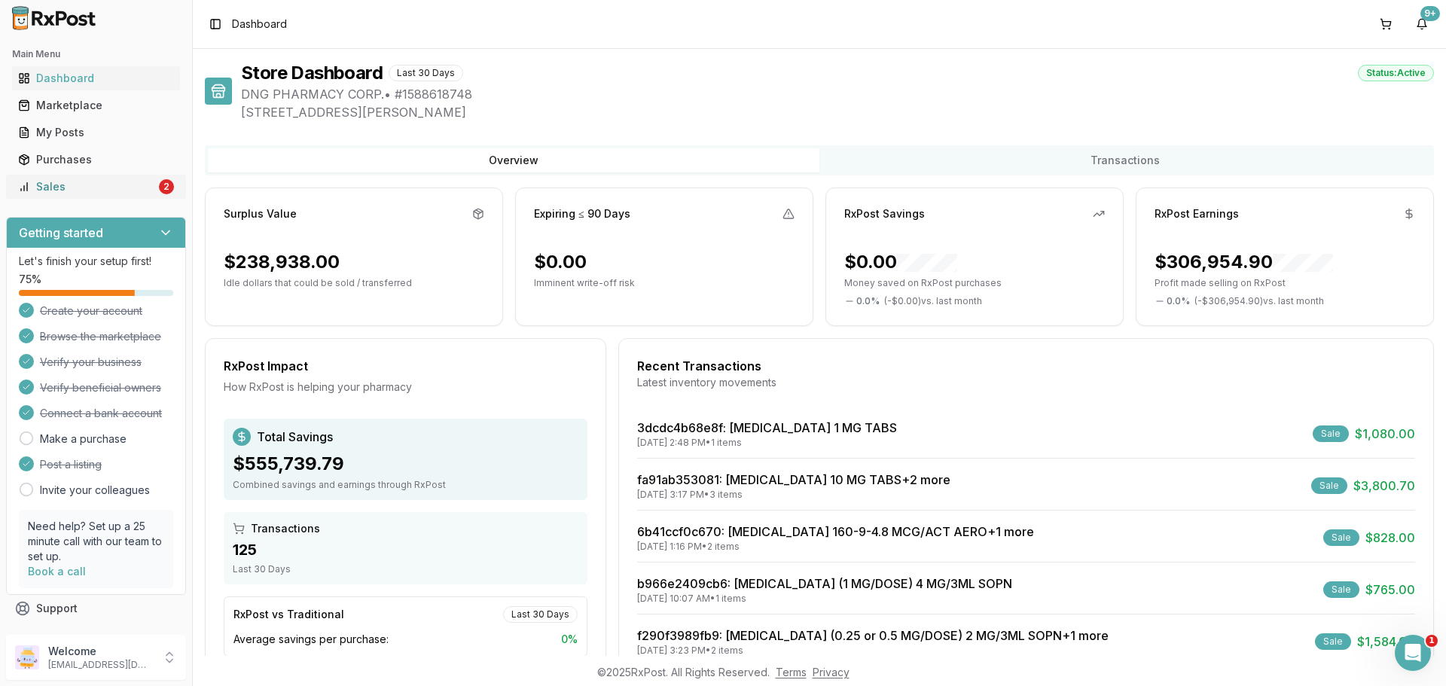
click at [105, 189] on div "Sales" at bounding box center [87, 186] width 138 height 15
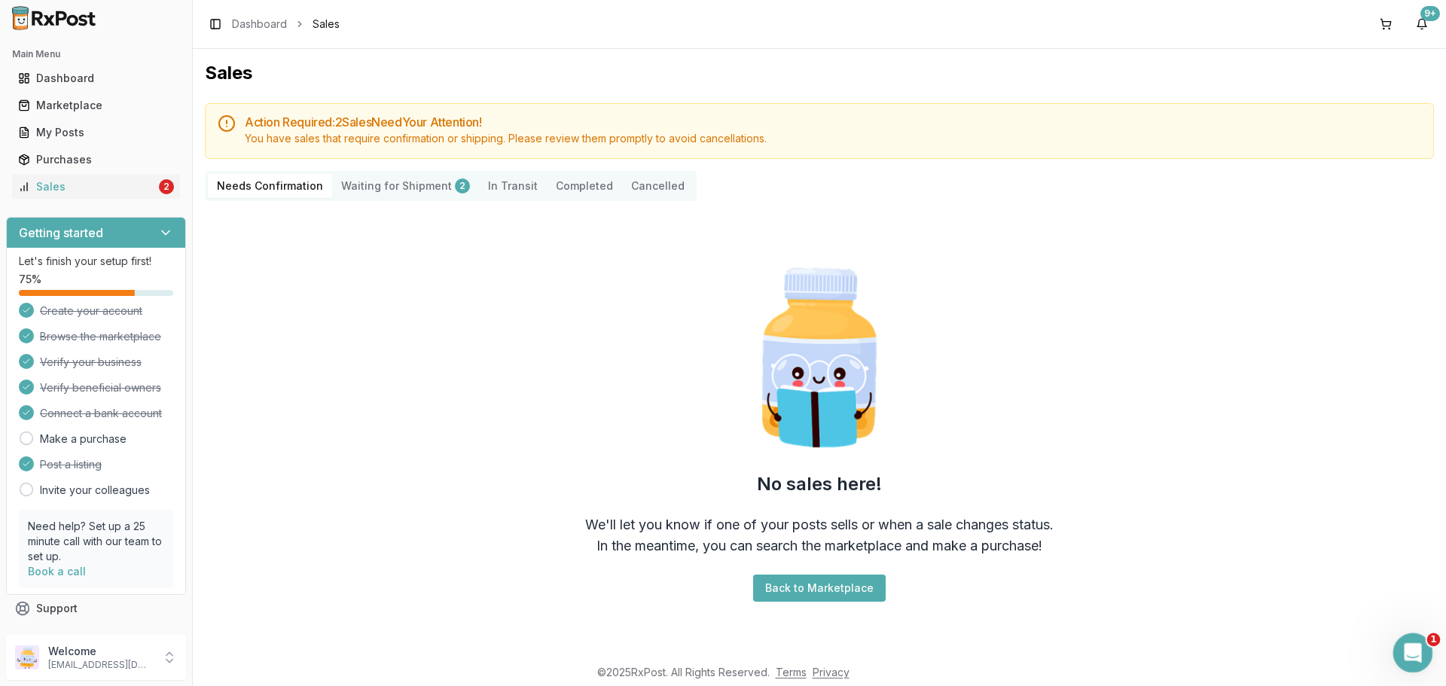
click at [1405, 645] on icon "Open Intercom Messenger" at bounding box center [1410, 650] width 25 height 25
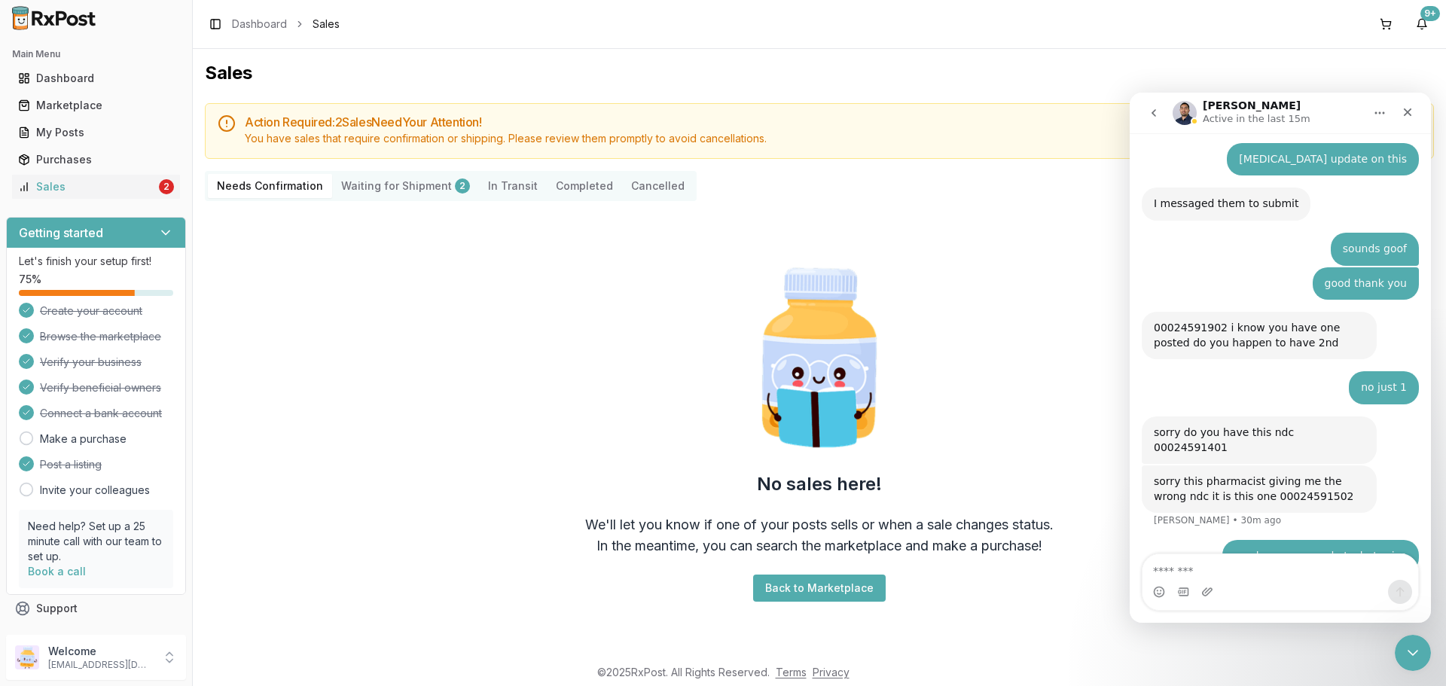
scroll to position [379, 0]
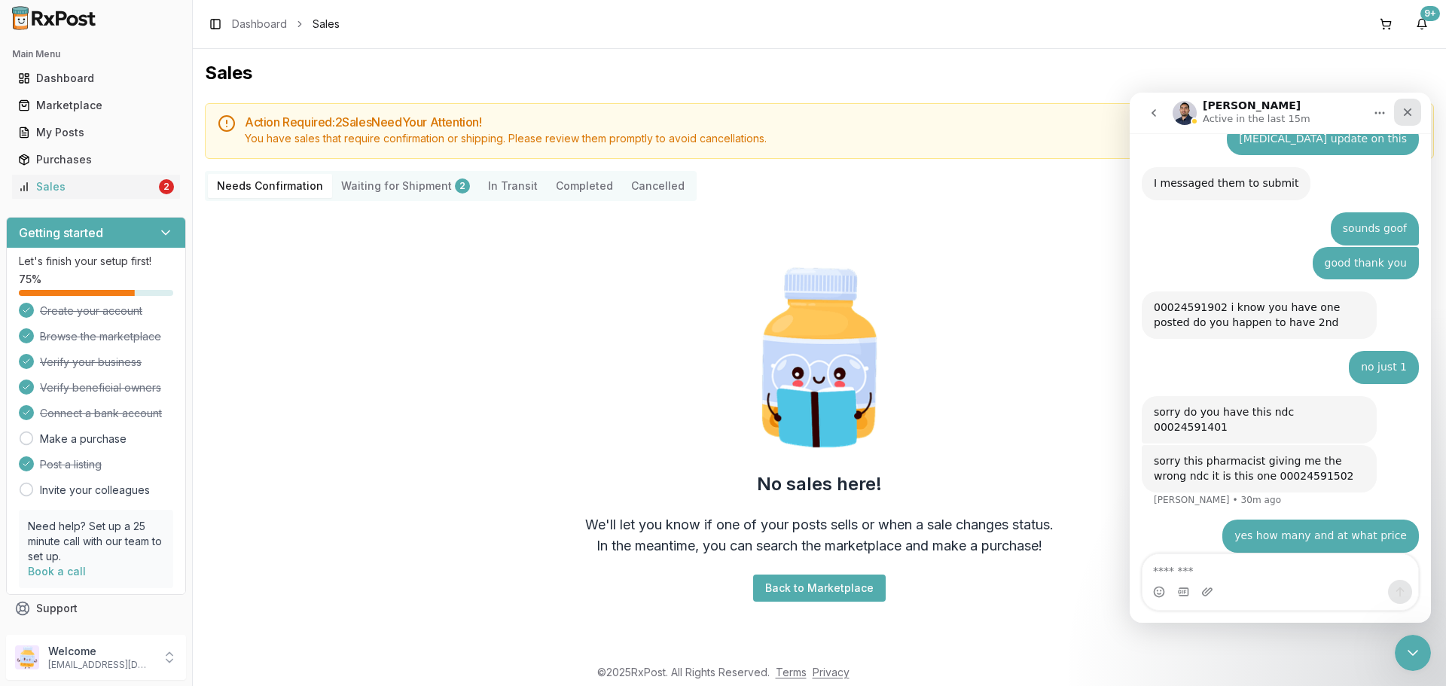
drag, startPoint x: 1404, startPoint y: 123, endPoint x: 2516, endPoint y: 209, distance: 1115.5
click at [1404, 123] on div "Close" at bounding box center [1407, 112] width 27 height 27
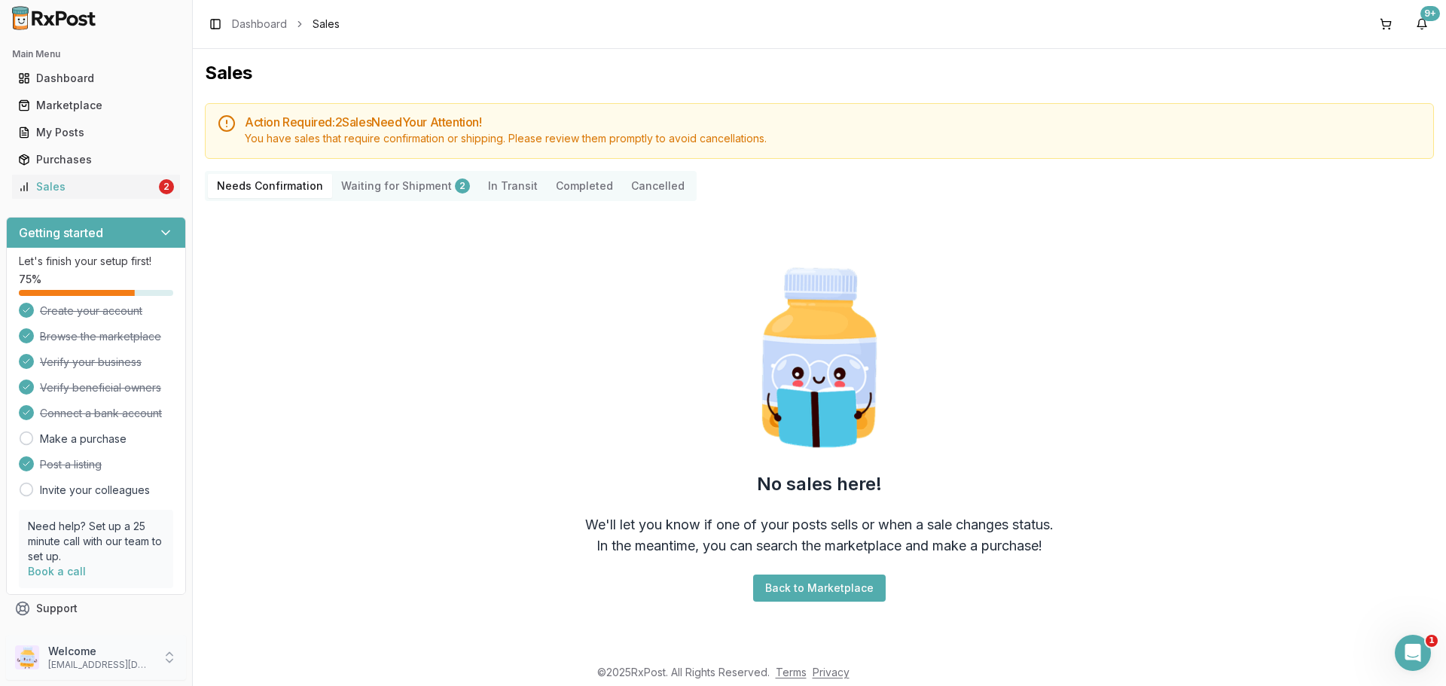
click at [117, 662] on p "dngpharmacy2@gmail.com" at bounding box center [100, 665] width 105 height 12
click at [266, 655] on span "Sign Out" at bounding box center [273, 661] width 143 height 15
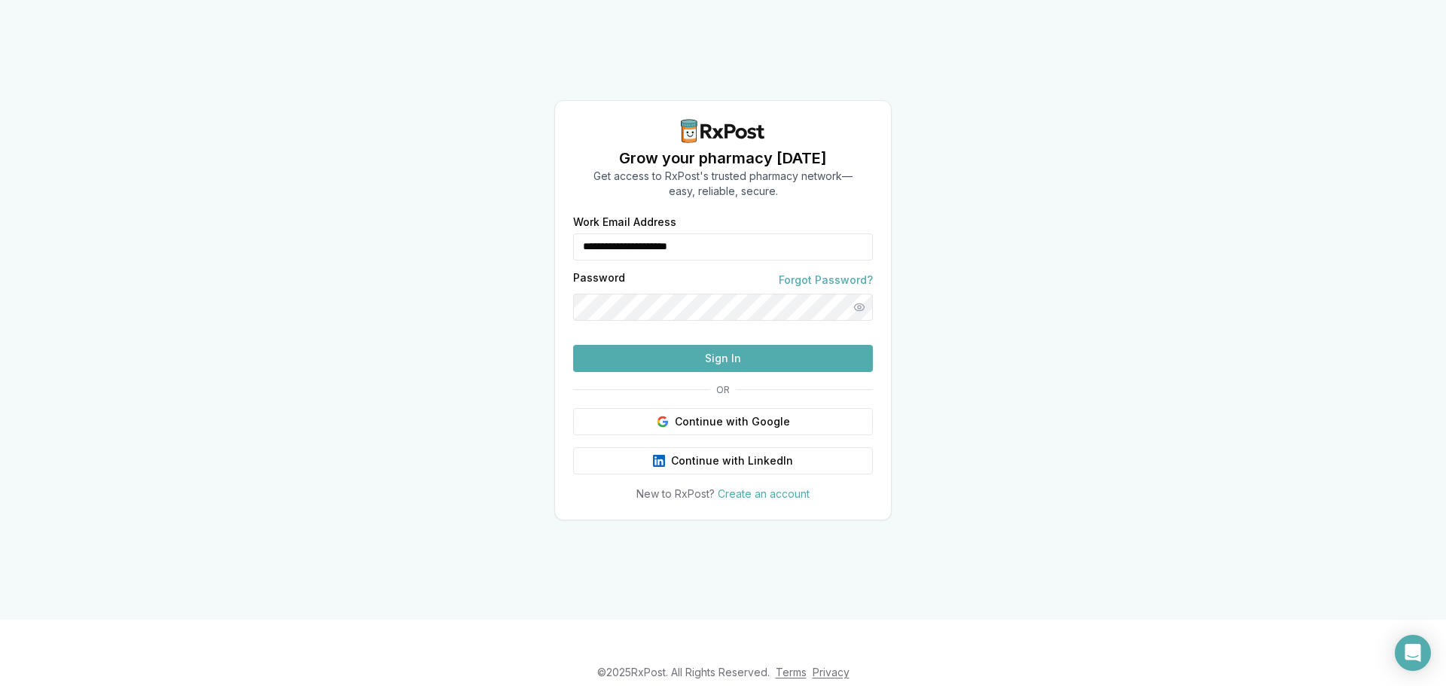
drag, startPoint x: 763, startPoint y: 224, endPoint x: 552, endPoint y: 242, distance: 211.6
click at [552, 242] on div "**********" at bounding box center [723, 310] width 1446 height 620
click at [565, 344] on div "**********" at bounding box center [723, 359] width 336 height 285
drag, startPoint x: 738, startPoint y: 227, endPoint x: 546, endPoint y: 253, distance: 193.8
click at [546, 253] on div "**********" at bounding box center [723, 310] width 1446 height 620
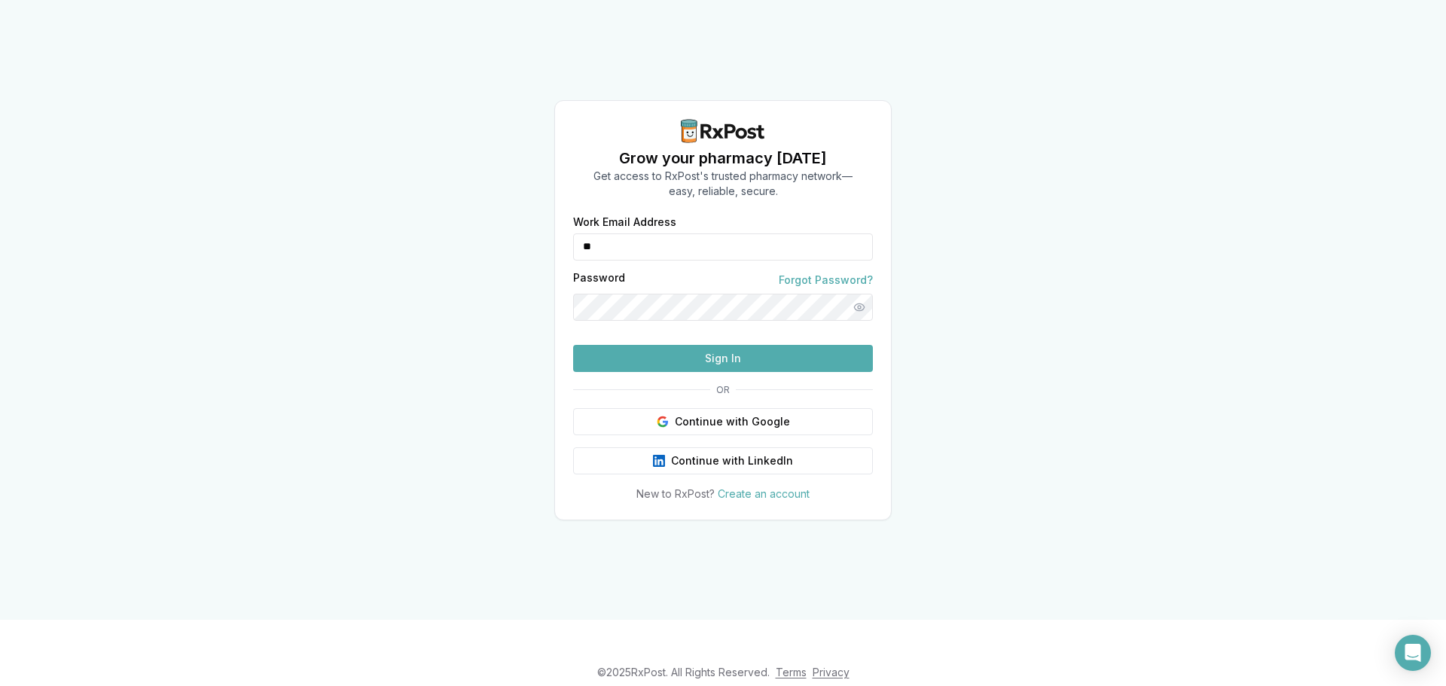
type input "**********"
click at [688, 372] on button "Sign In" at bounding box center [723, 358] width 300 height 27
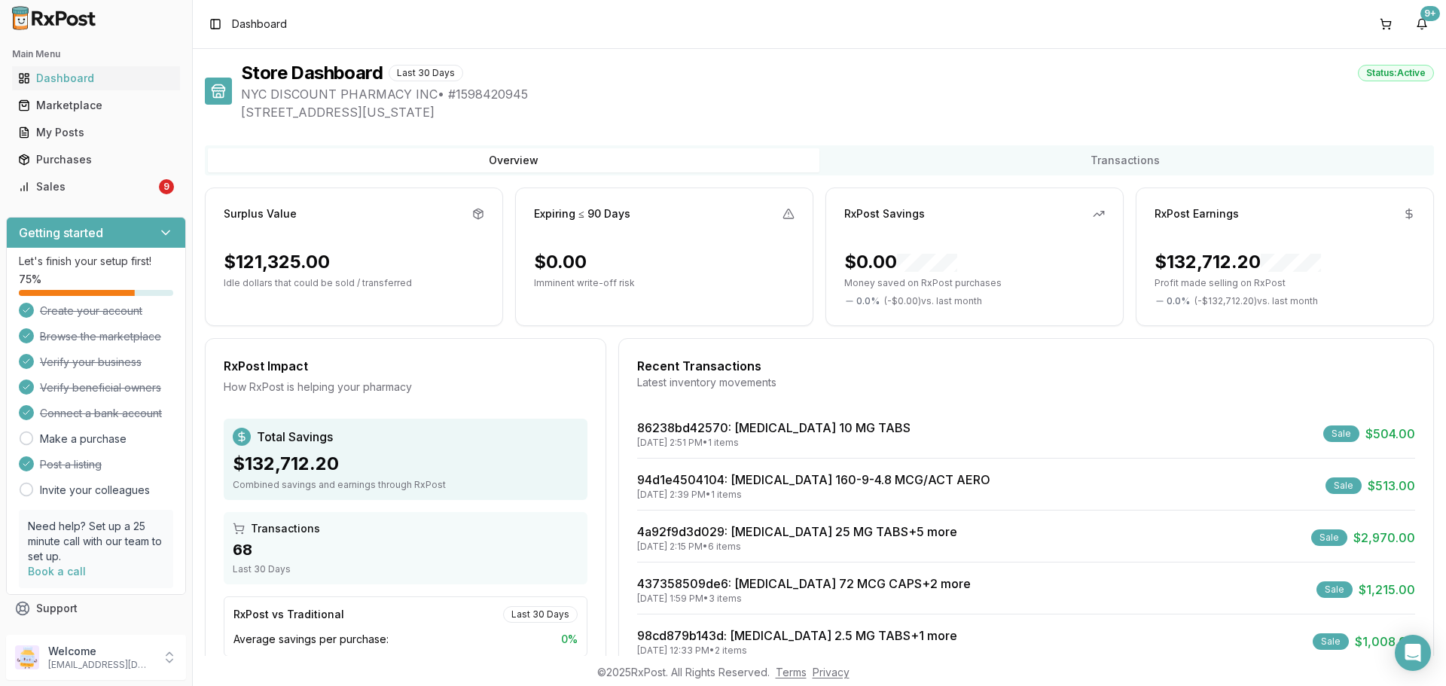
click at [90, 199] on div "Main Menu Dashboard Marketplace My Posts Purchases Sales 9" at bounding box center [96, 120] width 192 height 169
click at [92, 194] on div "Sales" at bounding box center [87, 186] width 138 height 15
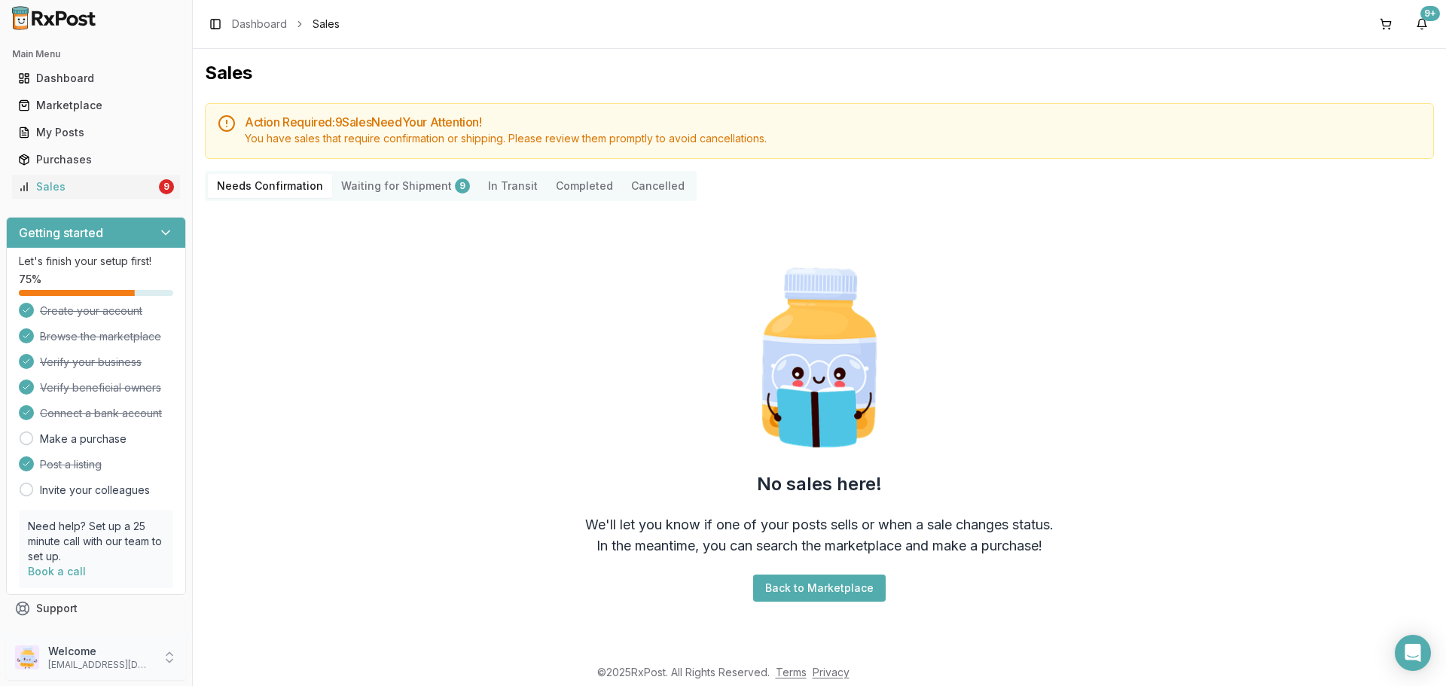
click at [115, 667] on p "[EMAIL_ADDRESS][DOMAIN_NAME]" at bounding box center [100, 665] width 105 height 12
click at [288, 669] on button "Sign Out" at bounding box center [273, 660] width 155 height 25
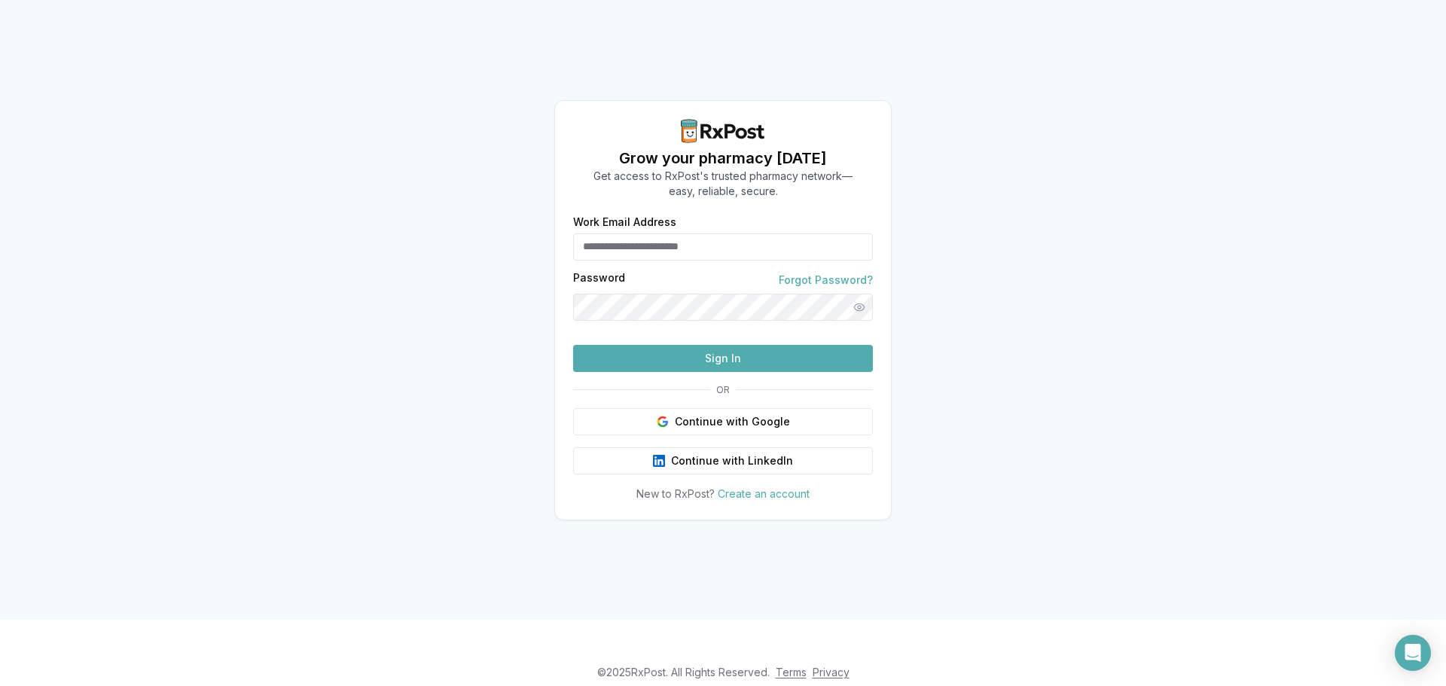
type input "**********"
click at [685, 372] on button "Sign In" at bounding box center [723, 358] width 300 height 27
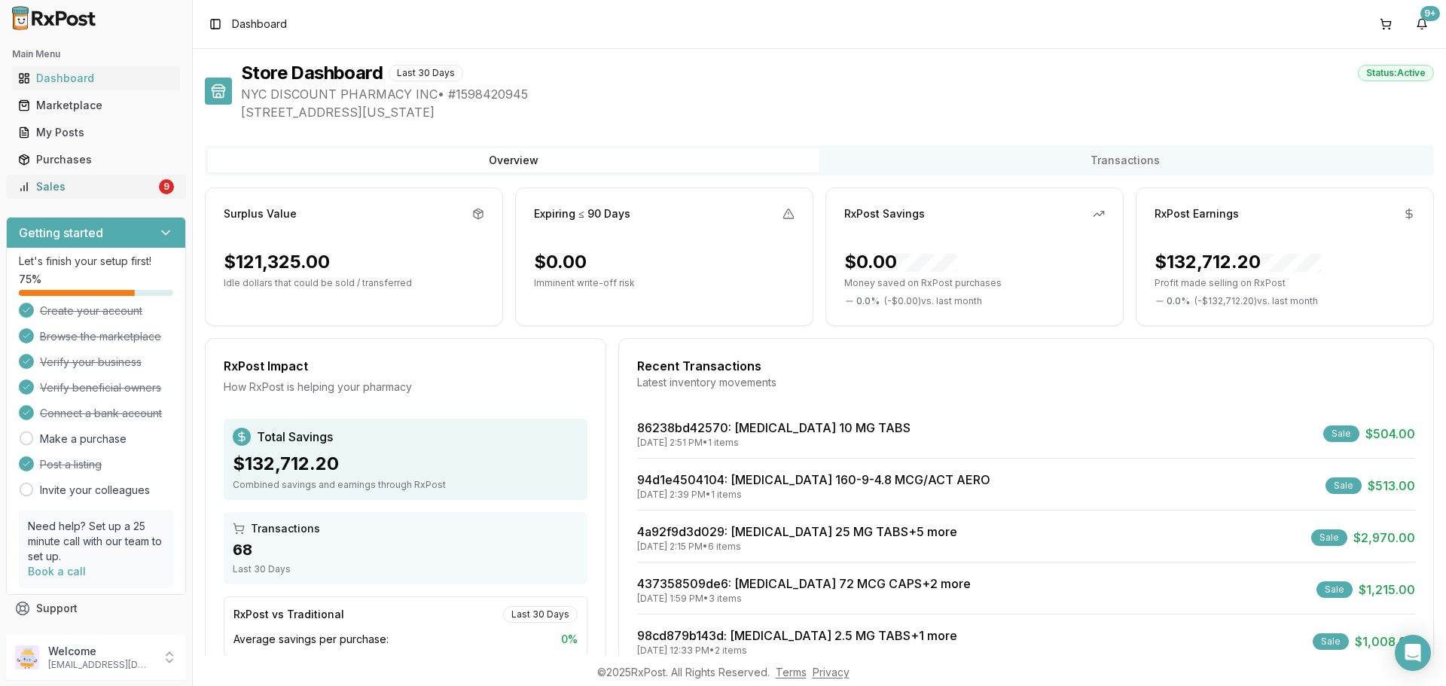
click at [117, 195] on link "Sales 9" at bounding box center [96, 186] width 168 height 27
